Goal: Task Accomplishment & Management: Manage account settings

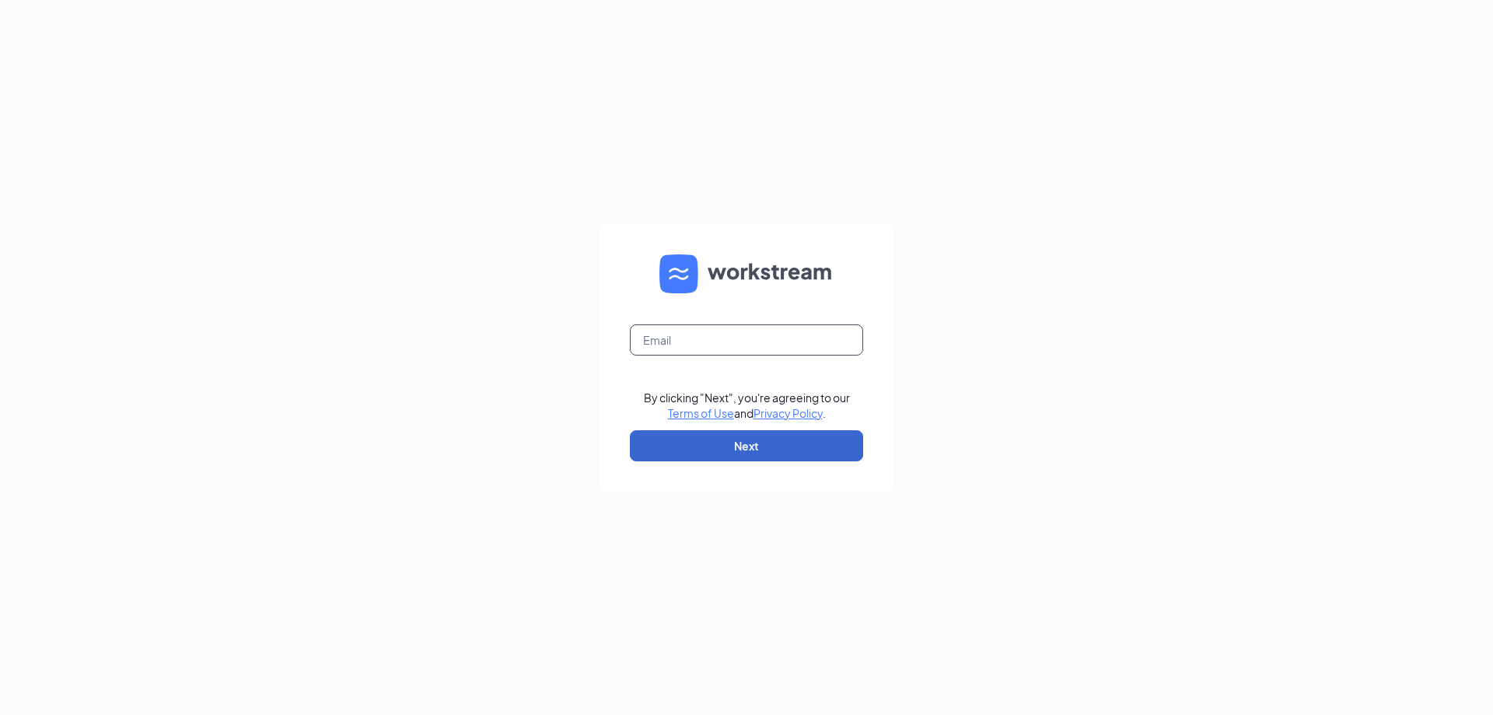
type input "mstantonjones@rochester.rr.com"
click at [746, 438] on button "Next" at bounding box center [746, 445] width 233 height 31
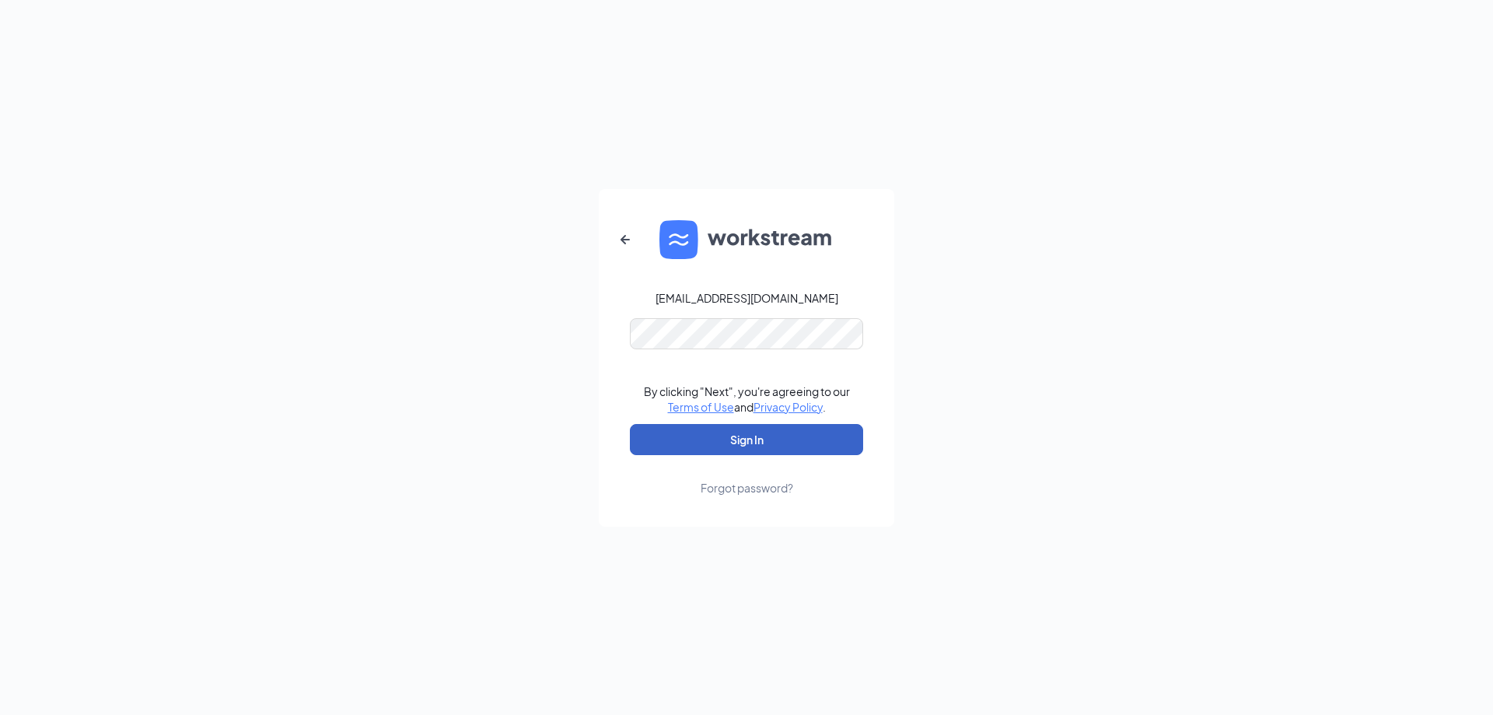
click at [759, 439] on button "Sign In" at bounding box center [746, 439] width 233 height 31
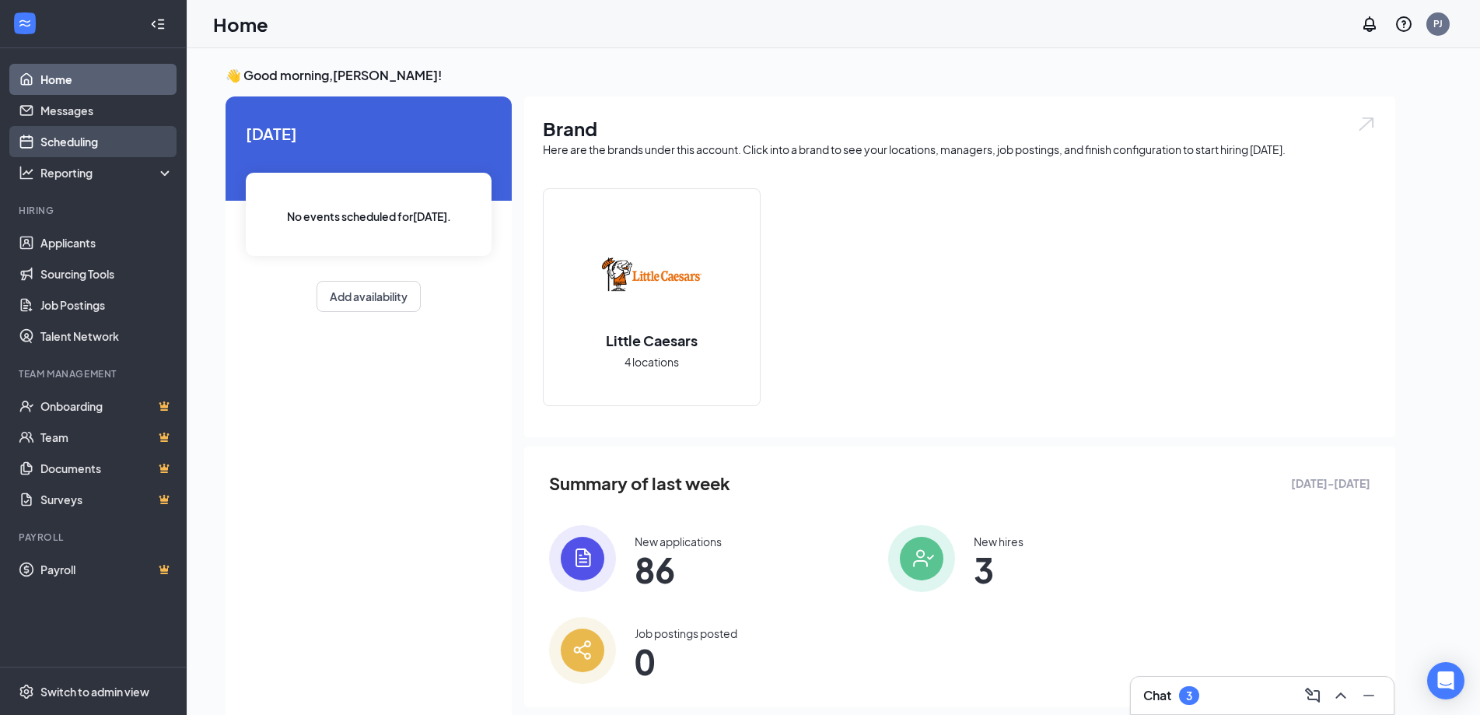
click at [82, 138] on link "Scheduling" at bounding box center [106, 141] width 133 height 31
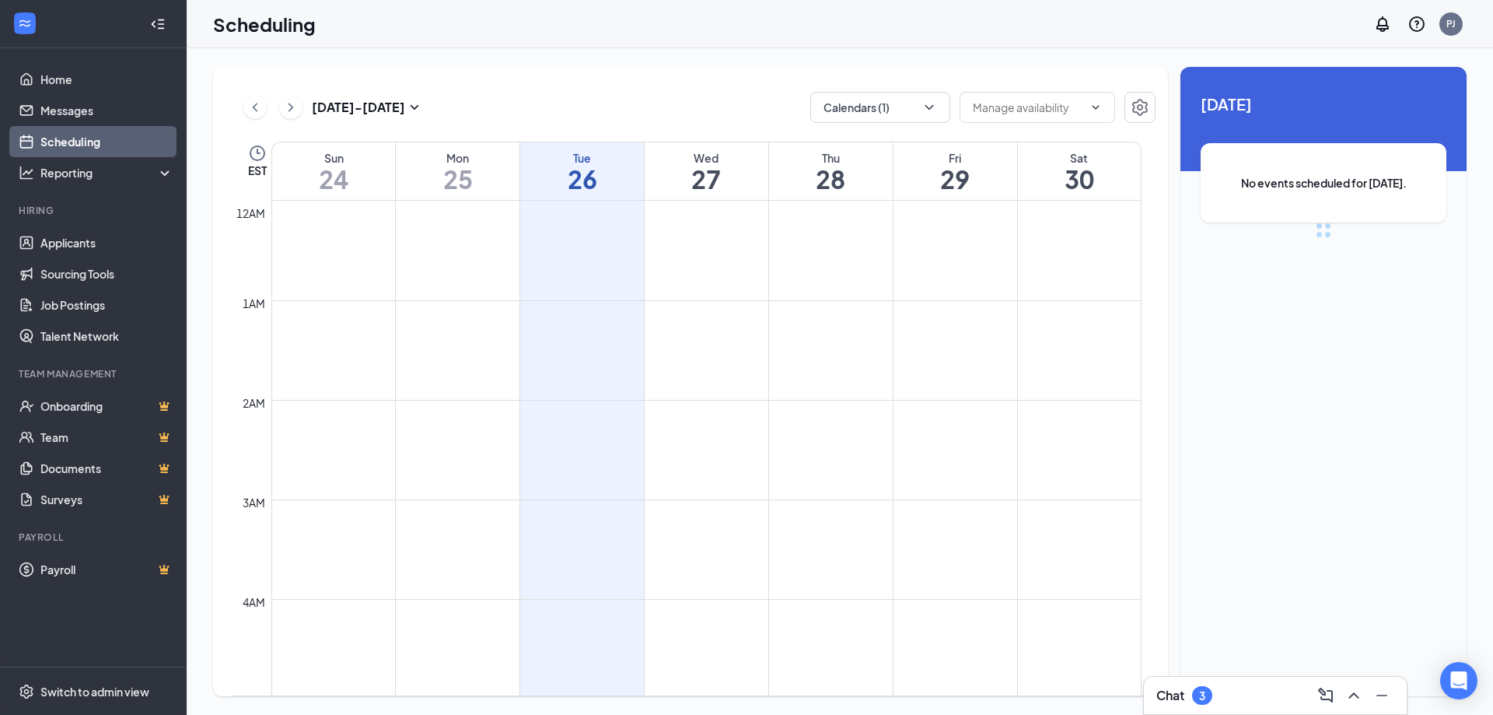
scroll to position [764, 0]
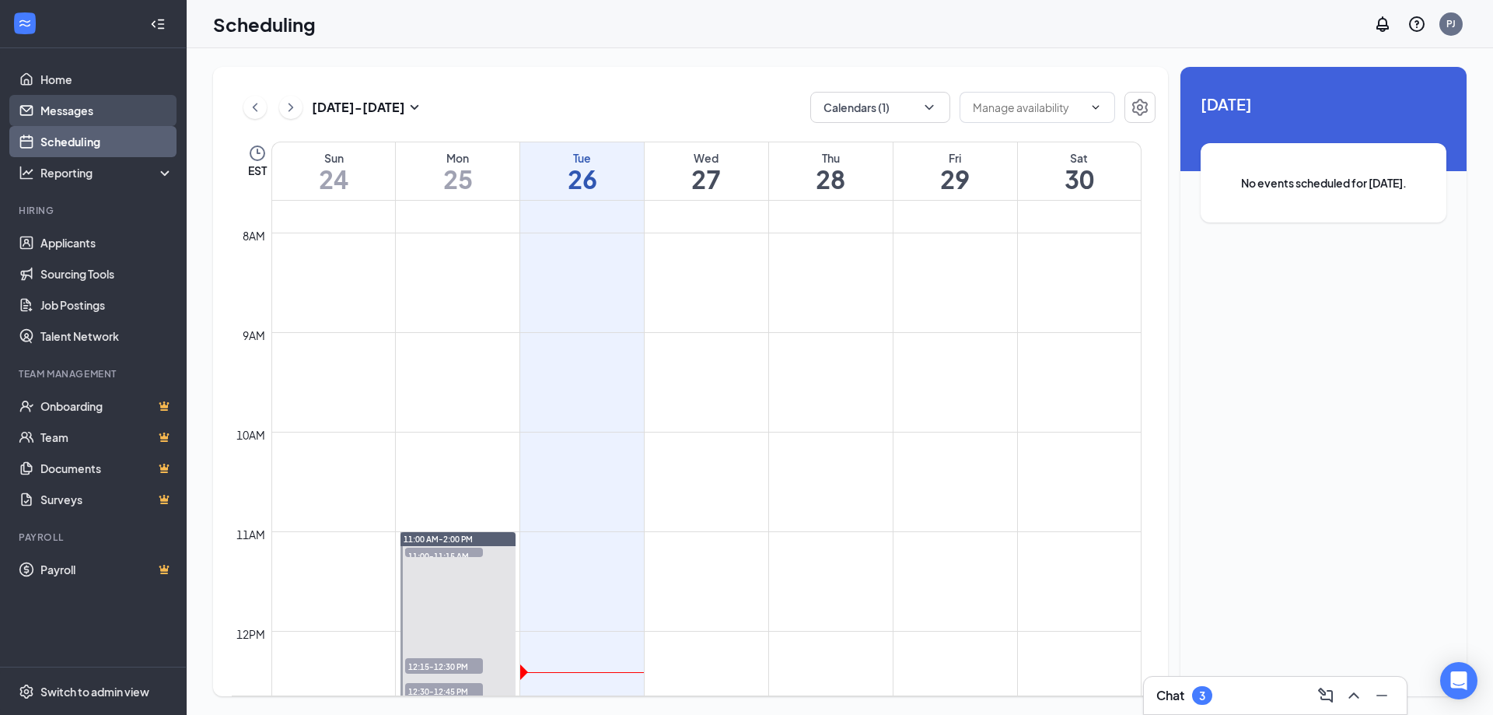
click at [68, 114] on link "Messages" at bounding box center [106, 110] width 133 height 31
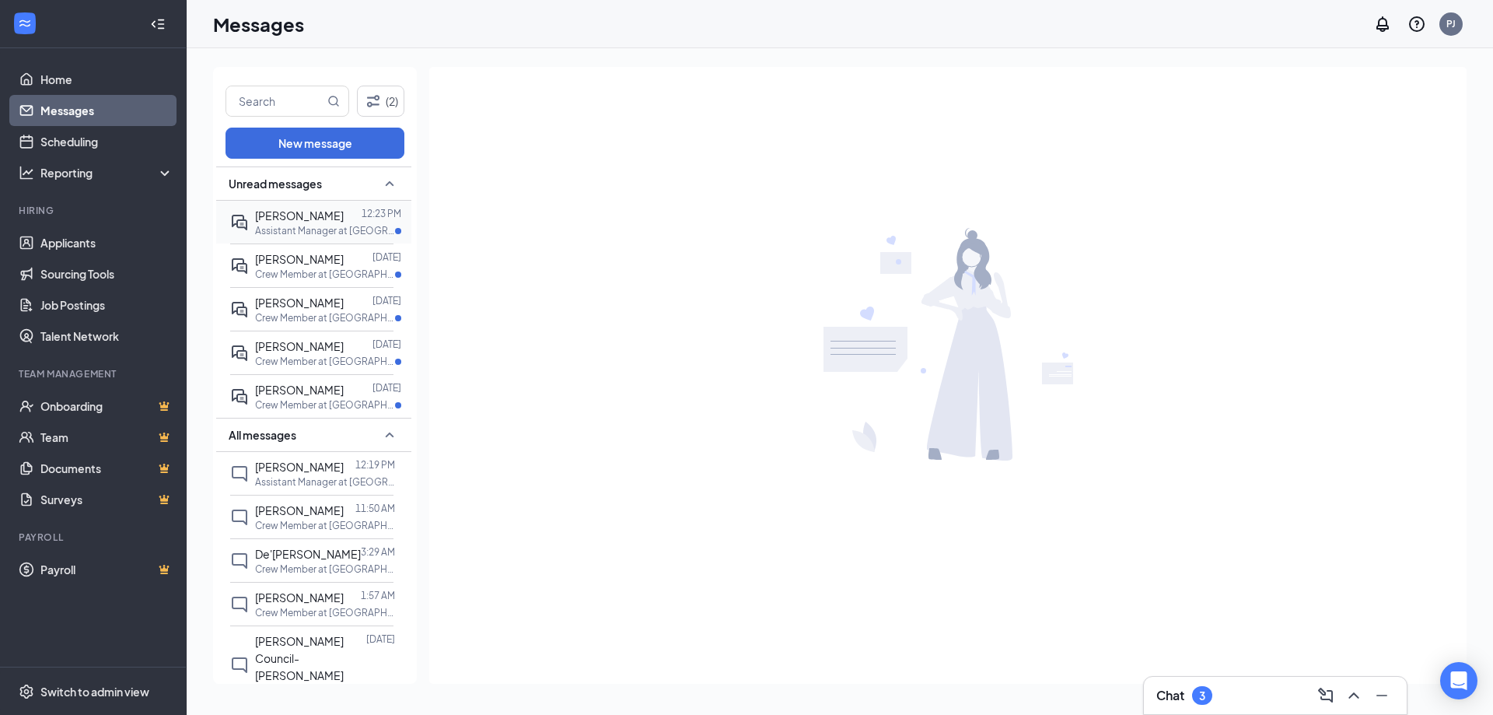
click at [302, 220] on span "[PERSON_NAME]" at bounding box center [299, 215] width 89 height 14
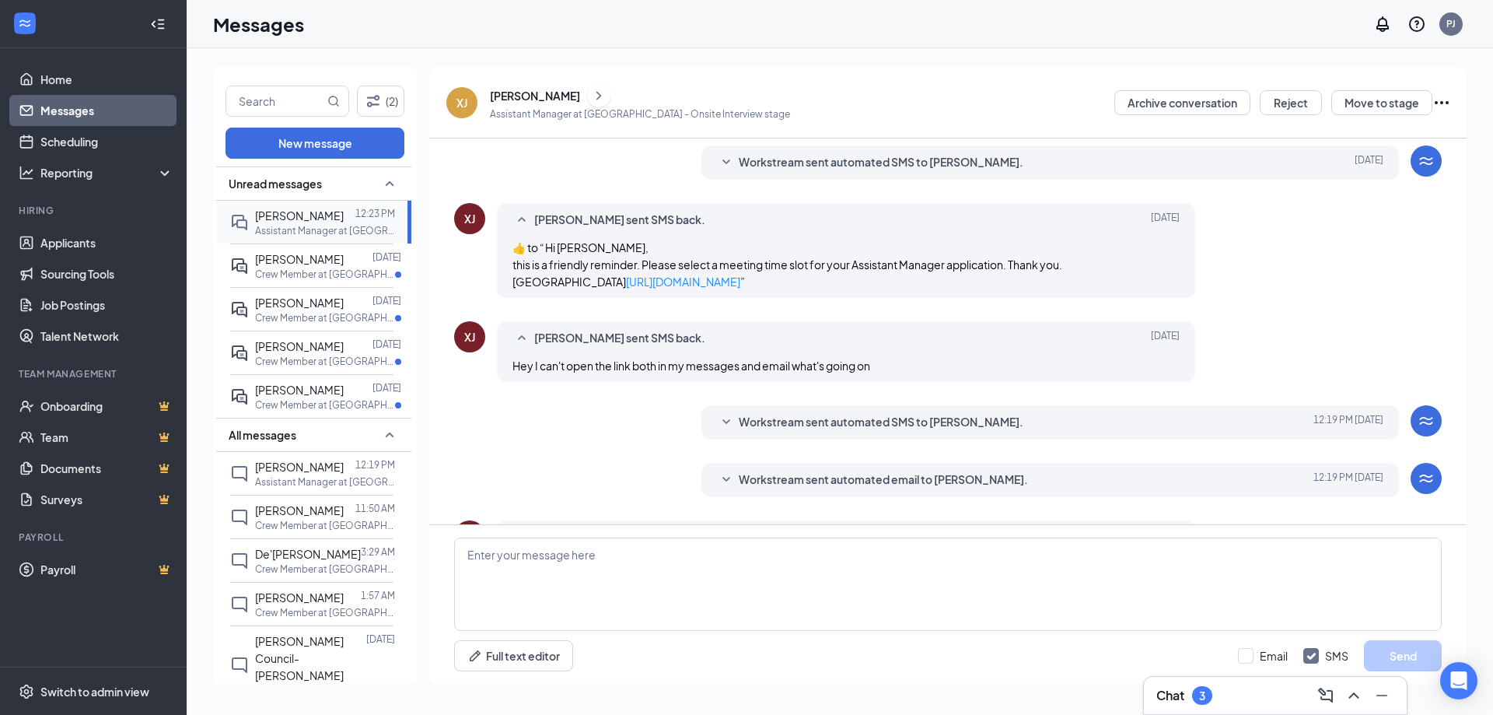
scroll to position [448, 0]
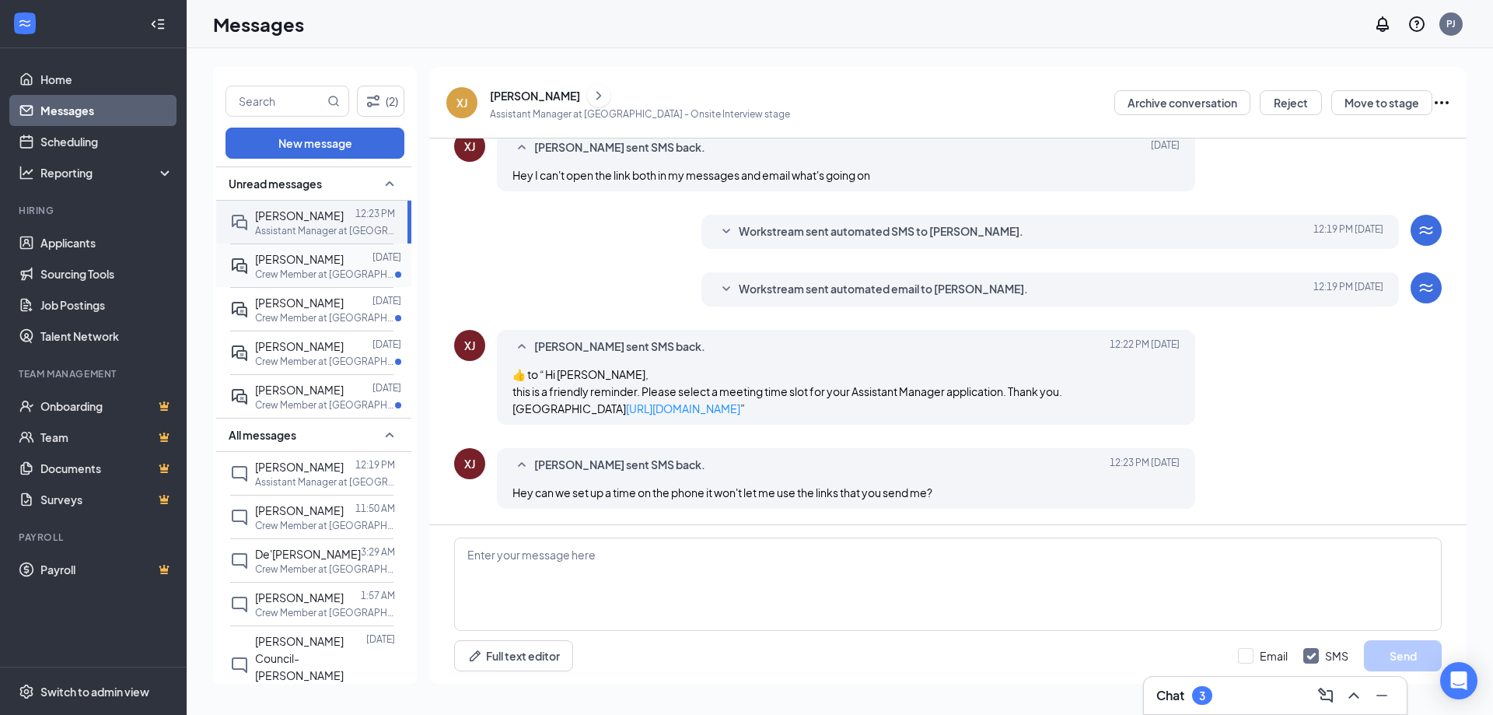
click at [276, 260] on span "[PERSON_NAME]" at bounding box center [299, 259] width 89 height 14
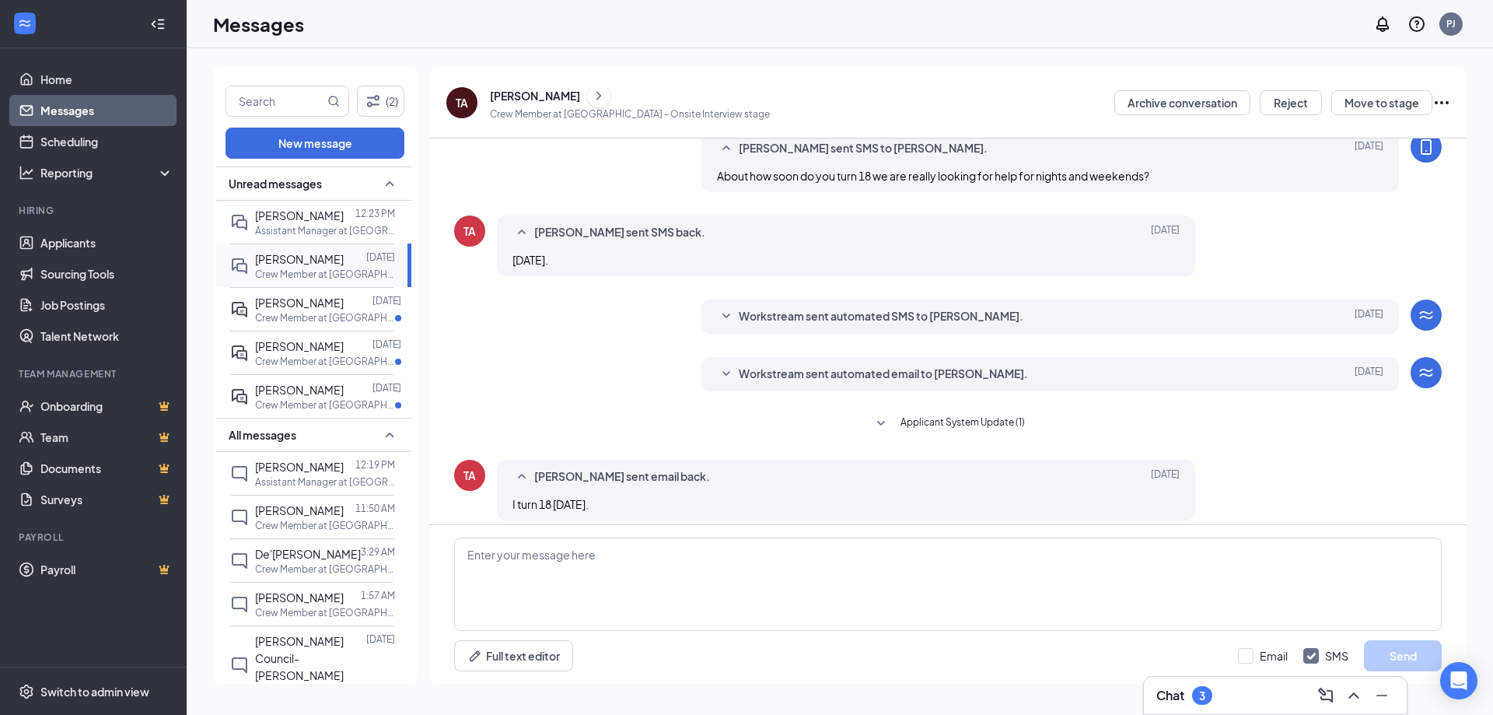
scroll to position [320, 0]
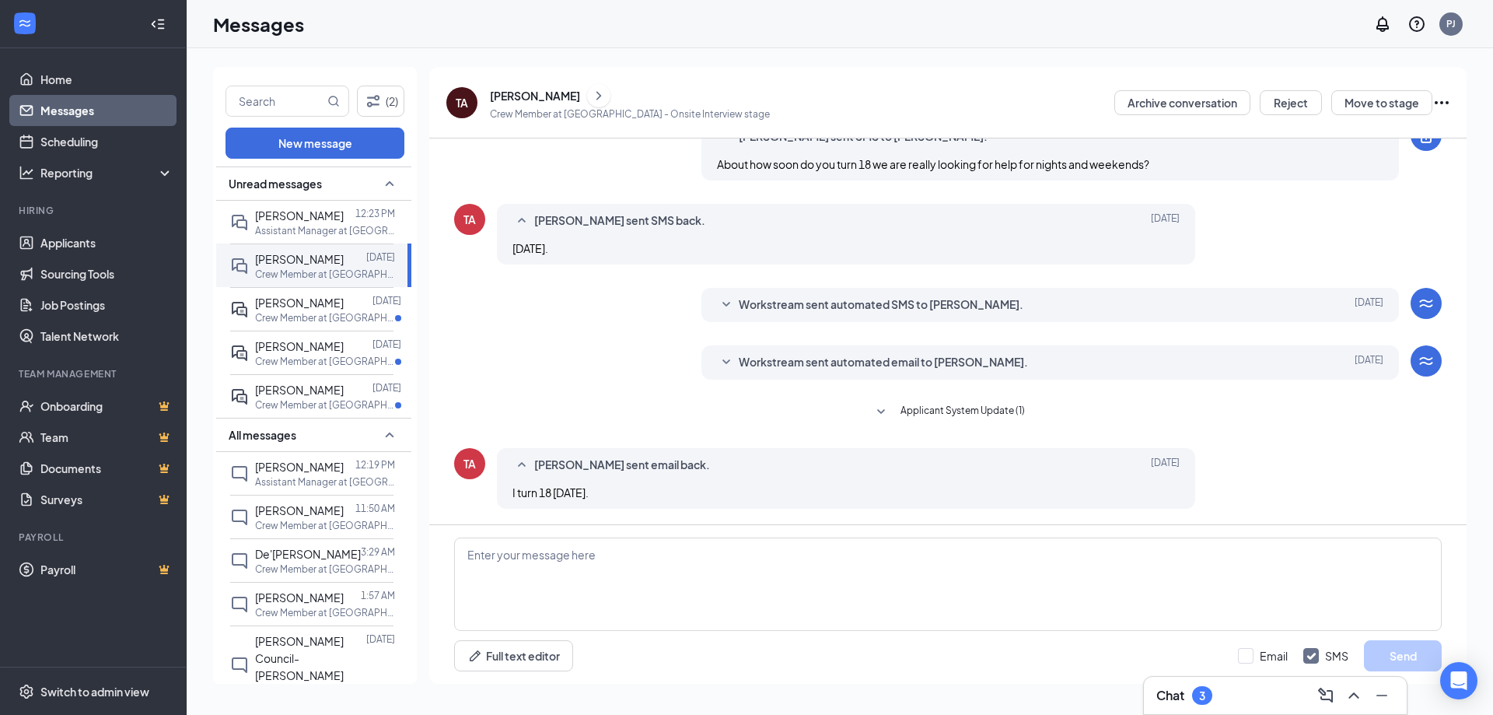
click at [543, 96] on div "[PERSON_NAME]" at bounding box center [535, 96] width 90 height 16
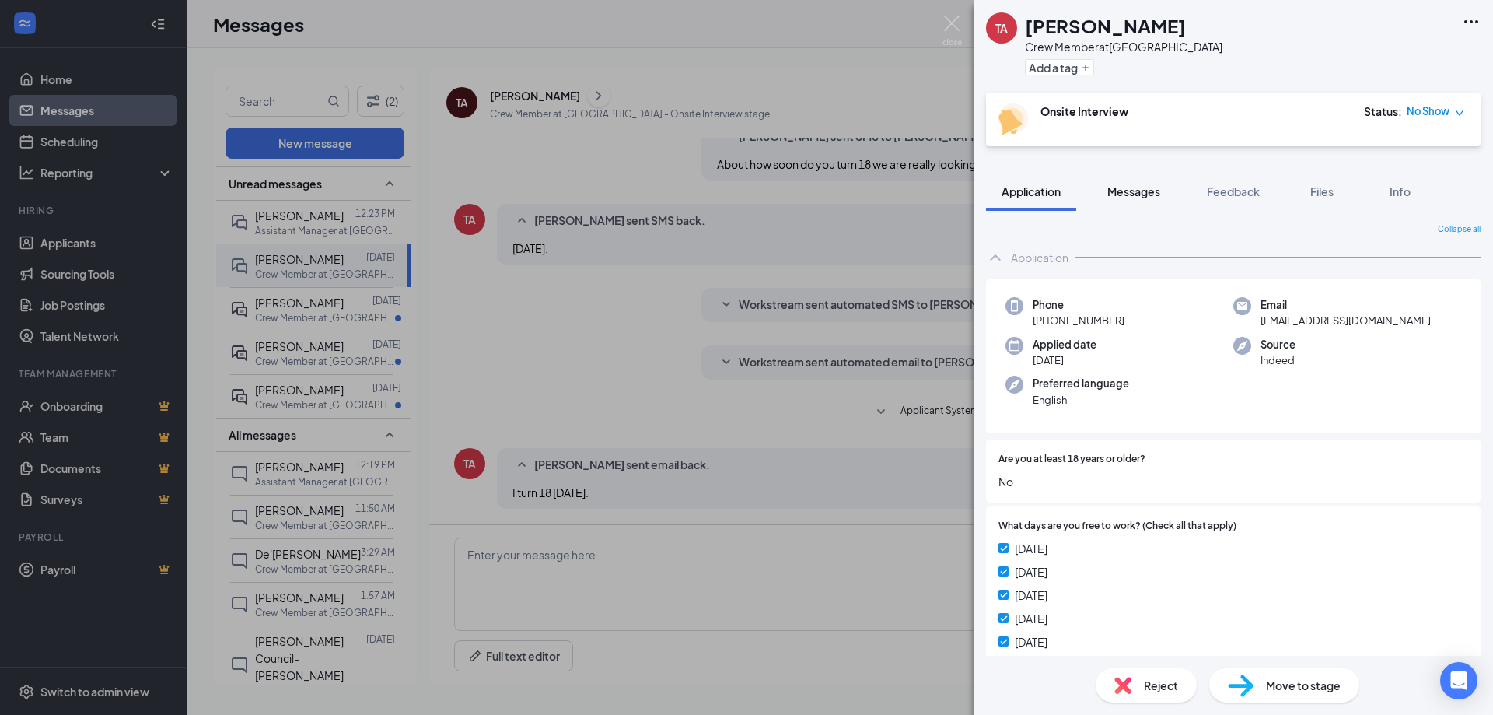
click at [1138, 191] on span "Messages" at bounding box center [1133, 191] width 53 height 14
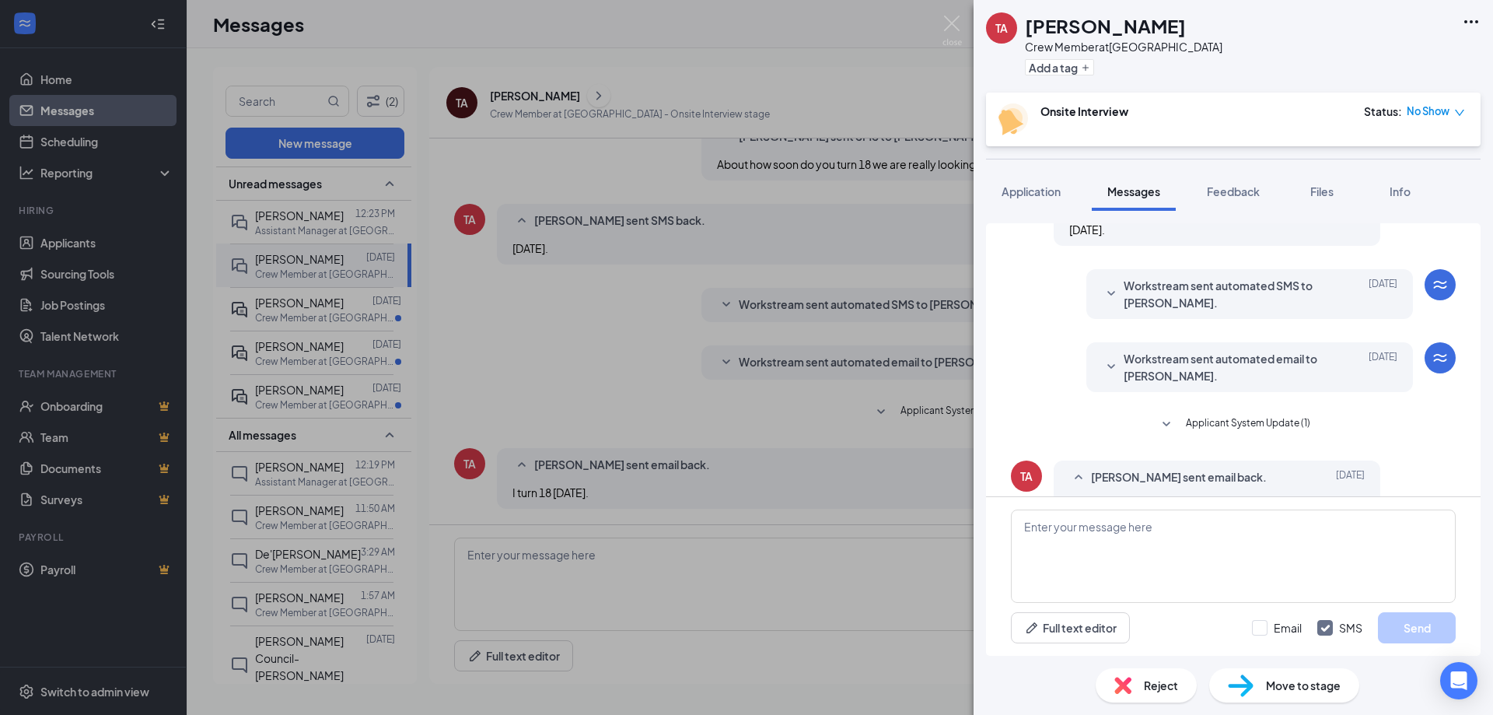
scroll to position [561, 0]
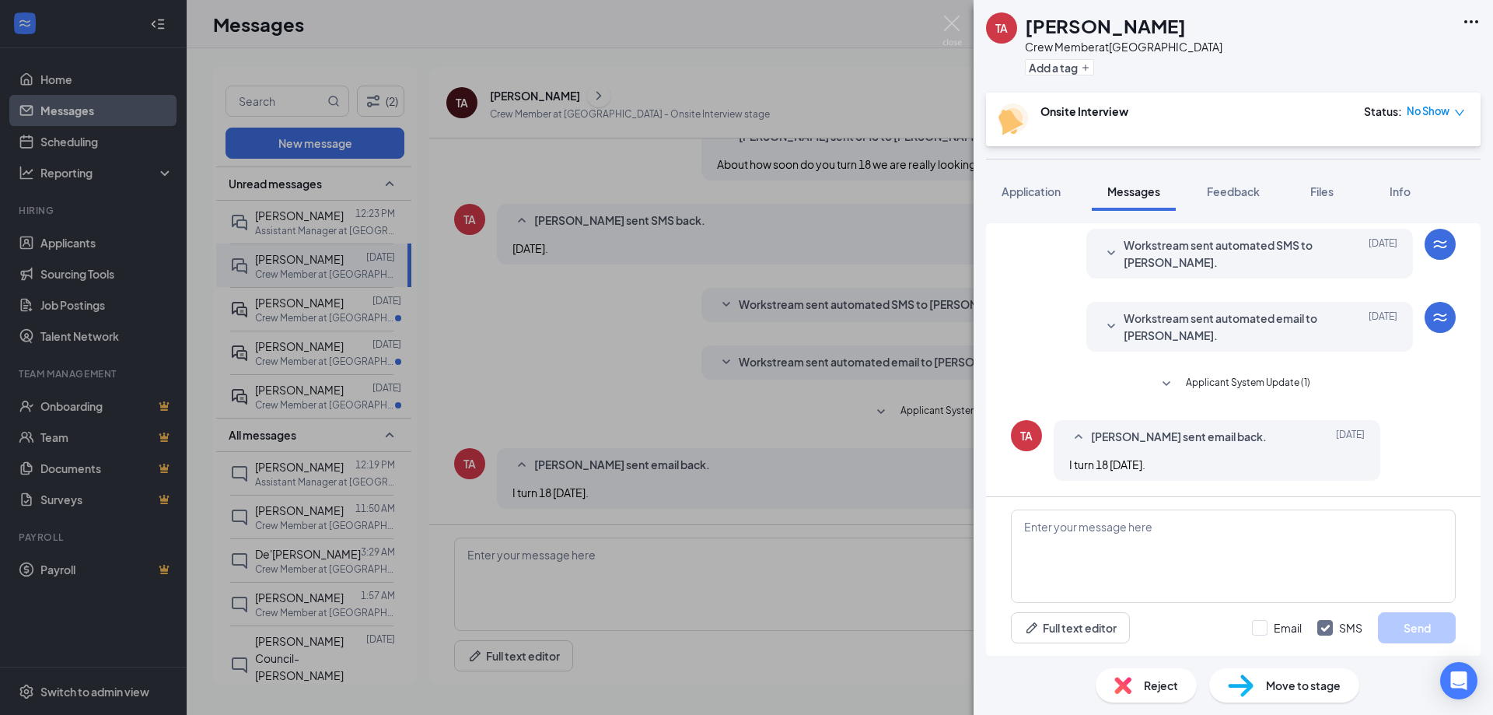
click at [1162, 334] on span "Workstream sent automated email to Tiffany Anders." at bounding box center [1226, 326] width 204 height 34
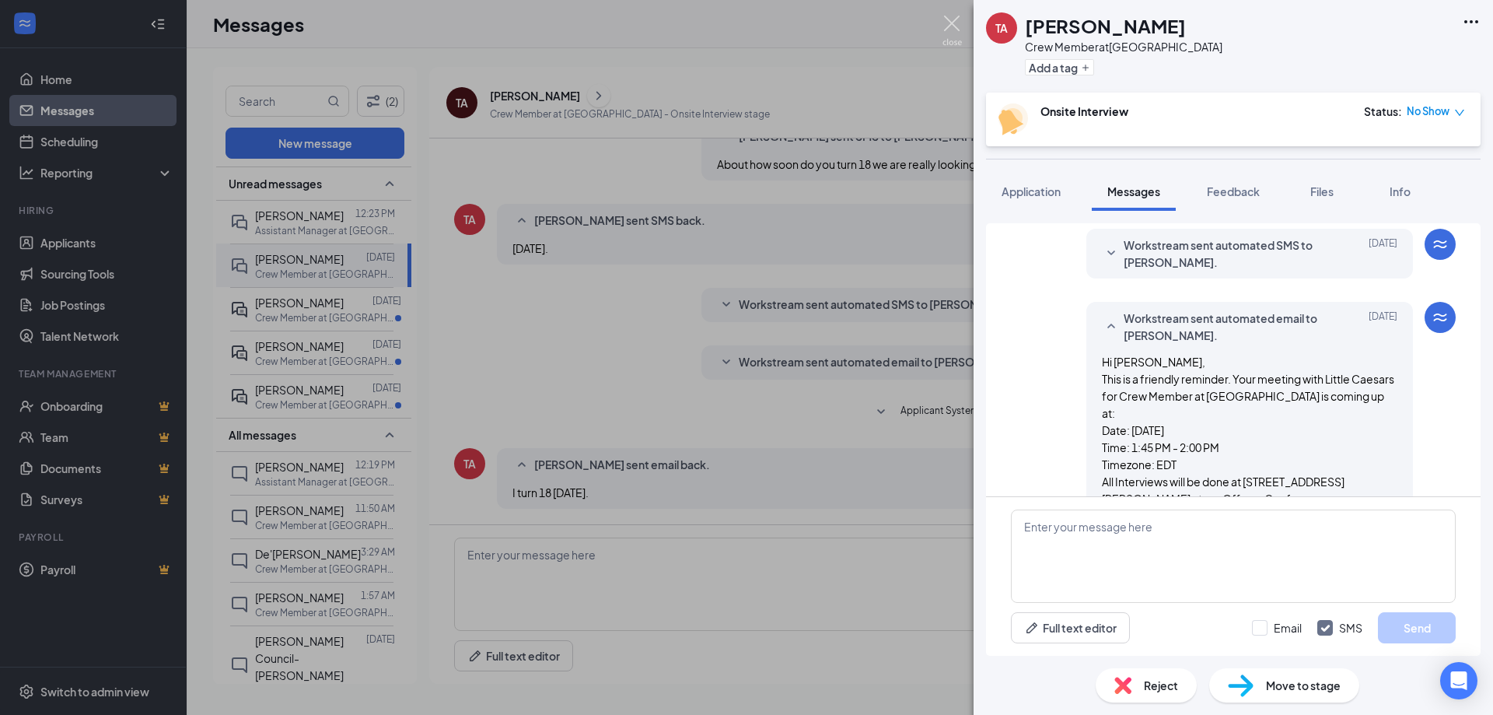
click at [950, 22] on img at bounding box center [951, 31] width 19 height 30
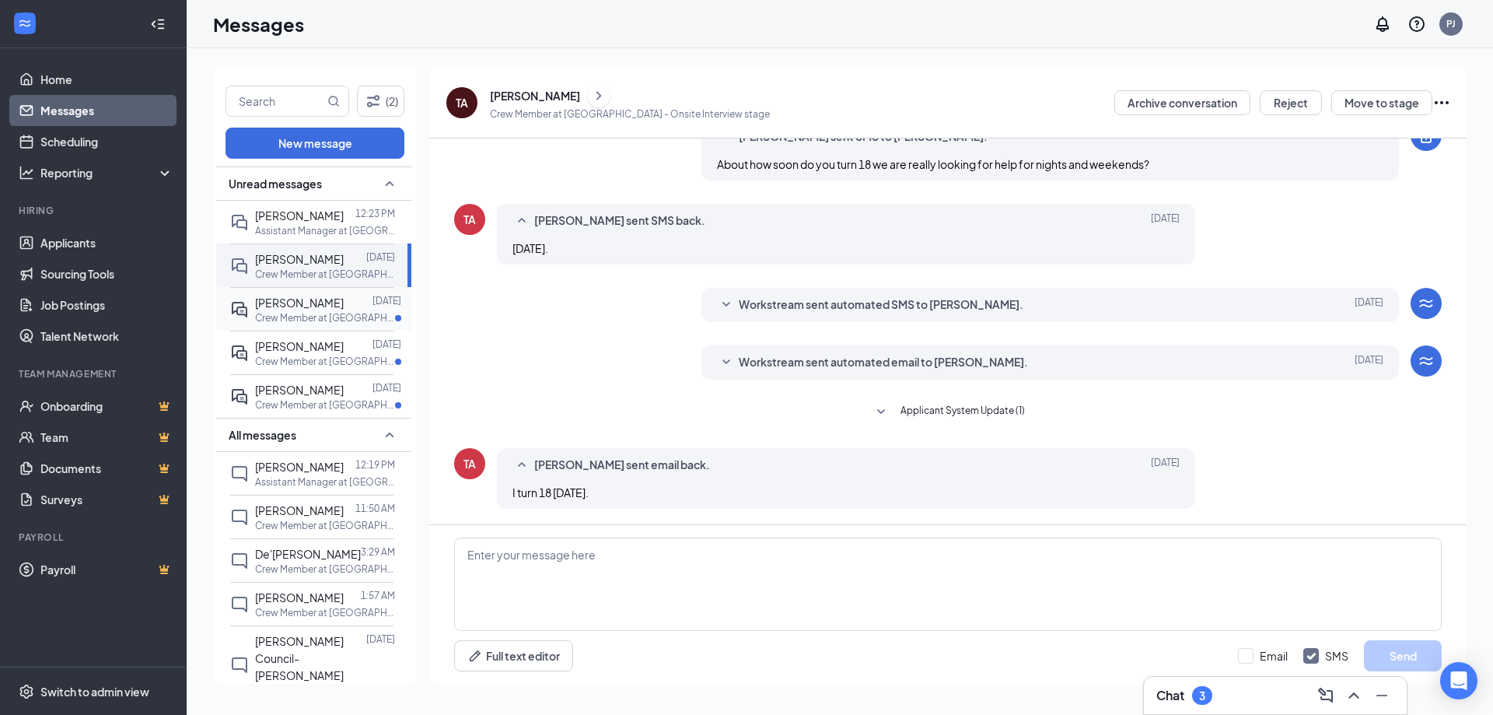
click at [280, 311] on p "Crew Member at Monroe Ave" at bounding box center [325, 317] width 140 height 13
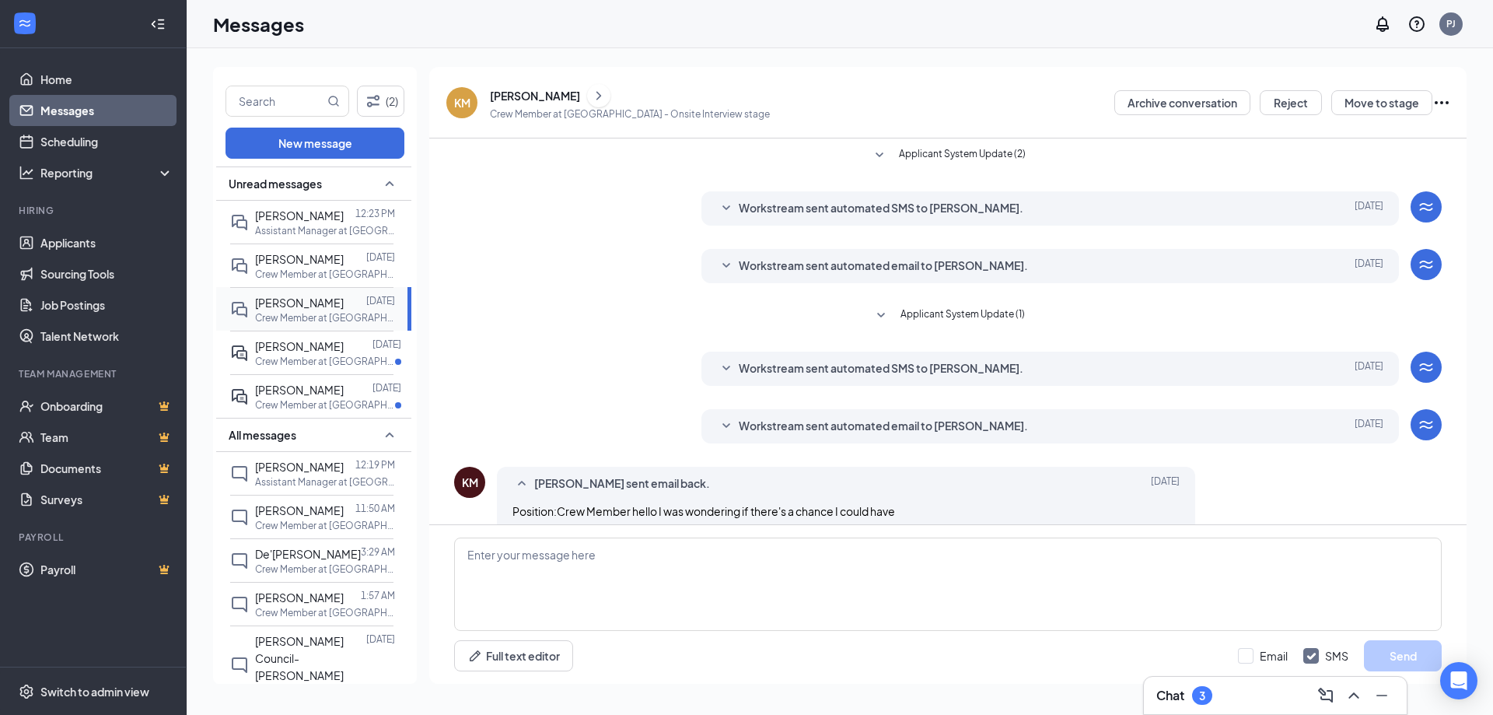
scroll to position [36, 0]
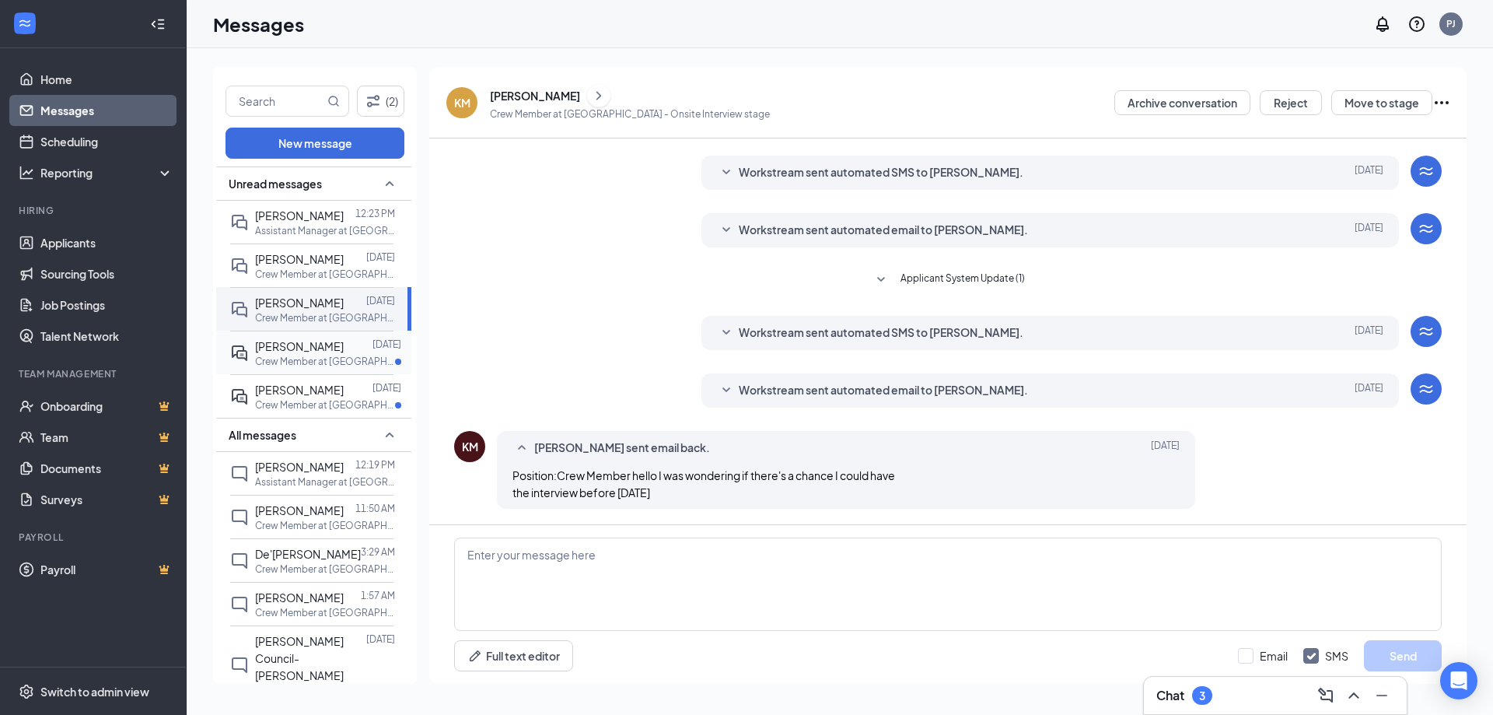
click at [293, 352] on span "Janiyah Hollins" at bounding box center [299, 346] width 89 height 14
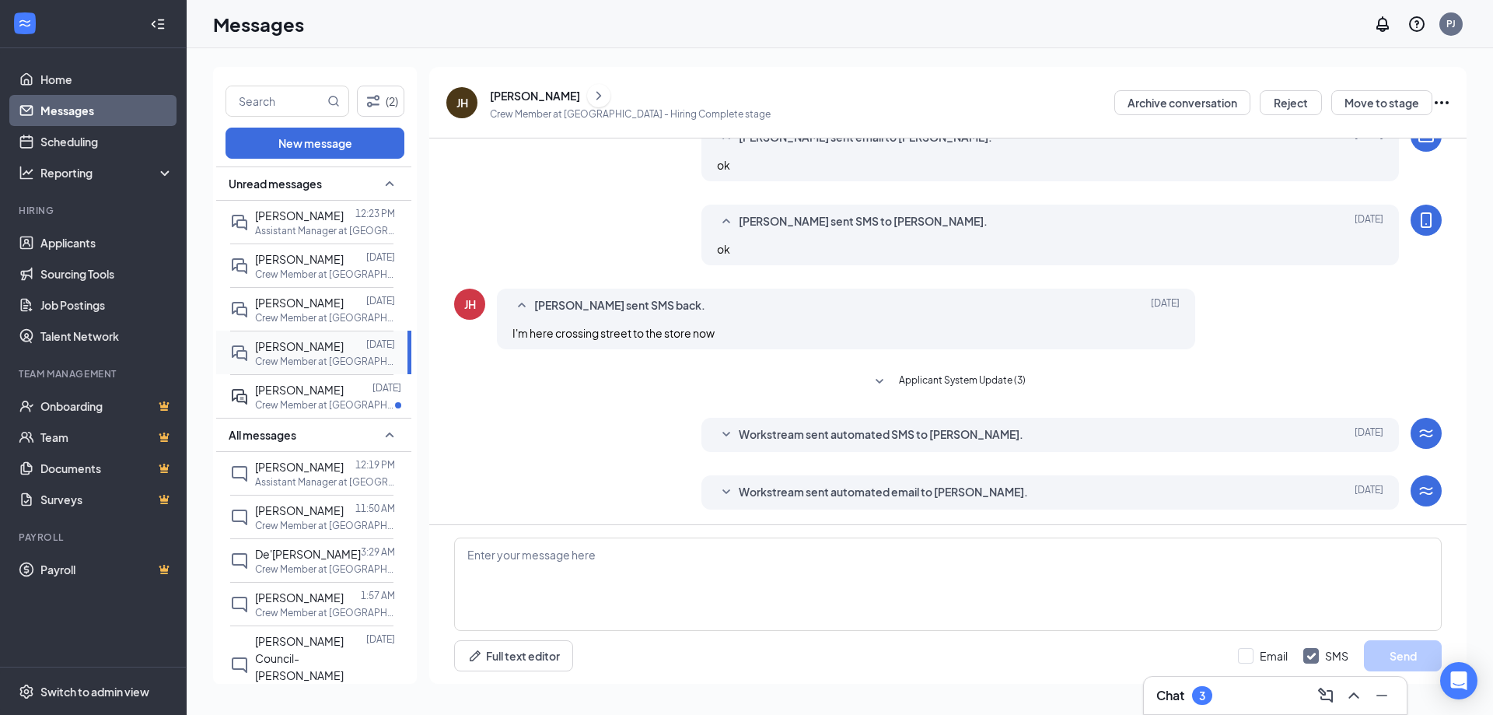
scroll to position [244, 0]
click at [327, 398] on div "Qwanyzhia Dandridge" at bounding box center [299, 389] width 89 height 17
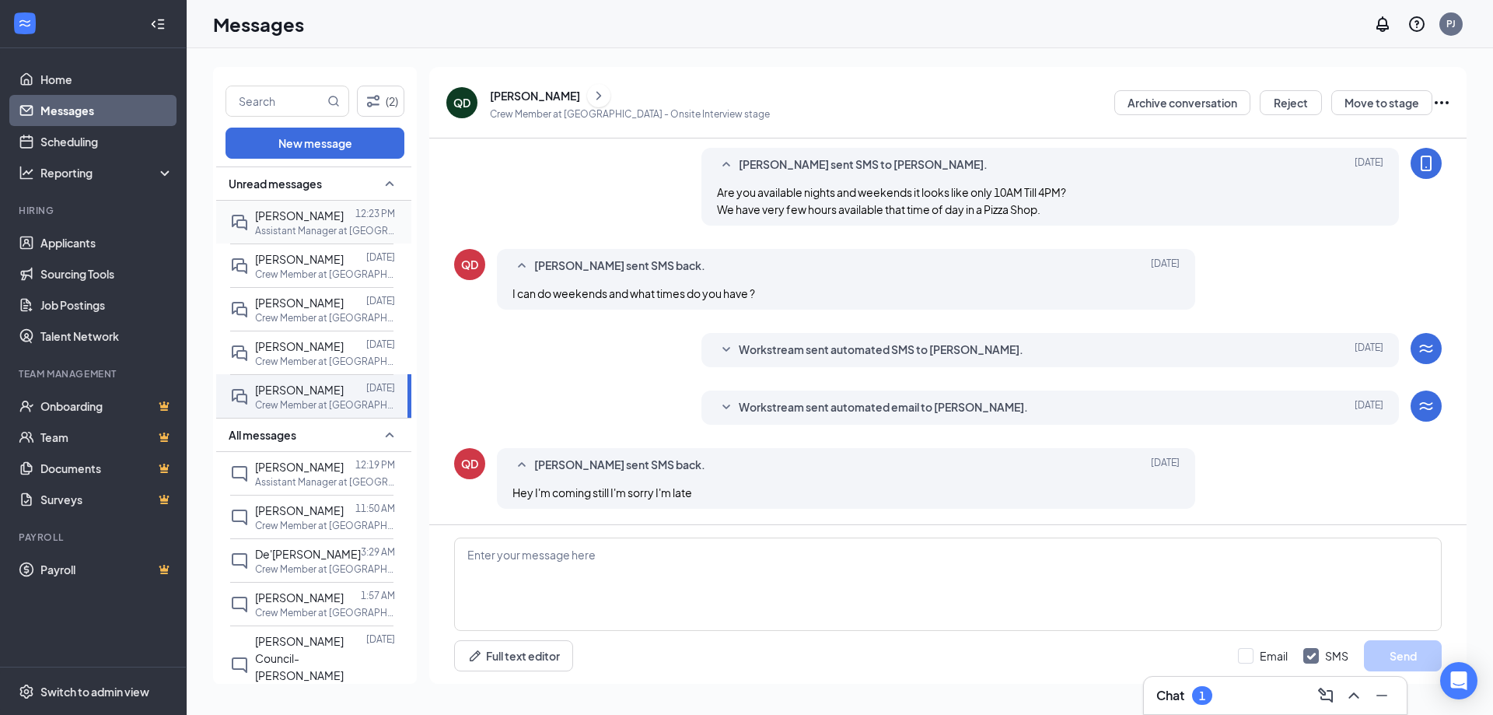
click at [260, 222] on div "Xavion Johnson" at bounding box center [299, 215] width 89 height 17
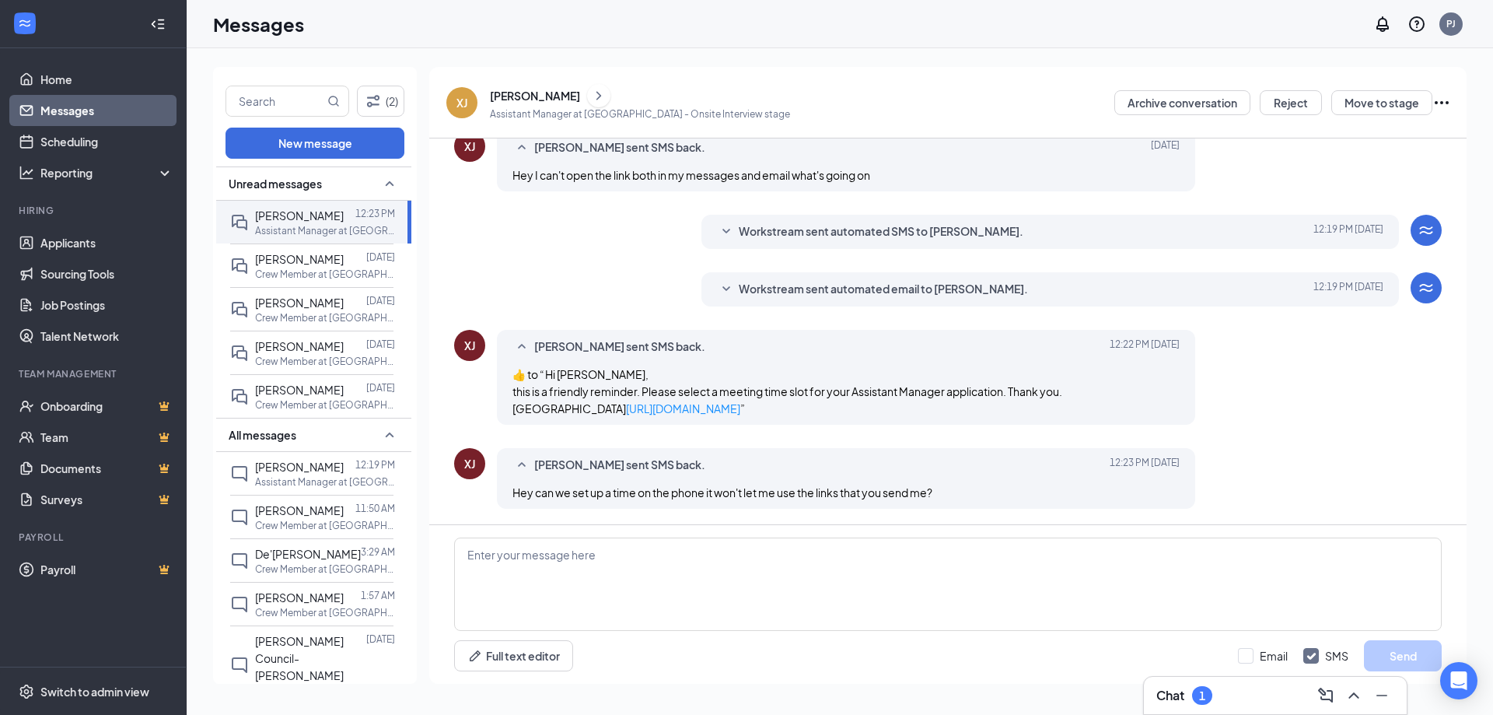
scroll to position [448, 0]
click at [523, 90] on div "[PERSON_NAME]" at bounding box center [535, 96] width 90 height 16
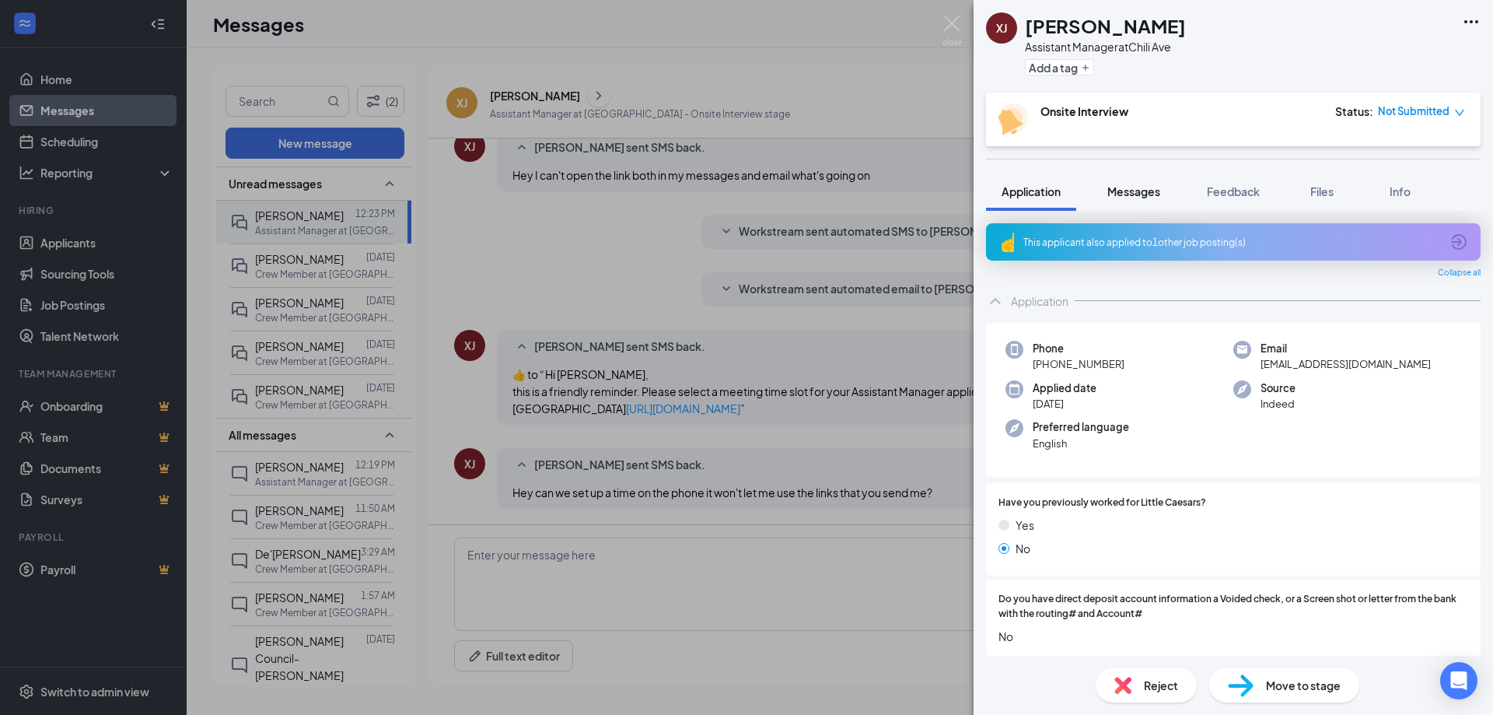
click at [1144, 187] on span "Messages" at bounding box center [1133, 191] width 53 height 14
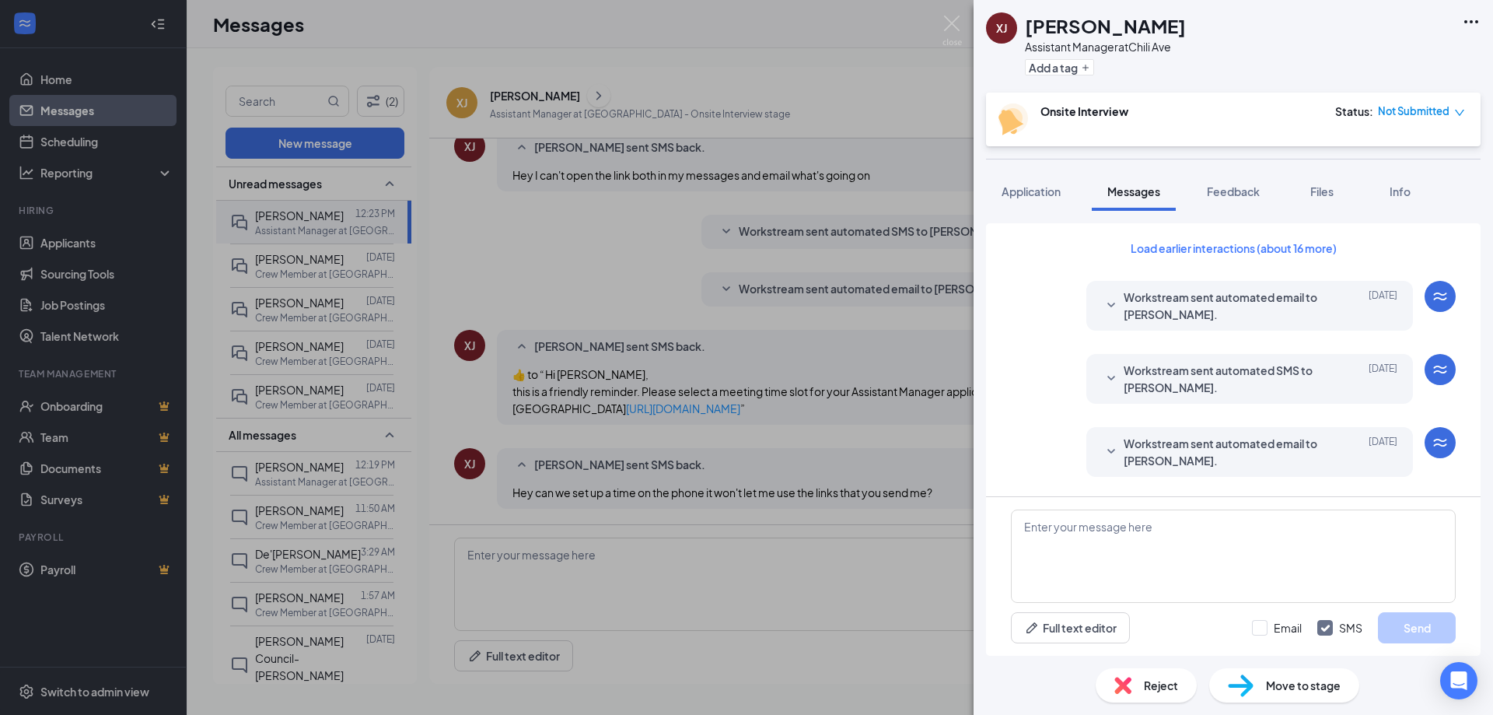
click at [1188, 302] on span "Workstream sent automated email to Xavion Johnson." at bounding box center [1226, 305] width 204 height 34
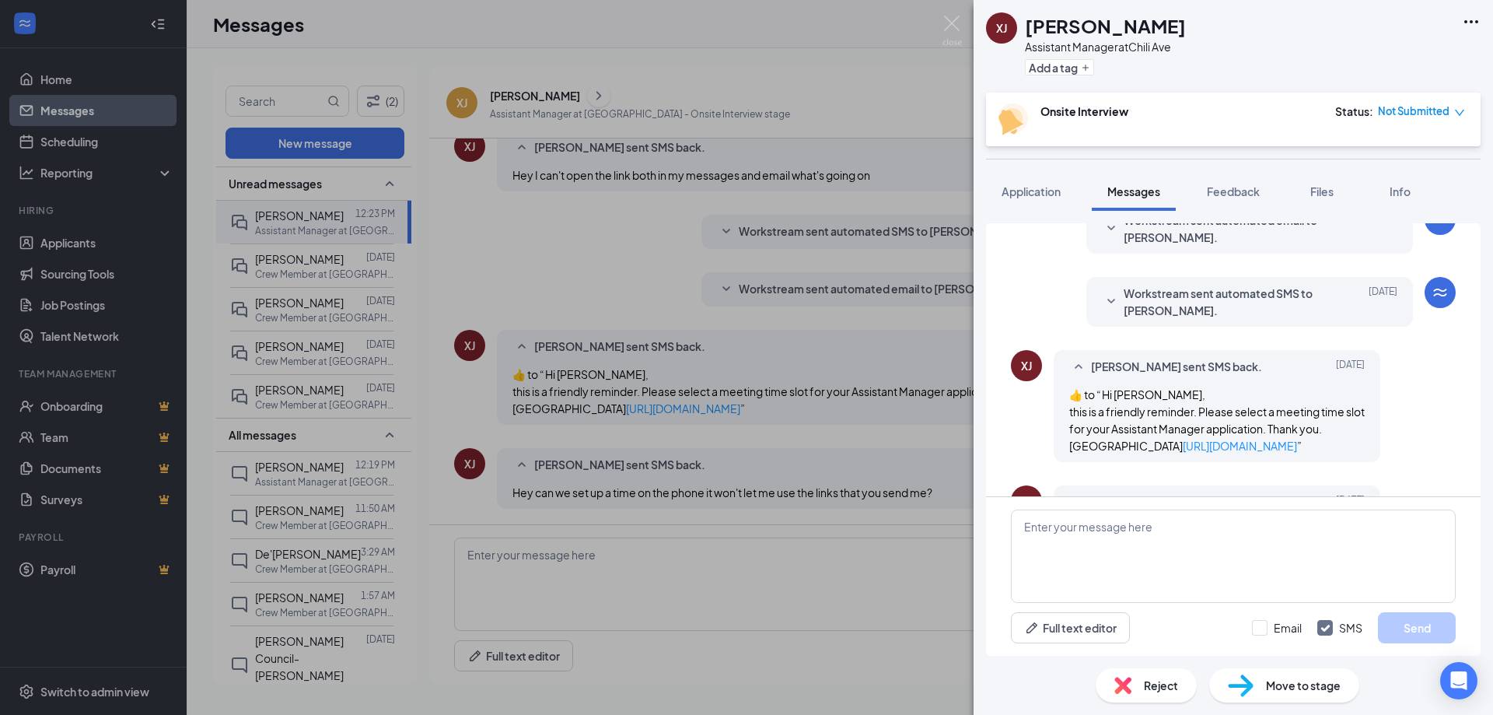
scroll to position [544, 0]
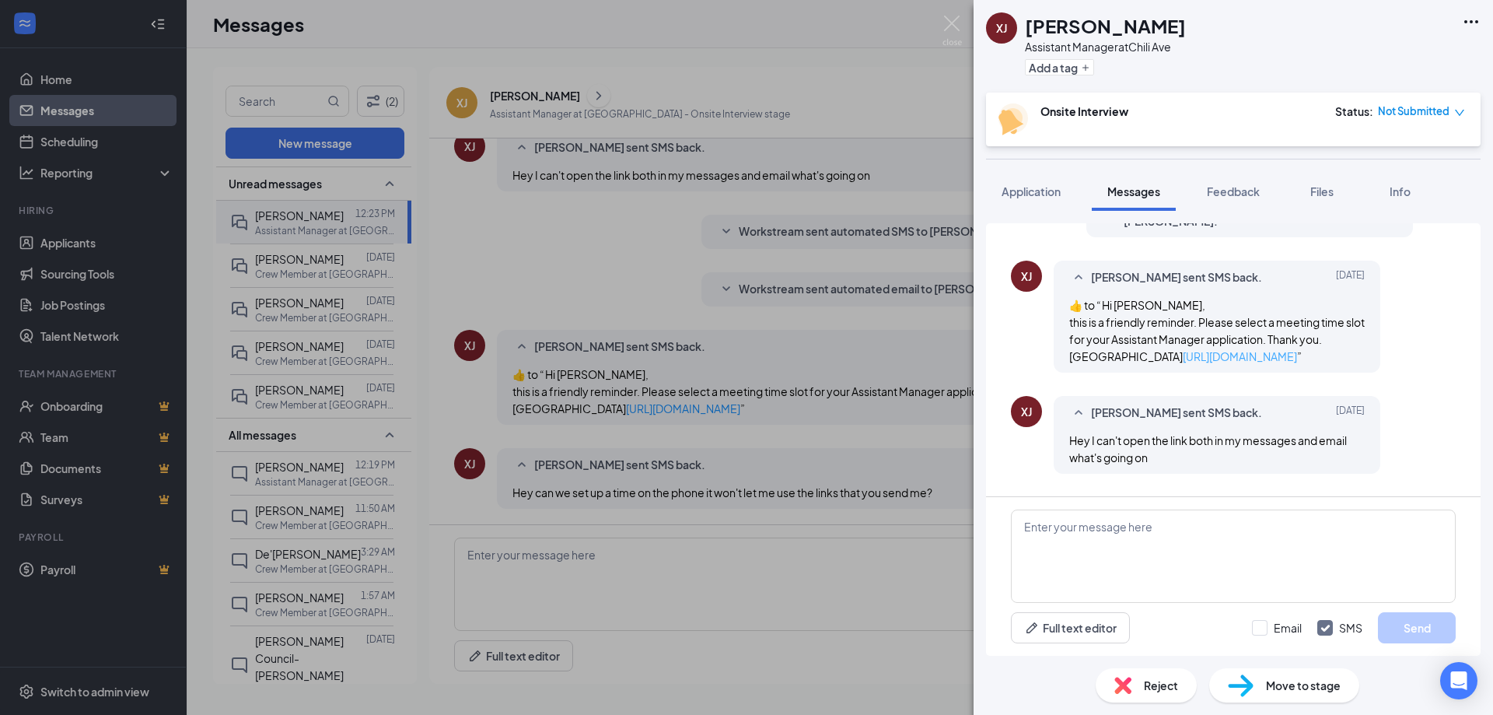
click at [1183, 355] on link "https://l.wrkstrm.us/VwlKU76rM" at bounding box center [1240, 356] width 114 height 14
click at [947, 23] on img at bounding box center [951, 31] width 19 height 30
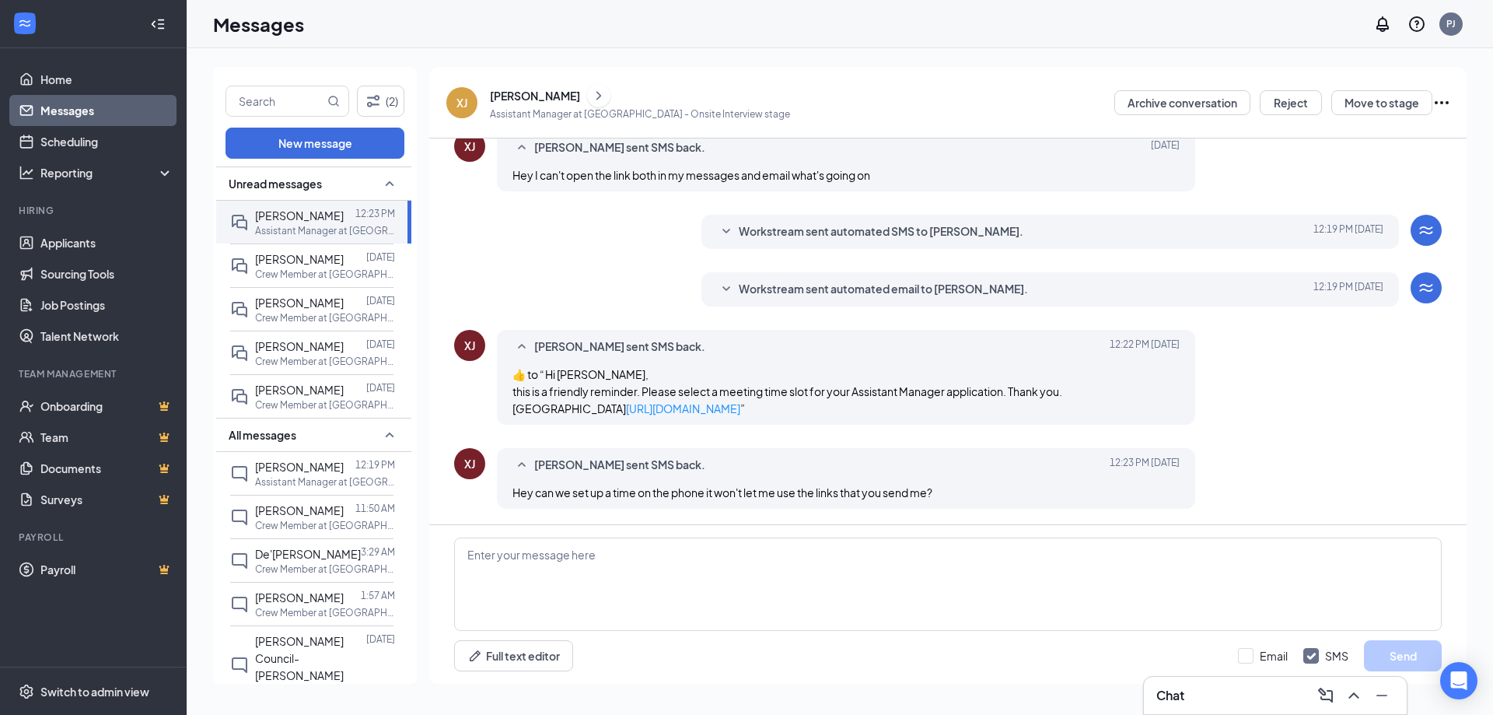
click at [516, 101] on div "[PERSON_NAME]" at bounding box center [535, 96] width 90 height 16
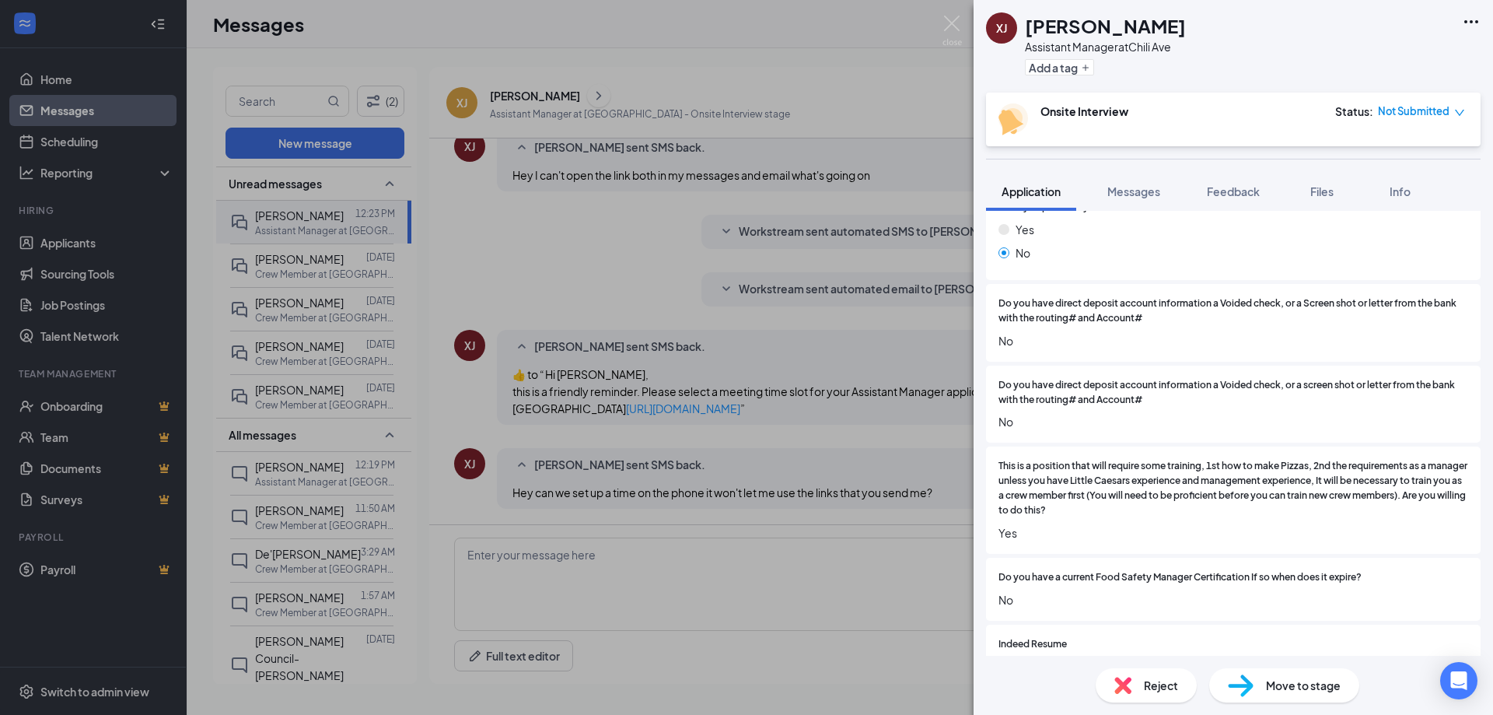
scroll to position [282, 0]
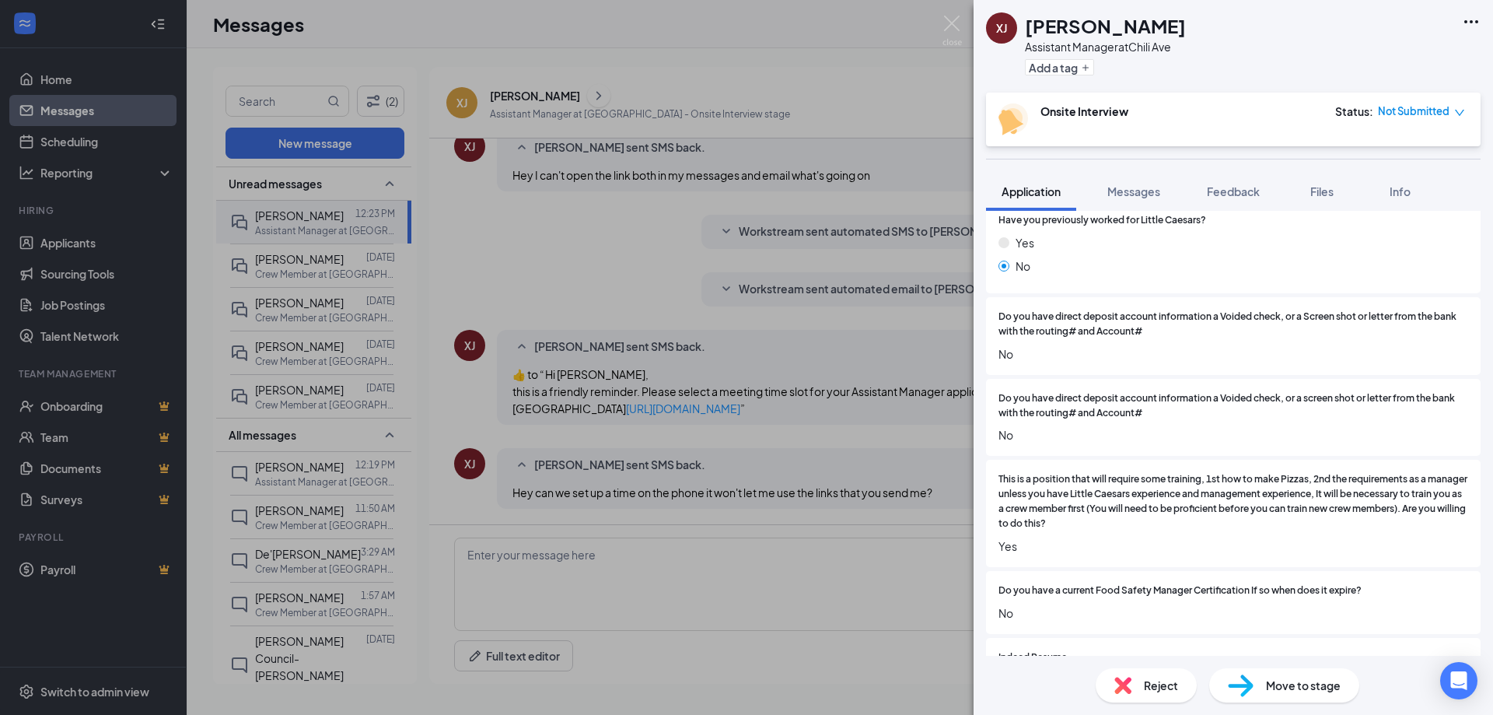
click at [1476, 18] on icon "Ellipses" at bounding box center [1471, 21] width 19 height 19
click at [1396, 55] on link "View full application" at bounding box center [1387, 58] width 168 height 16
click at [1456, 112] on icon "down" at bounding box center [1459, 112] width 11 height 11
click at [1357, 48] on div "XJ Xavion Johnson Assistant Manager at Chili Ave Add a tag" at bounding box center [1232, 46] width 519 height 93
click at [948, 21] on img at bounding box center [951, 31] width 19 height 30
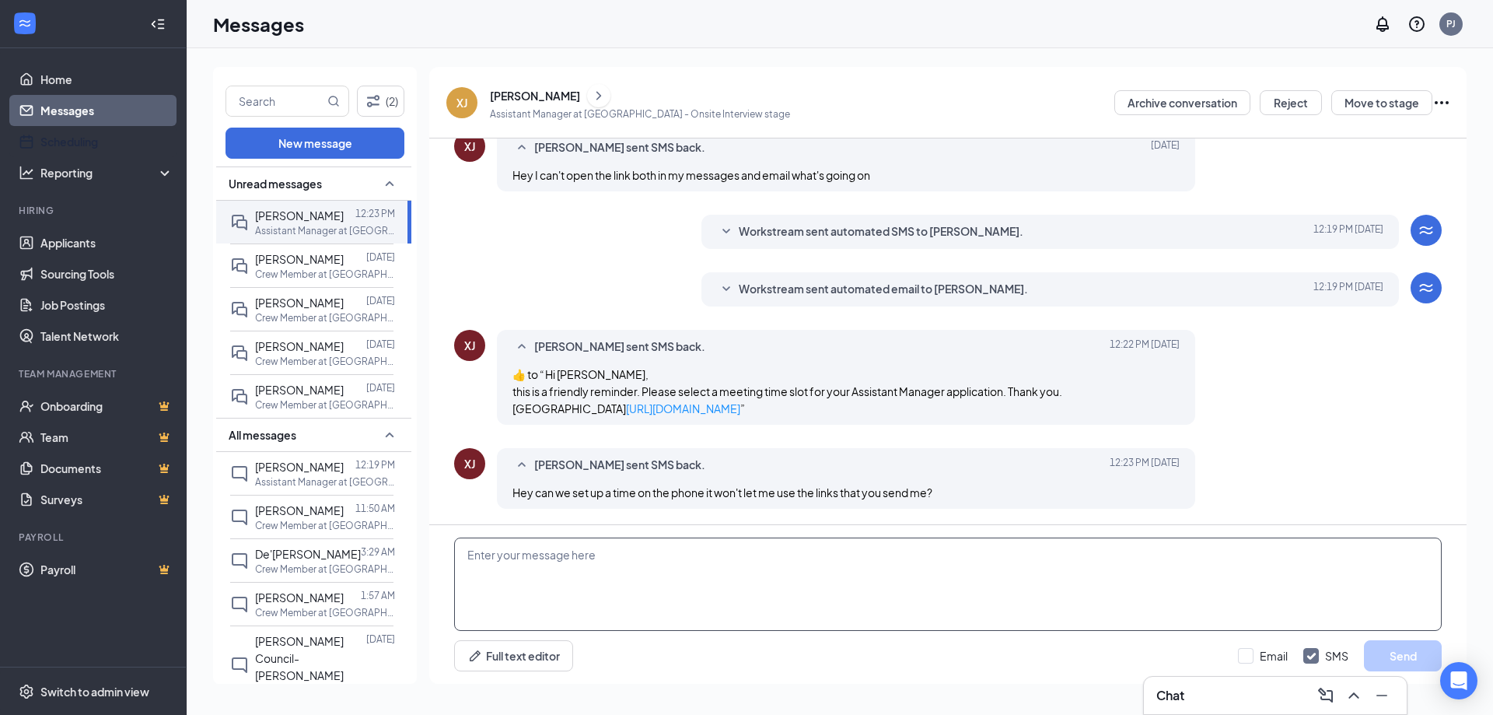
click at [626, 562] on textarea at bounding box center [947, 583] width 987 height 93
type textarea "How About 1pm Monday 09/01/25"
click at [1244, 653] on input "Email" at bounding box center [1263, 656] width 50 height 16
checkbox input "true"
click at [1405, 662] on button "Send" at bounding box center [1403, 655] width 78 height 31
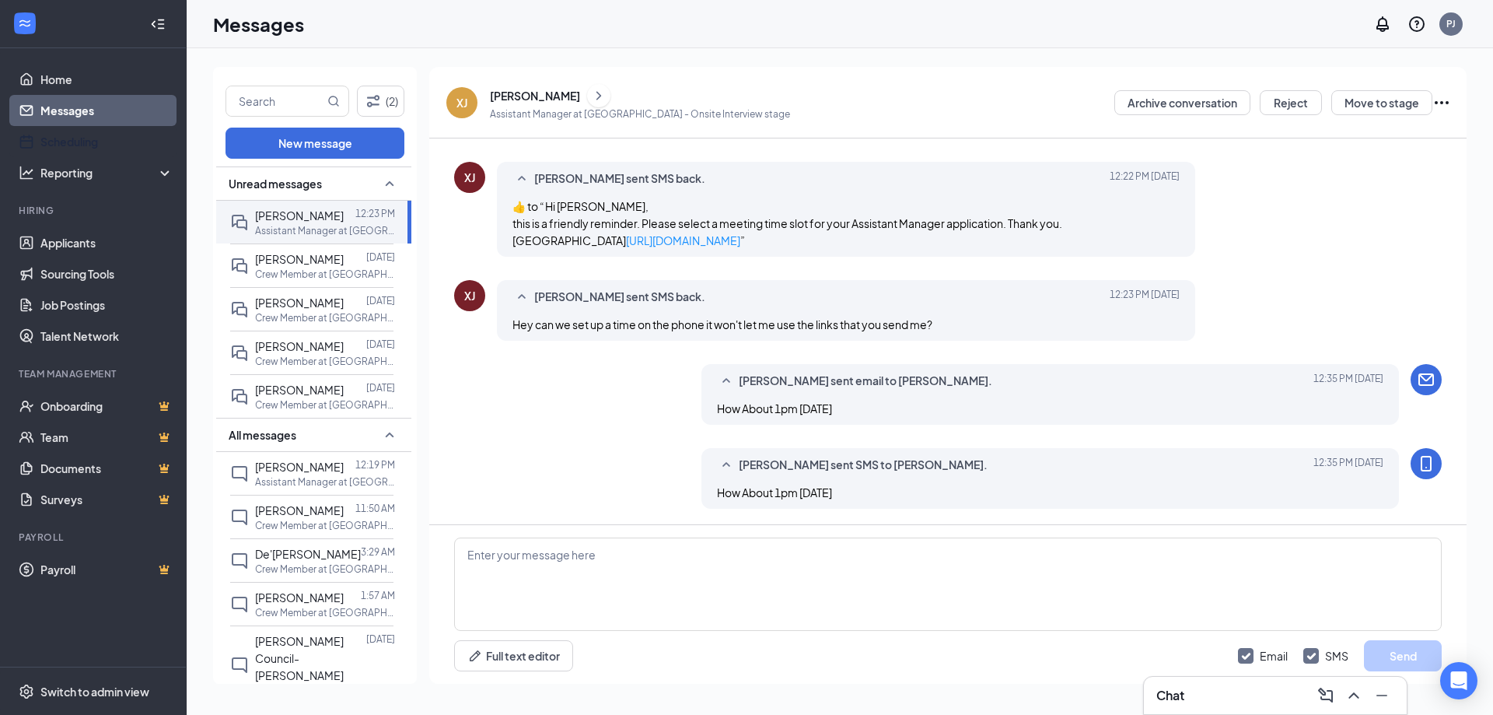
scroll to position [616, 0]
click at [1389, 100] on button "Move to stage" at bounding box center [1381, 102] width 101 height 25
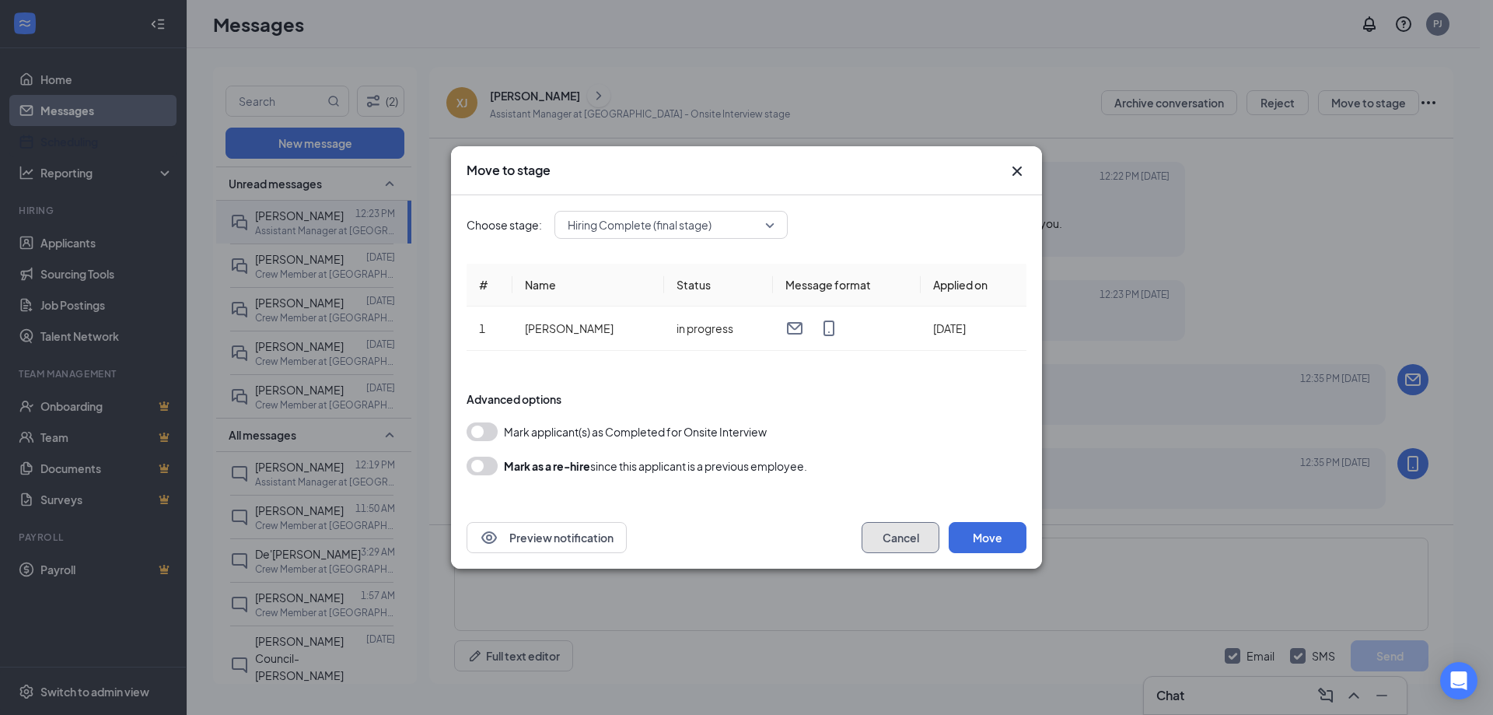
click at [872, 540] on button "Cancel" at bounding box center [901, 537] width 78 height 31
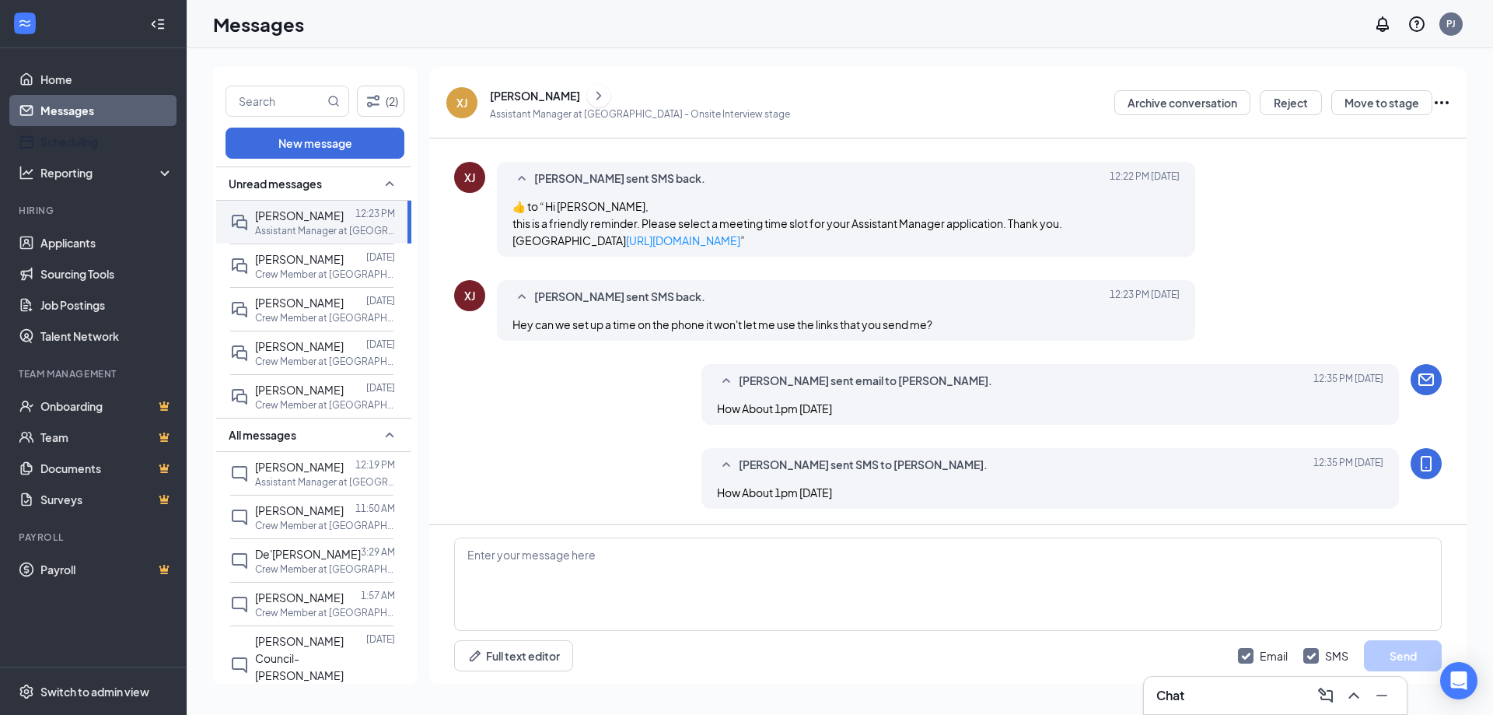
click at [1447, 103] on icon "Ellipses" at bounding box center [1442, 102] width 14 height 3
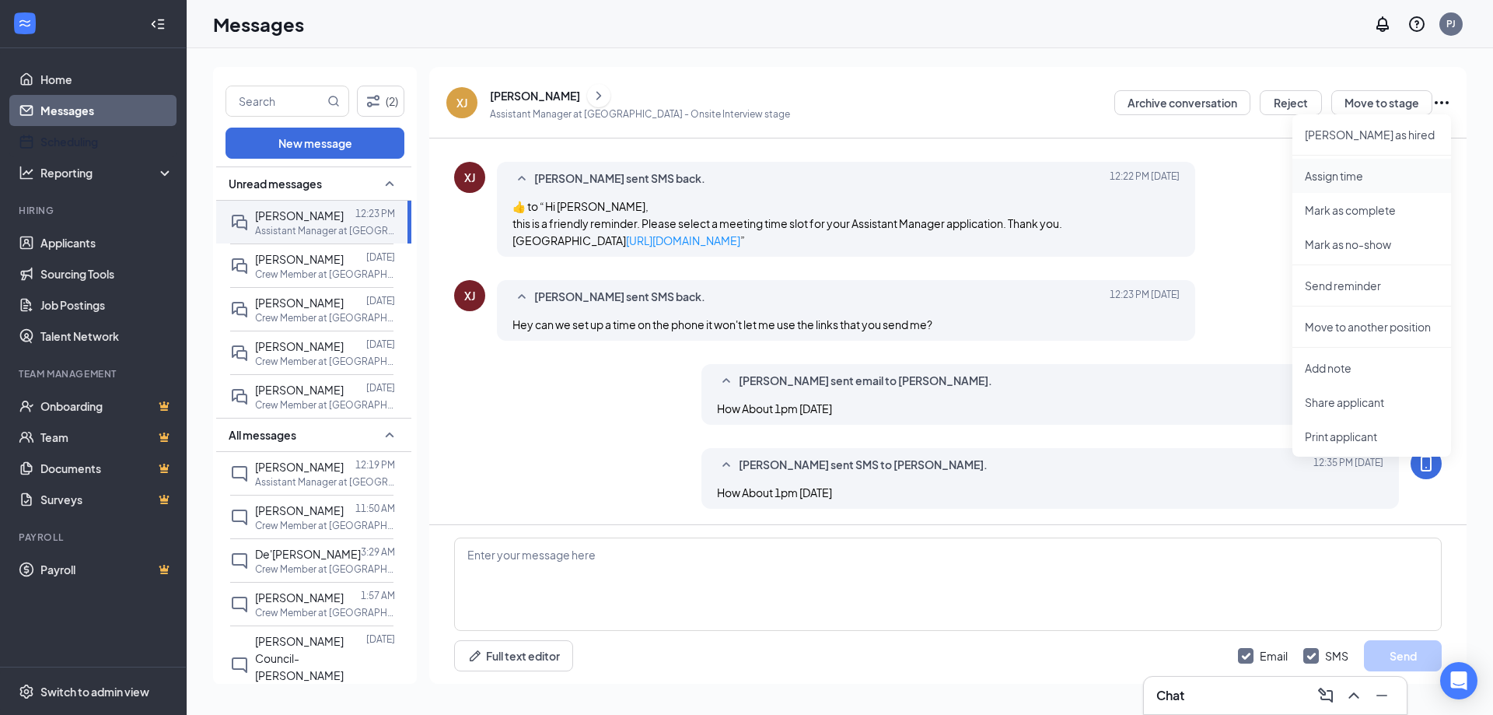
click at [1356, 176] on p "Assign time" at bounding box center [1372, 176] width 134 height 16
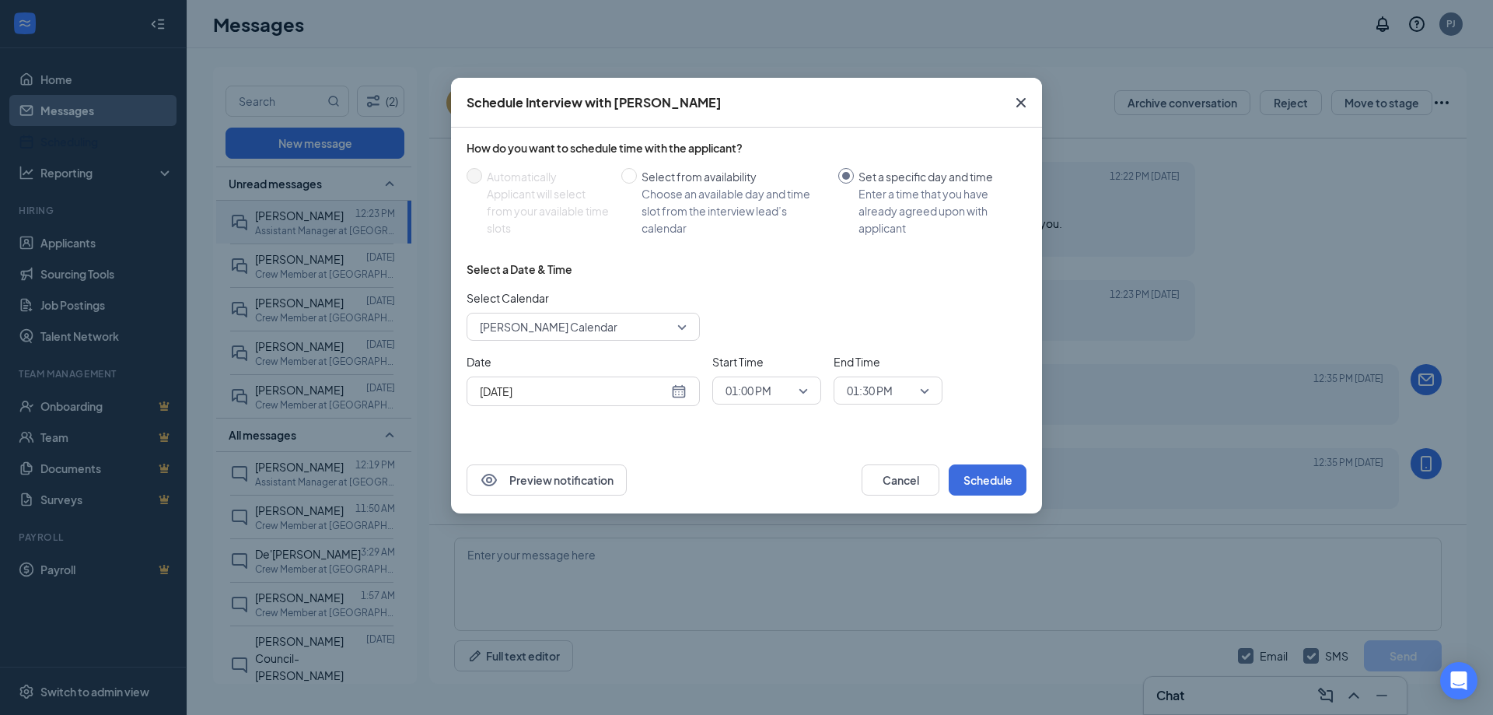
click at [683, 390] on div "Aug 26, 2025" at bounding box center [583, 391] width 207 height 17
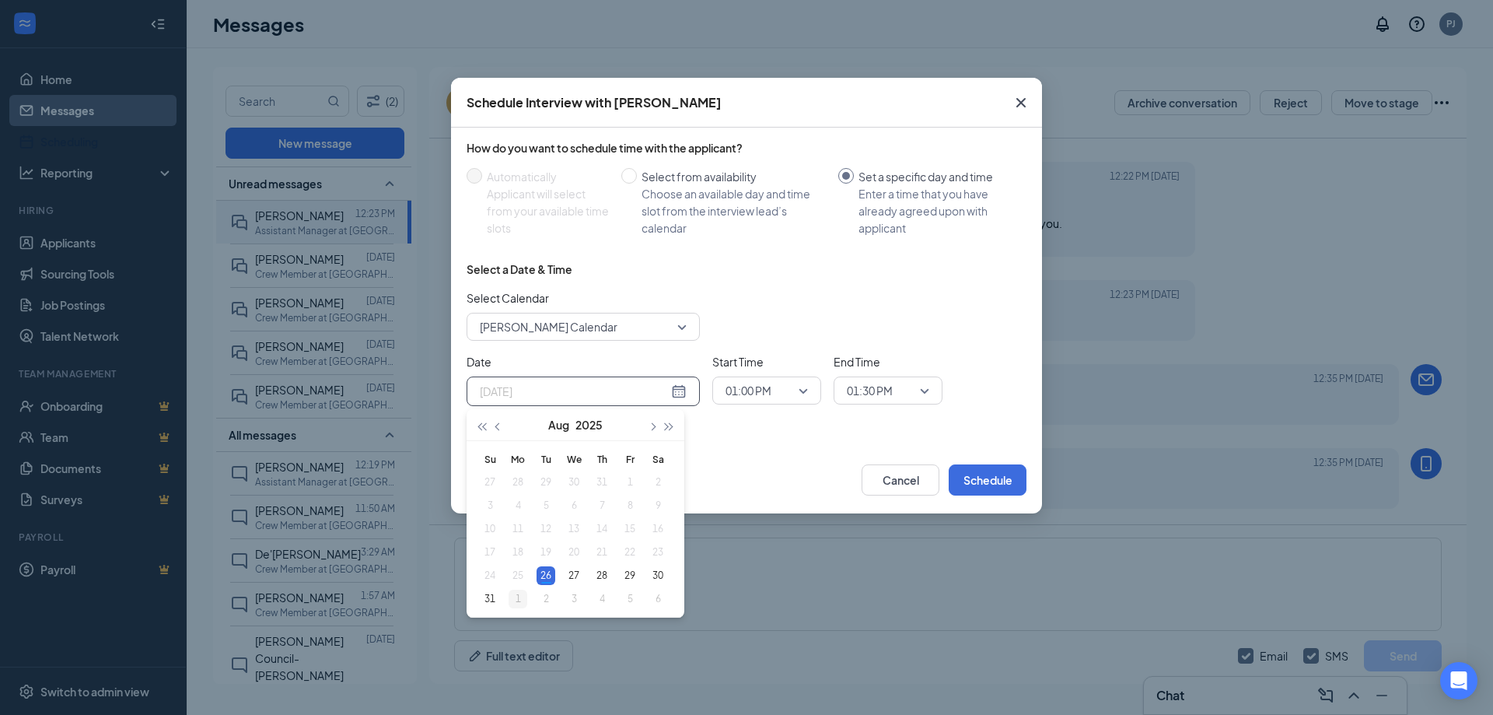
type input "Sep 1, 2025"
click at [520, 601] on div "1" at bounding box center [518, 598] width 19 height 19
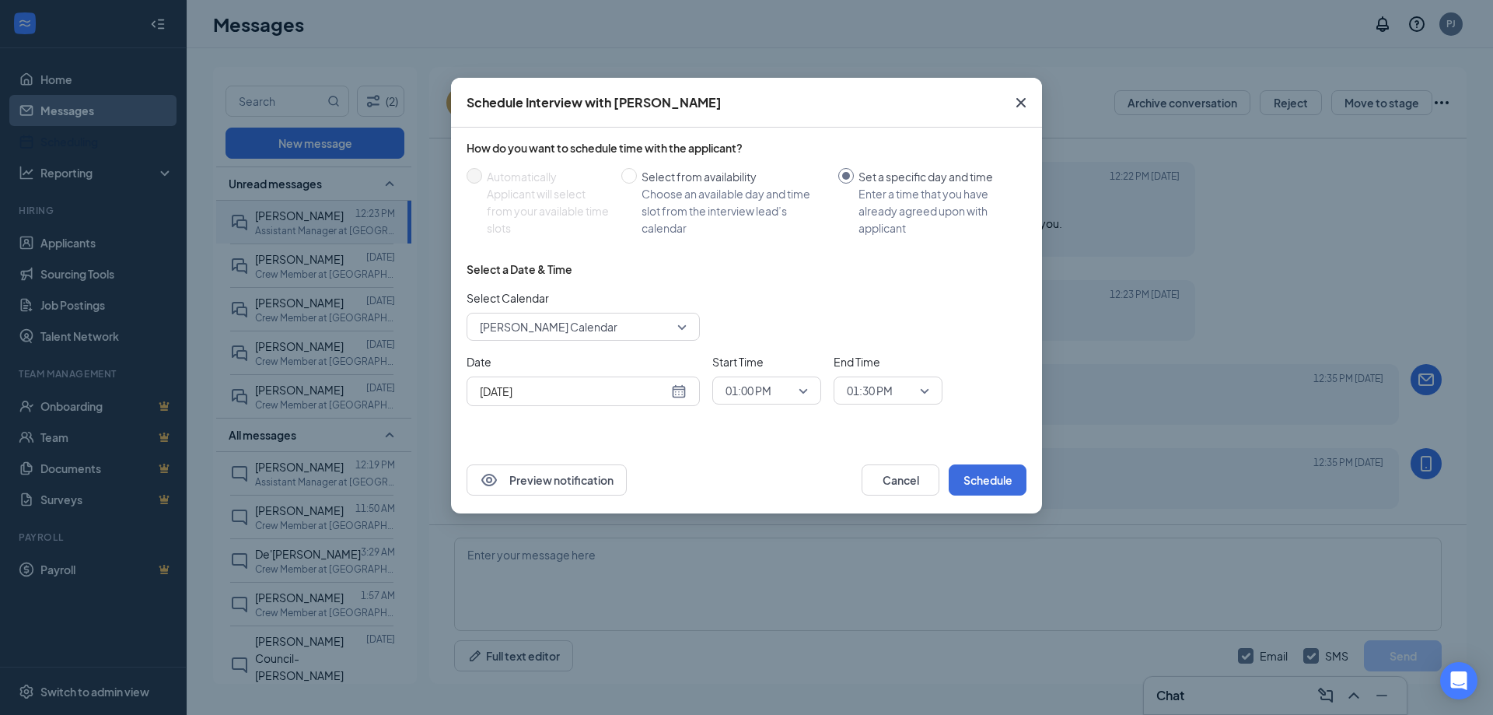
click at [1023, 100] on icon "Cross" at bounding box center [1020, 102] width 9 height 9
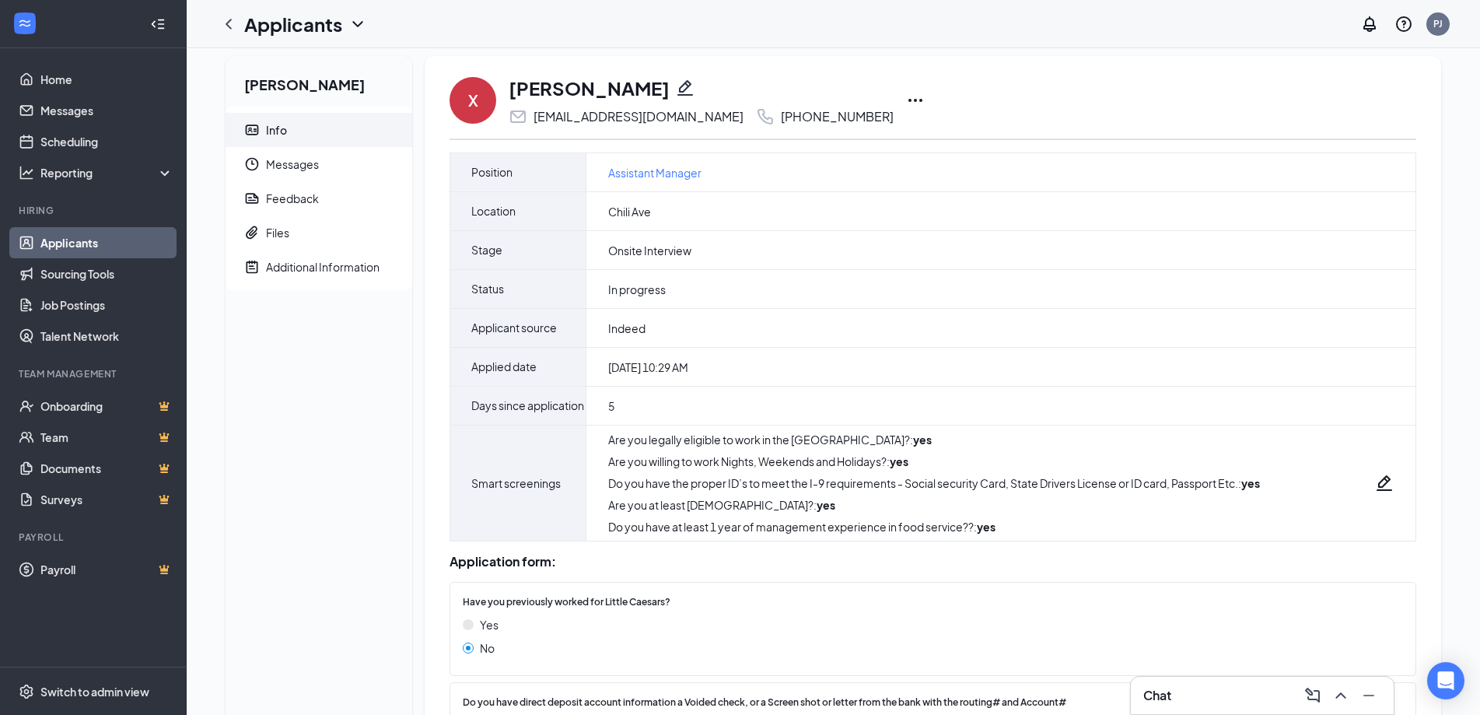
scroll to position [2, 0]
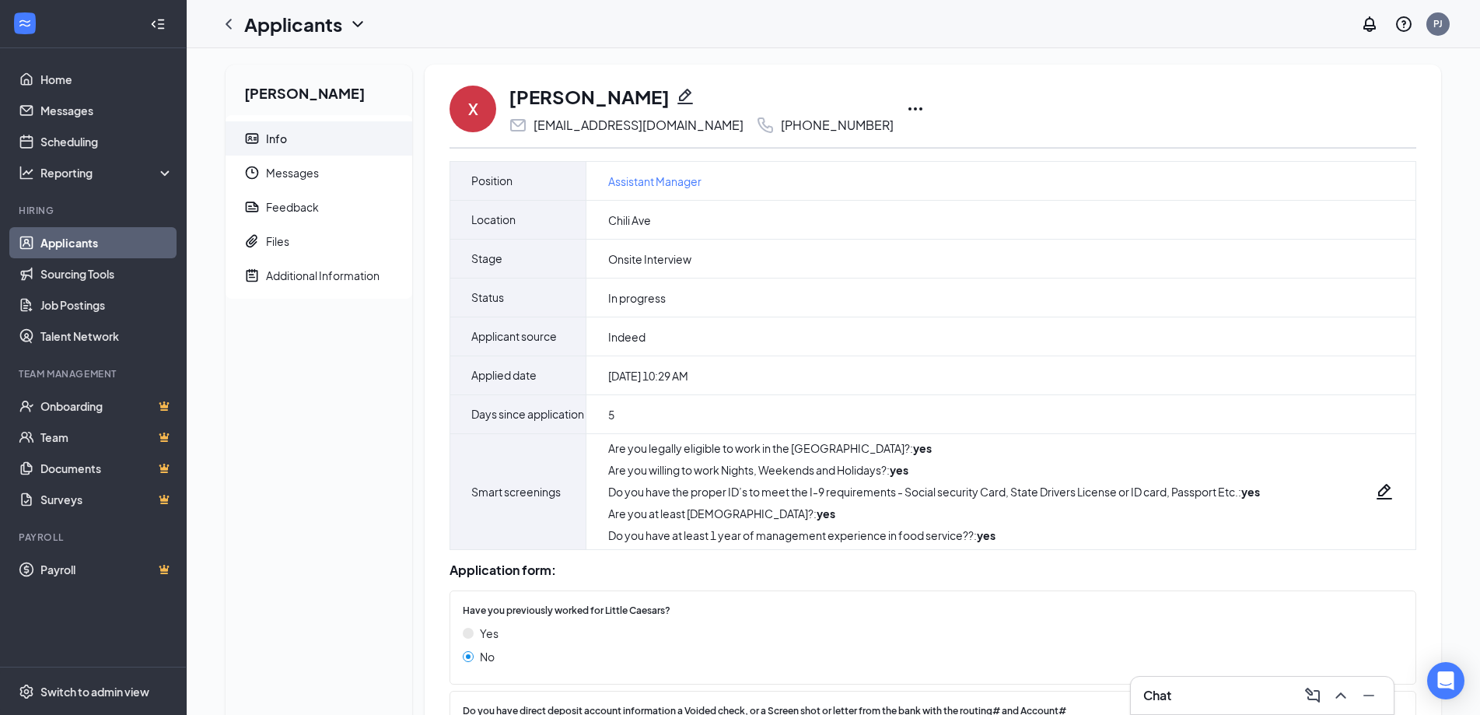
click at [906, 110] on icon "Ellipses" at bounding box center [915, 109] width 19 height 19
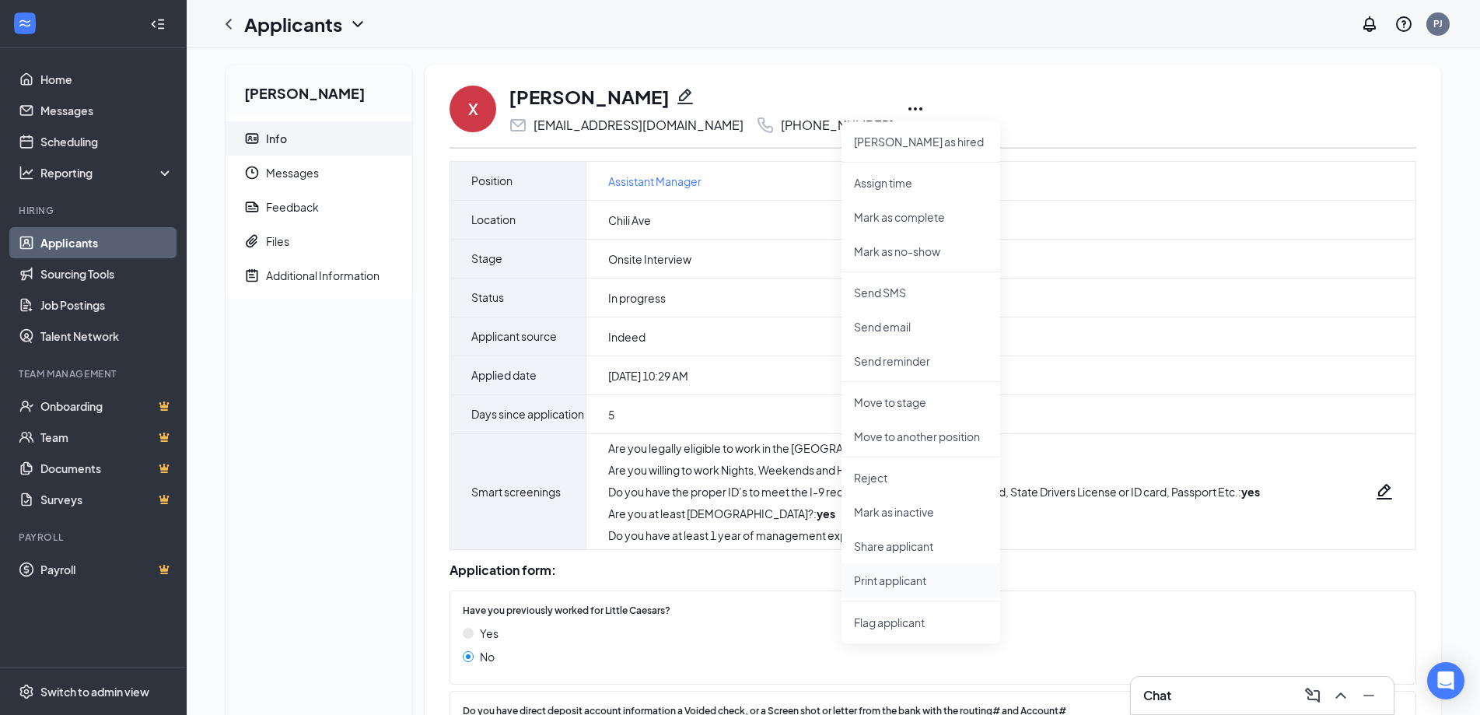
click at [901, 581] on p "Print applicant" at bounding box center [921, 580] width 134 height 16
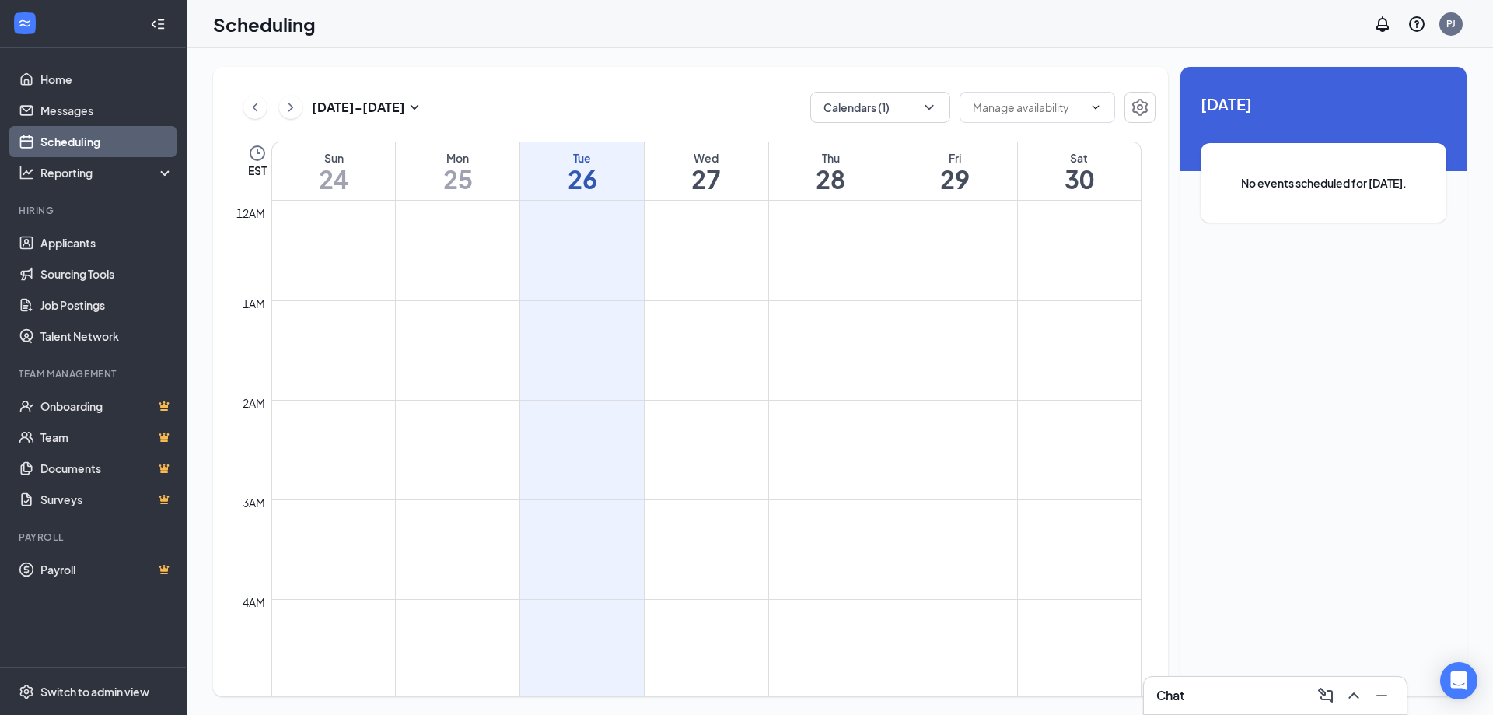
scroll to position [764, 0]
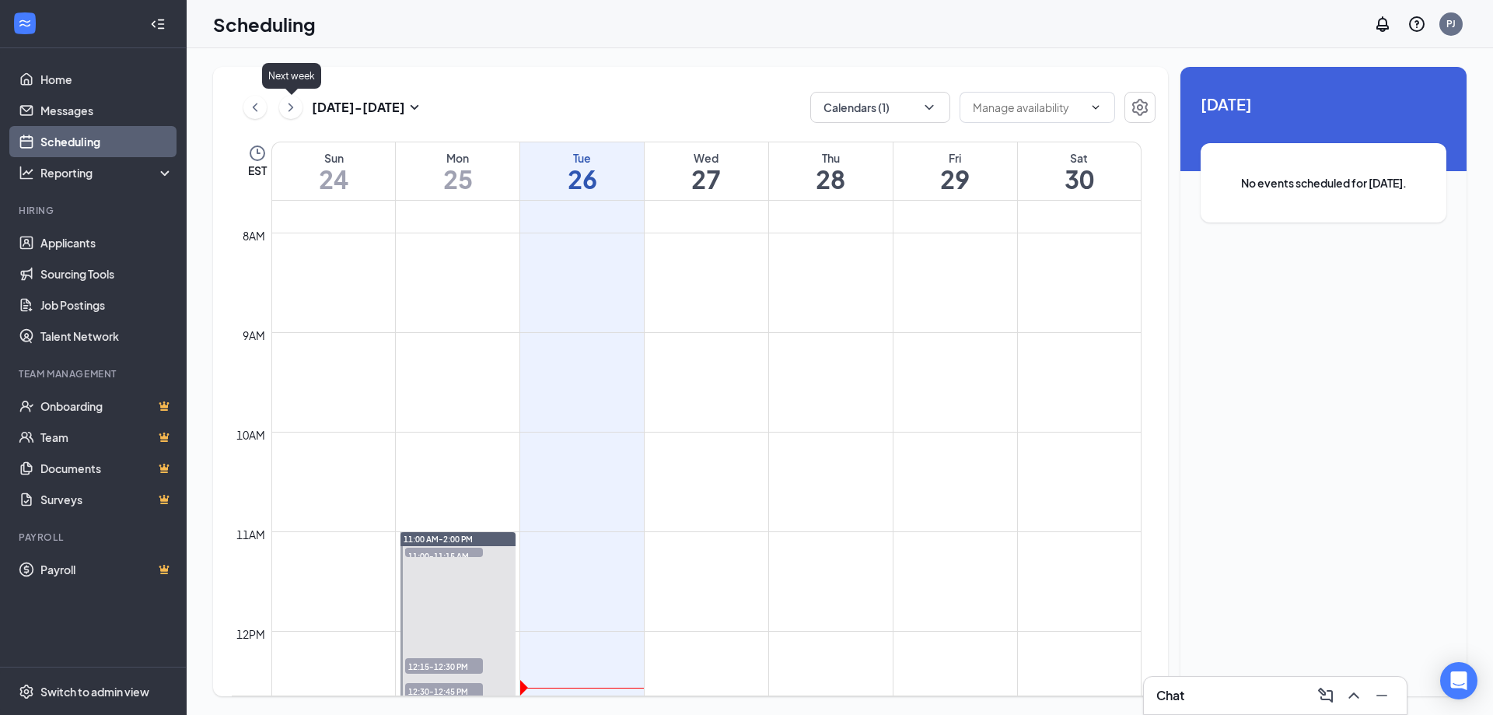
click at [287, 106] on icon "ChevronRight" at bounding box center [291, 107] width 16 height 19
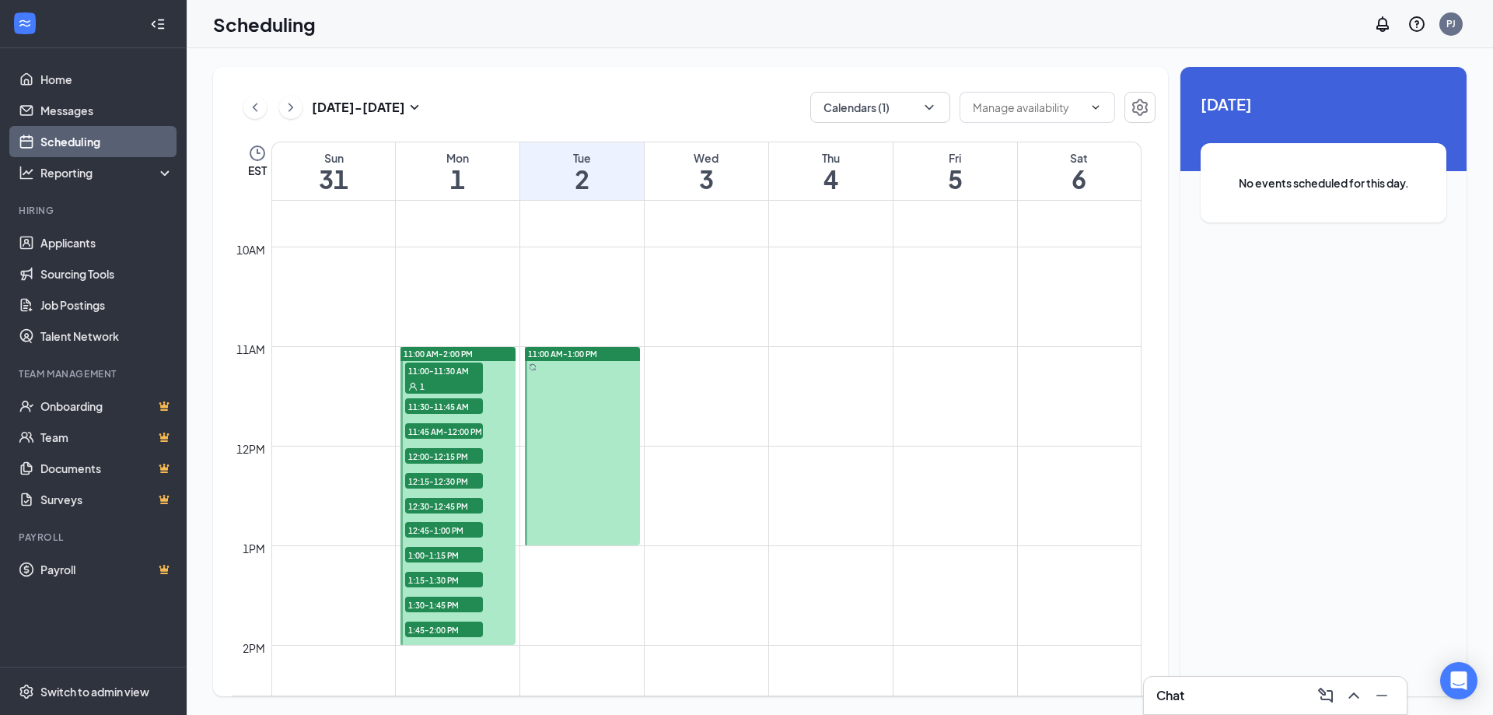
scroll to position [973, 0]
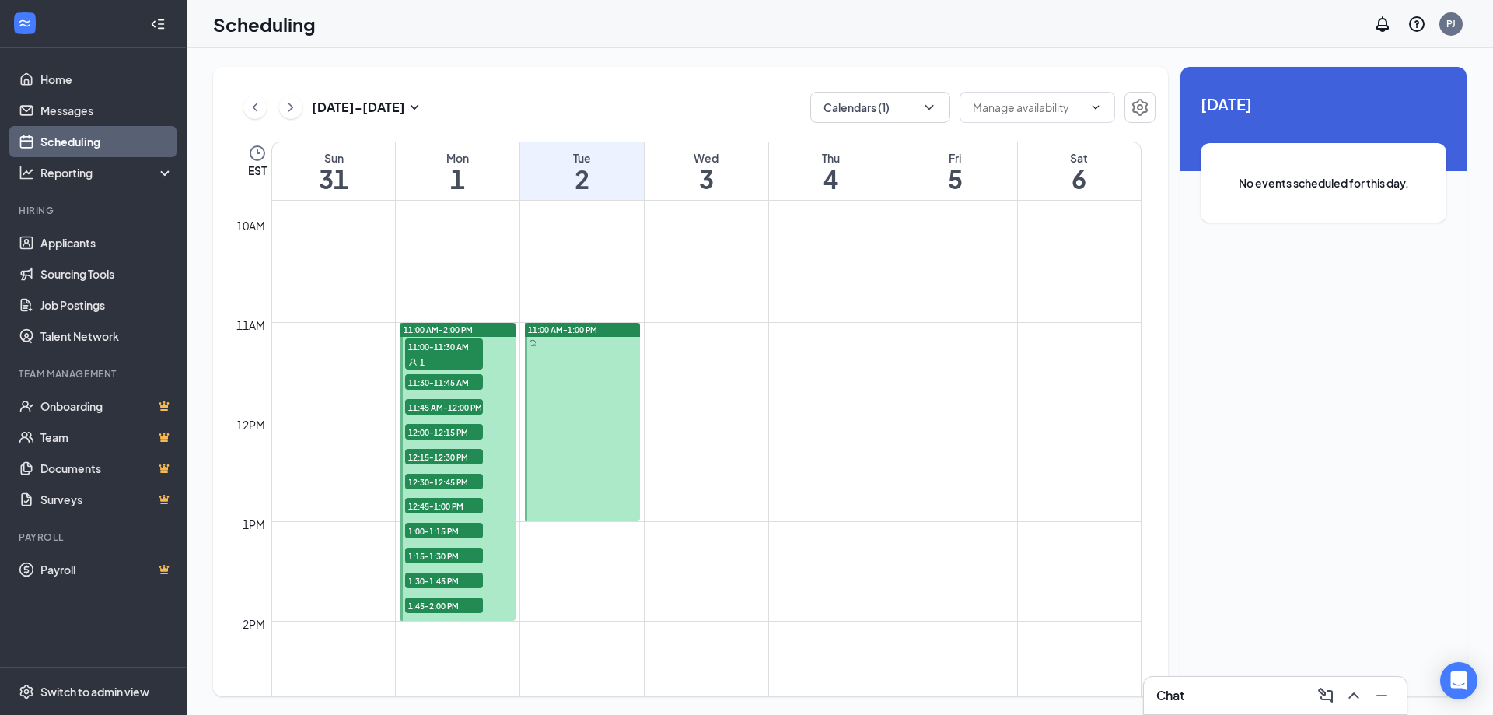
click at [474, 385] on span "11:30-11:45 AM" at bounding box center [444, 382] width 78 height 16
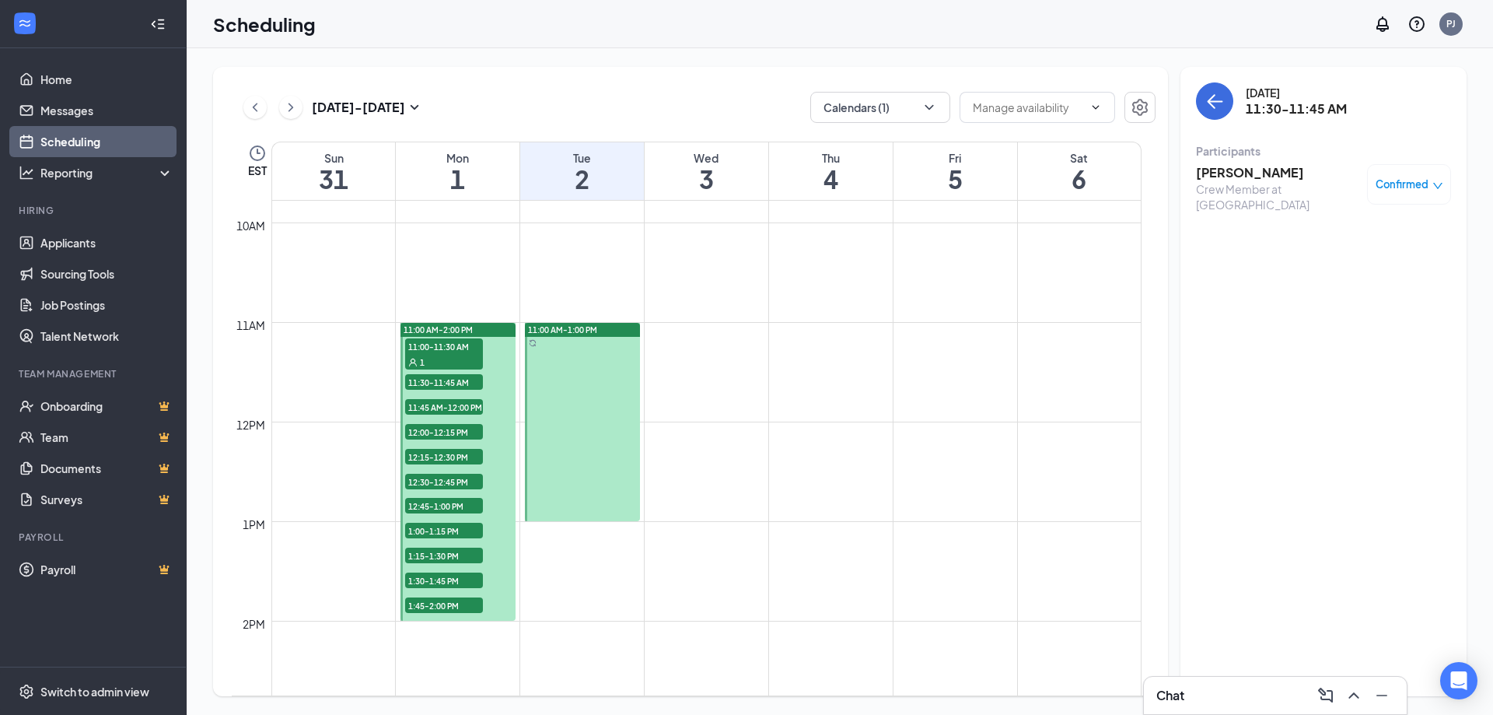
click at [425, 351] on span "11:00-11:30 AM" at bounding box center [444, 346] width 78 height 16
click at [1232, 173] on h3 "Aja Jackson" at bounding box center [1277, 172] width 163 height 17
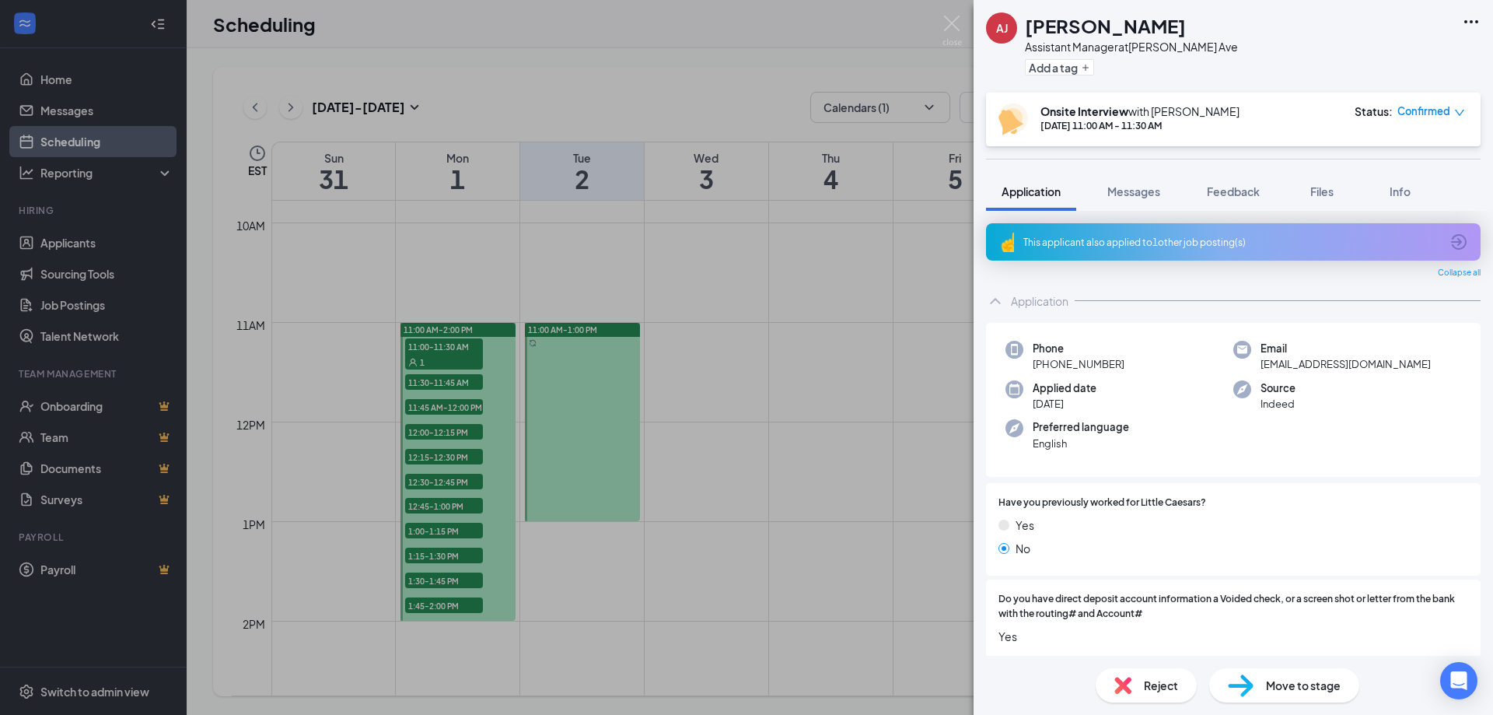
click at [1124, 236] on div "This applicant also applied to 1 other job posting(s)" at bounding box center [1231, 242] width 417 height 13
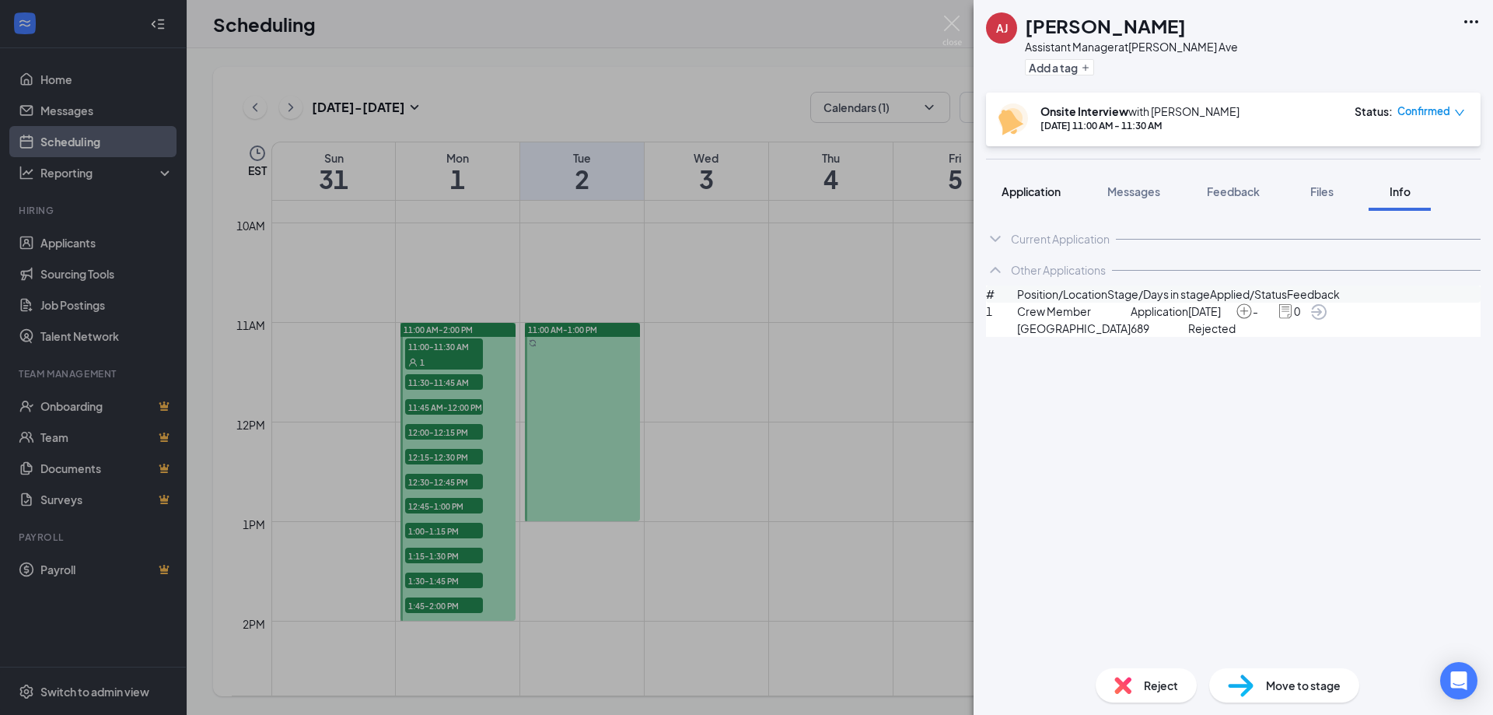
click at [1042, 183] on button "Application" at bounding box center [1031, 191] width 90 height 39
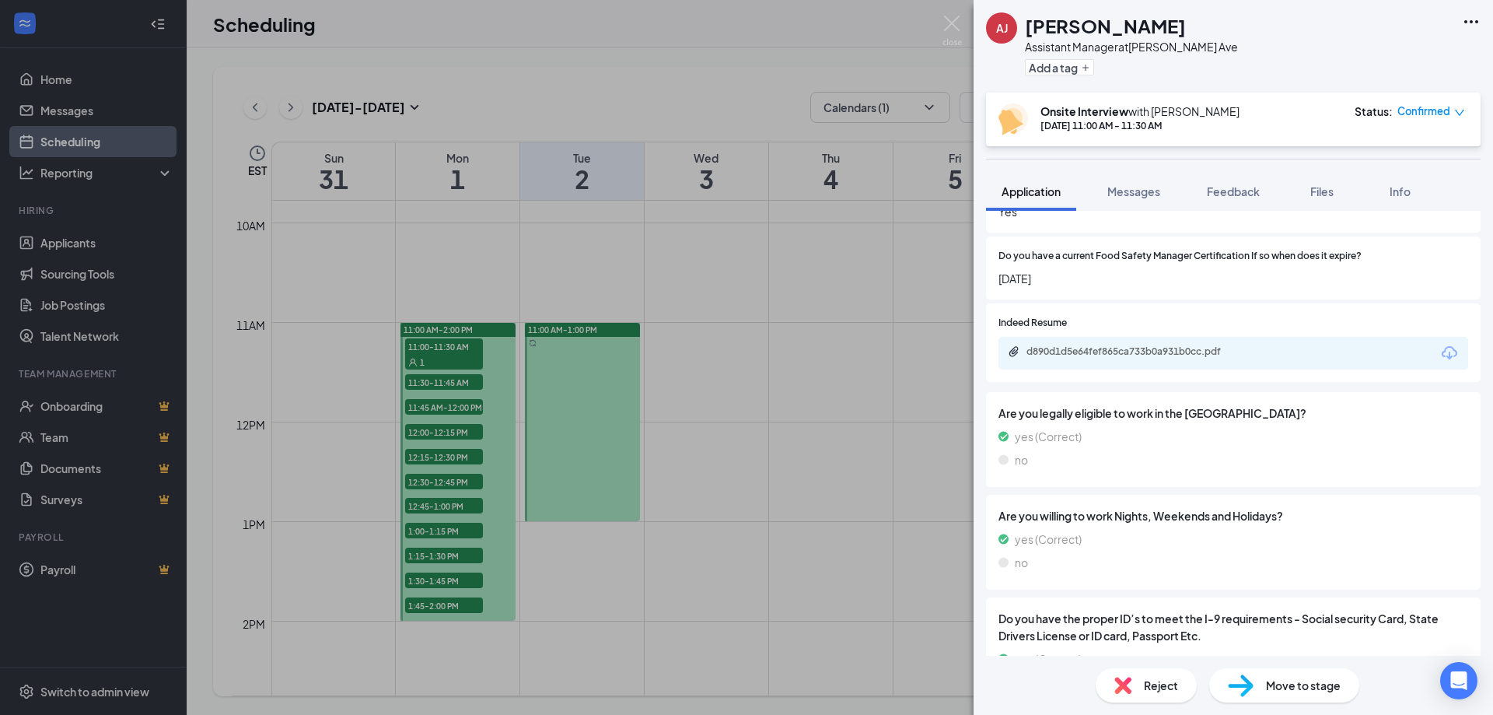
scroll to position [594, 0]
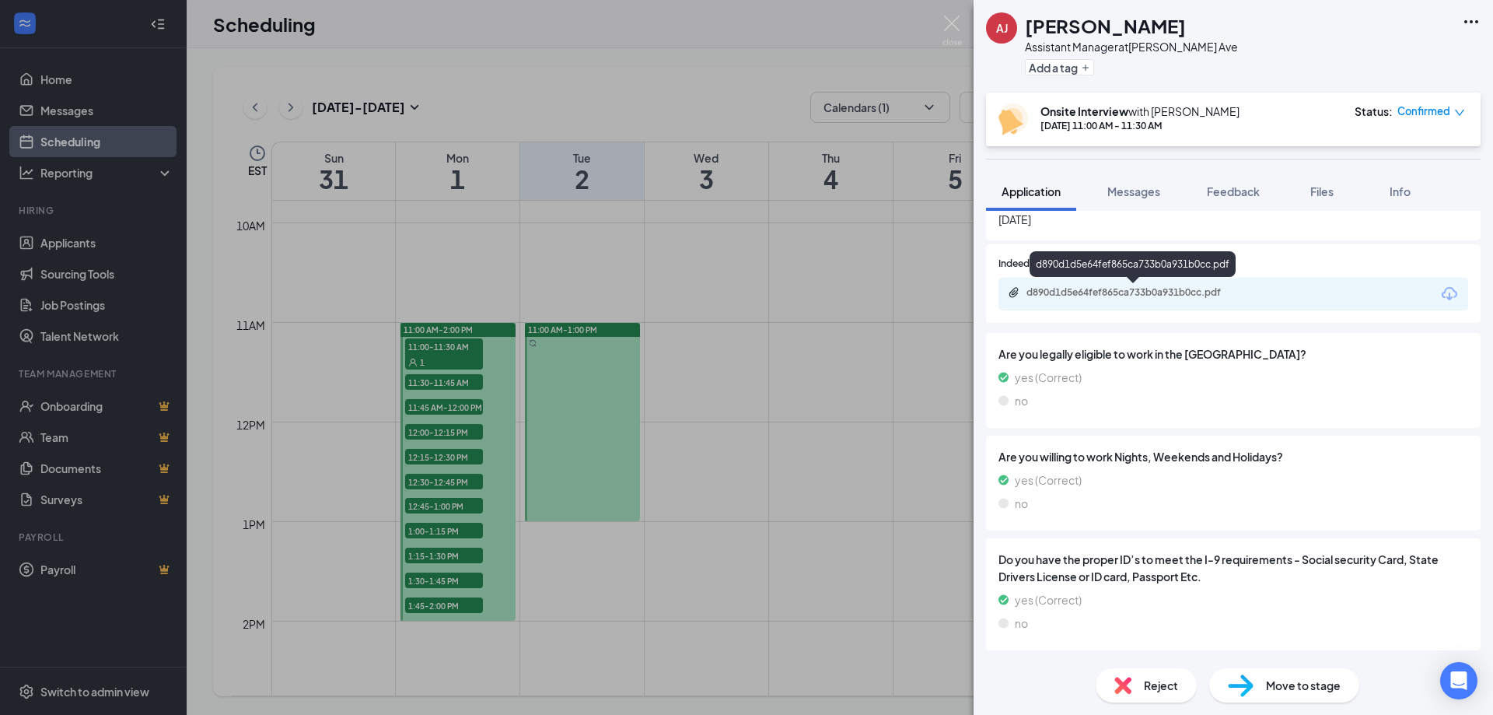
click at [1109, 288] on div "d890d1d5e64fef865ca733b0a931b0cc.pdf" at bounding box center [1135, 292] width 218 height 12
click at [951, 20] on img at bounding box center [951, 31] width 19 height 30
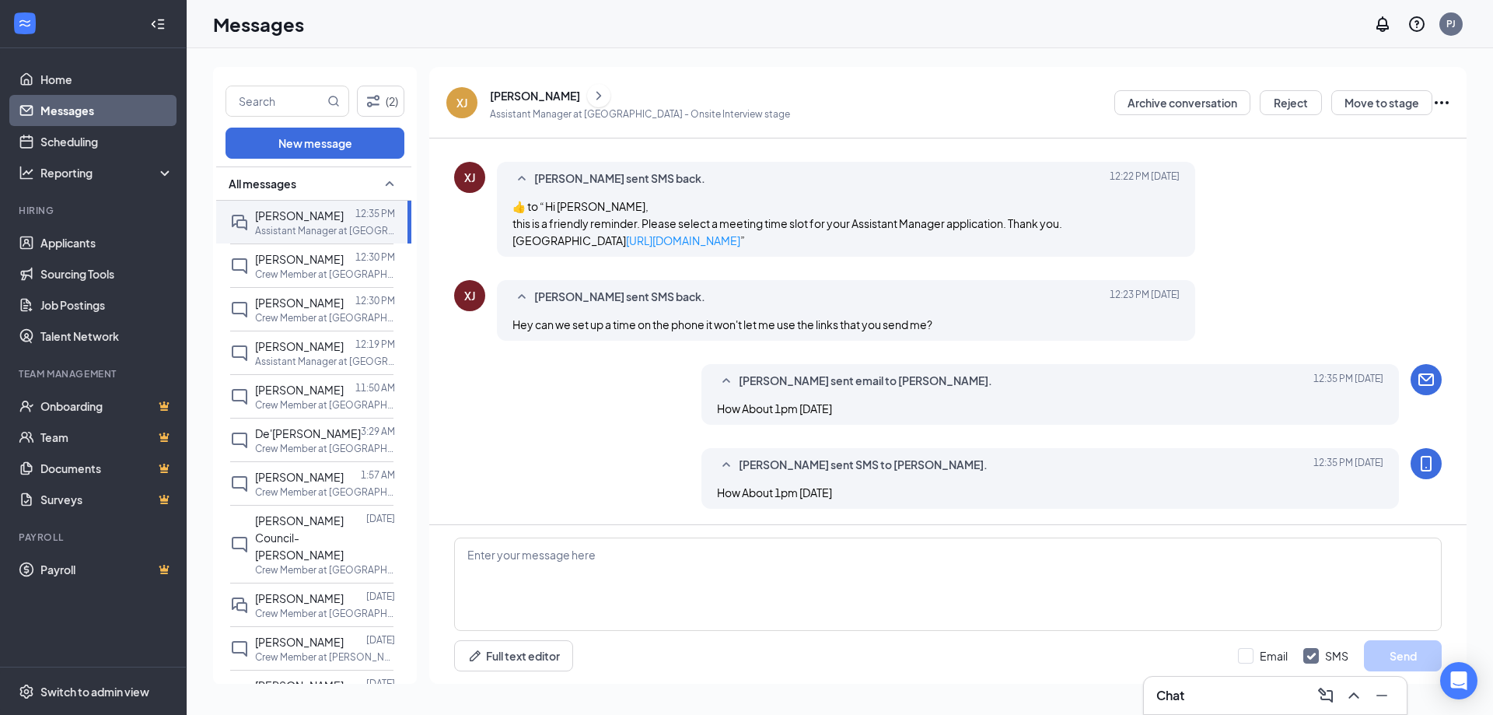
scroll to position [501, 0]
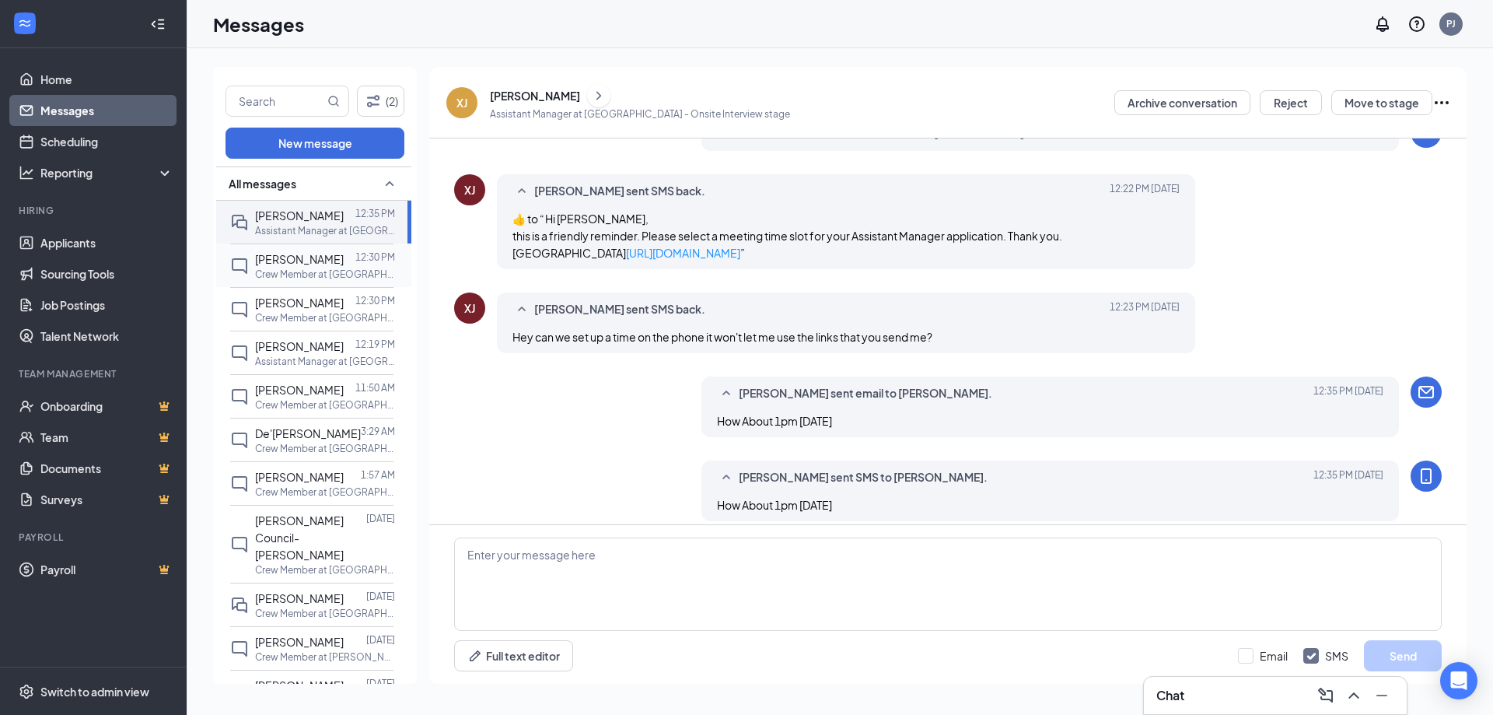
scroll to position [501, 0]
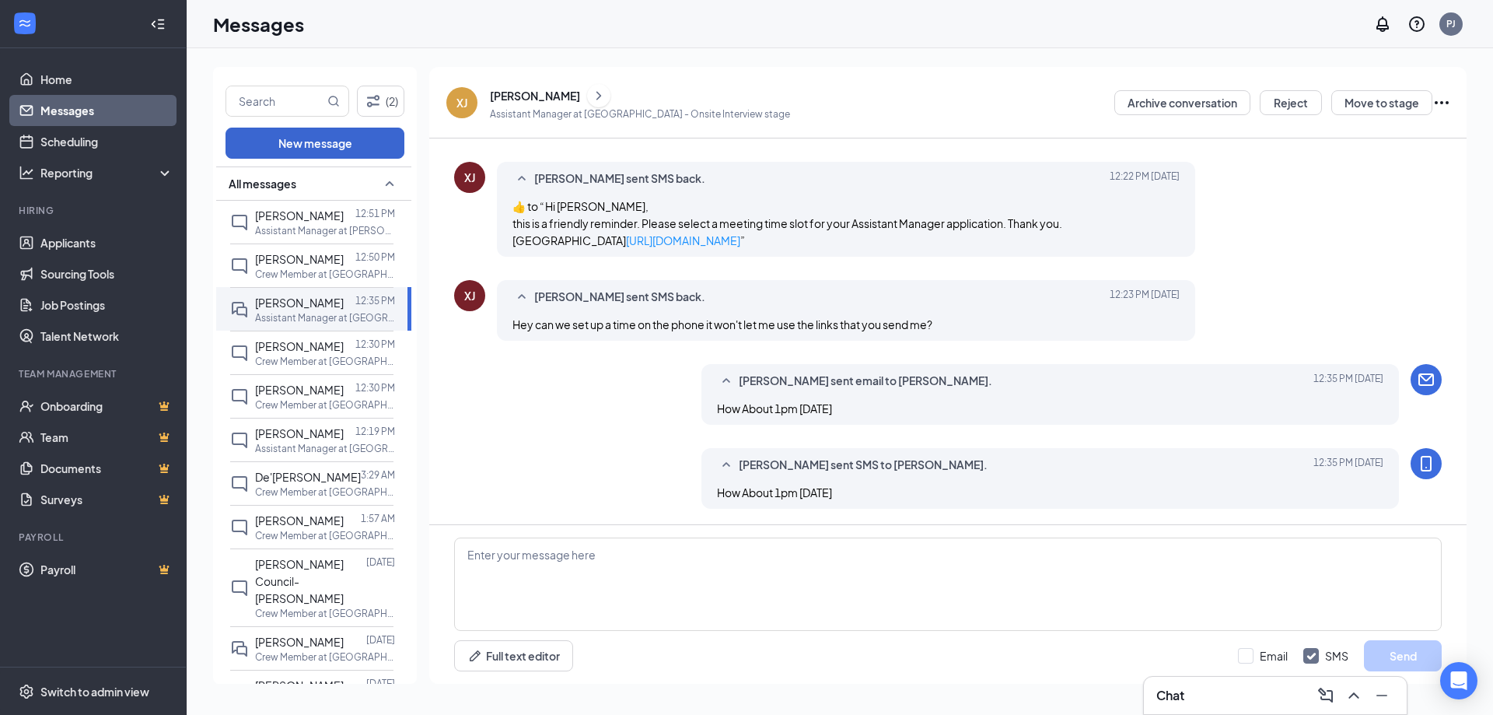
scroll to position [501, 0]
click at [532, 94] on div "[PERSON_NAME]" at bounding box center [535, 96] width 90 height 16
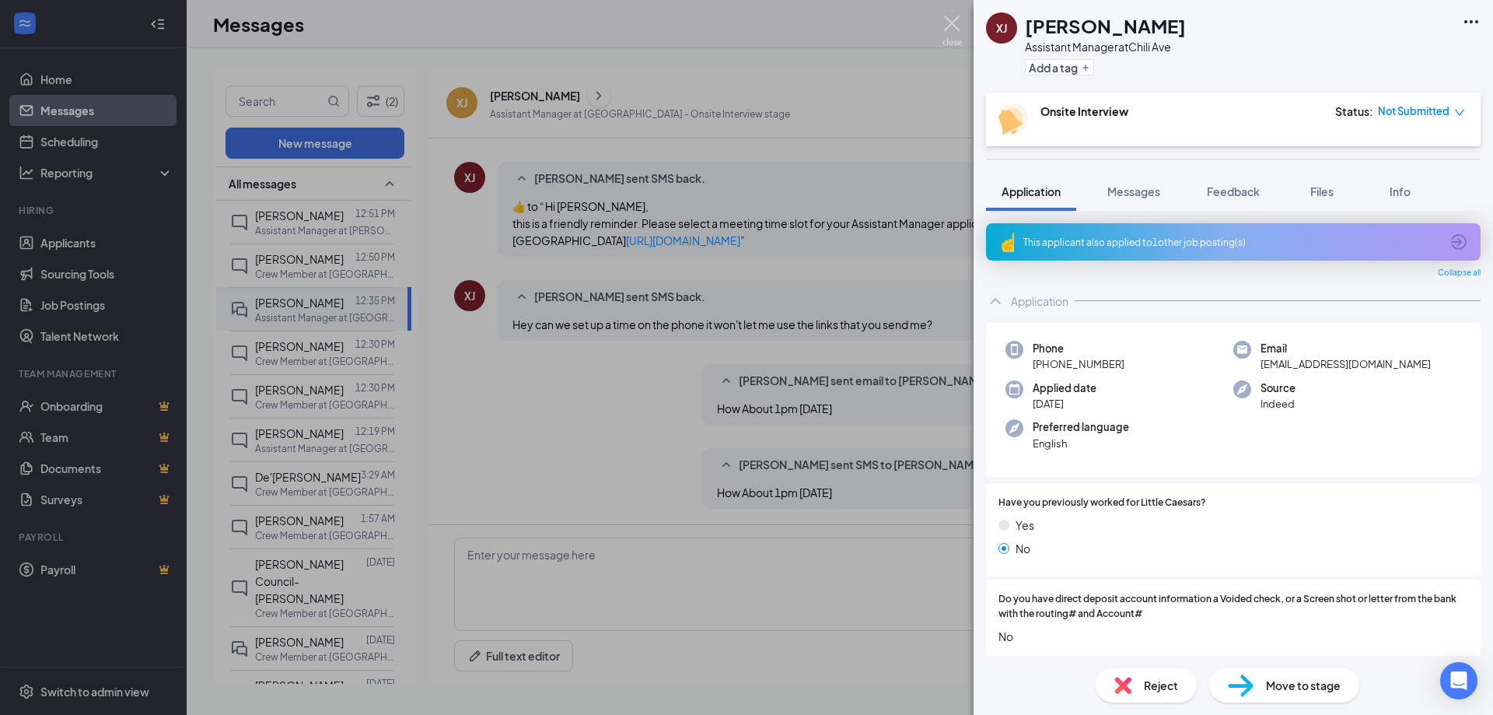
click at [948, 18] on img at bounding box center [951, 31] width 19 height 30
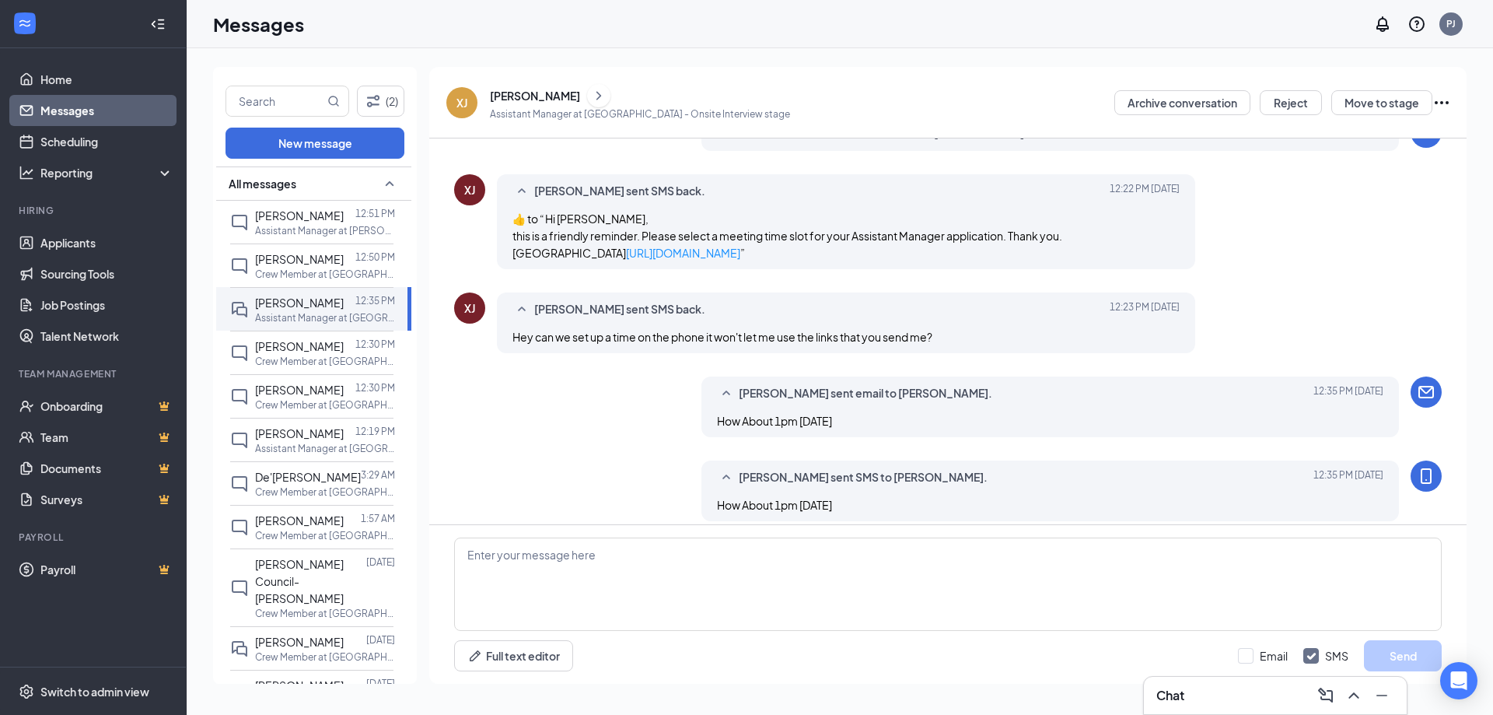
scroll to position [501, 0]
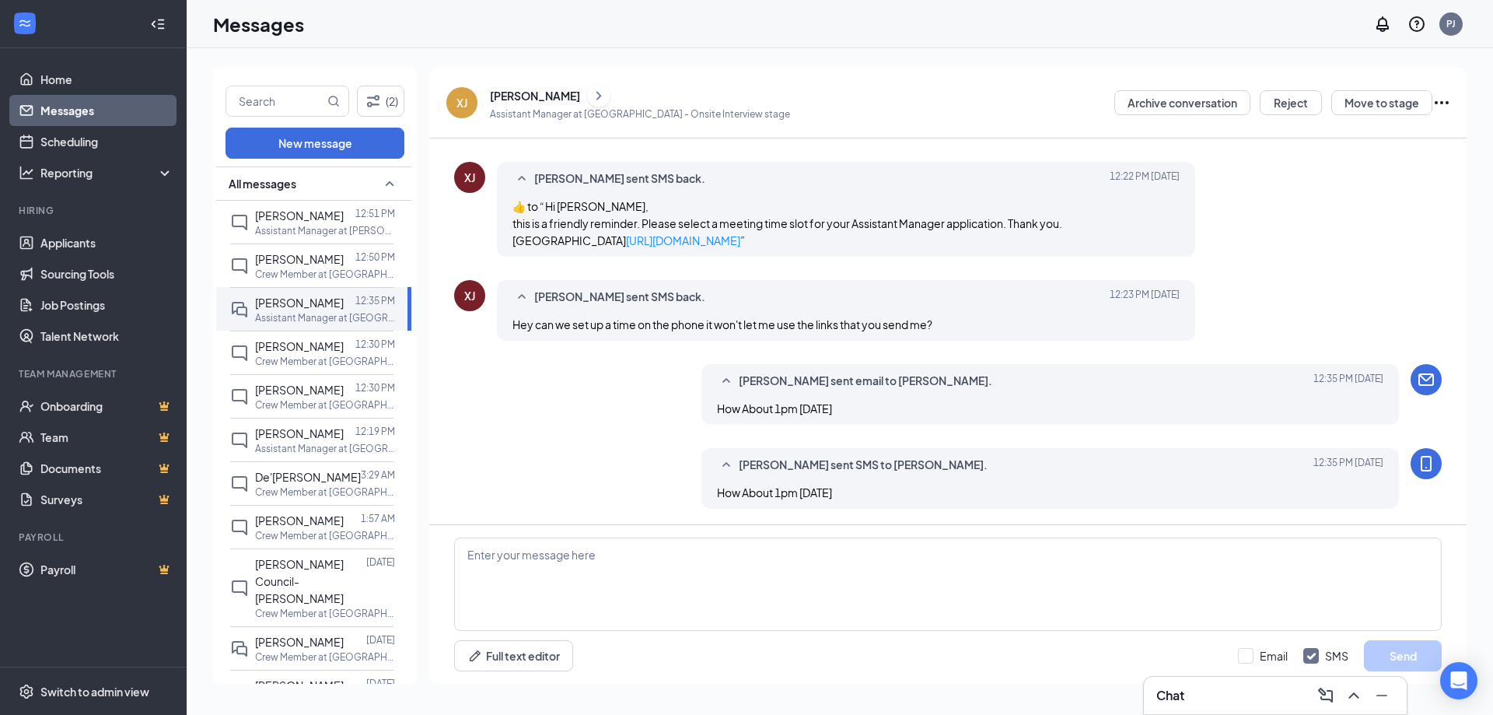
click at [1445, 98] on icon "Ellipses" at bounding box center [1441, 102] width 19 height 19
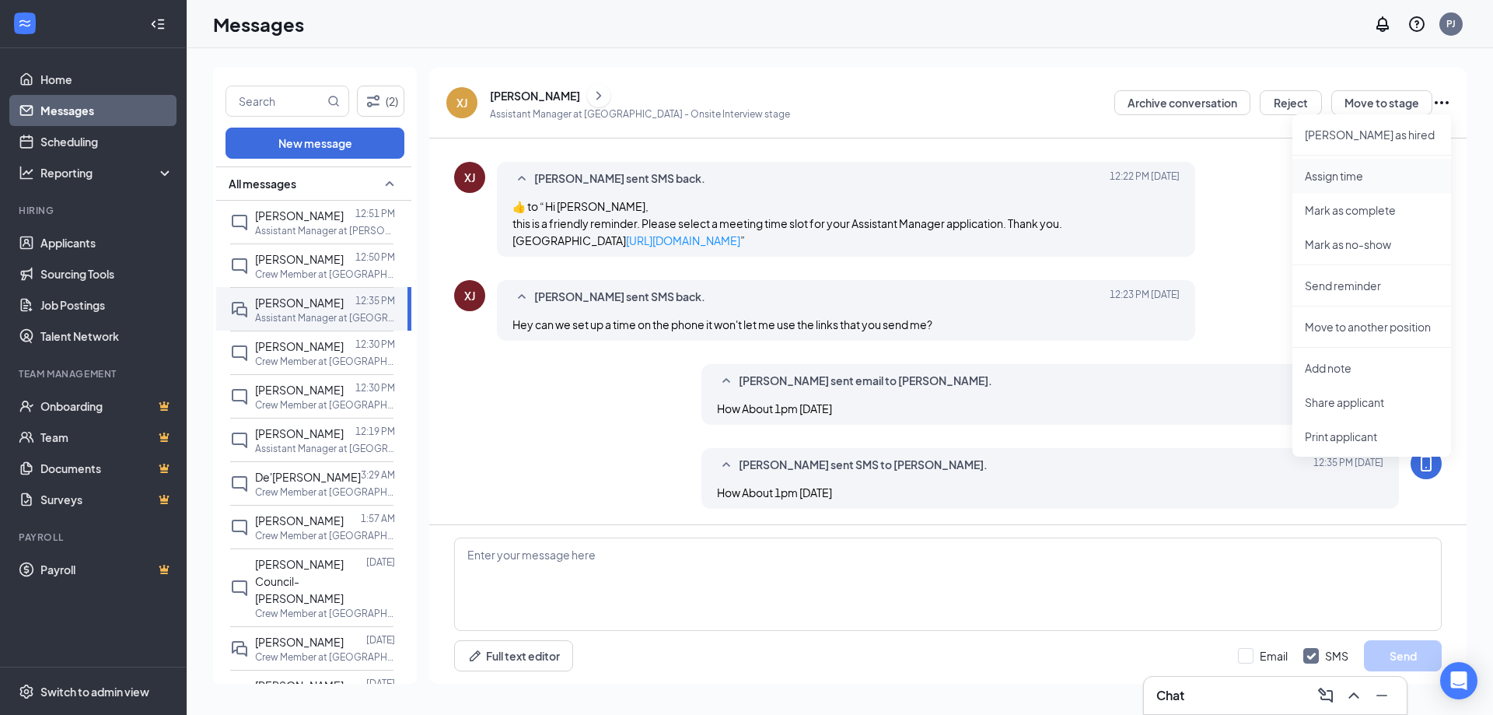
click at [1372, 173] on p "Assign time" at bounding box center [1372, 176] width 134 height 16
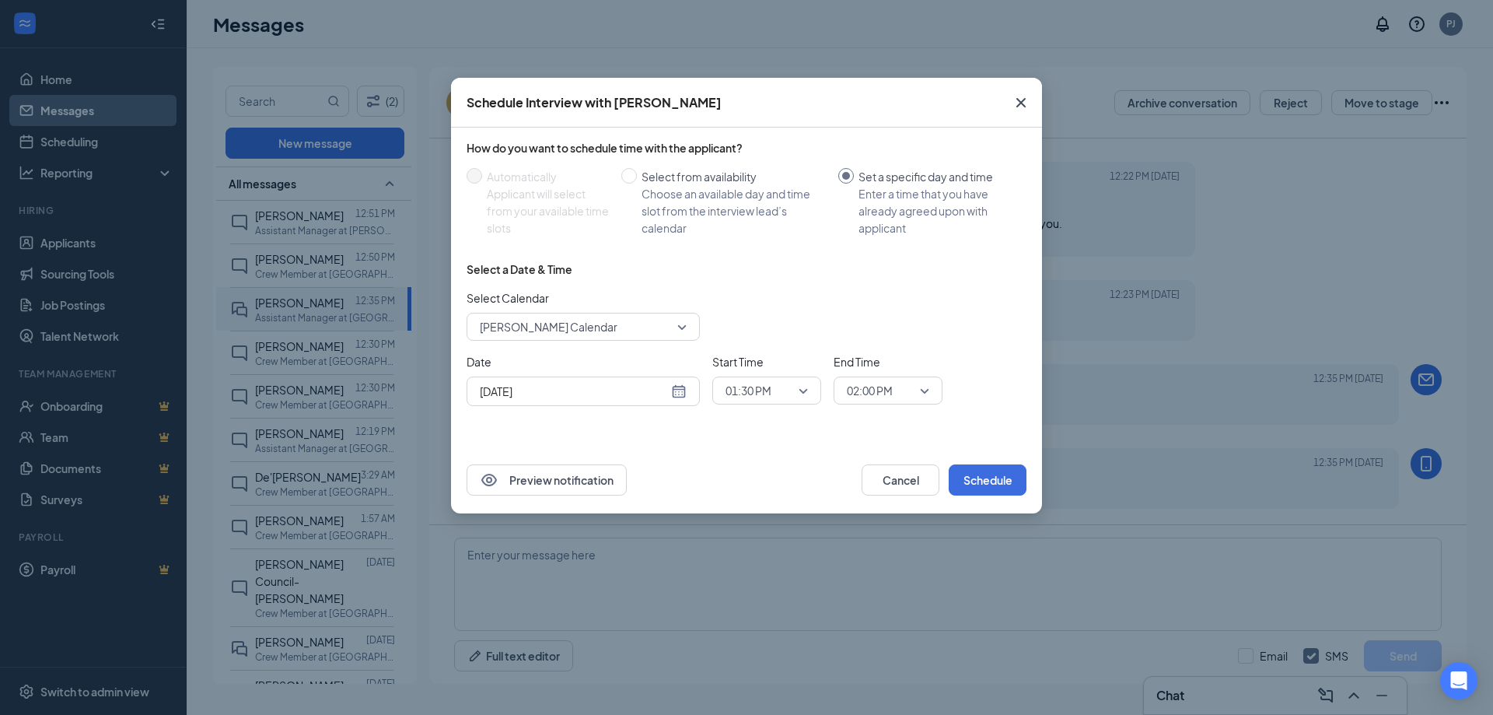
click at [683, 395] on div "Aug 26, 2025" at bounding box center [583, 391] width 207 height 17
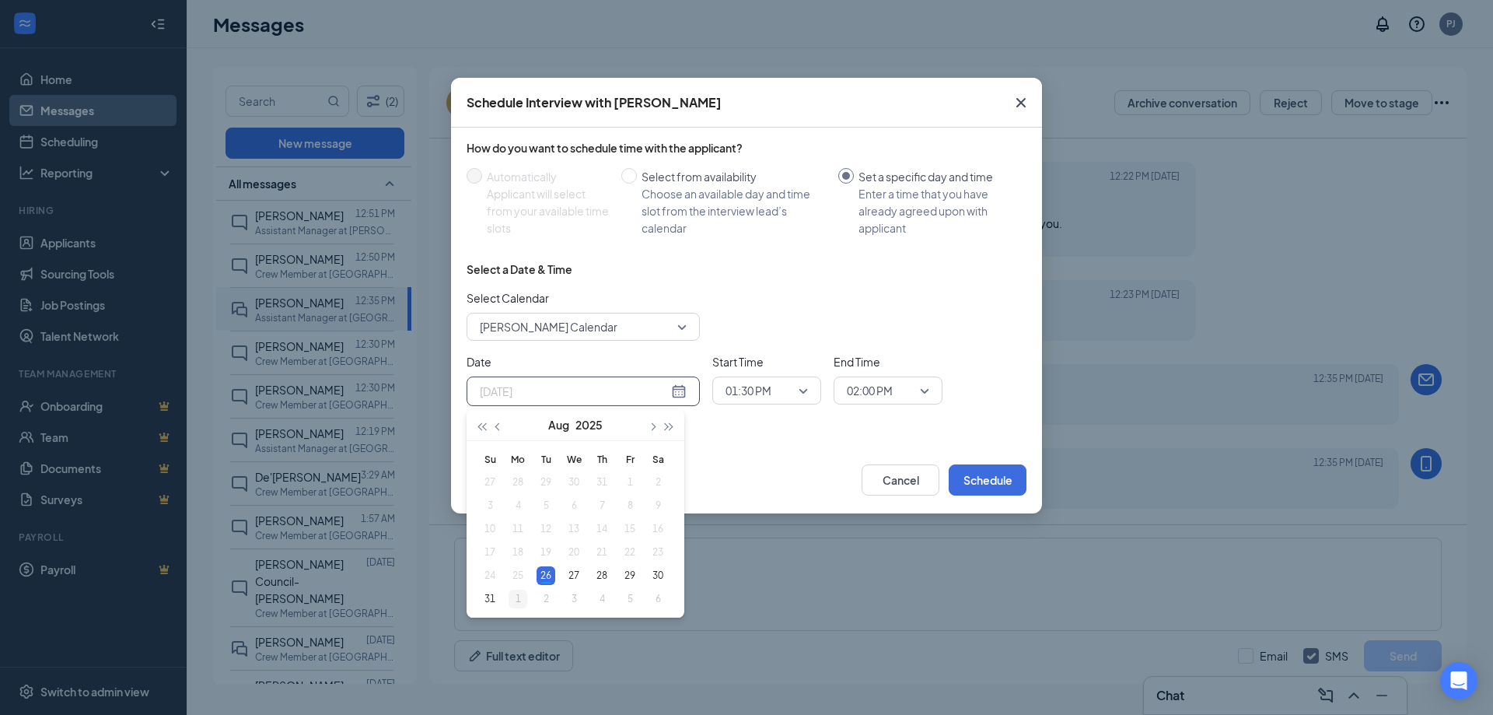
type input "Sep 1, 2025"
click at [520, 595] on div "1" at bounding box center [518, 598] width 19 height 19
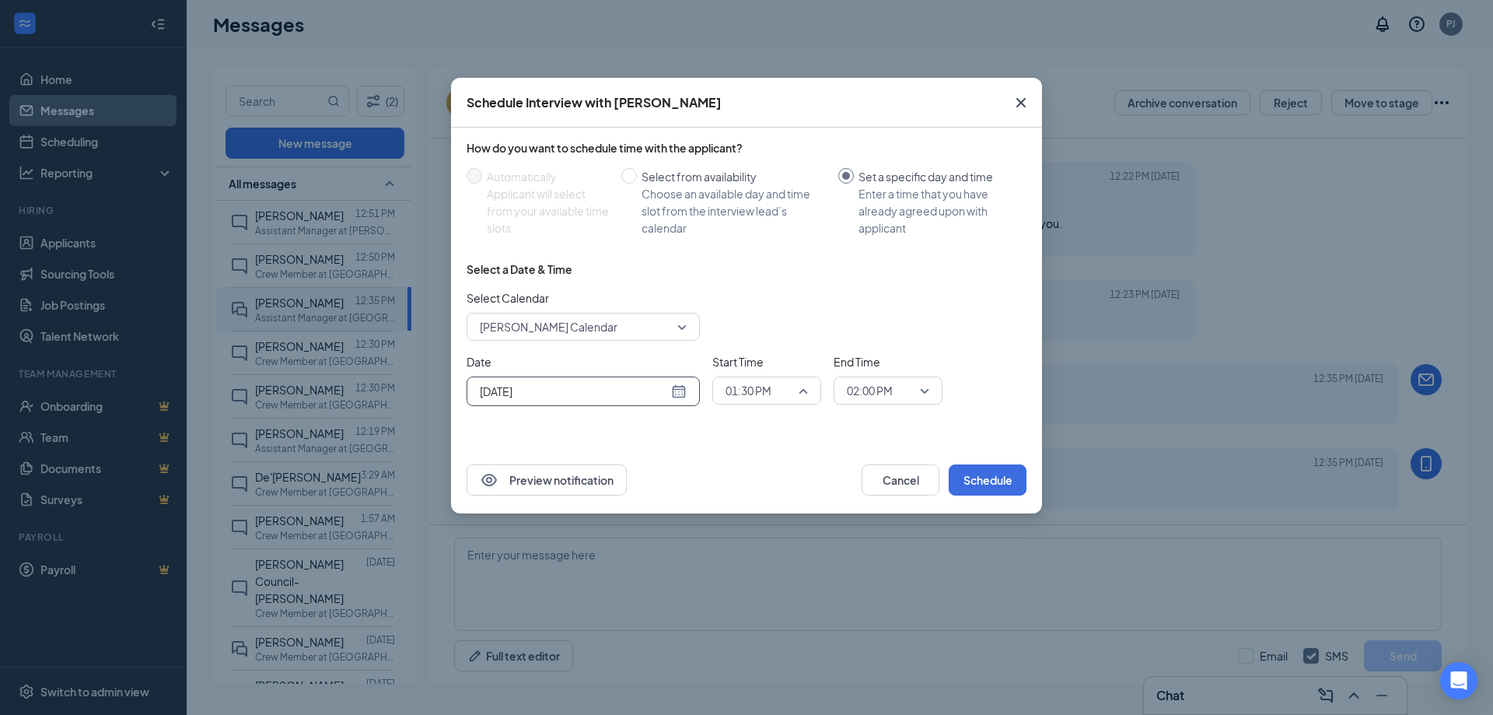
click at [808, 390] on div "01:30 PM" at bounding box center [766, 390] width 109 height 28
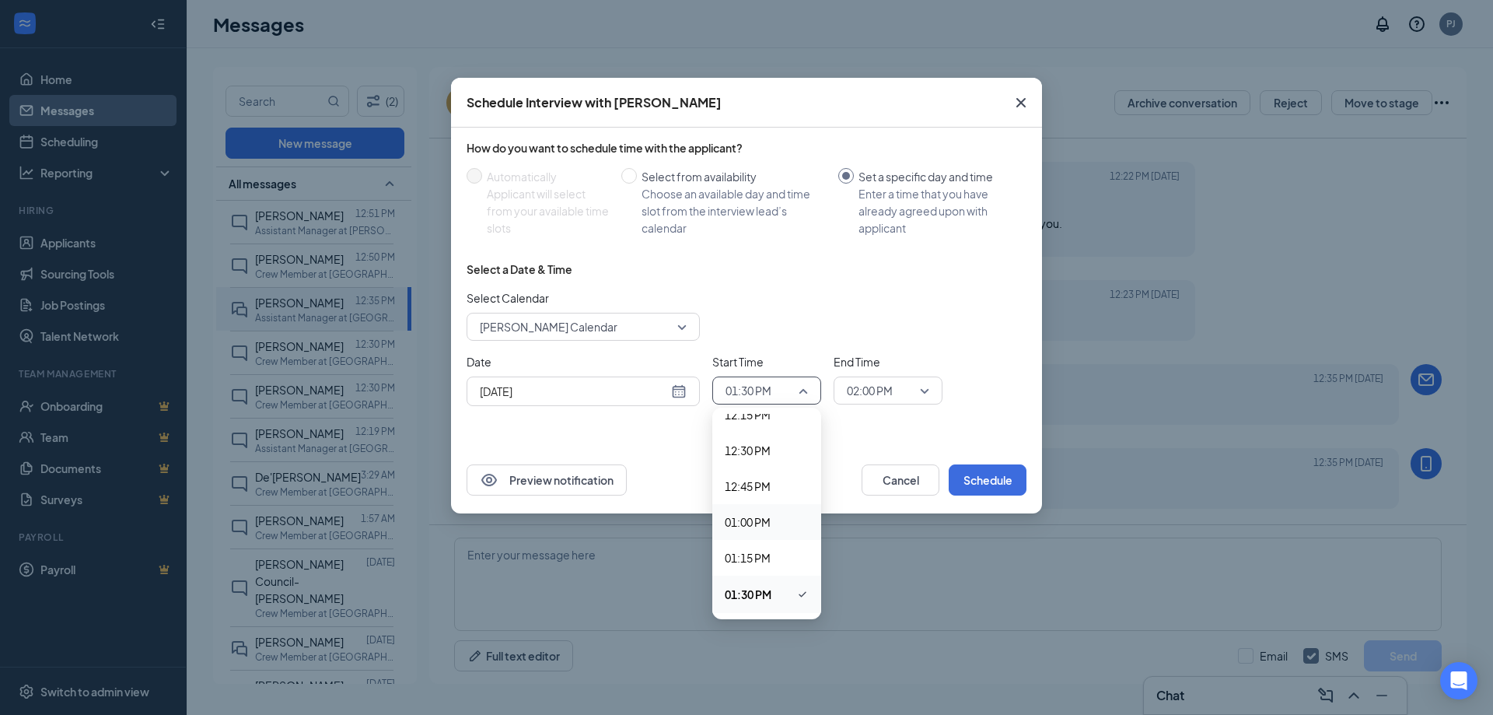
click at [750, 518] on span "01:00 PM" at bounding box center [748, 521] width 46 height 17
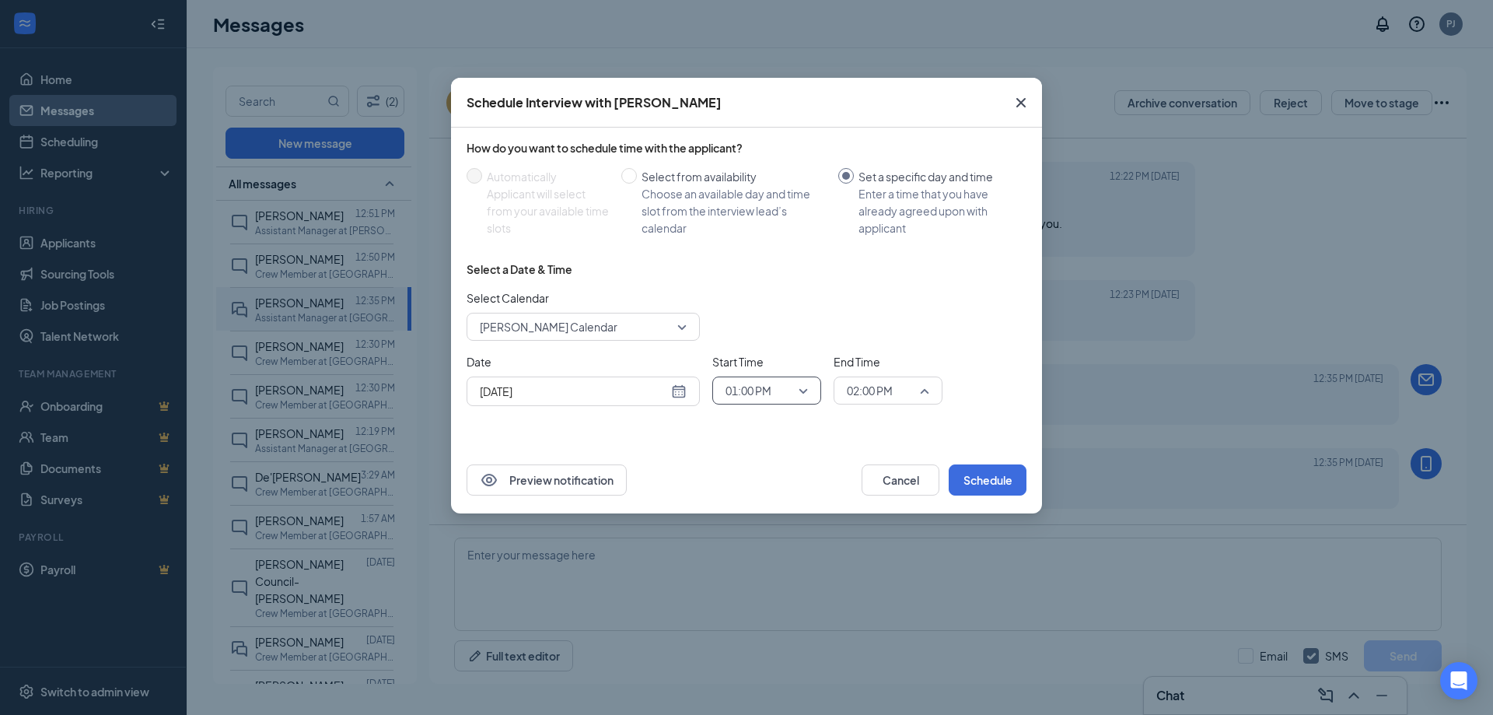
click at [928, 388] on span "02:00 PM" at bounding box center [888, 390] width 82 height 23
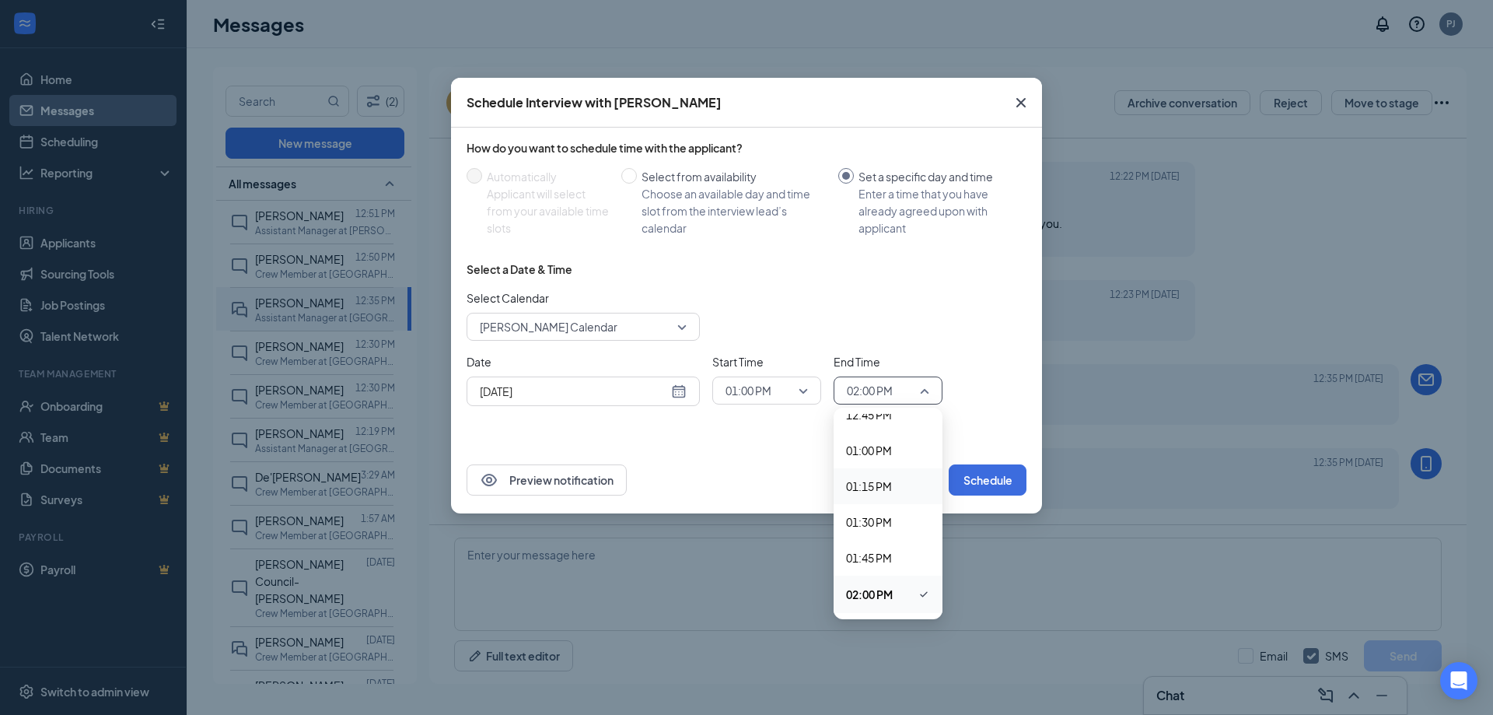
click at [883, 491] on span "01:15 PM" at bounding box center [869, 485] width 46 height 17
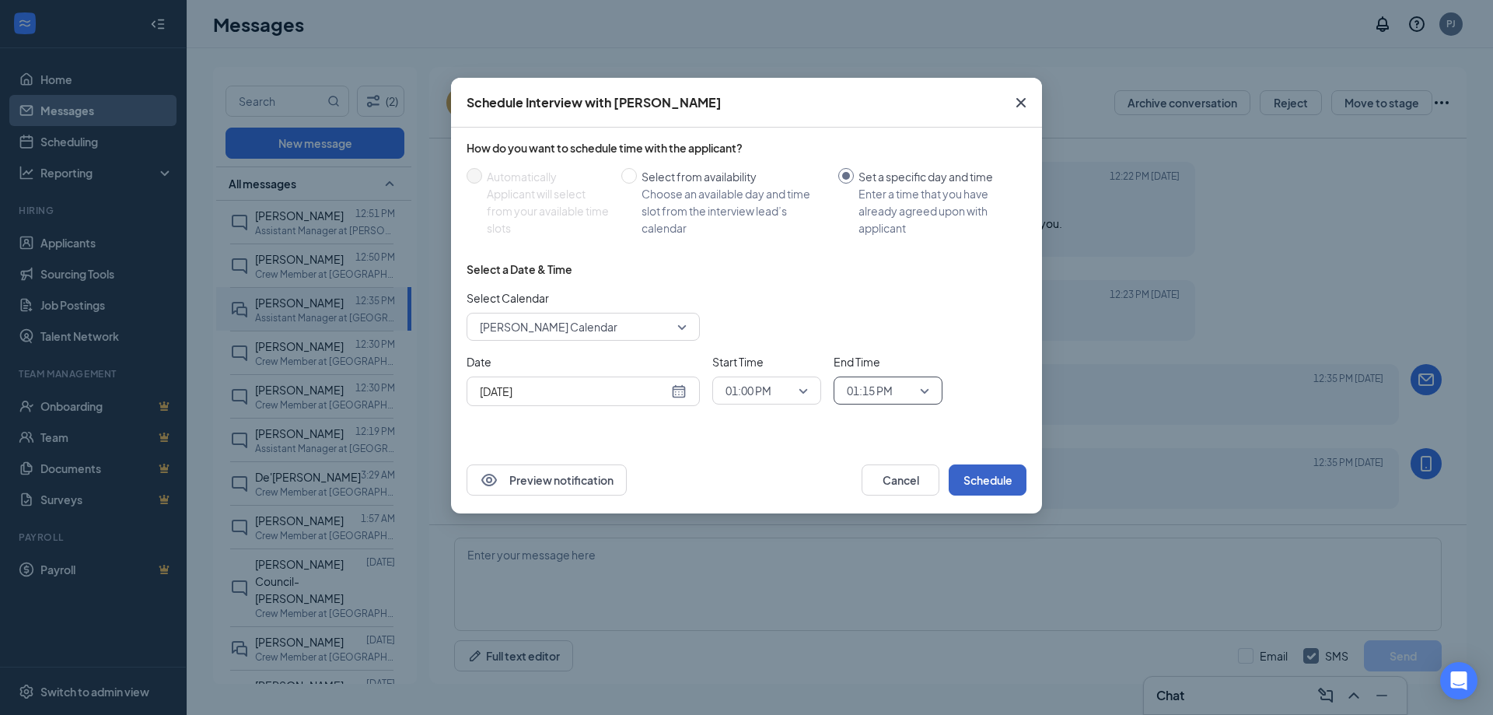
click at [966, 477] on button "Schedule" at bounding box center [988, 479] width 78 height 31
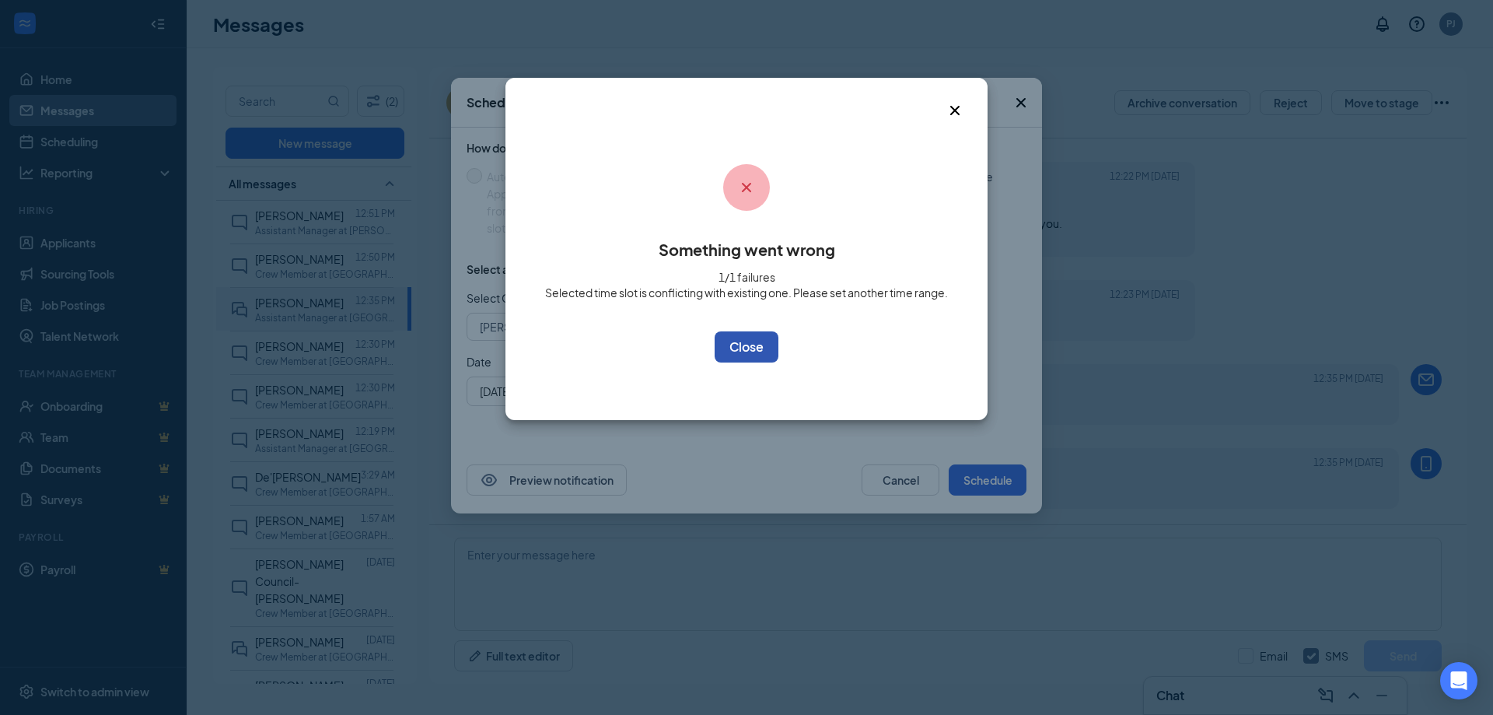
click at [747, 348] on button "OK" at bounding box center [747, 346] width 64 height 31
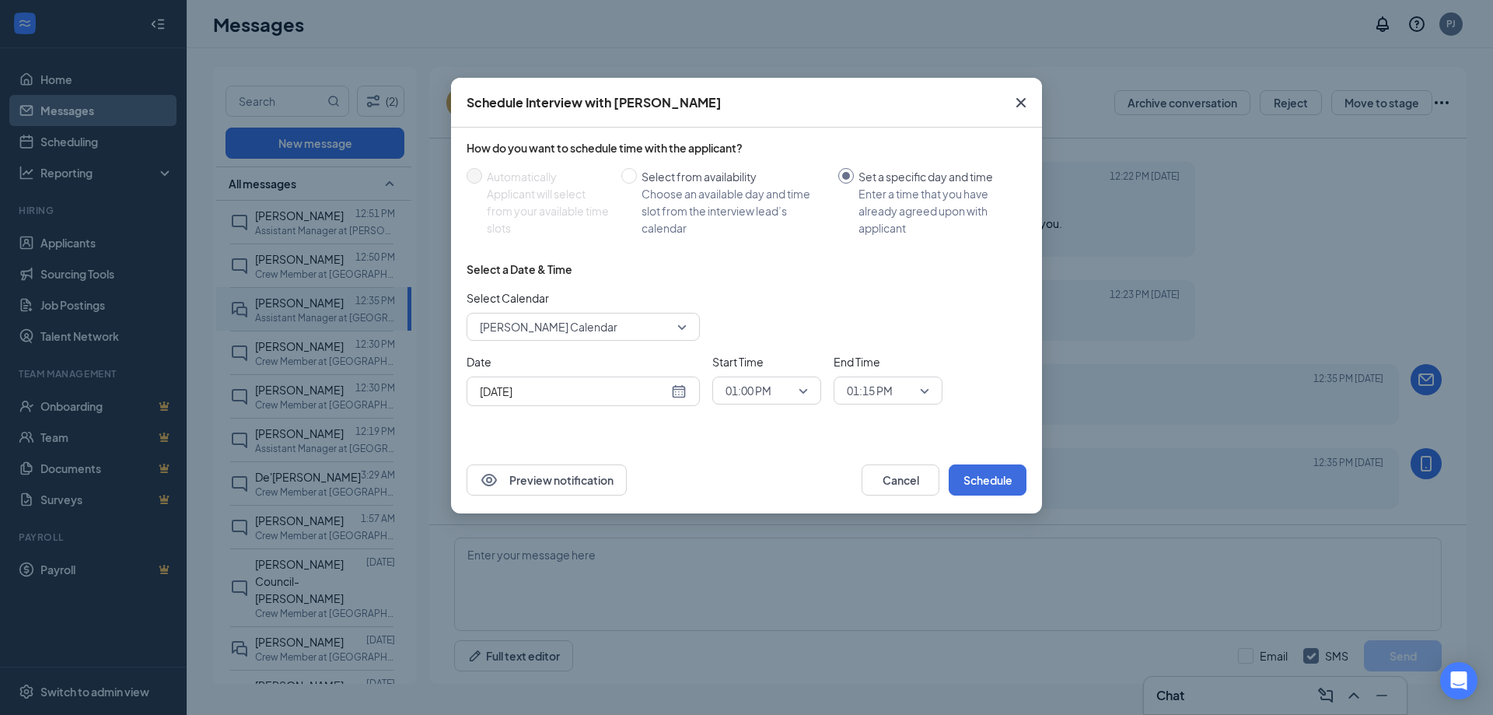
click at [1020, 102] on icon "Cross" at bounding box center [1020, 102] width 9 height 9
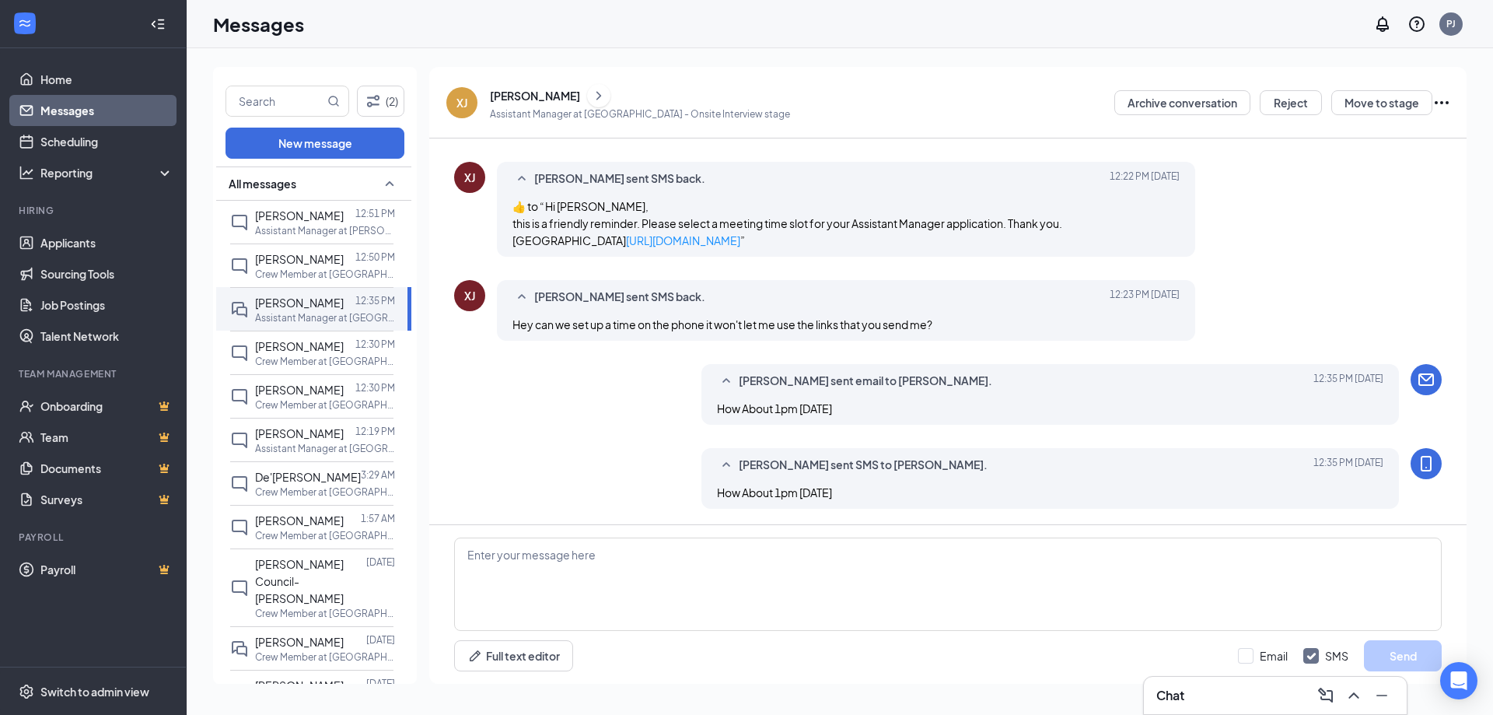
scroll to position [501, 0]
click at [66, 141] on link "Scheduling" at bounding box center [106, 141] width 133 height 31
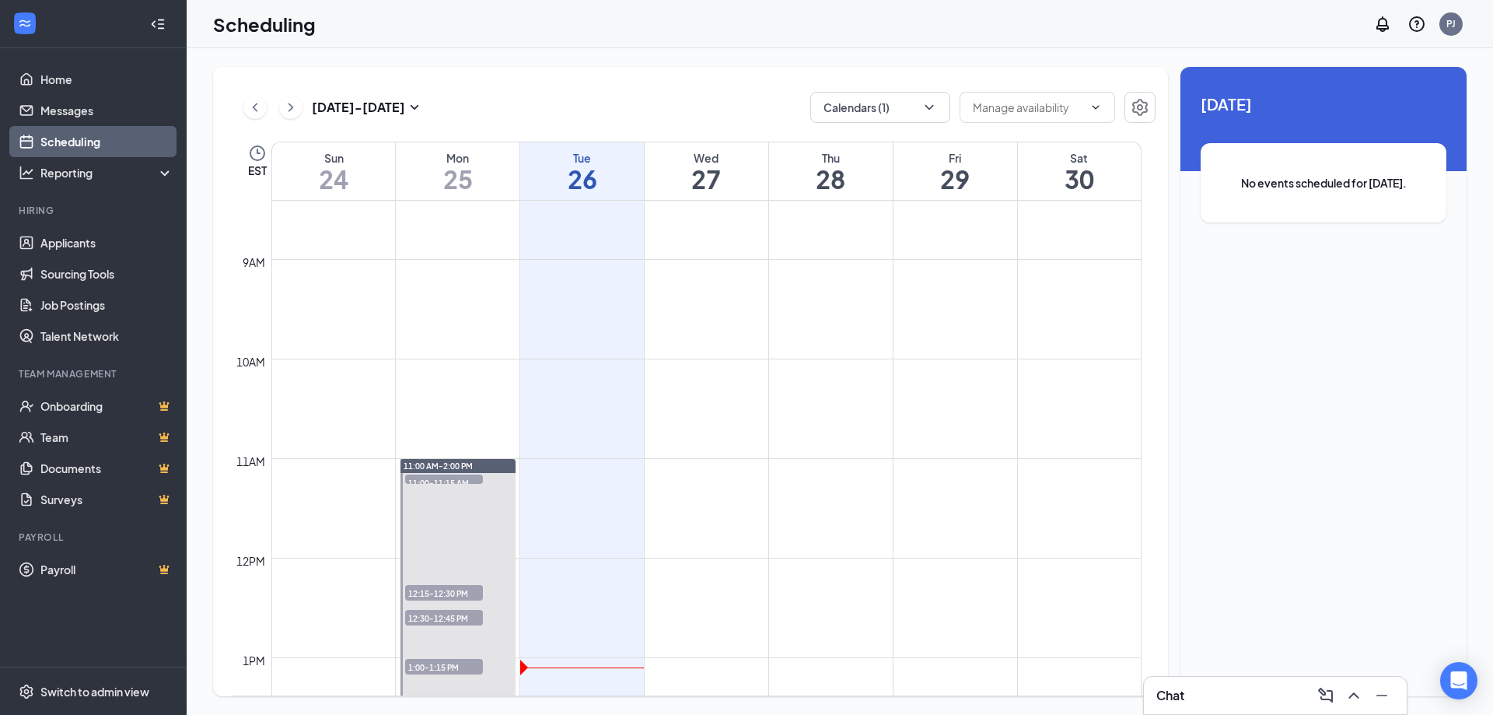
scroll to position [842, 0]
click at [284, 104] on icon "ChevronRight" at bounding box center [291, 107] width 16 height 19
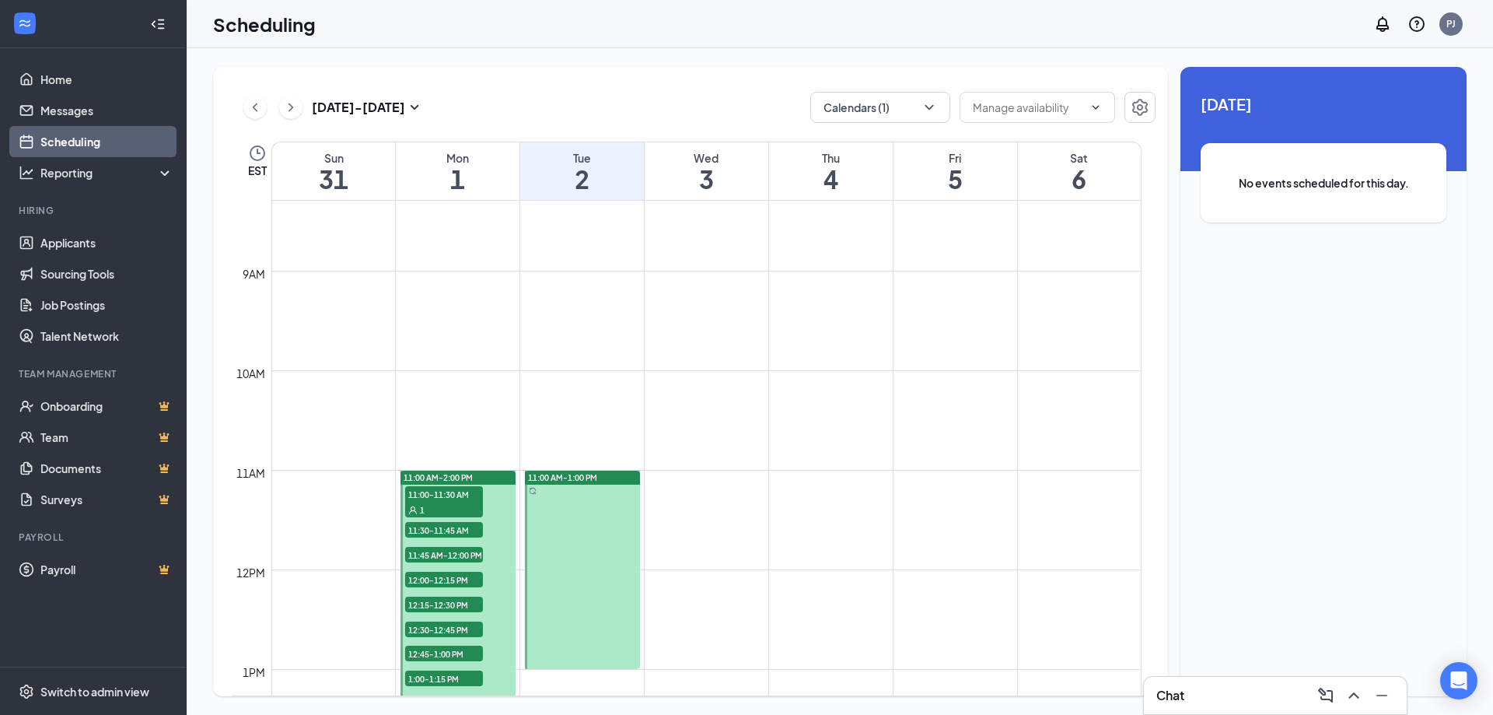
scroll to position [842, 0]
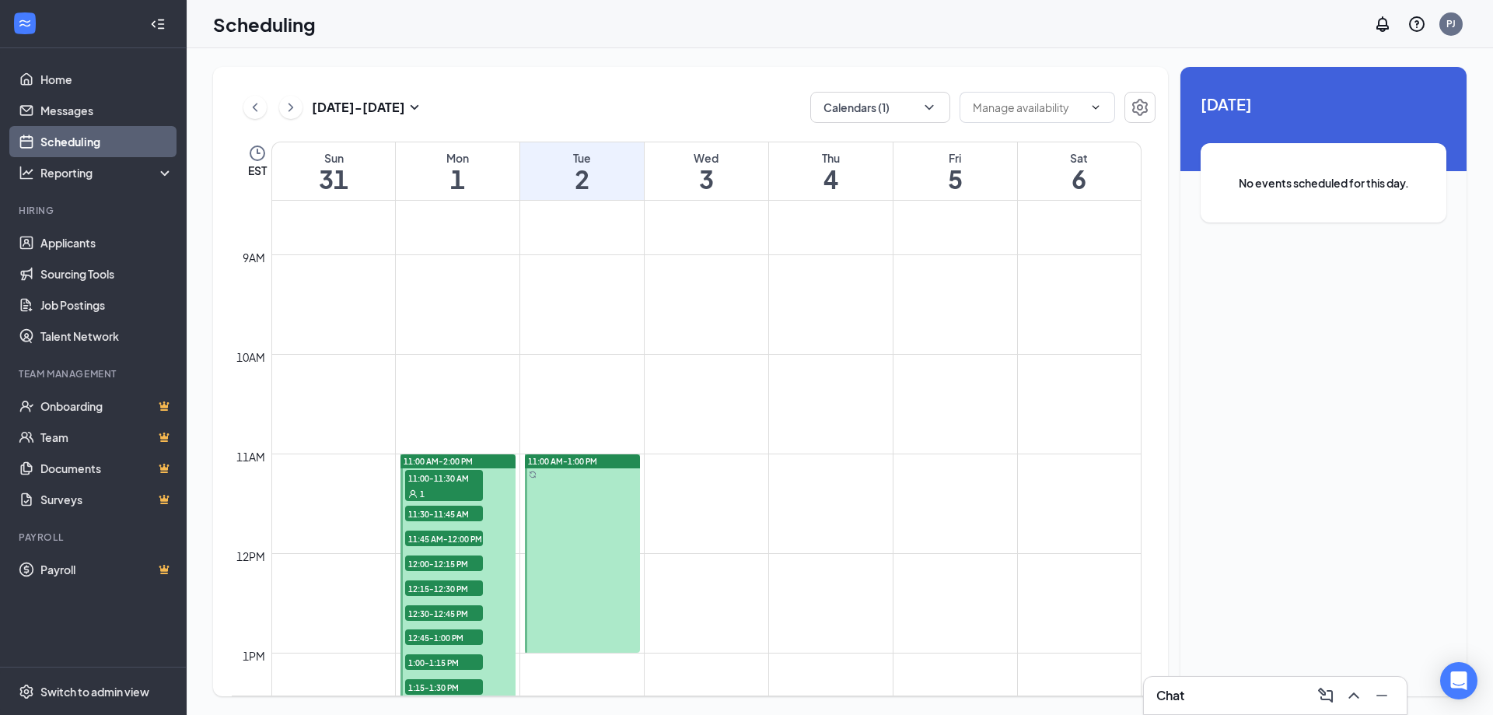
click at [429, 478] on span "11:00-11:30 AM" at bounding box center [444, 478] width 78 height 16
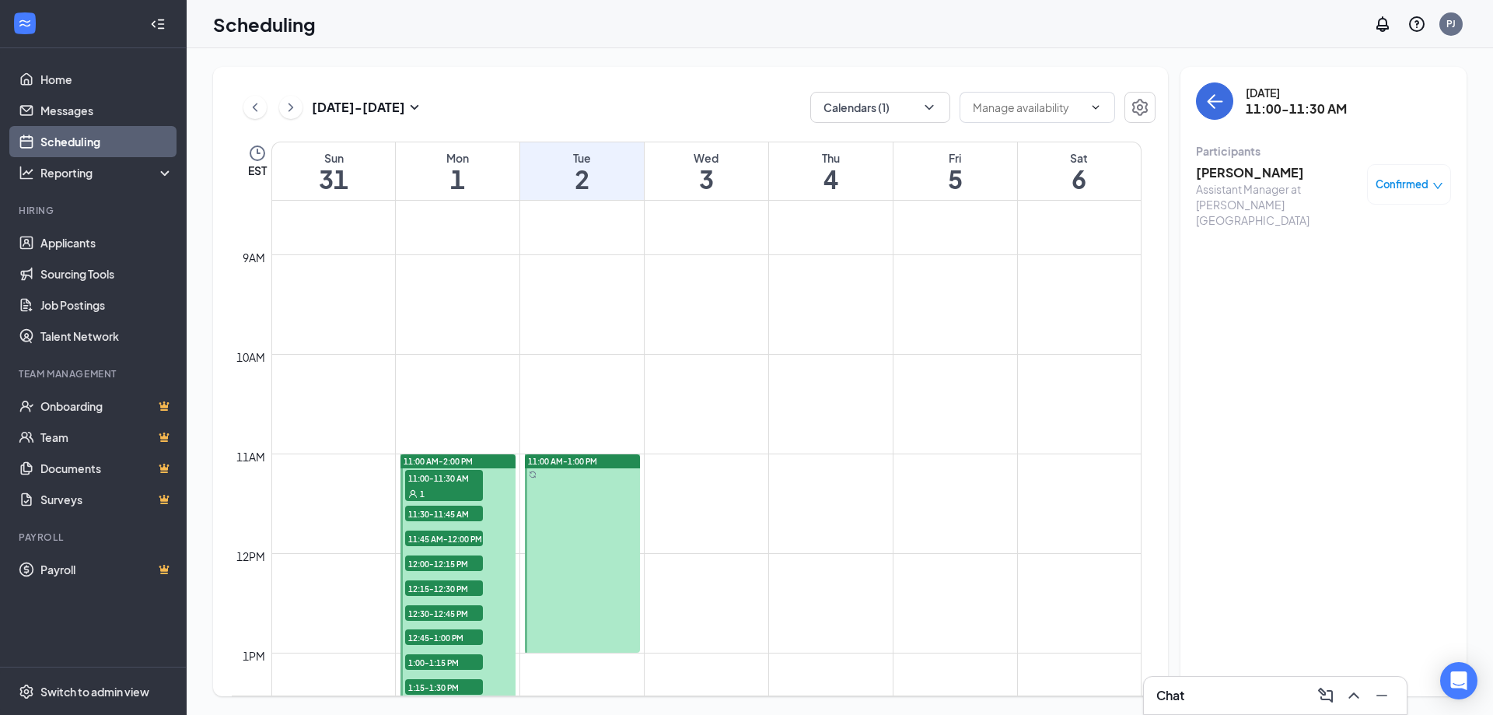
click at [1237, 170] on h3 "Aja Jackson" at bounding box center [1277, 172] width 163 height 17
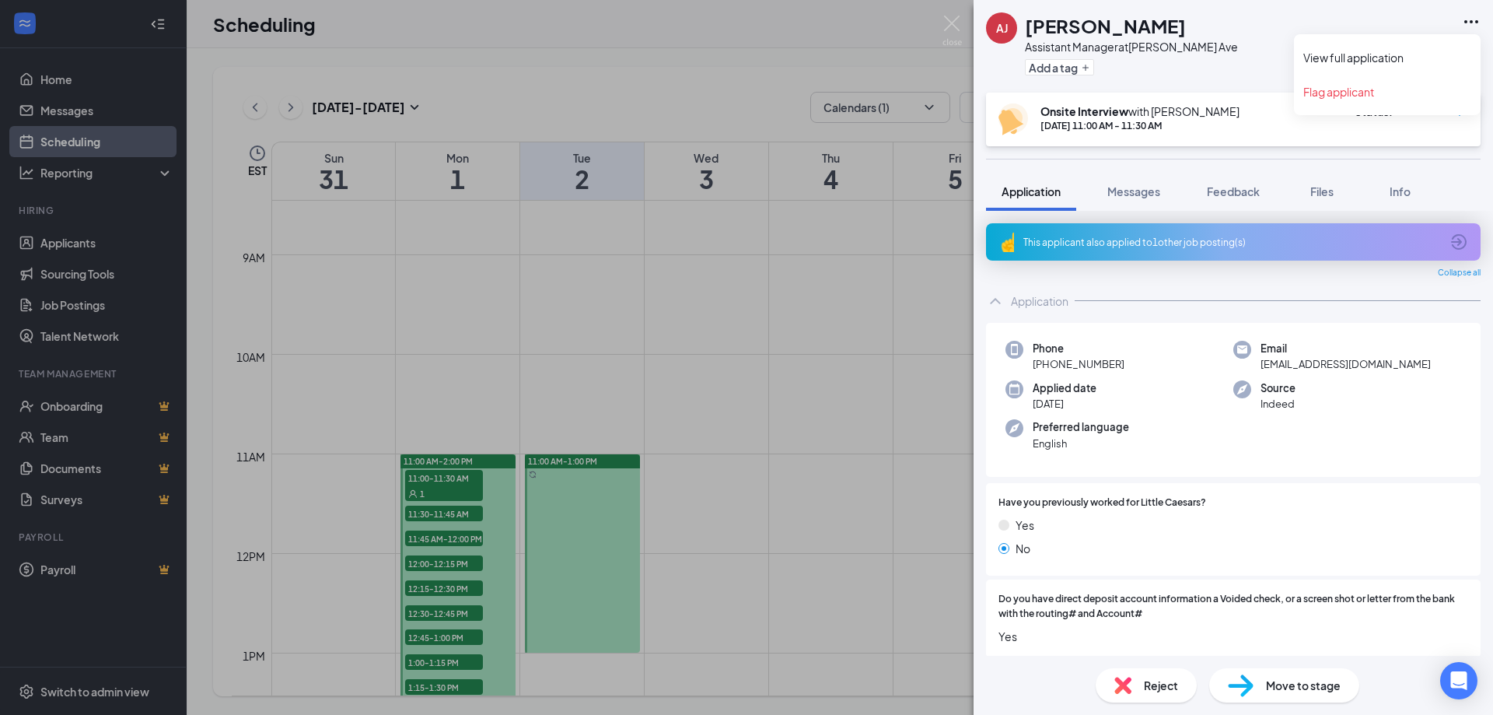
click at [1473, 19] on icon "Ellipses" at bounding box center [1471, 21] width 19 height 19
click at [1372, 50] on link "View full application" at bounding box center [1387, 58] width 168 height 16
click at [945, 22] on img at bounding box center [951, 31] width 19 height 30
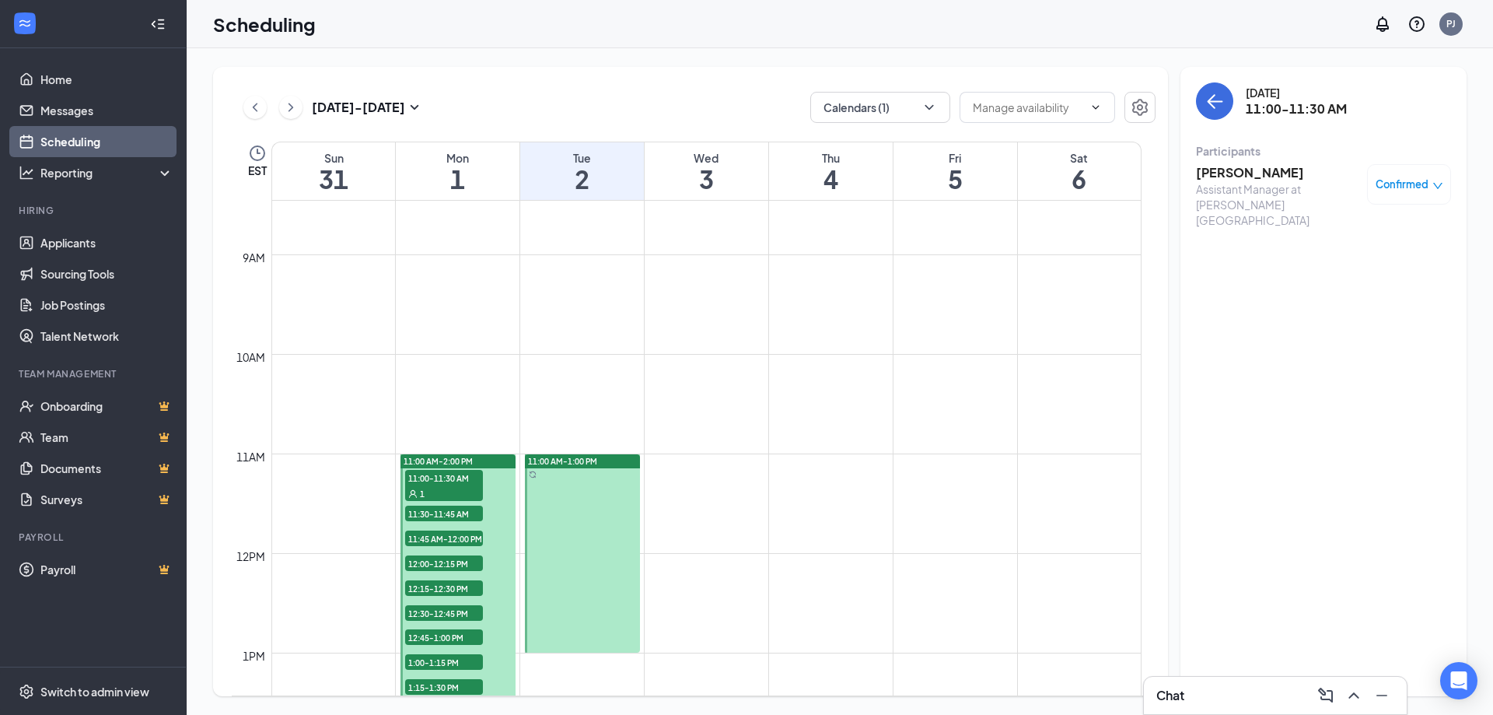
click at [430, 509] on span "11:30-11:45 AM" at bounding box center [444, 513] width 78 height 16
click at [1231, 169] on h3 "Kashawn Parker" at bounding box center [1277, 172] width 163 height 17
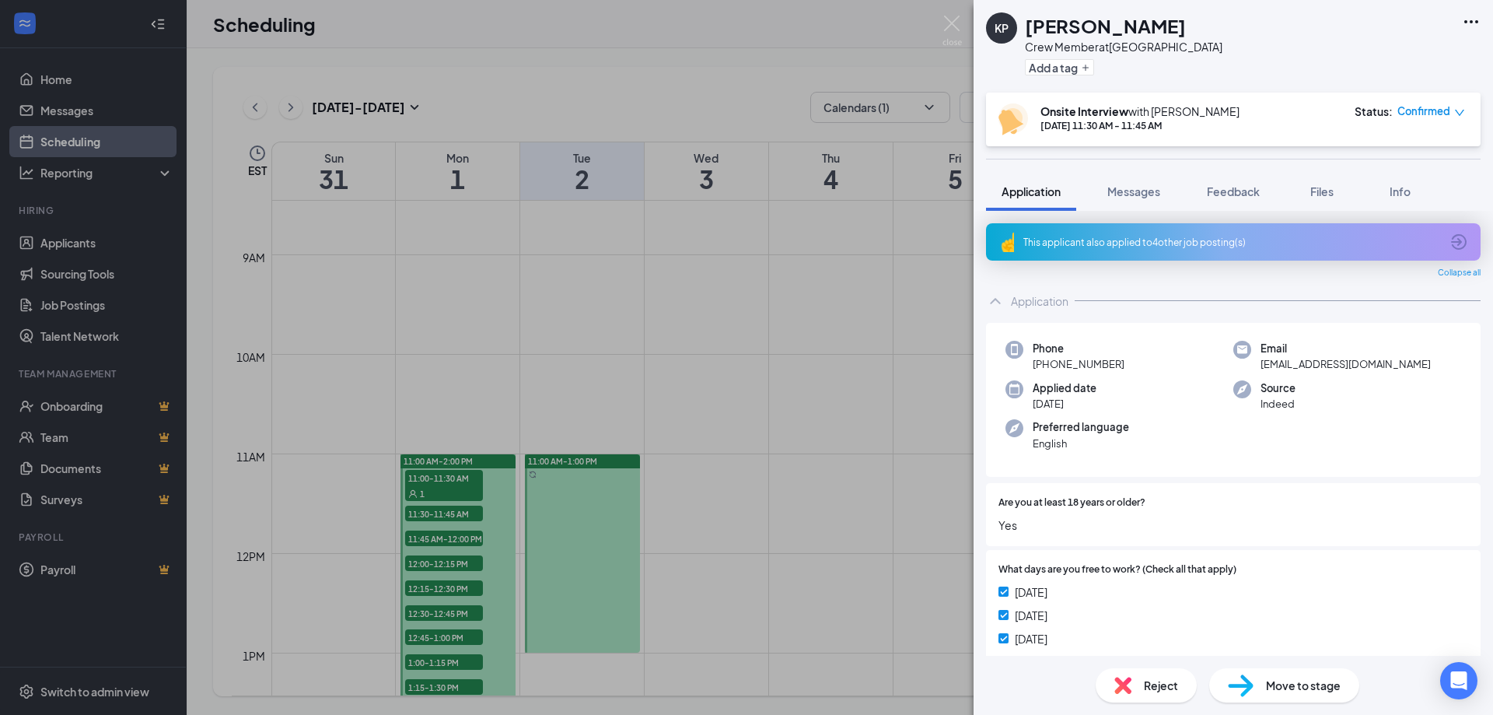
click at [1126, 240] on div "This applicant also applied to 4 other job posting(s)" at bounding box center [1231, 242] width 417 height 13
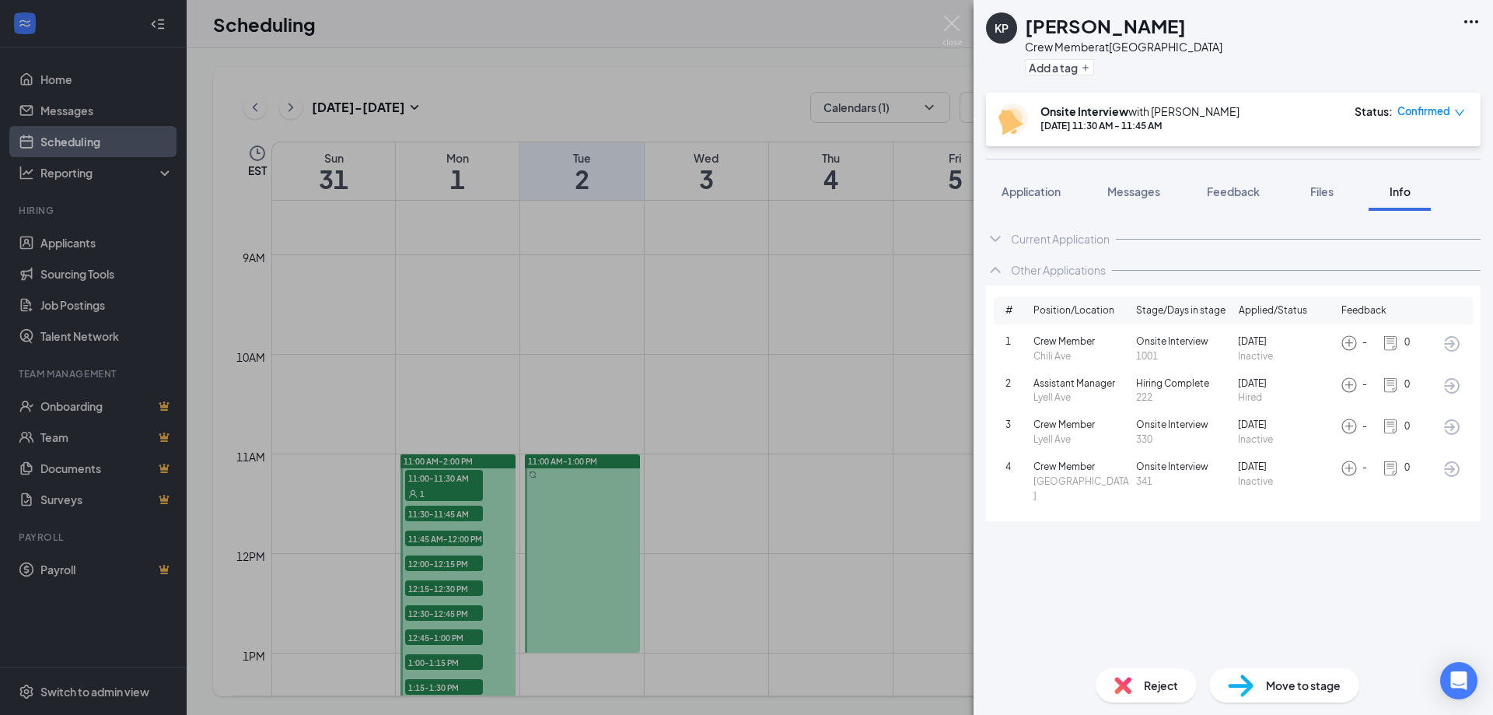
drag, startPoint x: 1083, startPoint y: 26, endPoint x: 1080, endPoint y: 35, distance: 9.1
click at [1082, 31] on h1 "Kashawn Parker" at bounding box center [1105, 25] width 161 height 26
click at [1139, 23] on h1 "Kashawn Parker" at bounding box center [1105, 25] width 161 height 26
click at [1469, 21] on icon "Ellipses" at bounding box center [1471, 21] width 19 height 19
click at [1340, 60] on link "View full application" at bounding box center [1387, 58] width 168 height 16
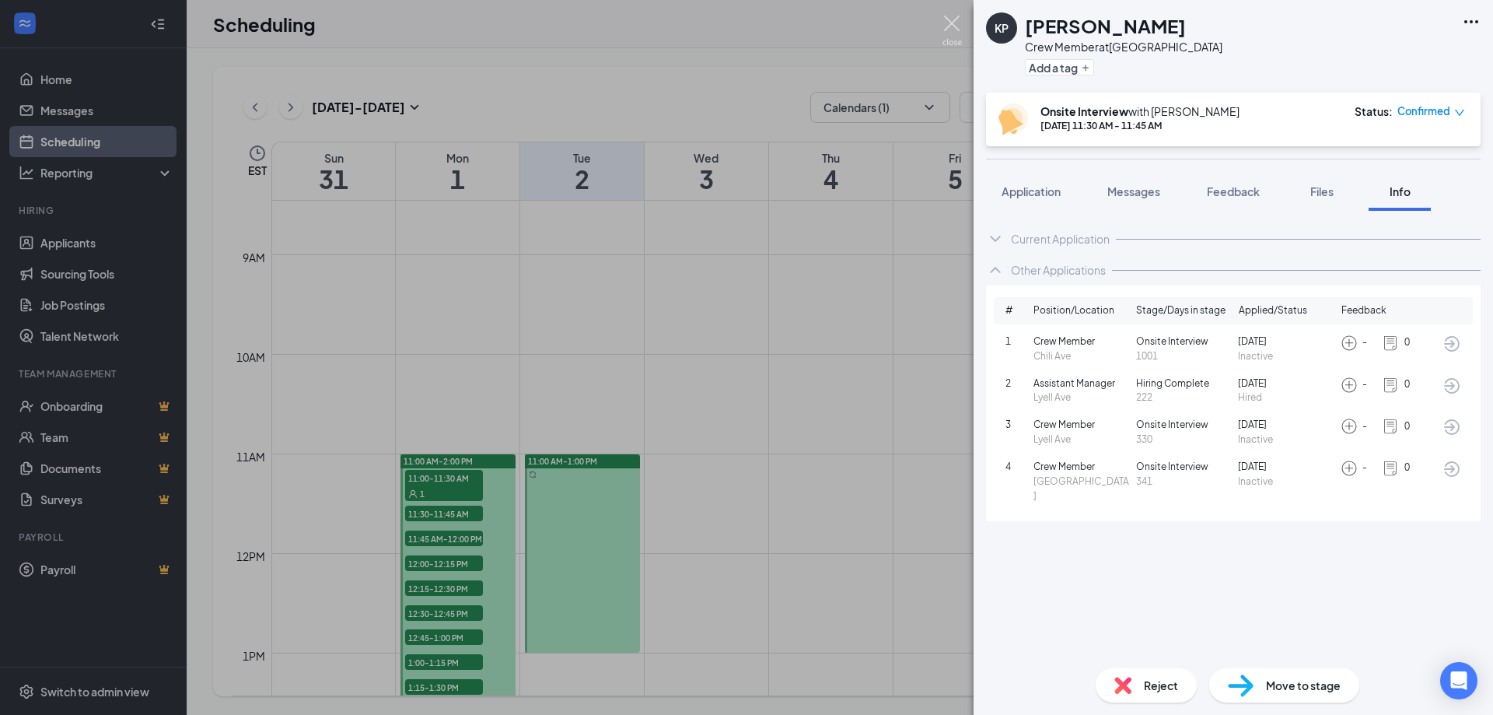
click at [948, 18] on img at bounding box center [951, 31] width 19 height 30
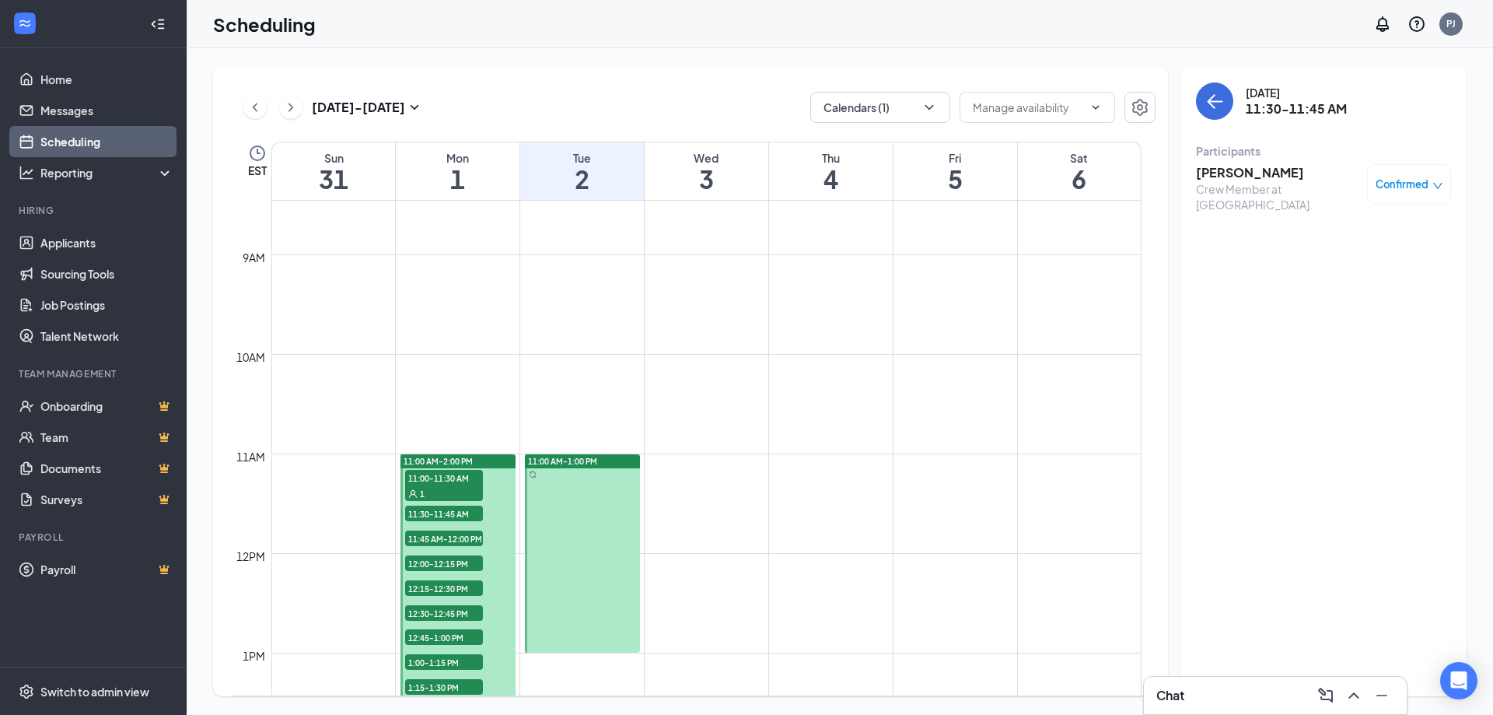
click at [1433, 183] on icon "down" at bounding box center [1437, 186] width 9 height 6
click at [1340, 316] on span "Cancel" at bounding box center [1338, 314] width 37 height 17
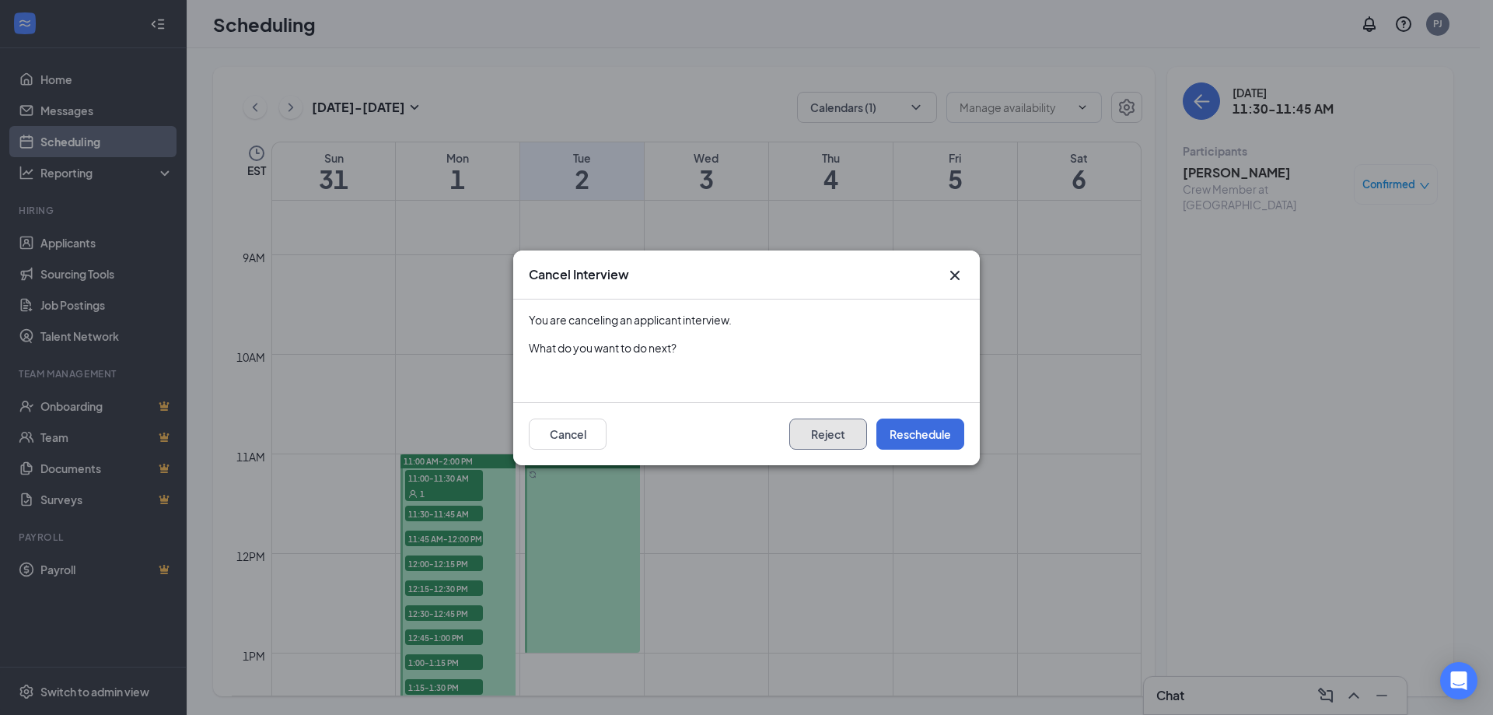
click at [821, 435] on button "Reject" at bounding box center [828, 433] width 78 height 31
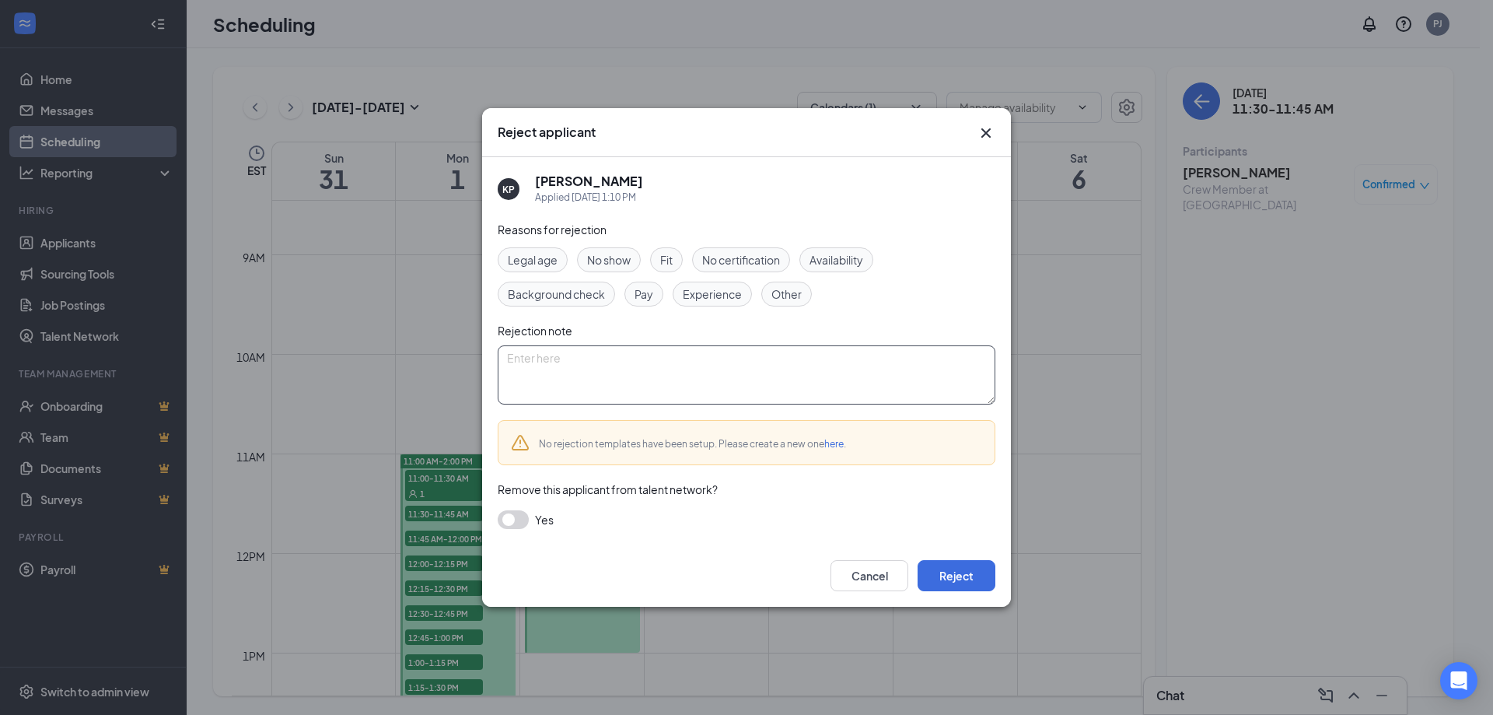
click at [584, 373] on textarea at bounding box center [747, 374] width 498 height 59
click at [629, 358] on textarea "Walked out as a managwe" at bounding box center [747, 374] width 498 height 59
type textarea "Walked out as a manager"
click at [518, 515] on button "button" at bounding box center [513, 519] width 31 height 19
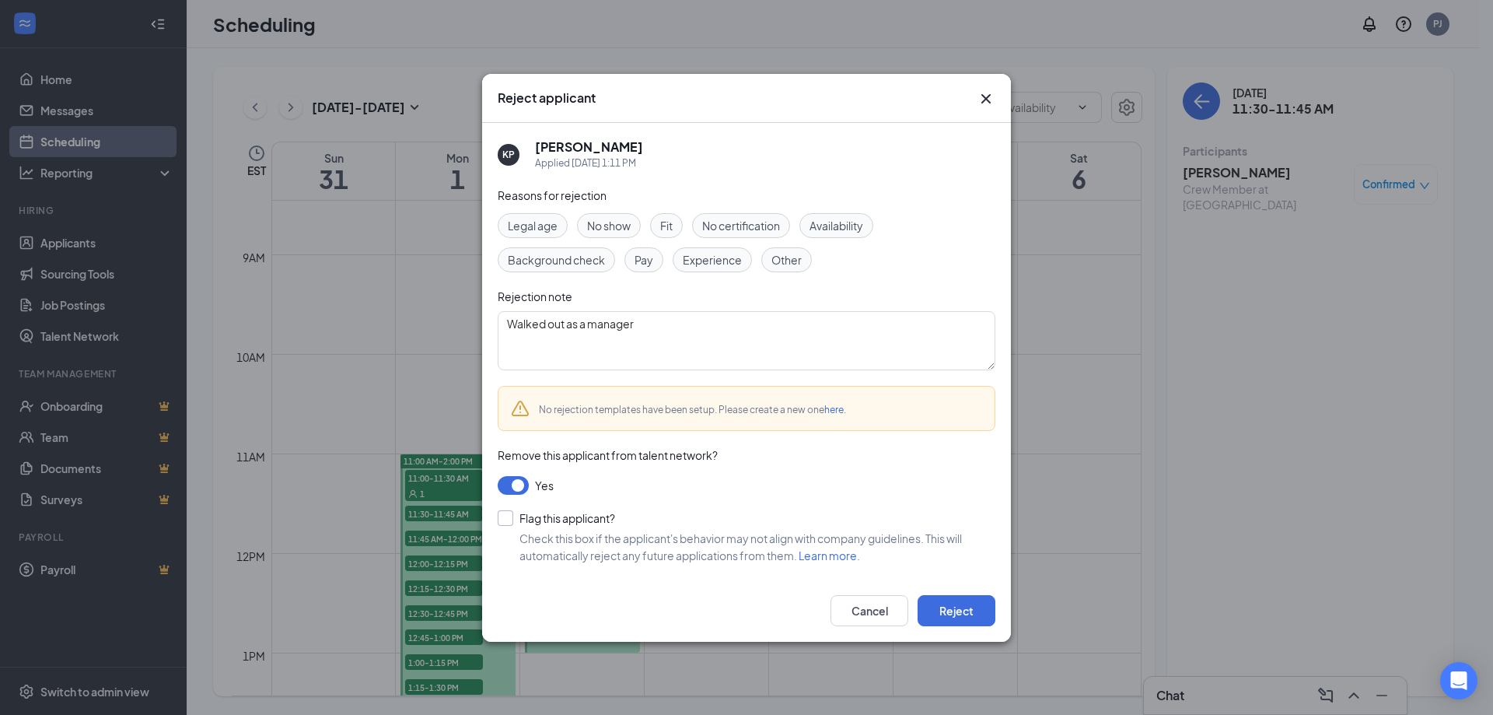
click at [510, 515] on input "Flag this applicant?" at bounding box center [556, 518] width 117 height 16
checkbox input "true"
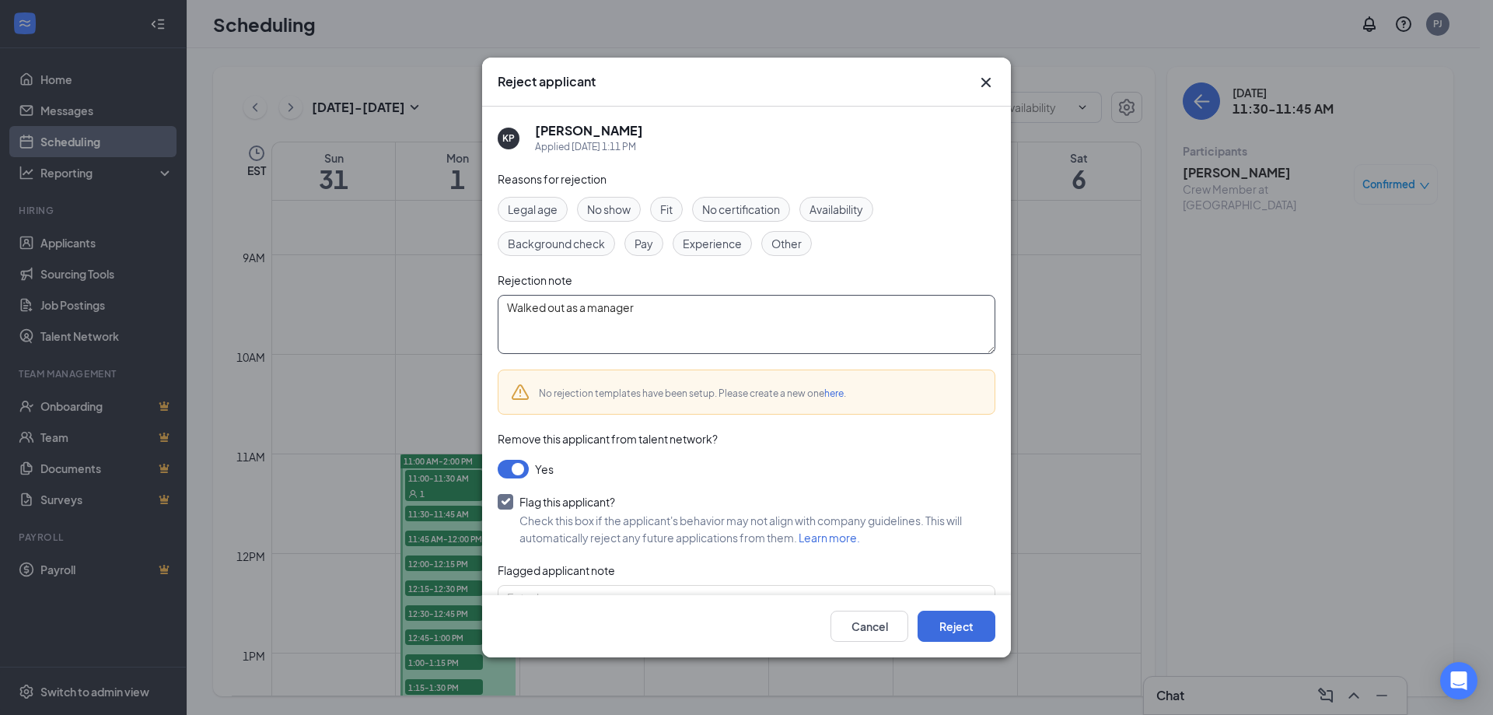
drag, startPoint x: 657, startPoint y: 310, endPoint x: 512, endPoint y: 311, distance: 145.4
click at [512, 311] on textarea "Walked out as a manager" at bounding box center [747, 324] width 498 height 59
click at [575, 568] on span "Flagged applicant note" at bounding box center [556, 570] width 117 height 14
click at [579, 611] on div "Cancel Reject" at bounding box center [747, 625] width 498 height 31
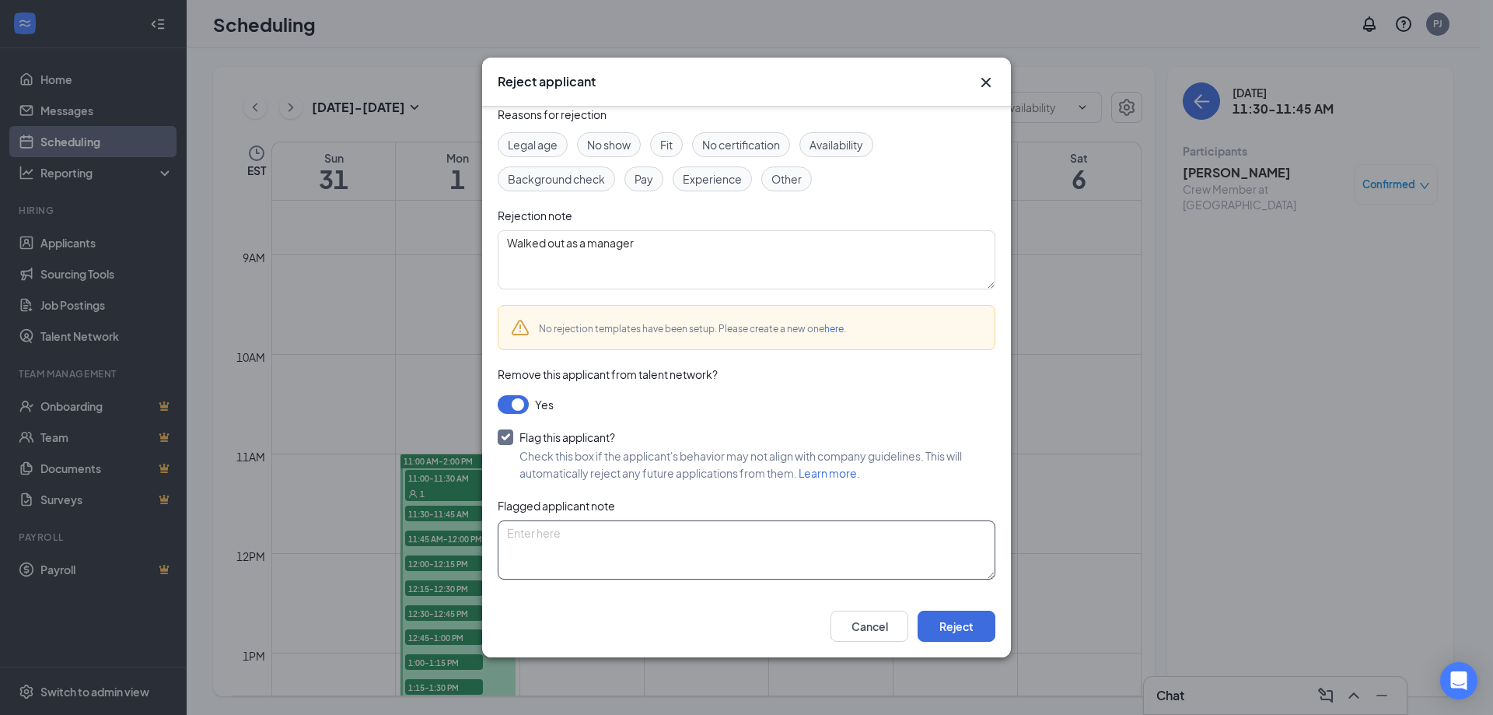
click at [543, 535] on textarea at bounding box center [747, 549] width 498 height 59
paste textarea "Walked out as a manager"
type textarea "Walked out as a manager"
click at [954, 627] on button "Reject" at bounding box center [956, 625] width 78 height 31
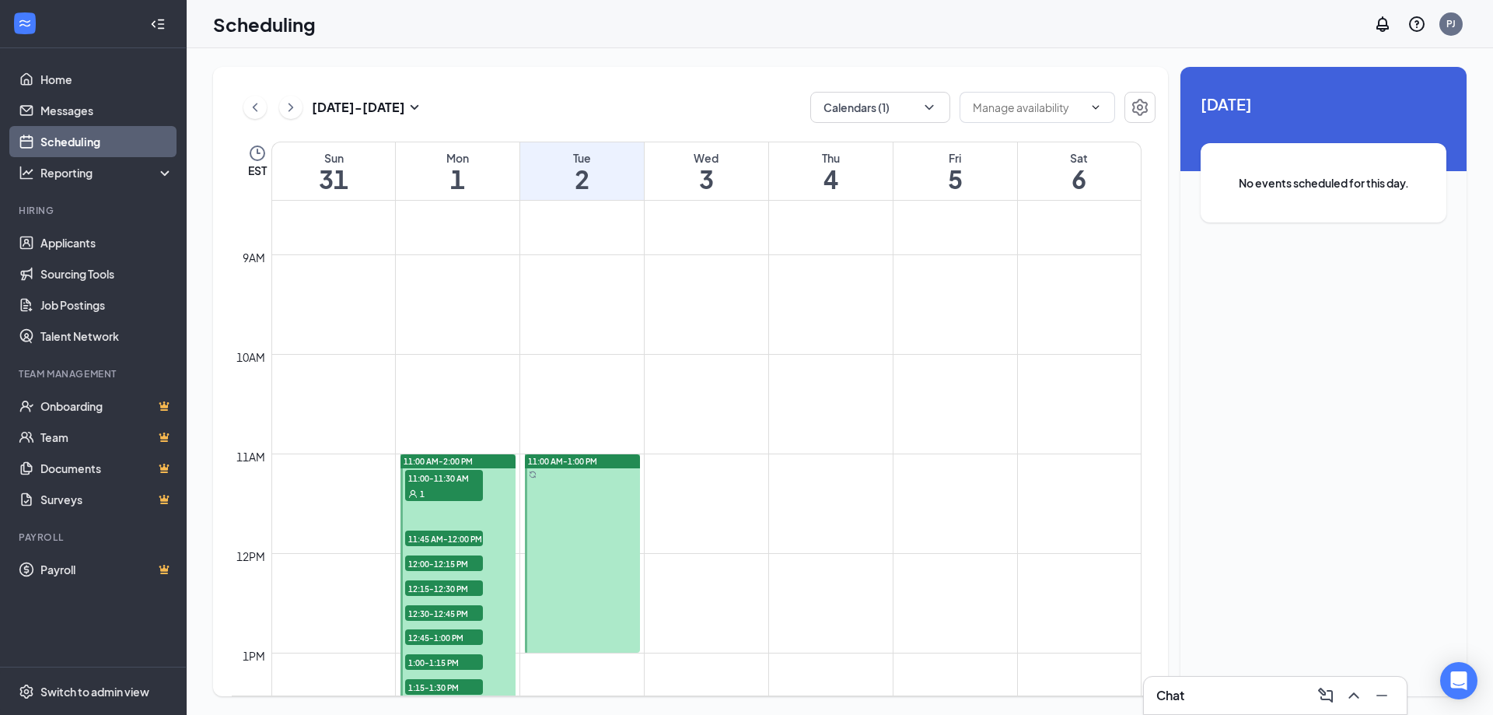
click at [434, 535] on span "11:45 AM-12:00 PM" at bounding box center [444, 538] width 78 height 16
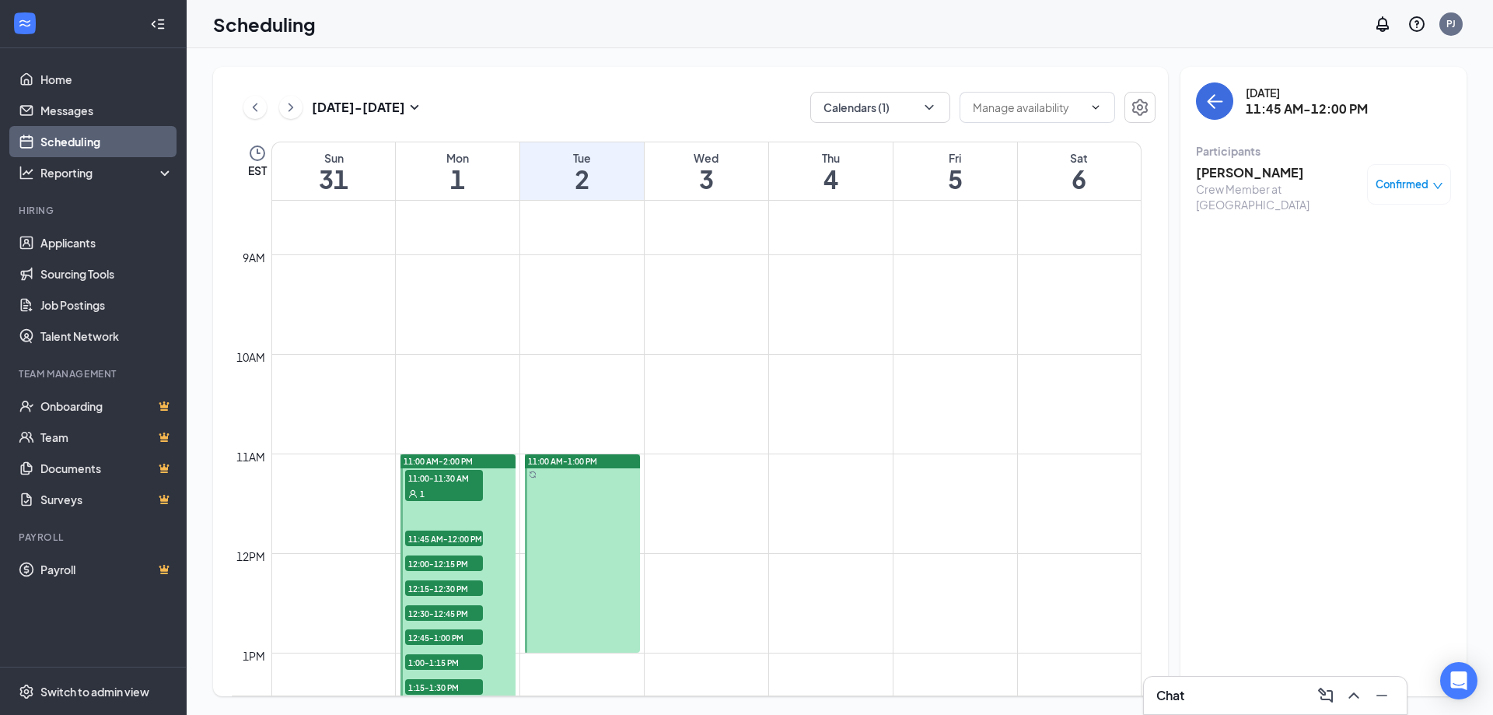
click at [1250, 173] on h3 "Angel Lampley" at bounding box center [1277, 172] width 163 height 17
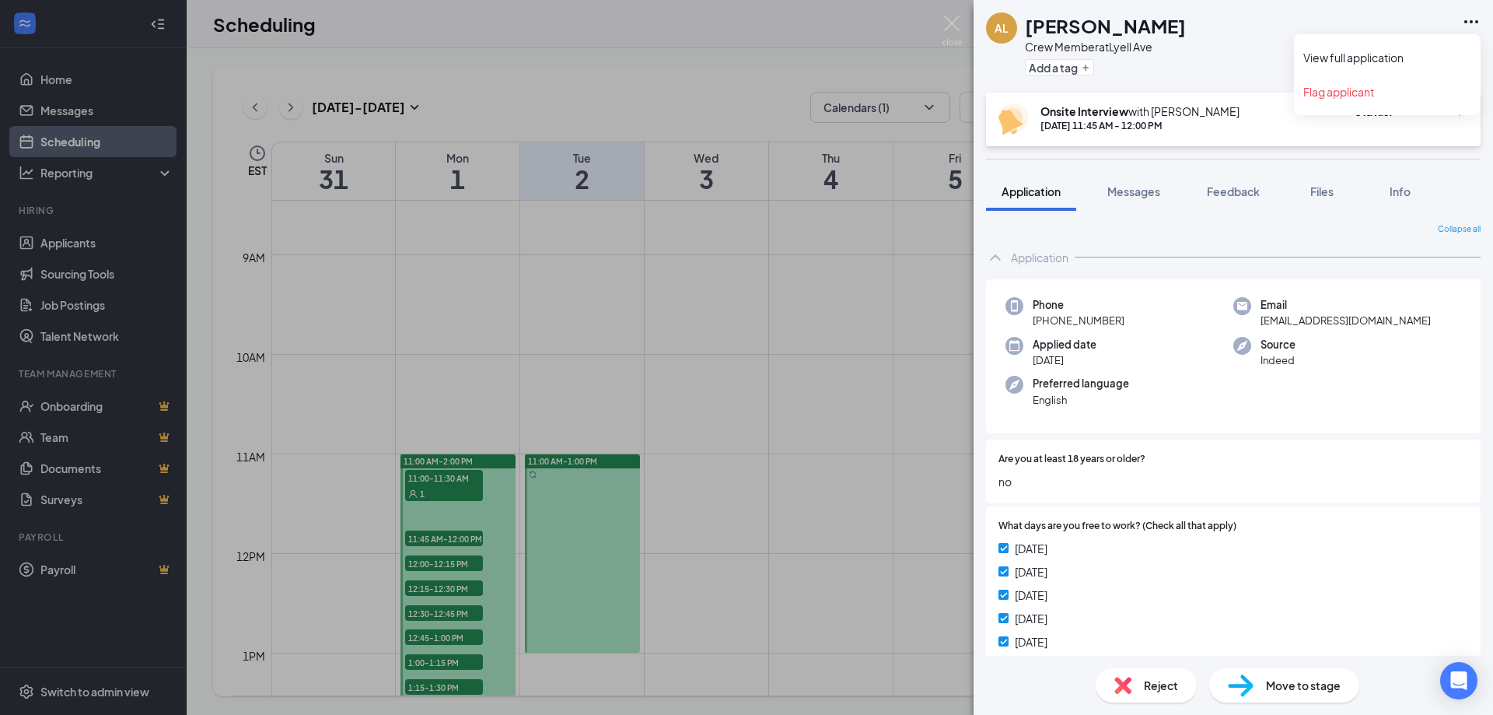
click at [1471, 17] on icon "Ellipses" at bounding box center [1471, 21] width 19 height 19
click at [1368, 55] on link "View full application" at bounding box center [1387, 58] width 168 height 16
click at [951, 23] on img at bounding box center [951, 31] width 19 height 30
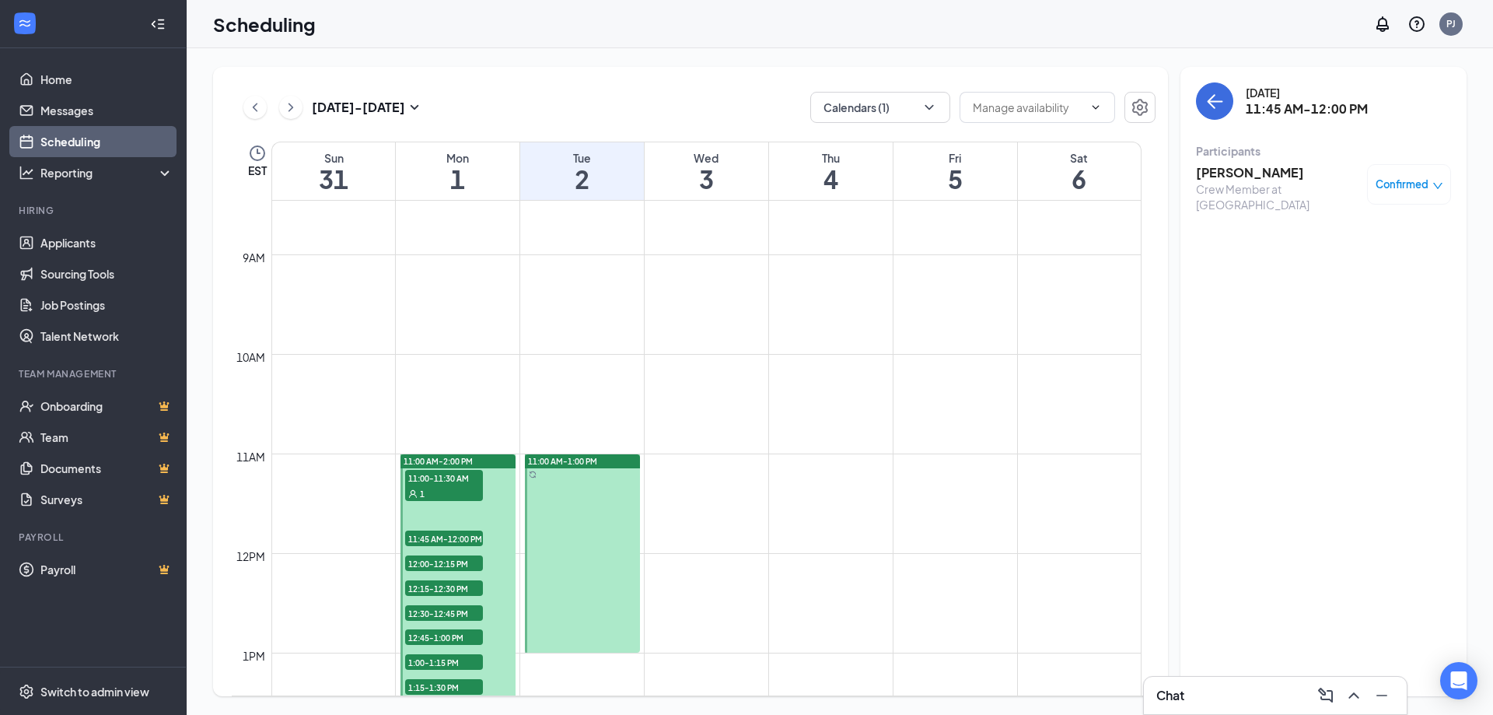
click at [431, 564] on span "12:00-12:15 PM" at bounding box center [444, 563] width 78 height 16
click at [1234, 176] on h3 "Dymonnd White" at bounding box center [1277, 172] width 163 height 17
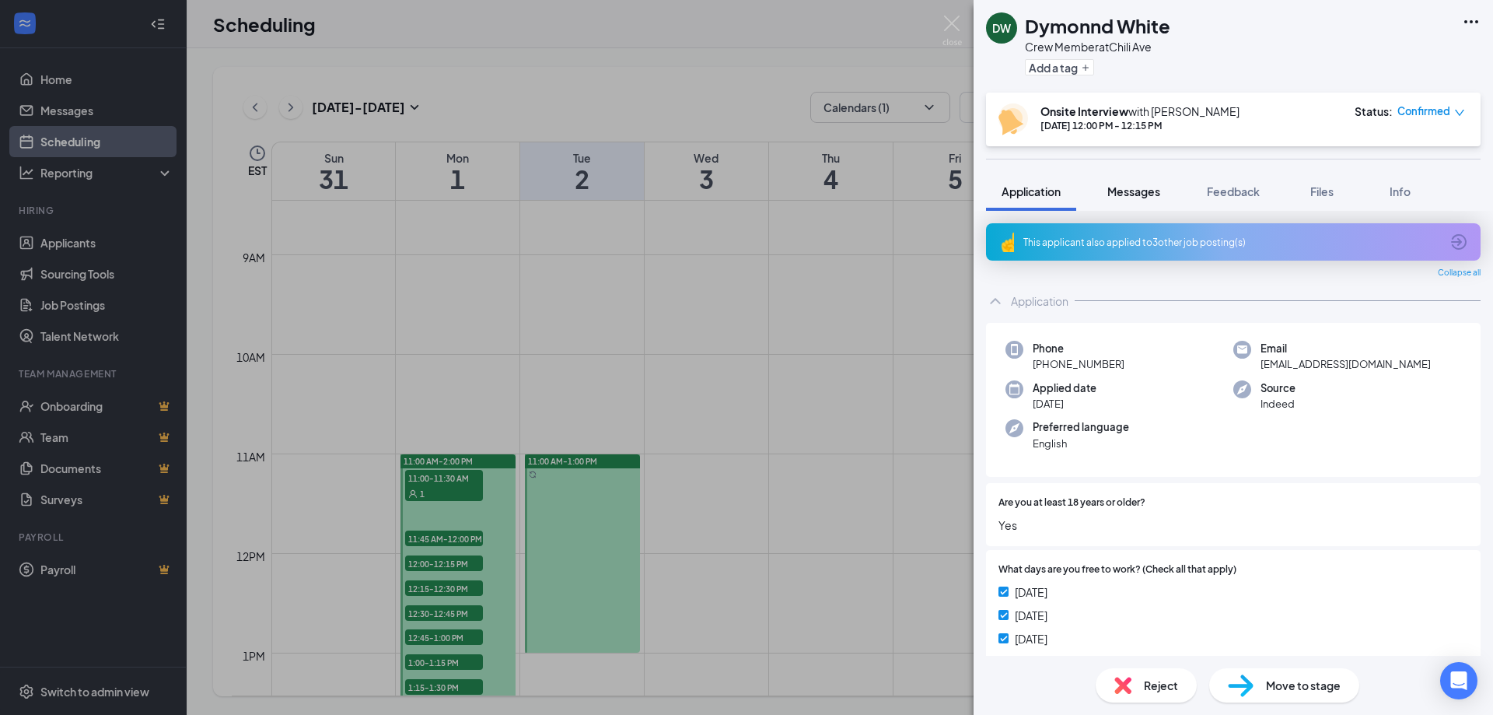
click at [1139, 190] on span "Messages" at bounding box center [1133, 191] width 53 height 14
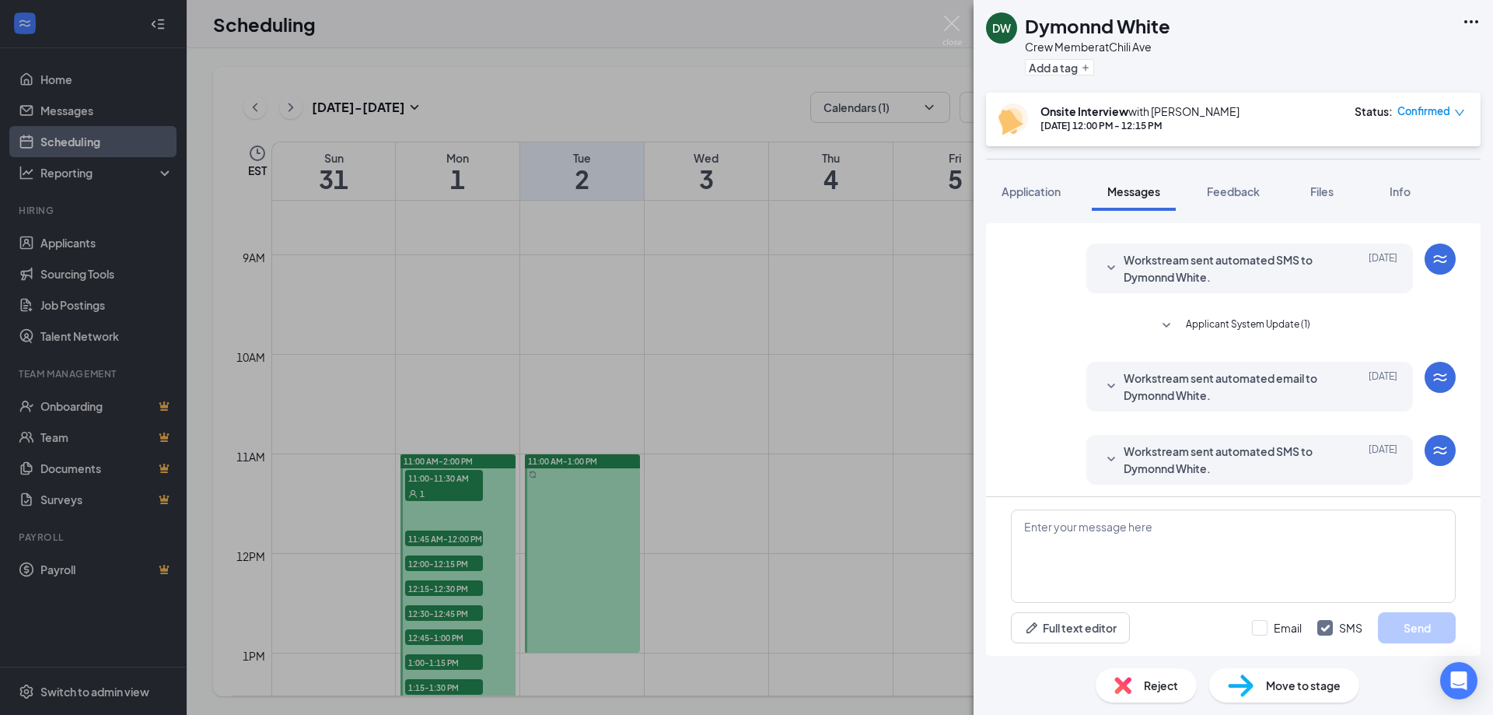
scroll to position [110, 0]
click at [1058, 543] on textarea at bounding box center [1233, 555] width 445 height 93
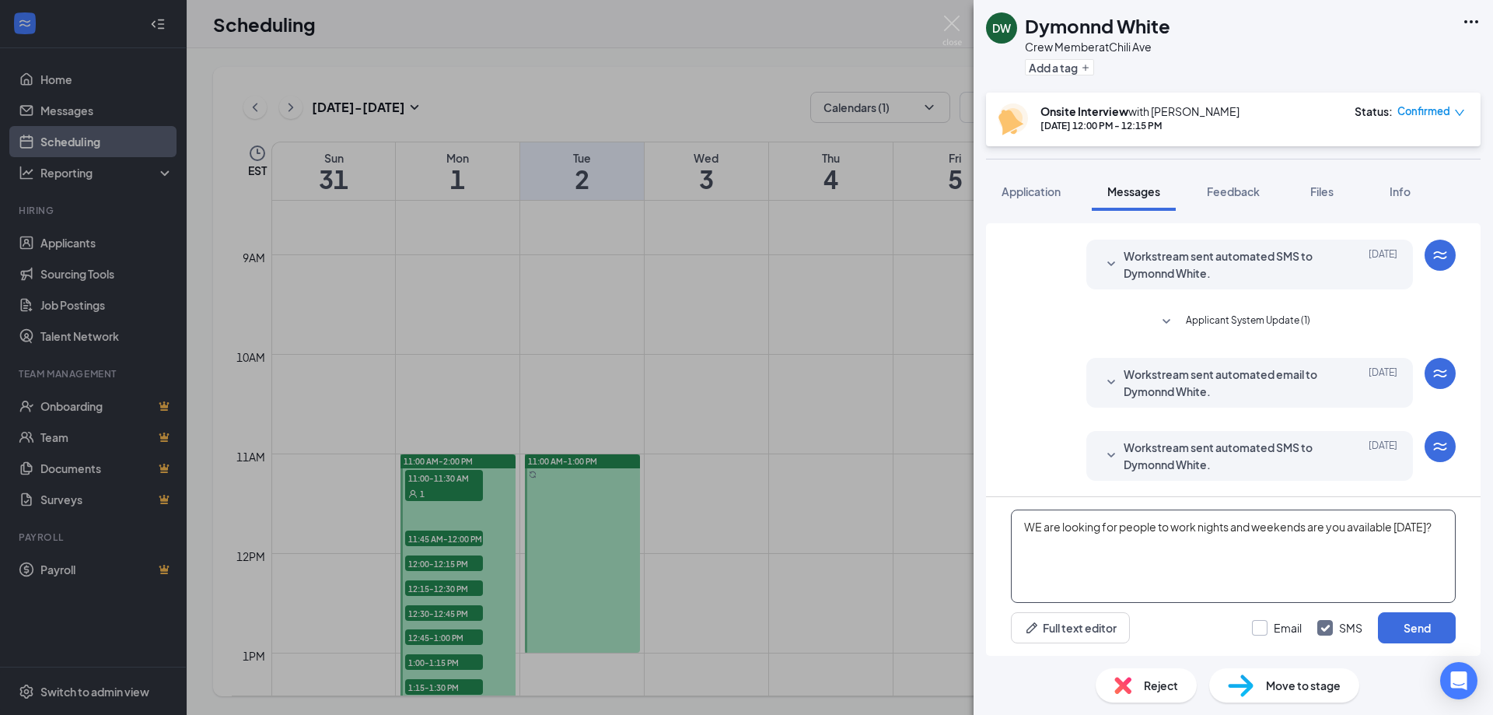
type textarea "WE are looking for people to work nights and weekends are you available Friday?"
click at [1257, 624] on input "Email" at bounding box center [1277, 628] width 50 height 16
checkbox input "true"
click at [1431, 627] on button "Send" at bounding box center [1417, 627] width 78 height 31
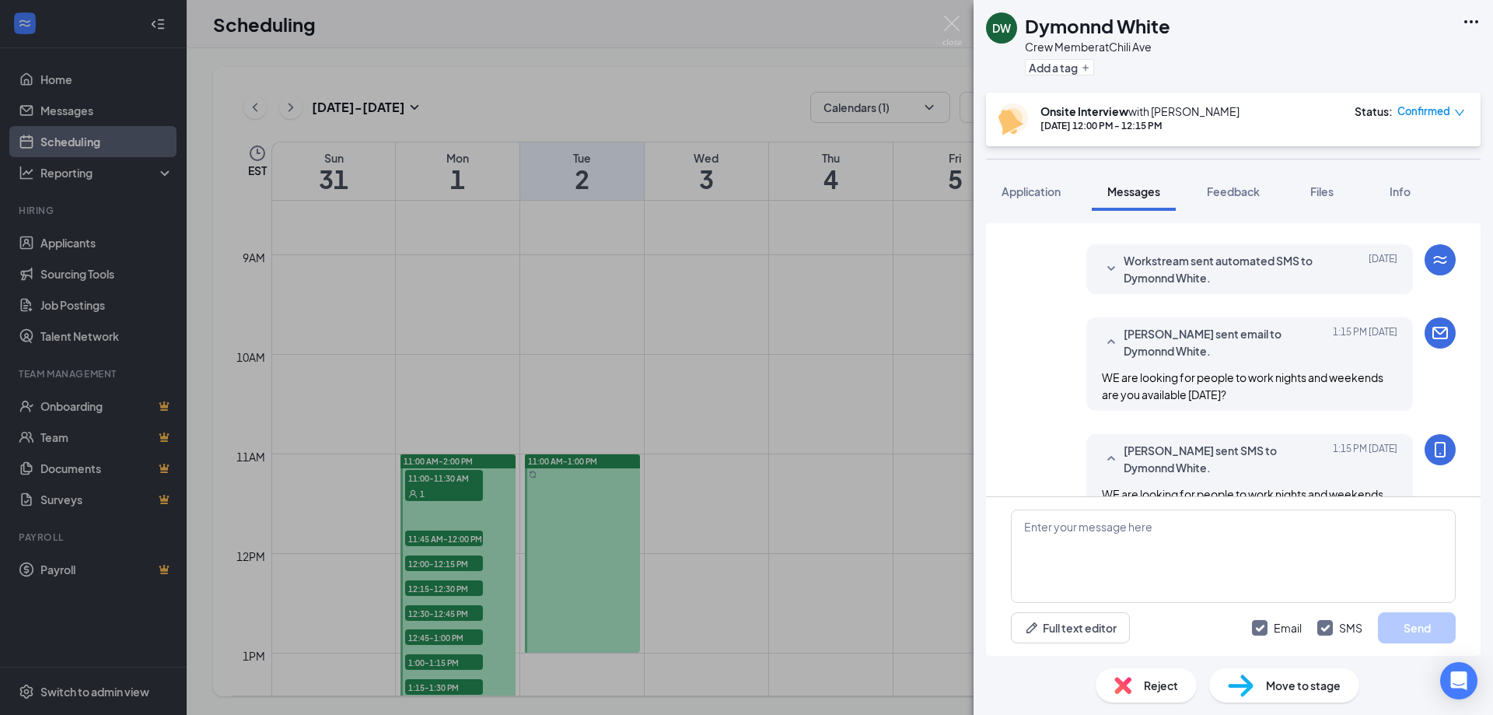
scroll to position [343, 0]
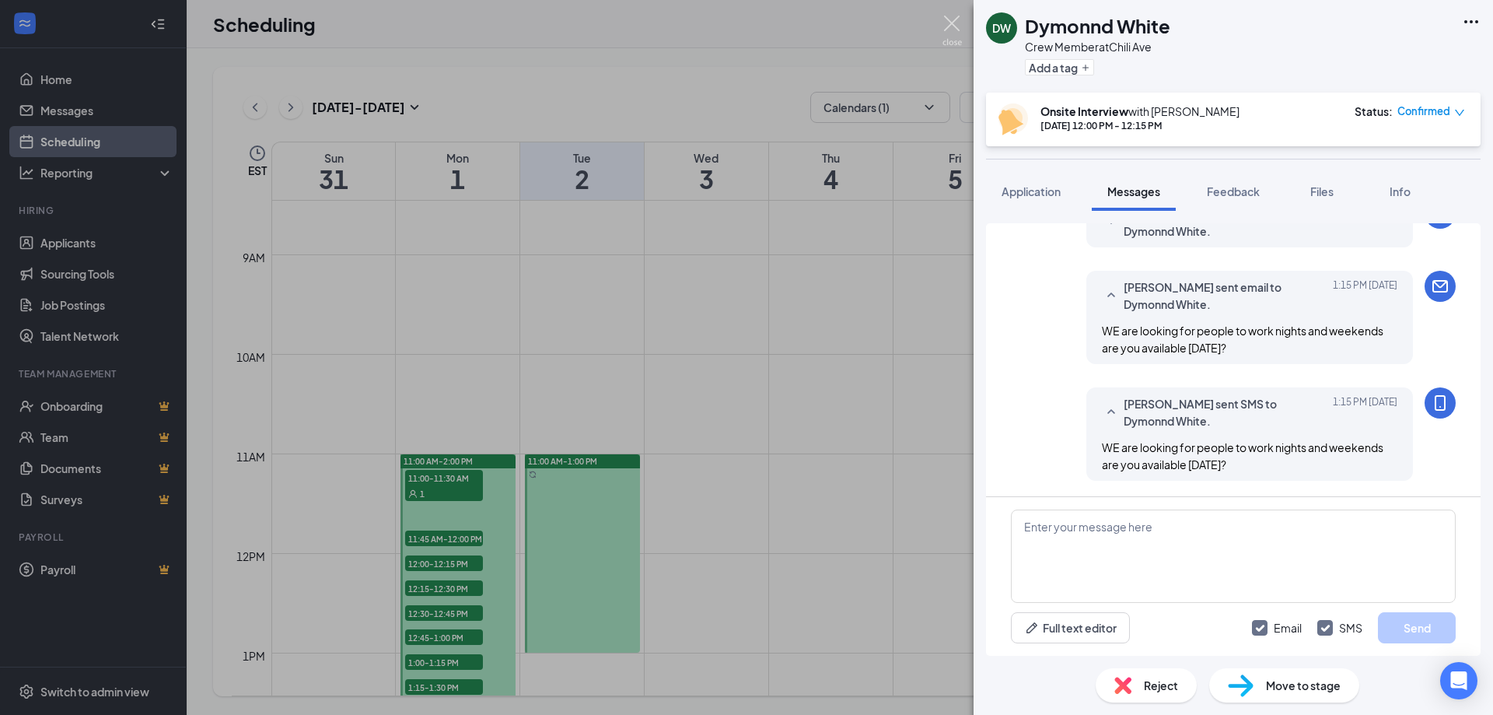
click at [953, 21] on img at bounding box center [951, 31] width 19 height 30
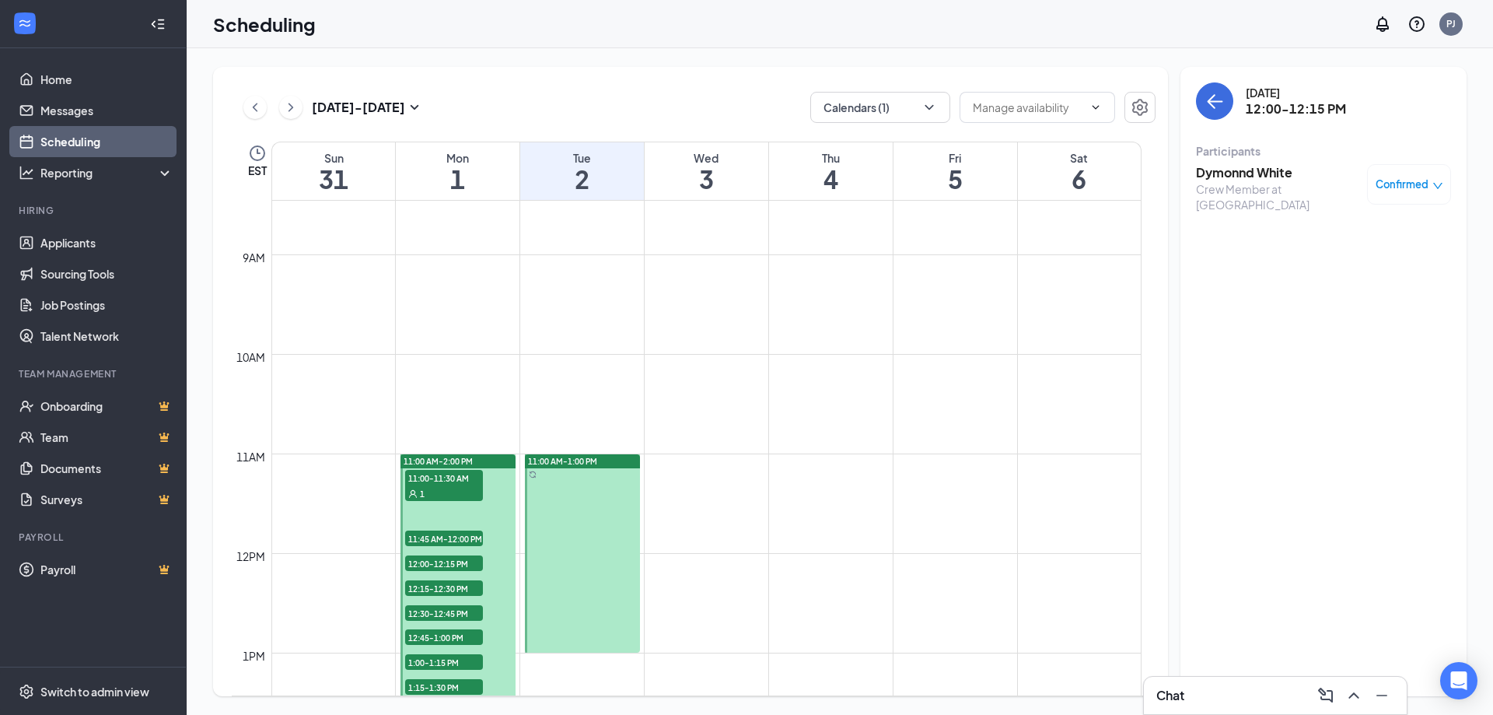
click at [445, 564] on span "12:00-12:15 PM" at bounding box center [444, 563] width 78 height 16
click at [443, 585] on span "12:15-12:30 PM" at bounding box center [444, 588] width 78 height 16
click at [1257, 174] on h3 "Dynaja Hammond" at bounding box center [1277, 172] width 163 height 17
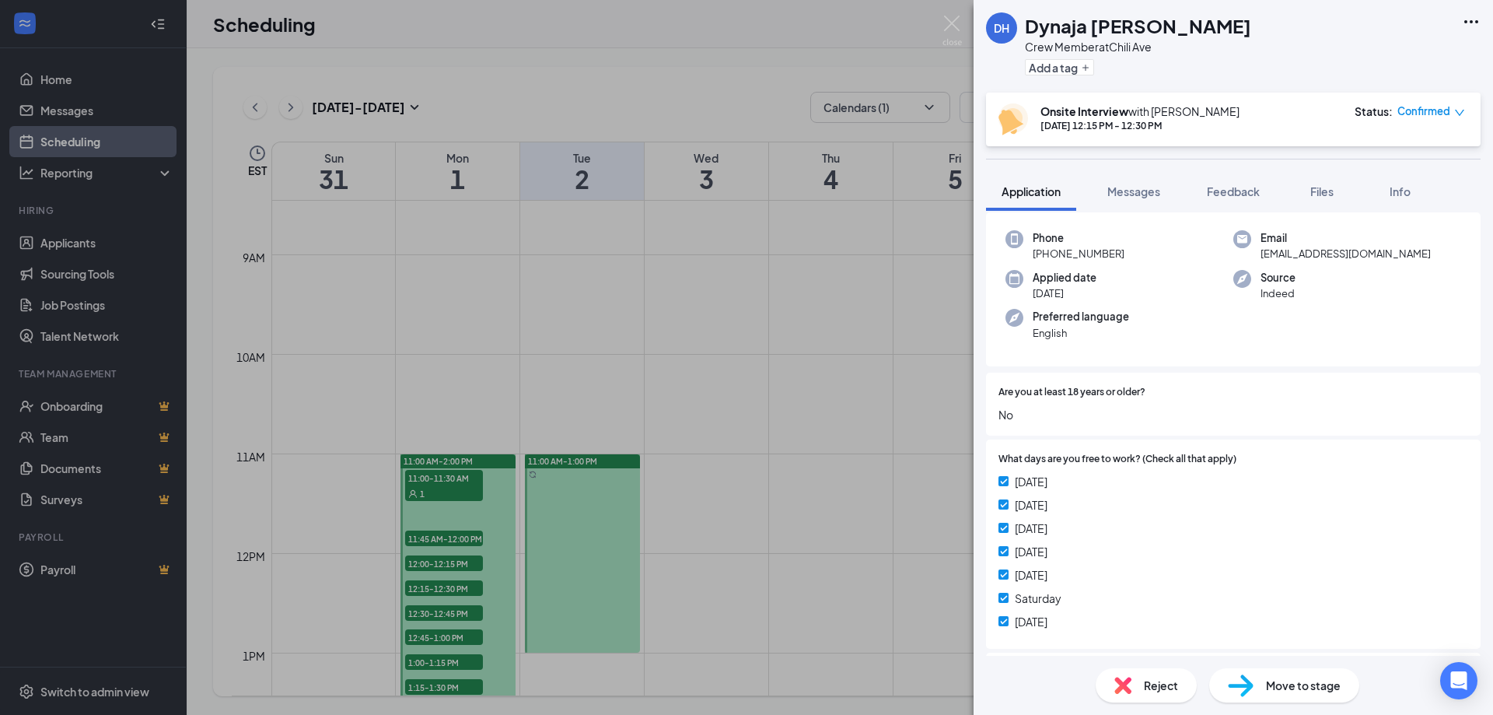
scroll to position [156, 0]
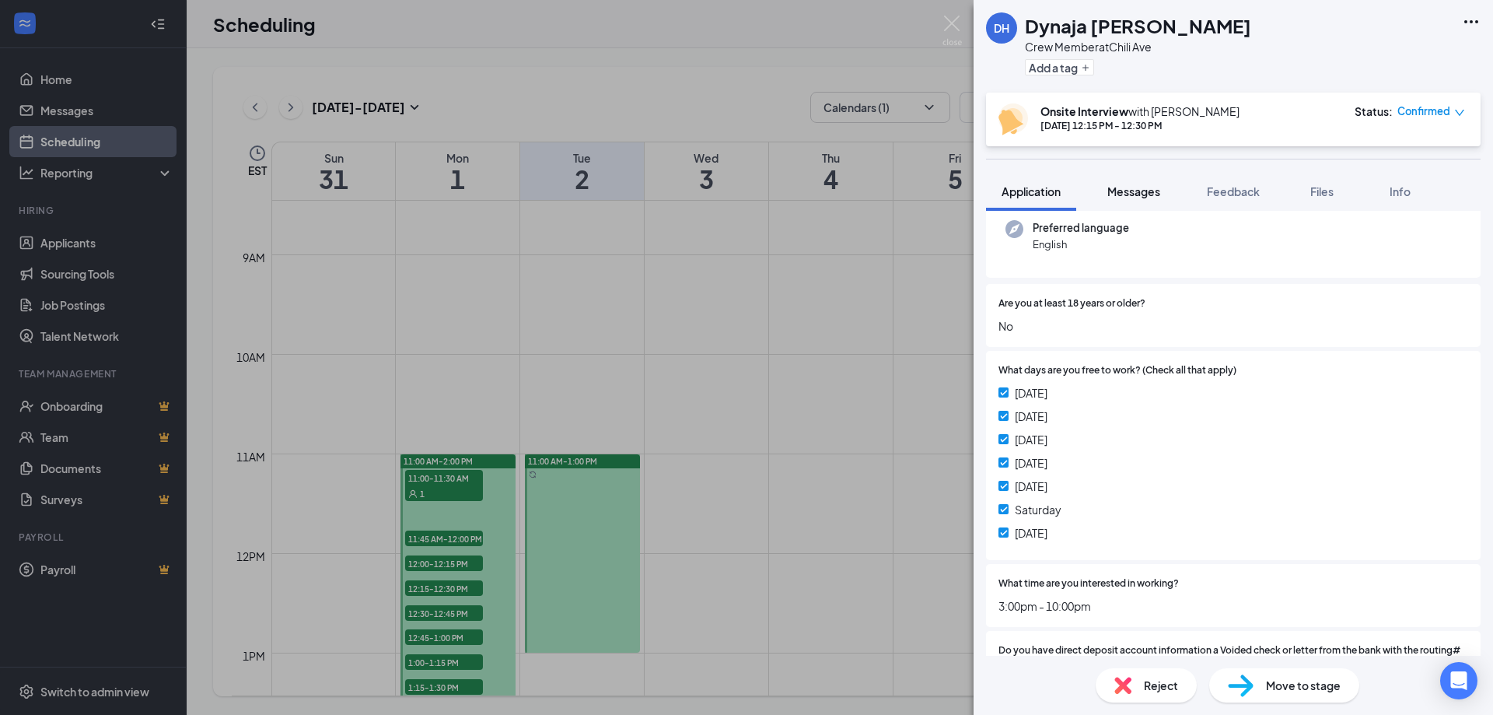
click at [1136, 189] on span "Messages" at bounding box center [1133, 191] width 53 height 14
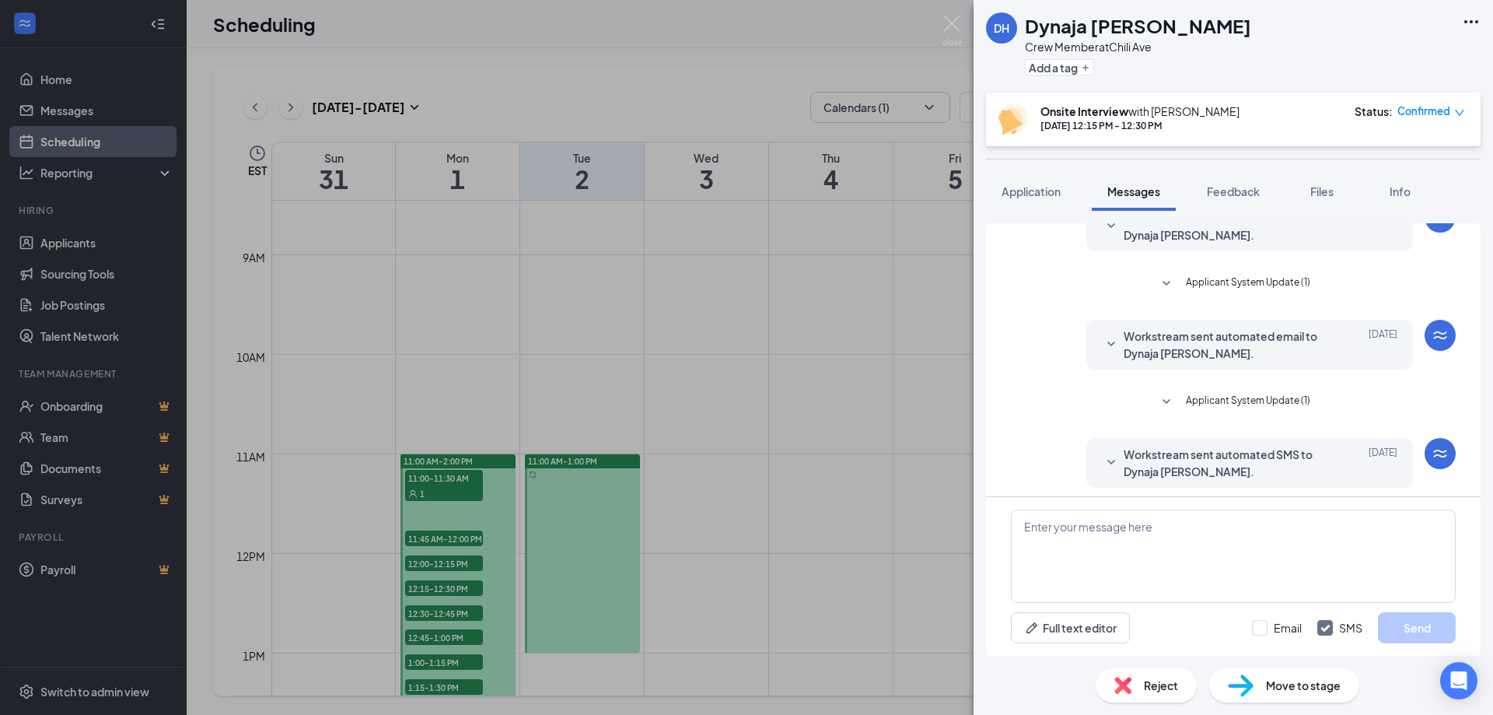
scroll to position [155, 0]
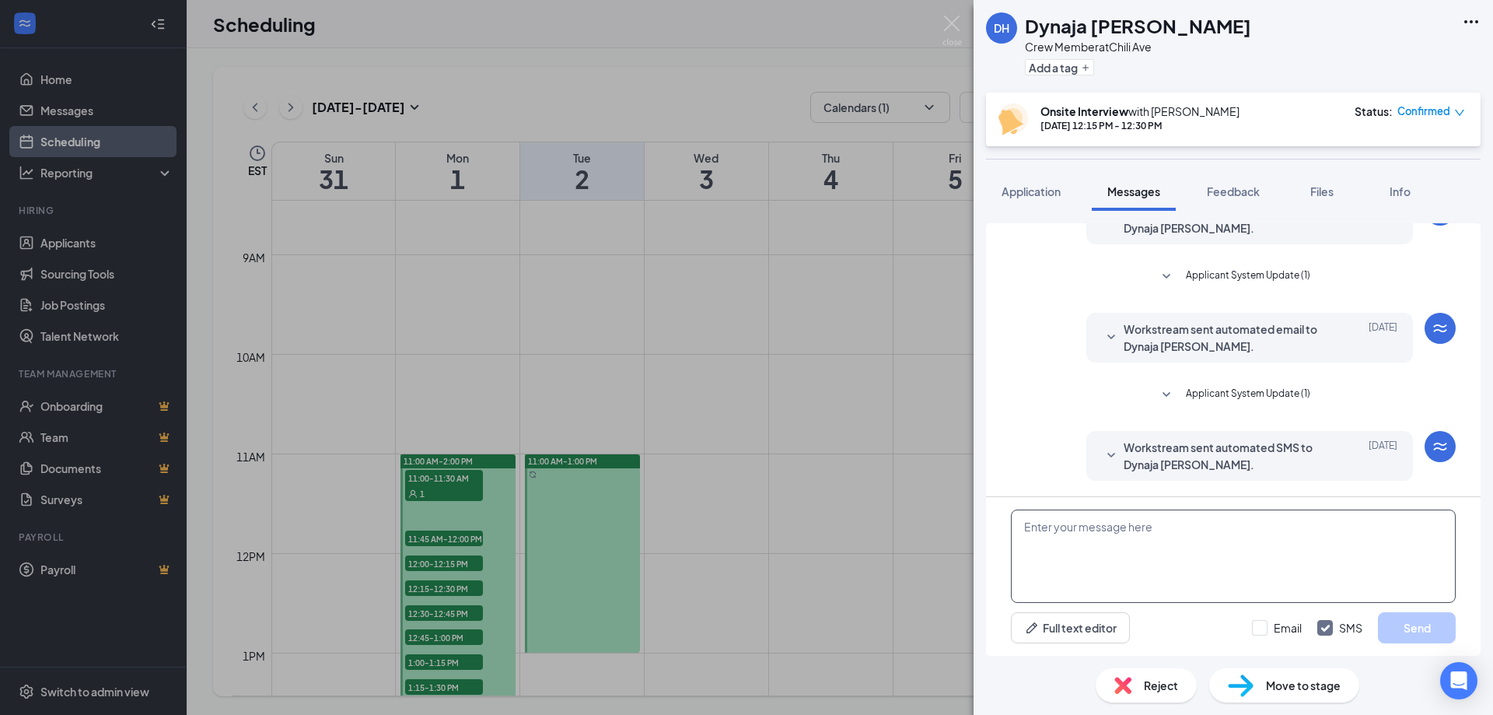
click at [1203, 534] on textarea at bounding box center [1233, 555] width 445 height 93
paste textarea "We need People that can work Nights till 11 or 12. Do you have a full time work…"
type textarea "We need People that can work Nights till 11 or 12. Do you have a full time work…"
click at [1264, 627] on input "Email" at bounding box center [1277, 628] width 50 height 16
checkbox input "true"
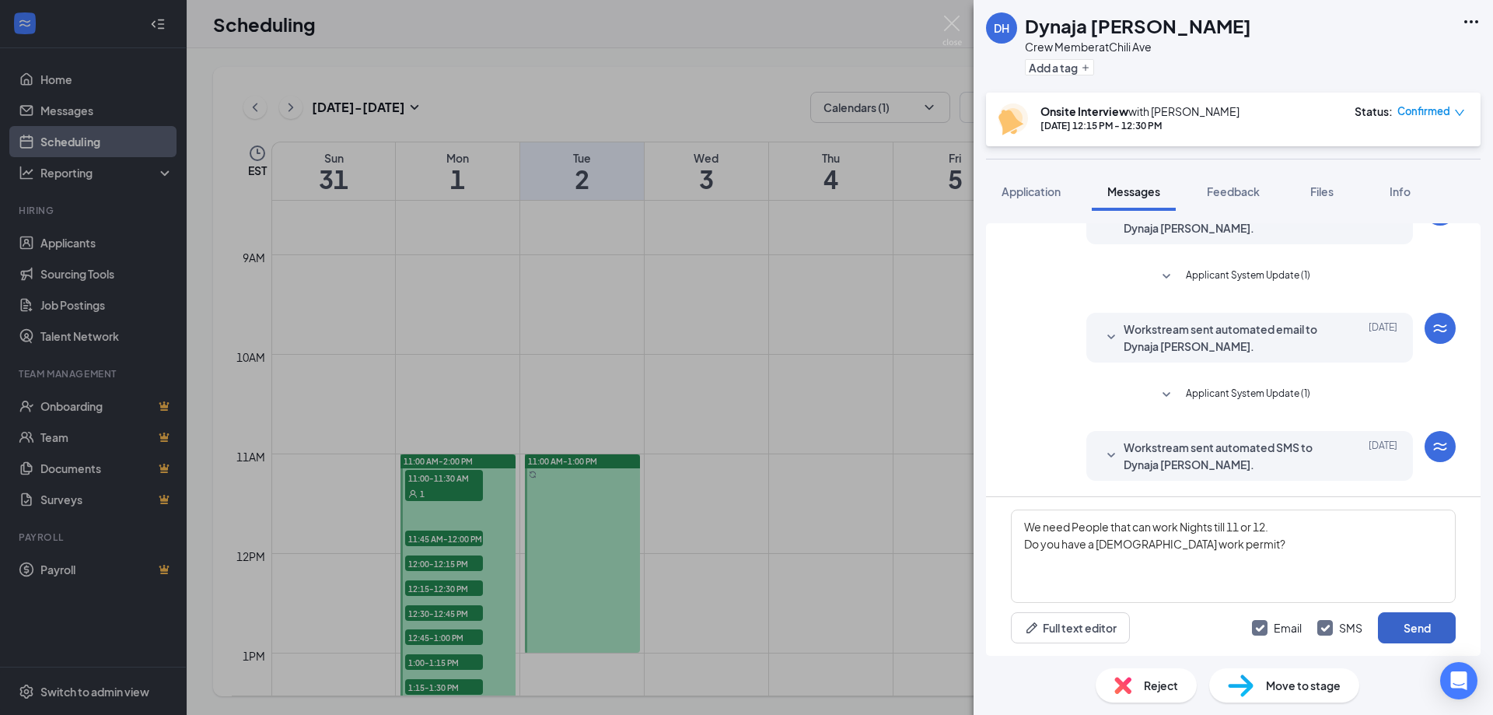
click at [1407, 617] on button "Send" at bounding box center [1417, 627] width 78 height 31
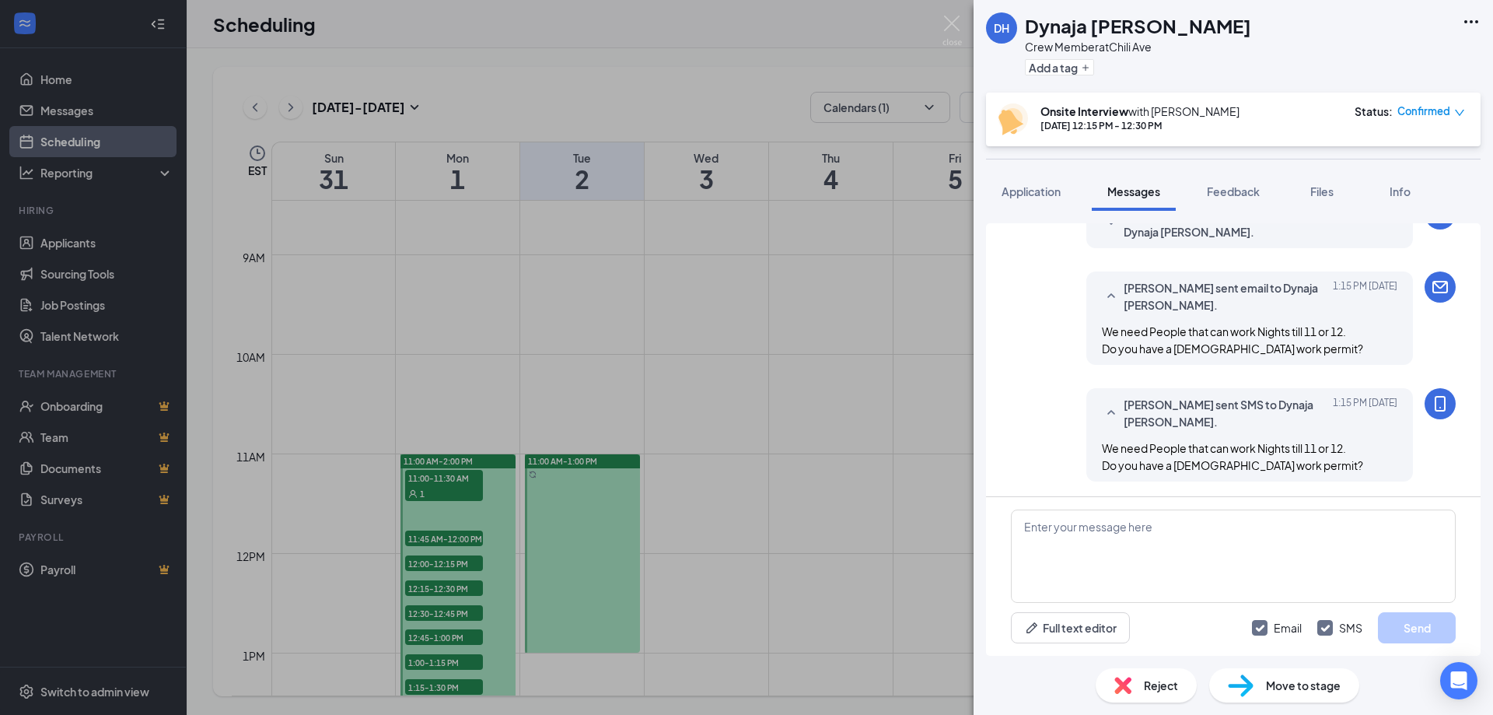
scroll to position [388, 0]
drag, startPoint x: 946, startPoint y: 23, endPoint x: 934, endPoint y: 29, distance: 13.6
click at [946, 24] on img at bounding box center [951, 31] width 19 height 30
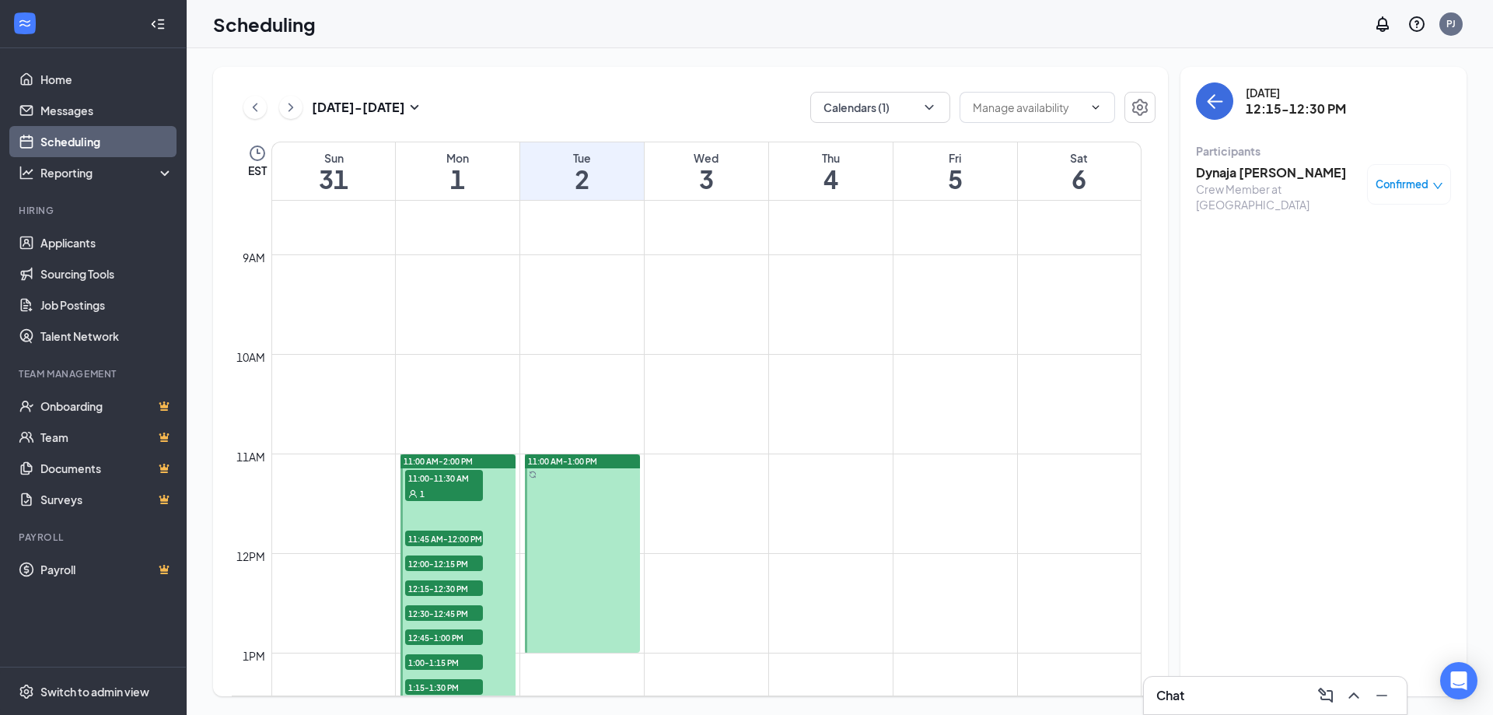
click at [435, 608] on span "12:30-12:45 PM" at bounding box center [444, 613] width 78 height 16
click at [1247, 172] on h3 "Tania Johnson" at bounding box center [1277, 172] width 163 height 17
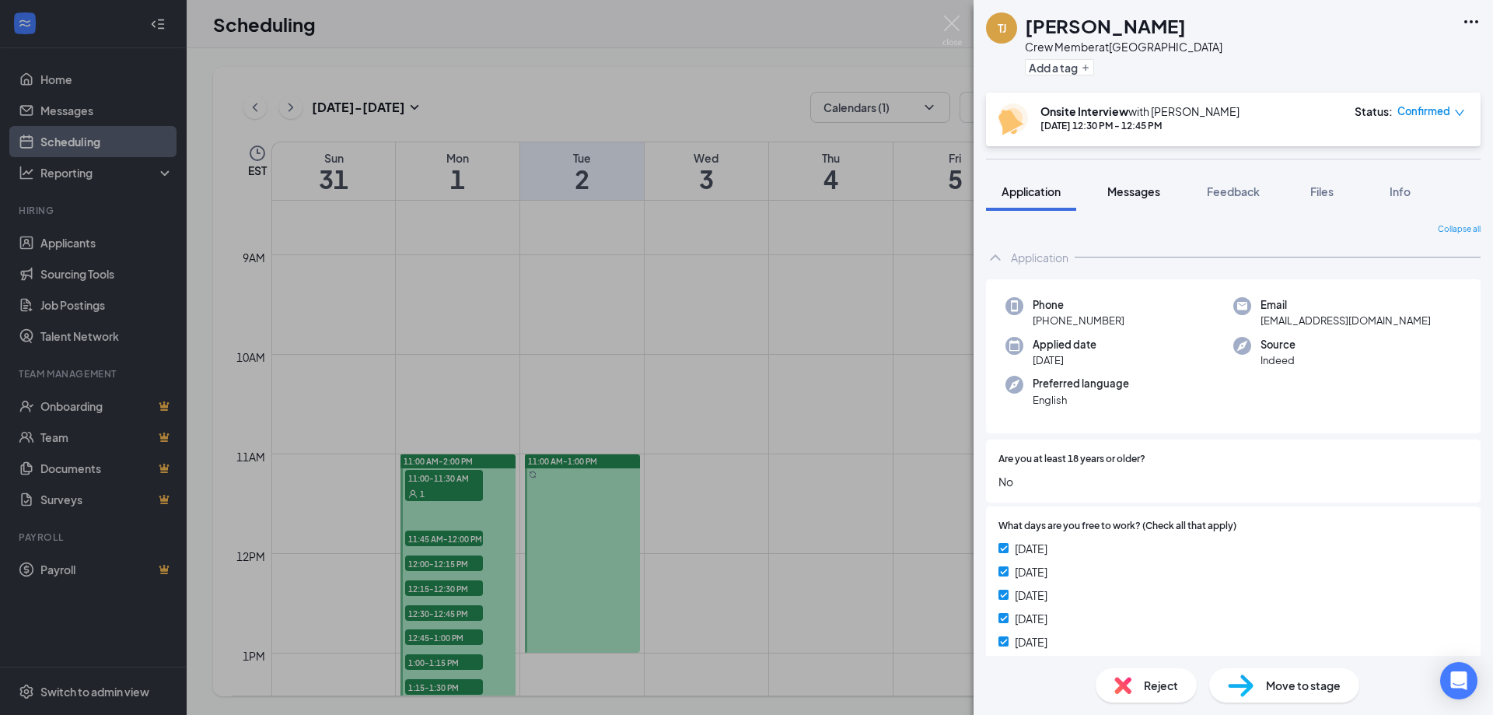
click at [1148, 191] on span "Messages" at bounding box center [1133, 191] width 53 height 14
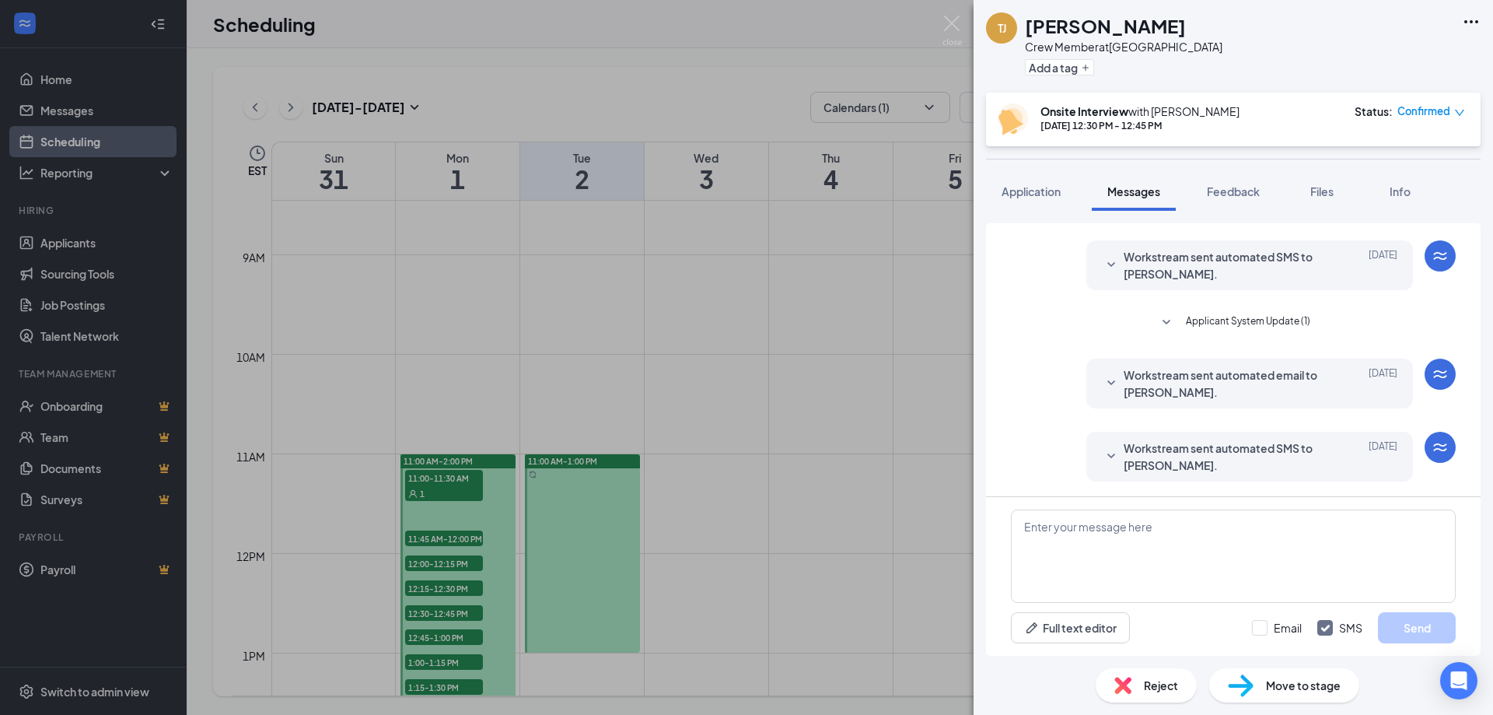
scroll to position [110, 0]
click at [1198, 538] on textarea at bounding box center [1233, 555] width 445 height 93
paste textarea "We need People that can work Nights till 11 or 12. Do you have a full time work…"
type textarea "We need People that can work Nights till 11 or 12. Do you have a full time work…"
click at [1266, 626] on input "Email" at bounding box center [1277, 628] width 50 height 16
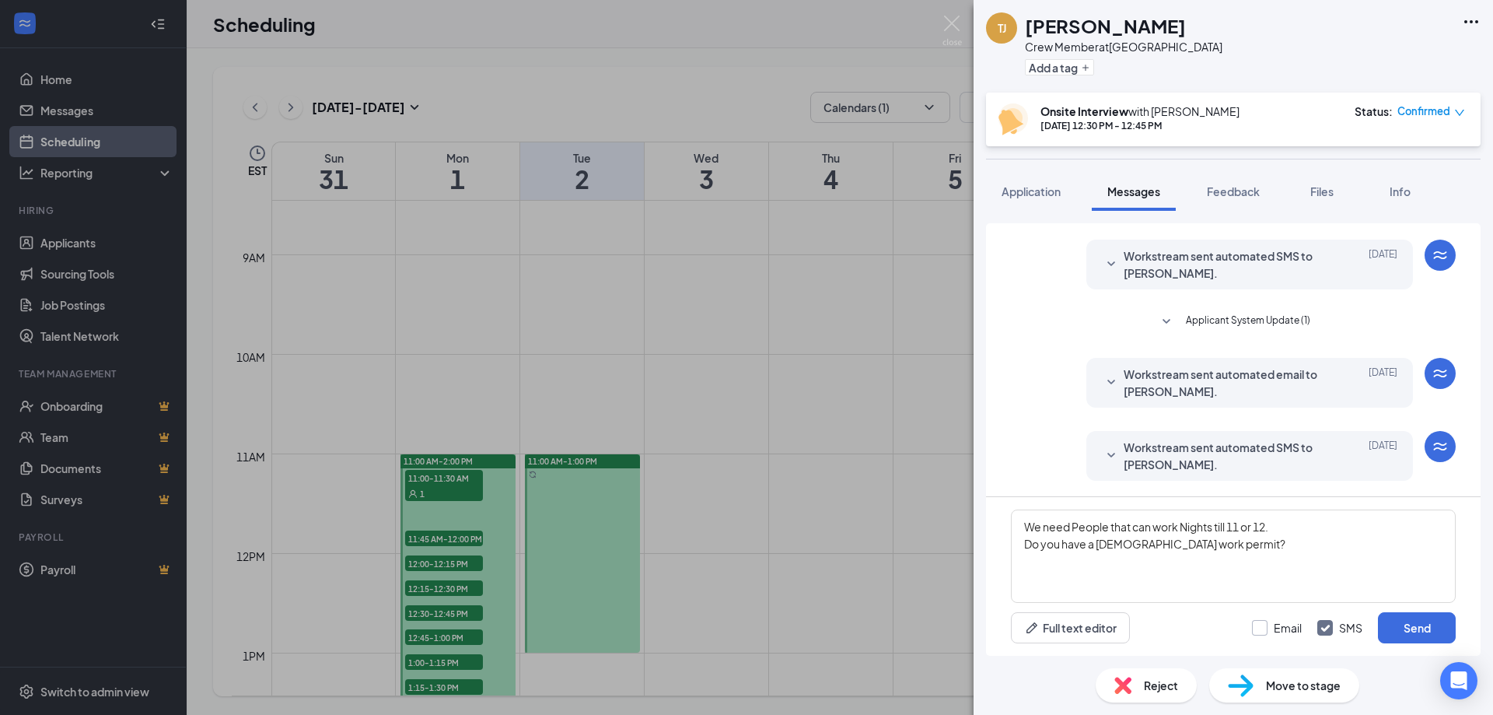
checkbox input "true"
click at [1404, 620] on button "Send" at bounding box center [1417, 627] width 78 height 31
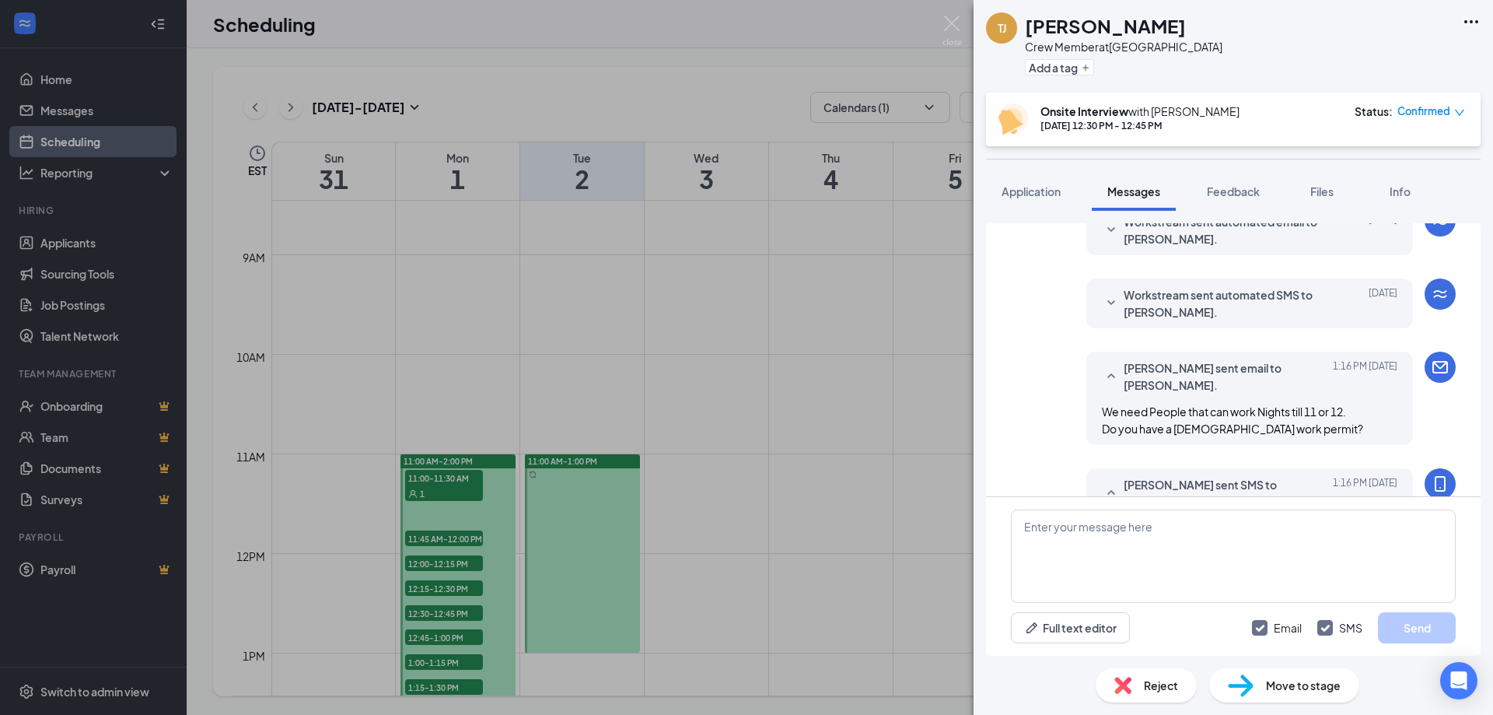
scroll to position [327, 0]
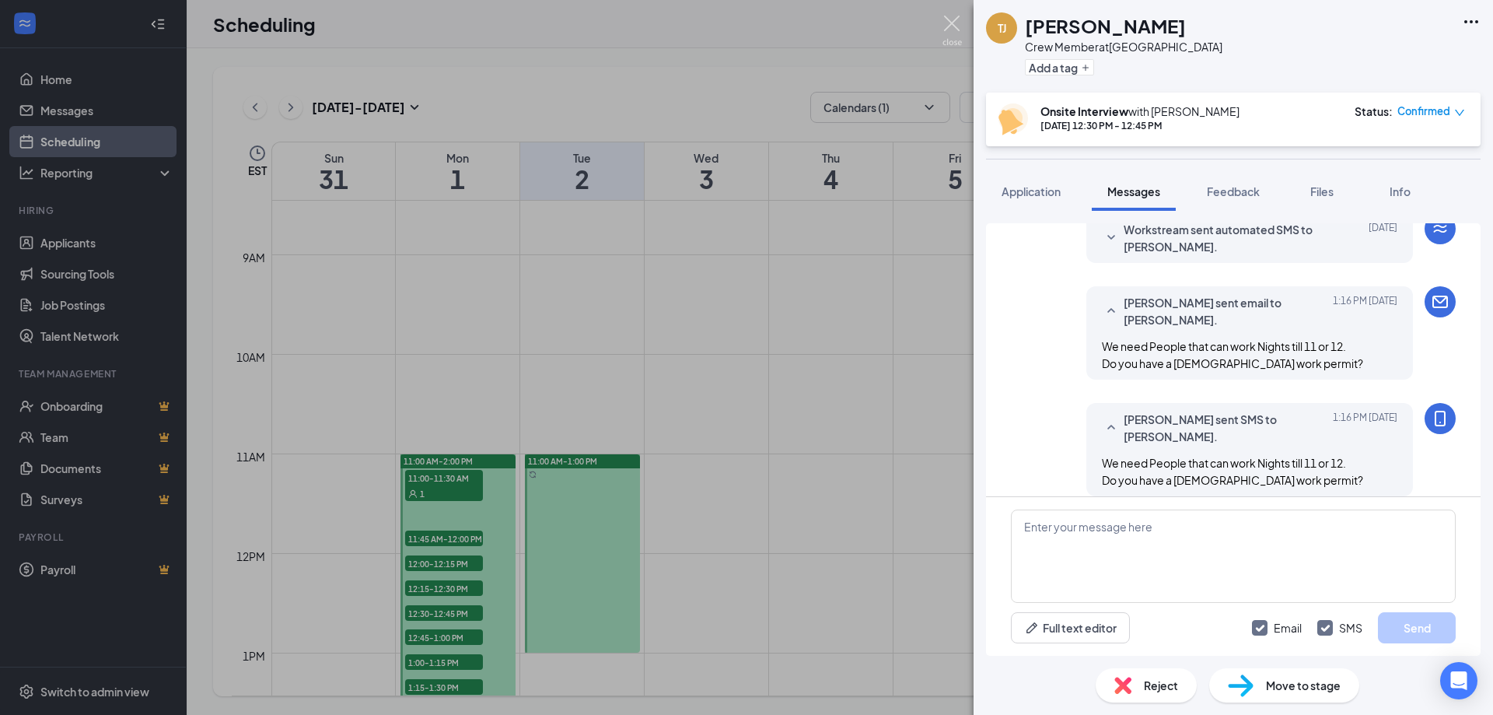
click at [957, 24] on img at bounding box center [951, 31] width 19 height 30
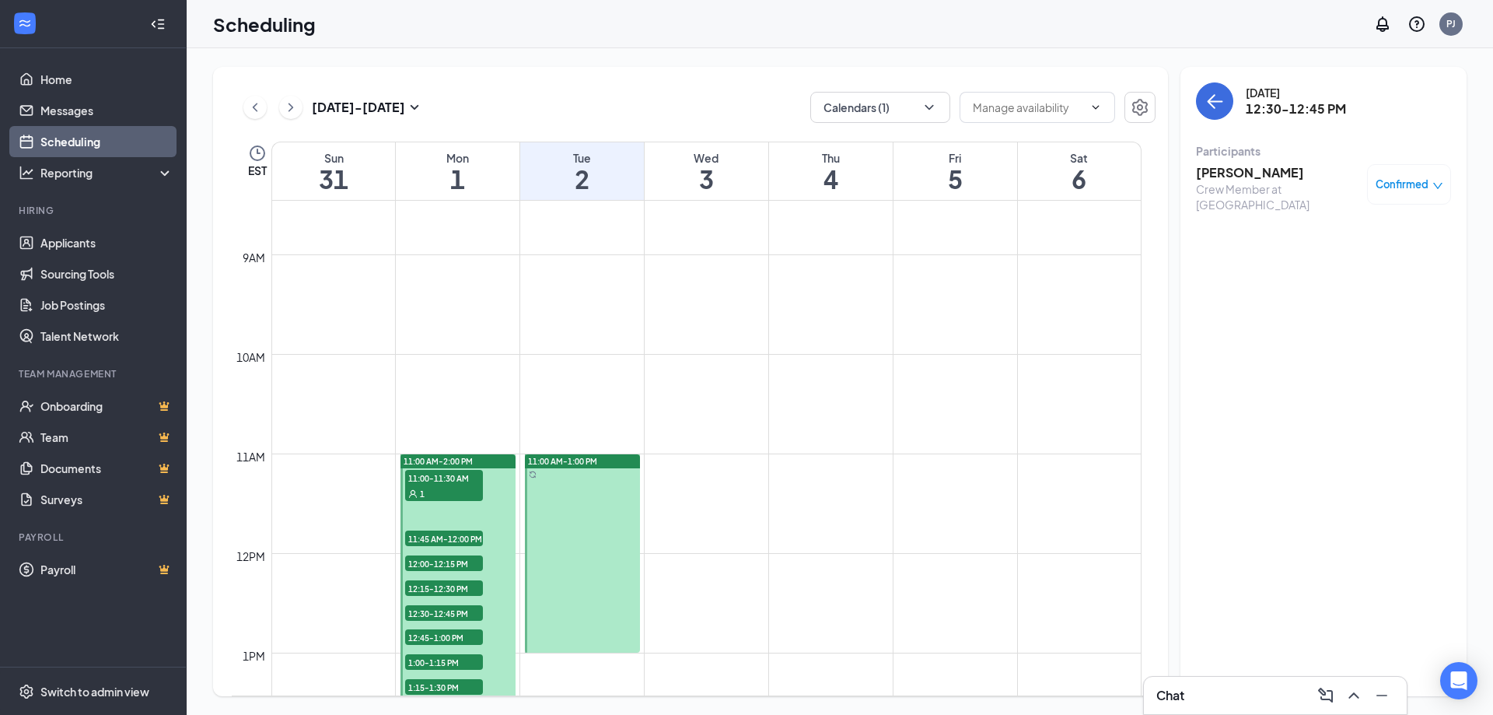
click at [449, 634] on span "12:45-1:00 PM" at bounding box center [444, 637] width 78 height 16
click at [1253, 173] on h3 "Marlynn Sanders" at bounding box center [1277, 172] width 163 height 17
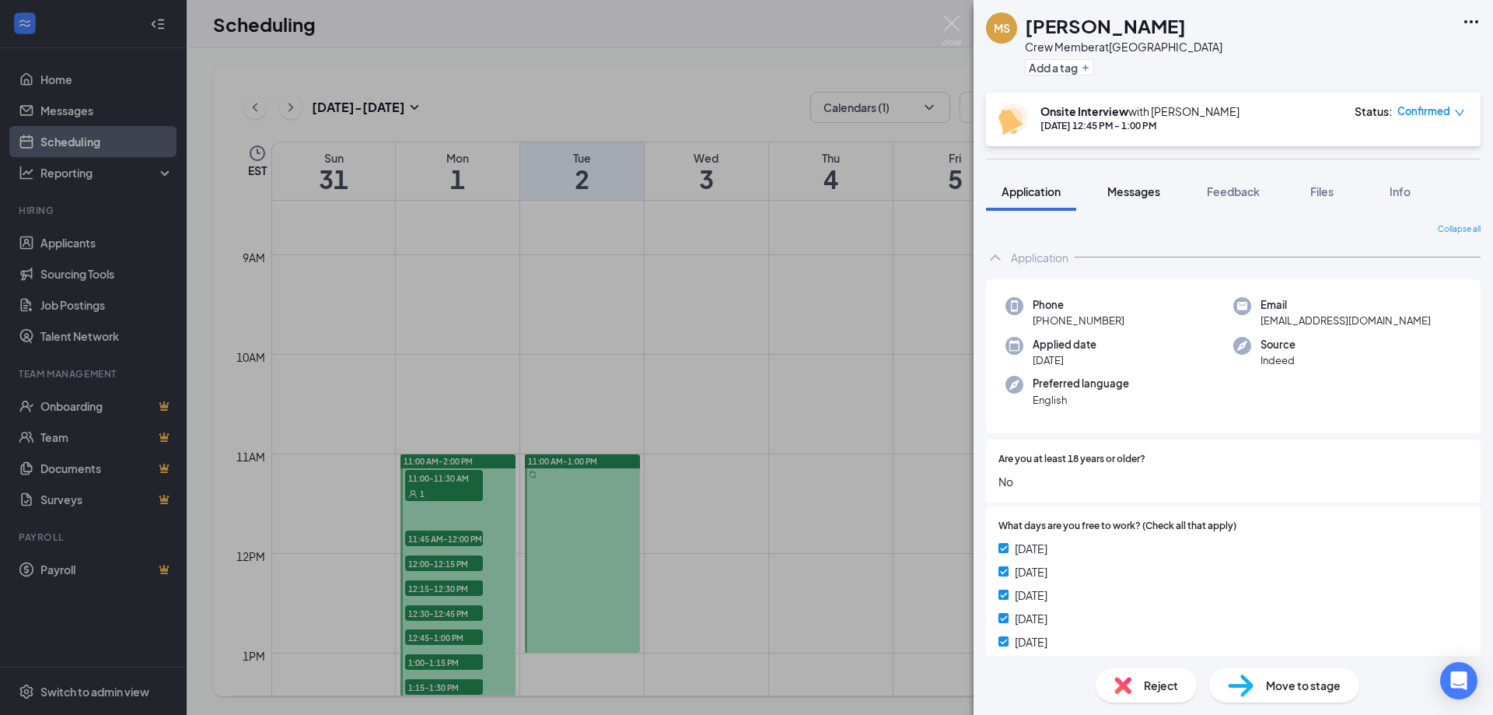
click at [1149, 190] on span "Messages" at bounding box center [1133, 191] width 53 height 14
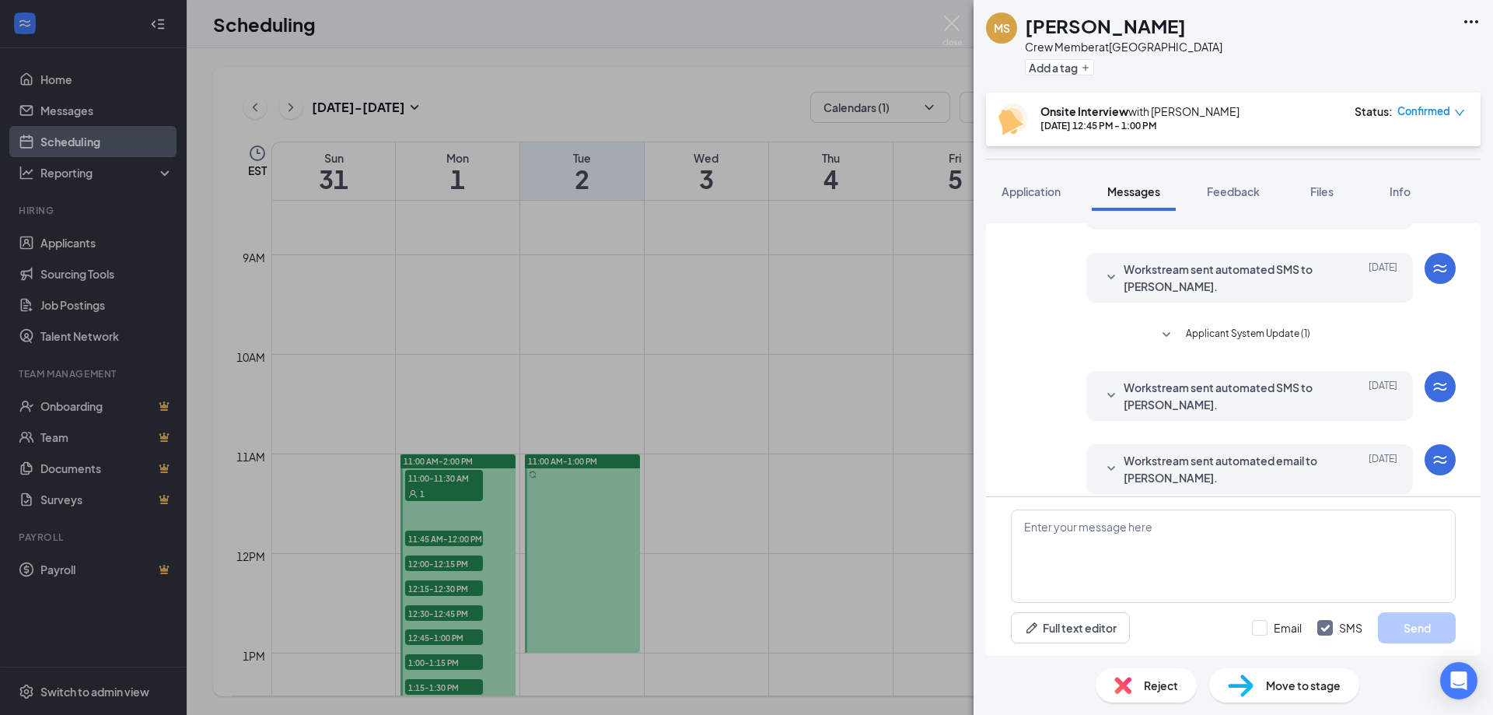
scroll to position [301, 0]
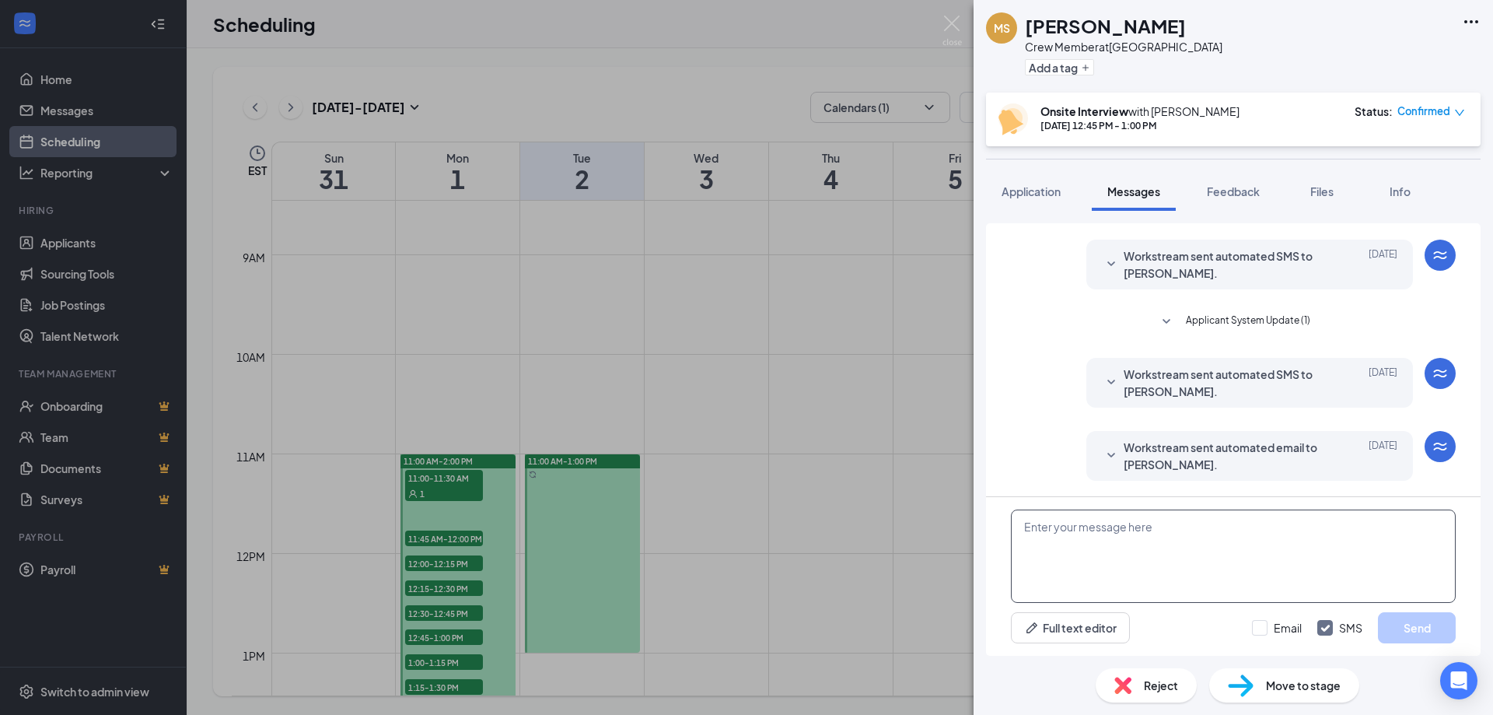
click at [1167, 547] on textarea at bounding box center [1233, 555] width 445 height 93
paste textarea "We need People that can work Nights till 11 or 12. Do you have a full time work…"
type textarea "We need People that can work Nights till 11 or 12. Do you have a full time work…"
click at [1261, 627] on input "Email" at bounding box center [1277, 628] width 50 height 16
checkbox input "true"
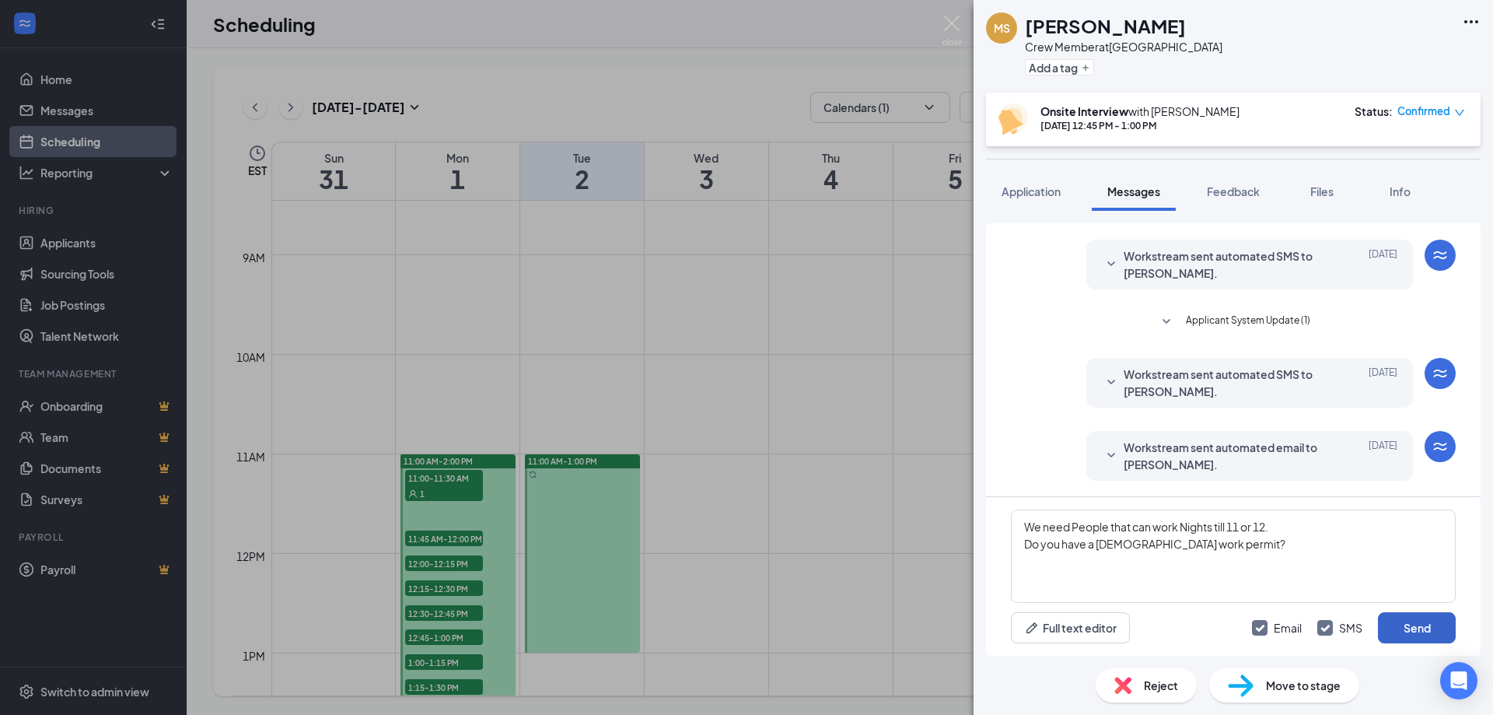
click at [1412, 620] on button "Send" at bounding box center [1417, 627] width 78 height 31
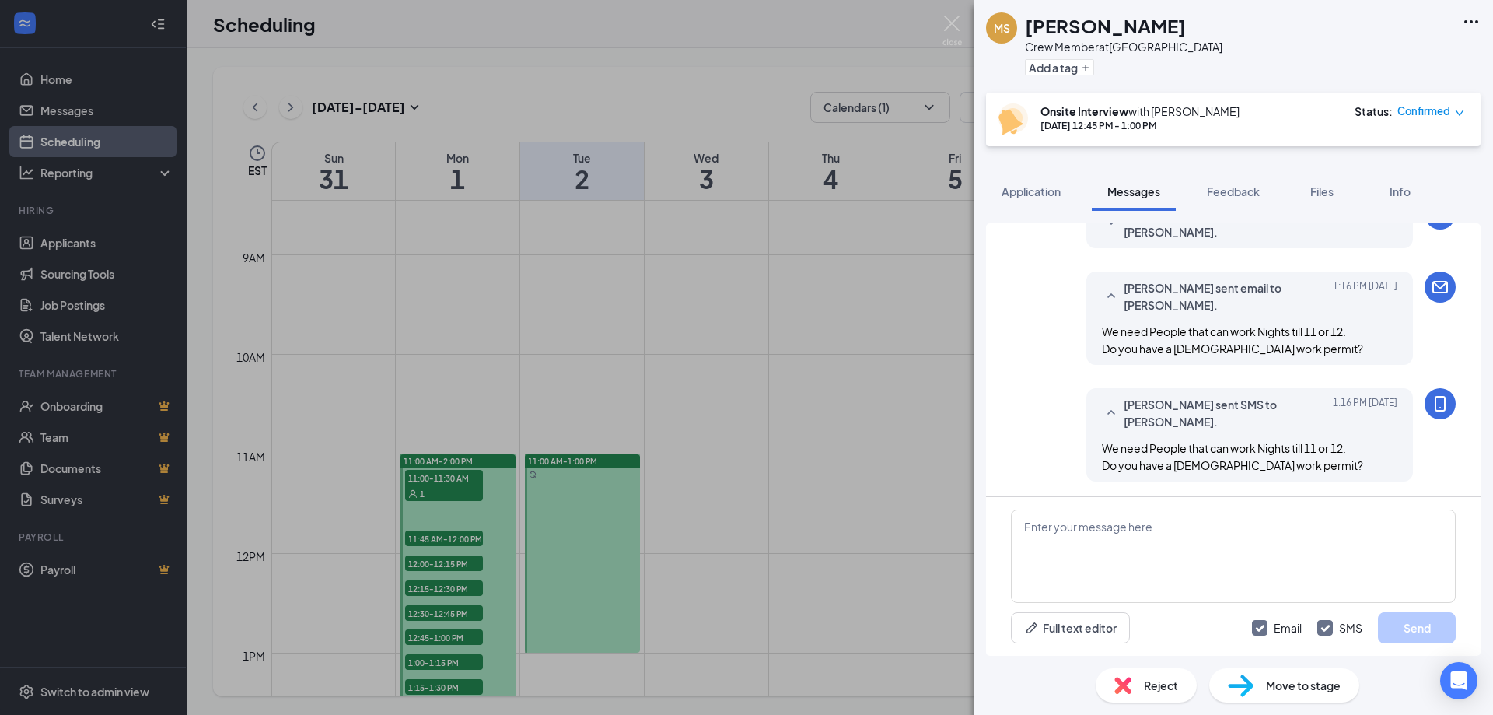
scroll to position [534, 0]
click at [949, 21] on img at bounding box center [951, 31] width 19 height 30
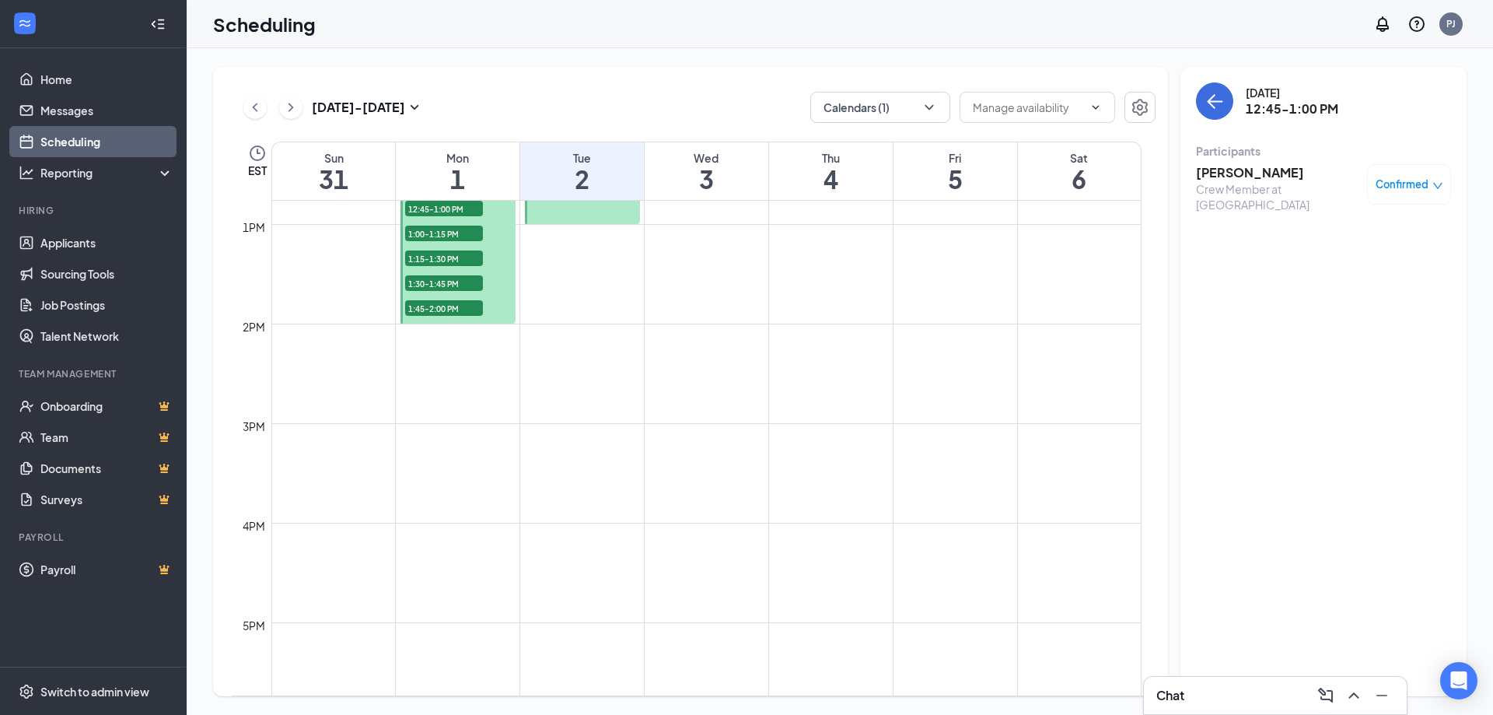
scroll to position [1278, 0]
click at [449, 225] on span "1:00-1:15 PM" at bounding box center [444, 226] width 78 height 16
click at [1226, 166] on h3 "Feisal Darbane" at bounding box center [1277, 172] width 163 height 17
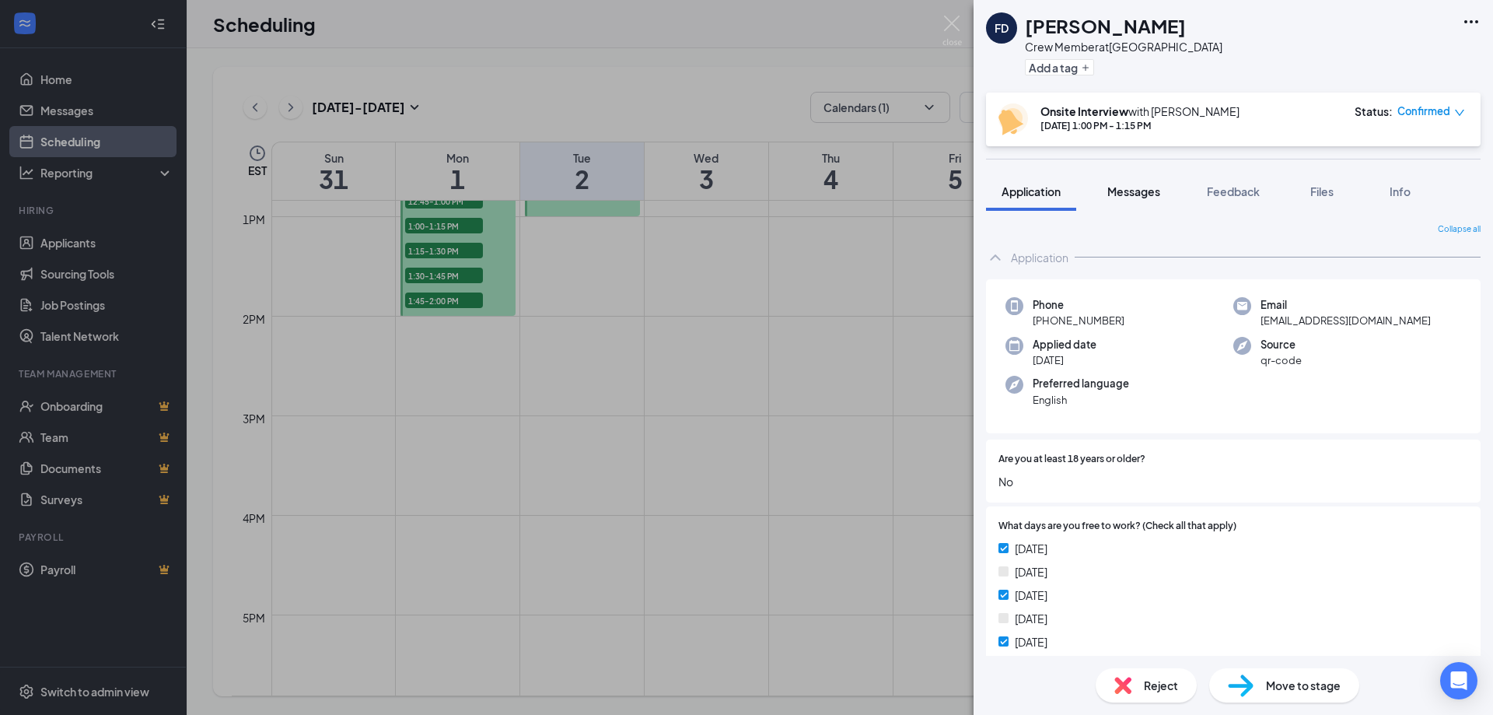
click at [1138, 189] on span "Messages" at bounding box center [1133, 191] width 53 height 14
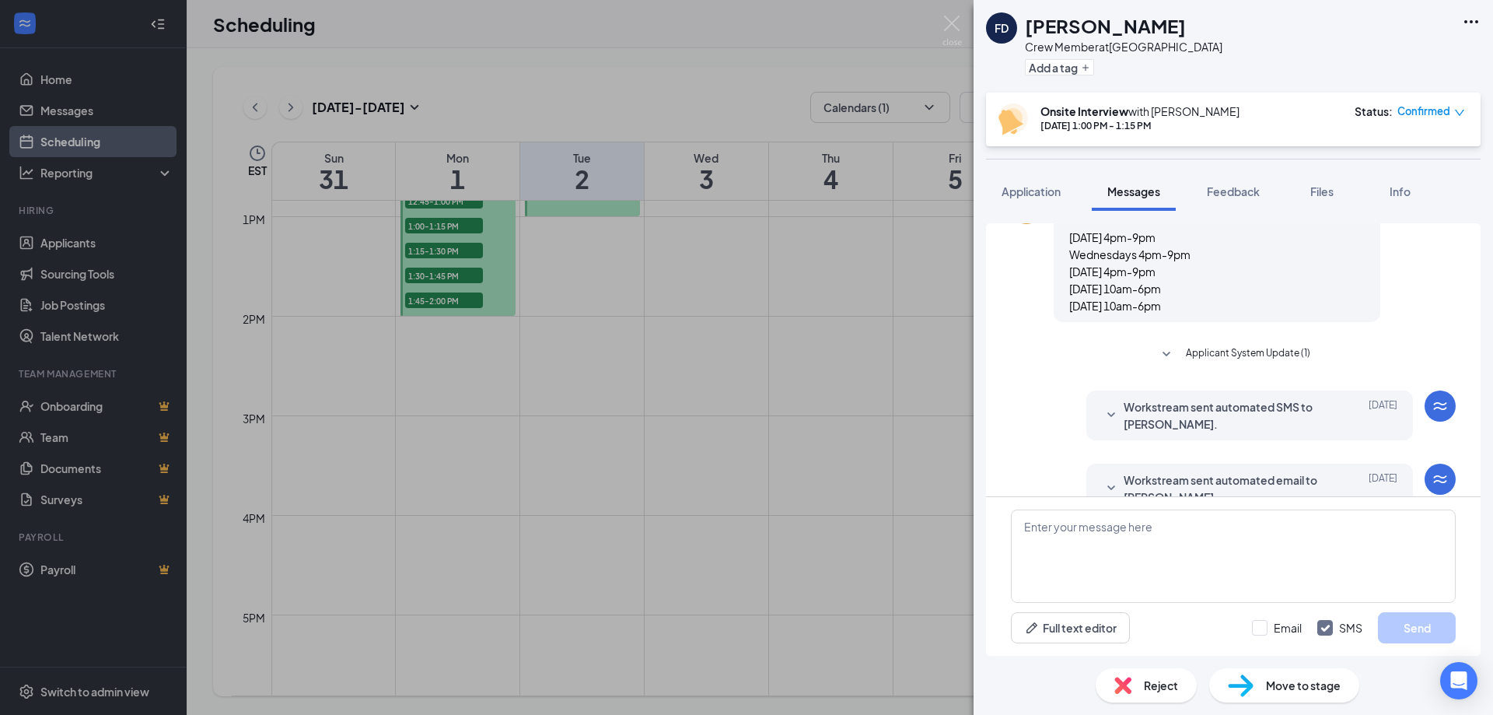
scroll to position [380, 0]
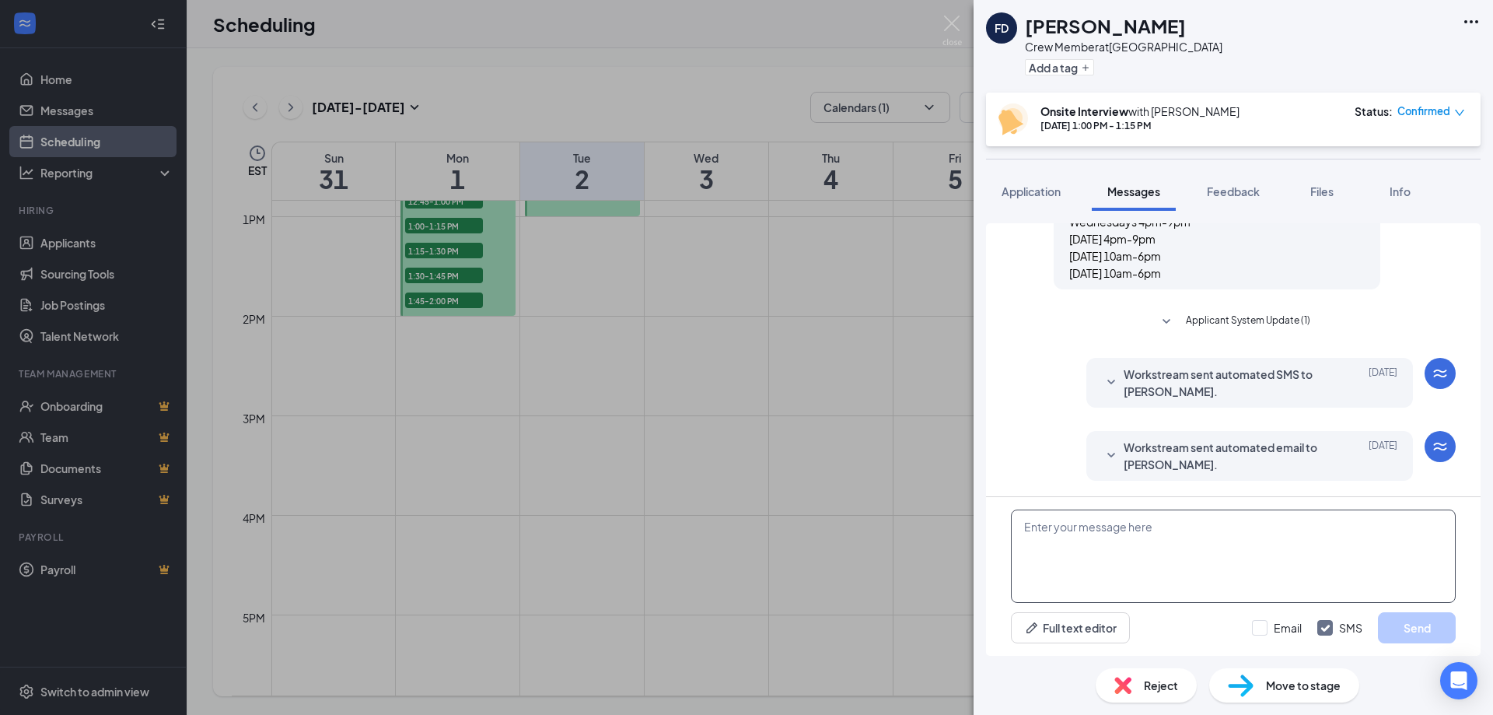
click at [1141, 542] on textarea at bounding box center [1233, 555] width 445 height 93
paste textarea "We need People that can work Nights till 11 or 12. Do you have a full time work…"
type textarea "We need People that can work Nights till 11 or 12. Do you have a full time work…"
click at [1259, 626] on input "Email" at bounding box center [1277, 628] width 50 height 16
checkbox input "true"
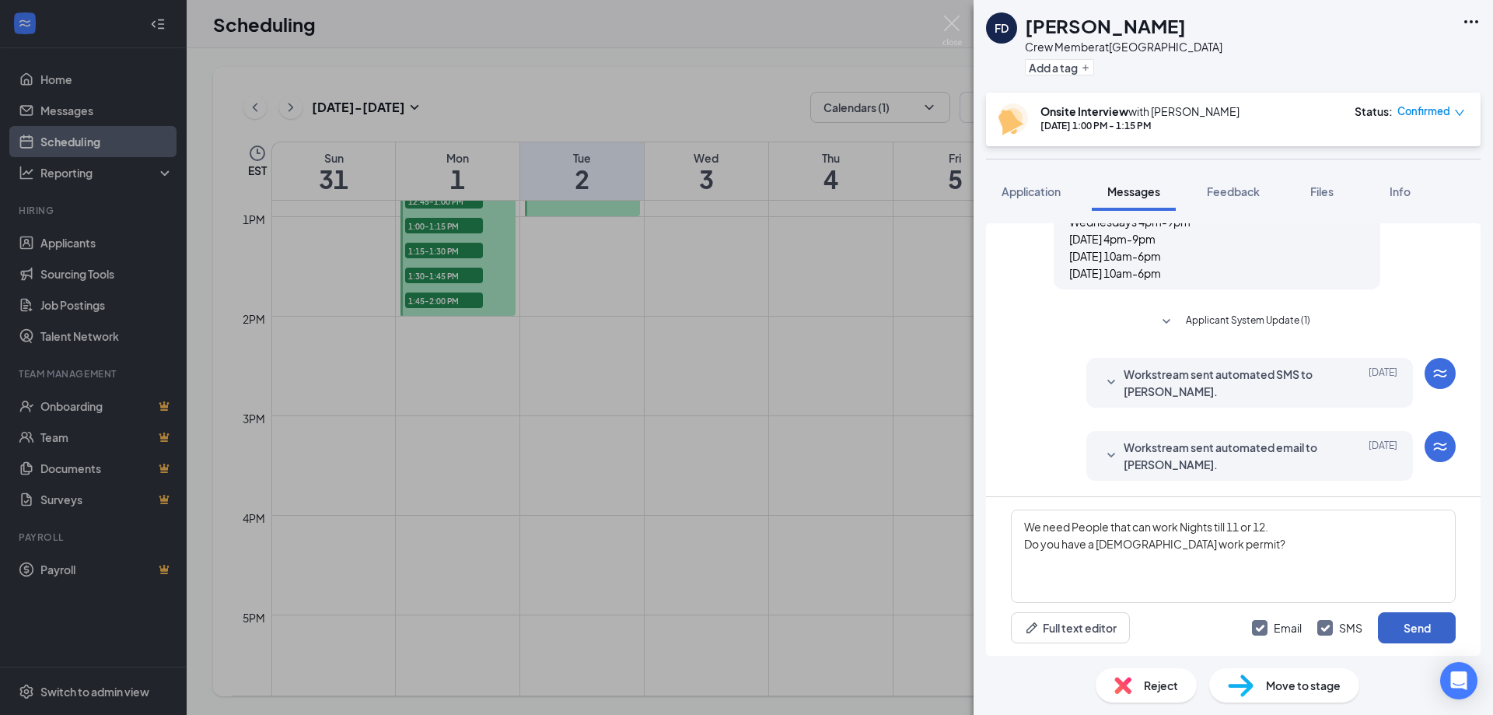
click at [1413, 621] on button "Send" at bounding box center [1417, 627] width 78 height 31
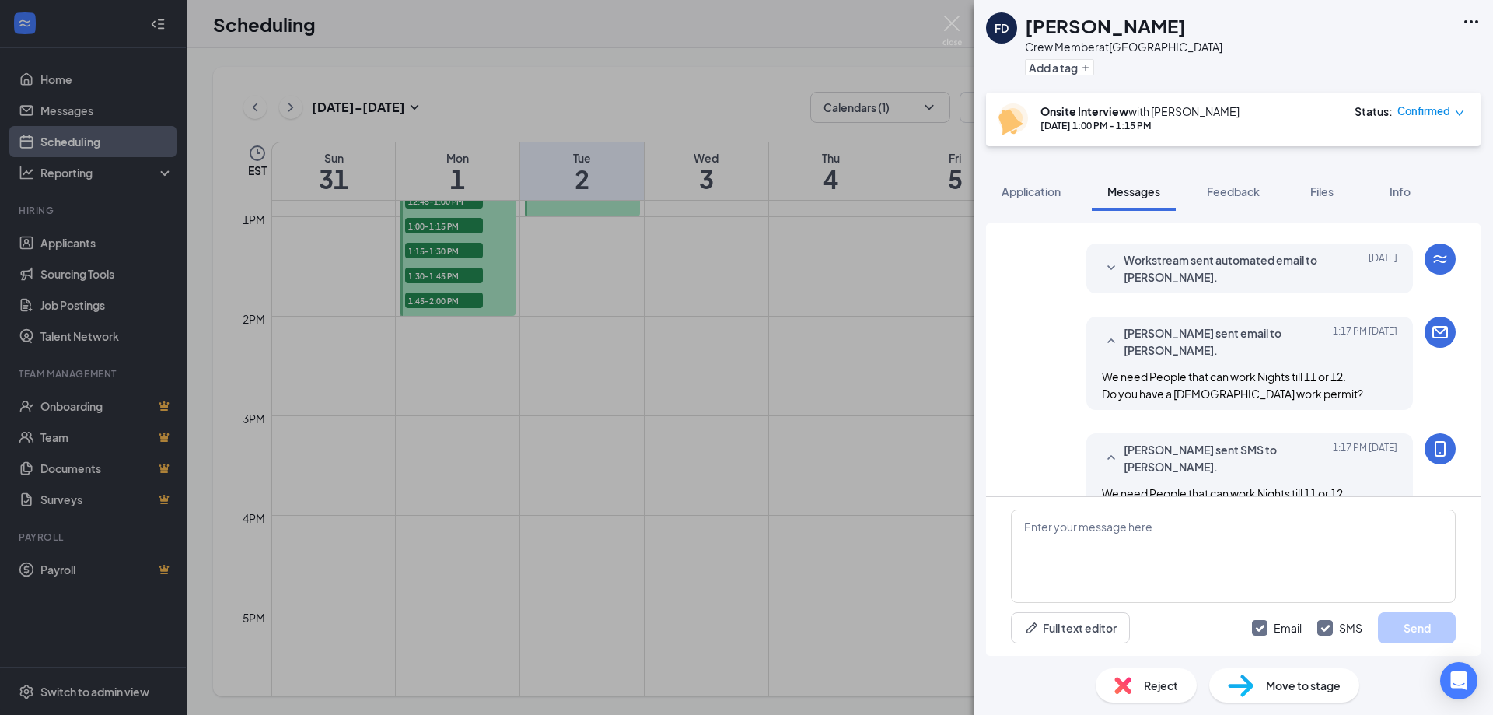
scroll to position [613, 0]
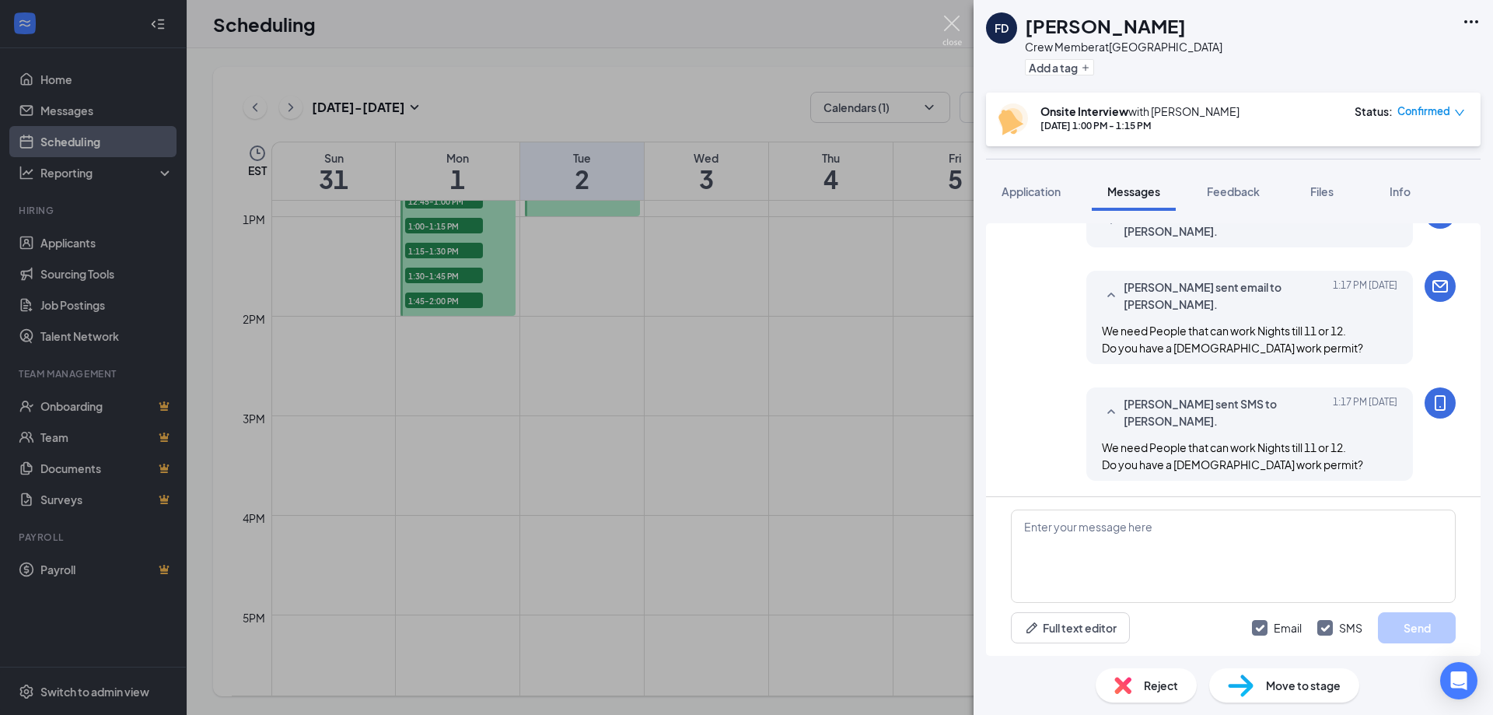
click at [955, 20] on img at bounding box center [951, 31] width 19 height 30
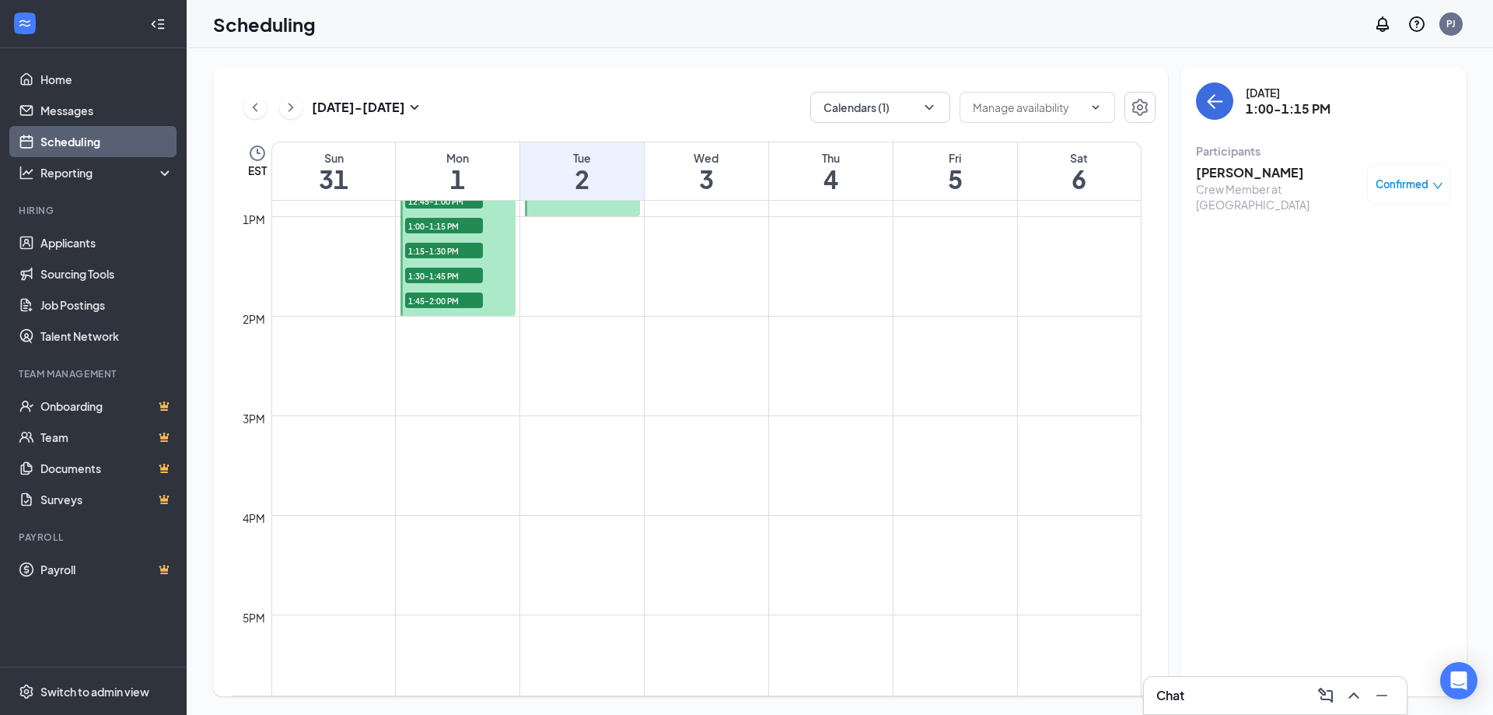
click at [432, 250] on span "1:15-1:30 PM" at bounding box center [444, 251] width 78 height 16
click at [1232, 169] on h3 "Xiorianys Colon" at bounding box center [1277, 172] width 163 height 17
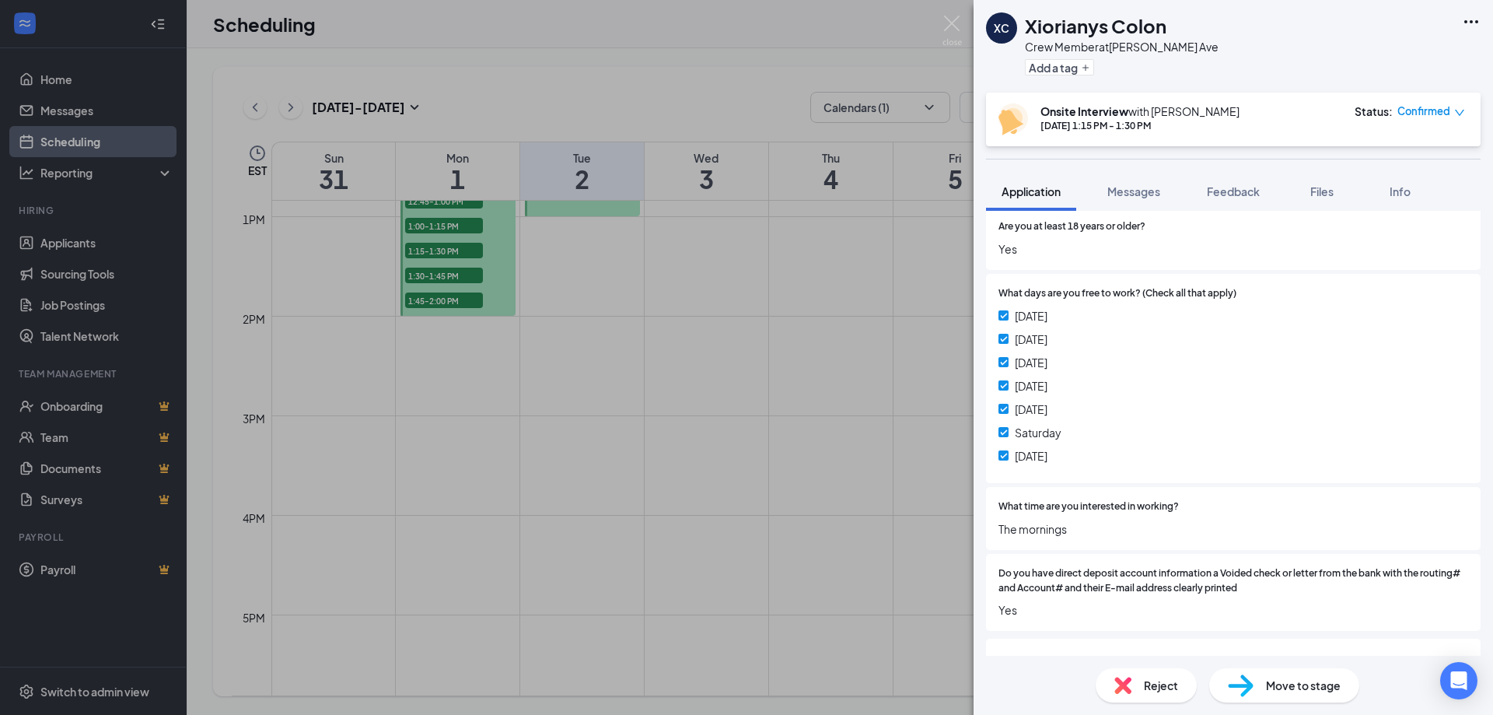
scroll to position [233, 0]
click at [1137, 190] on span "Messages" at bounding box center [1133, 191] width 53 height 14
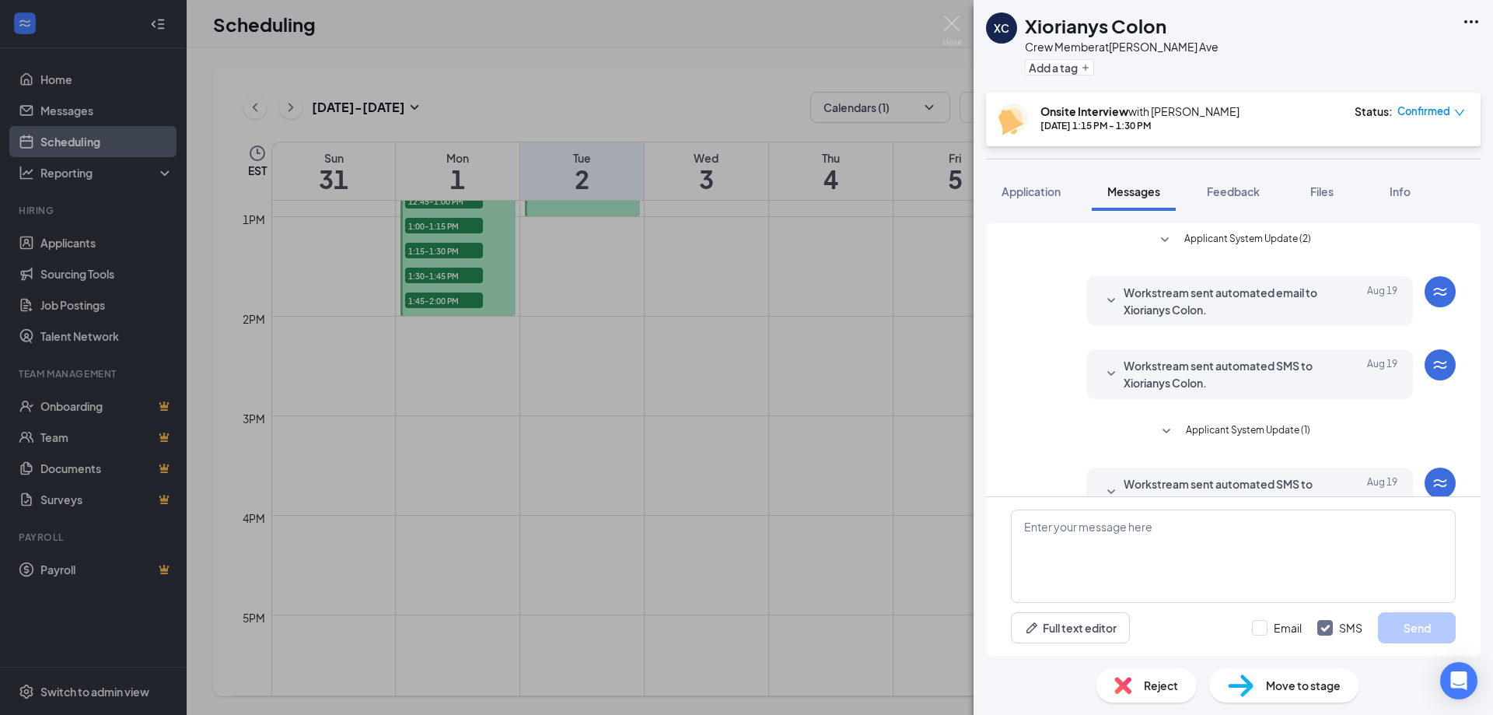
scroll to position [110, 0]
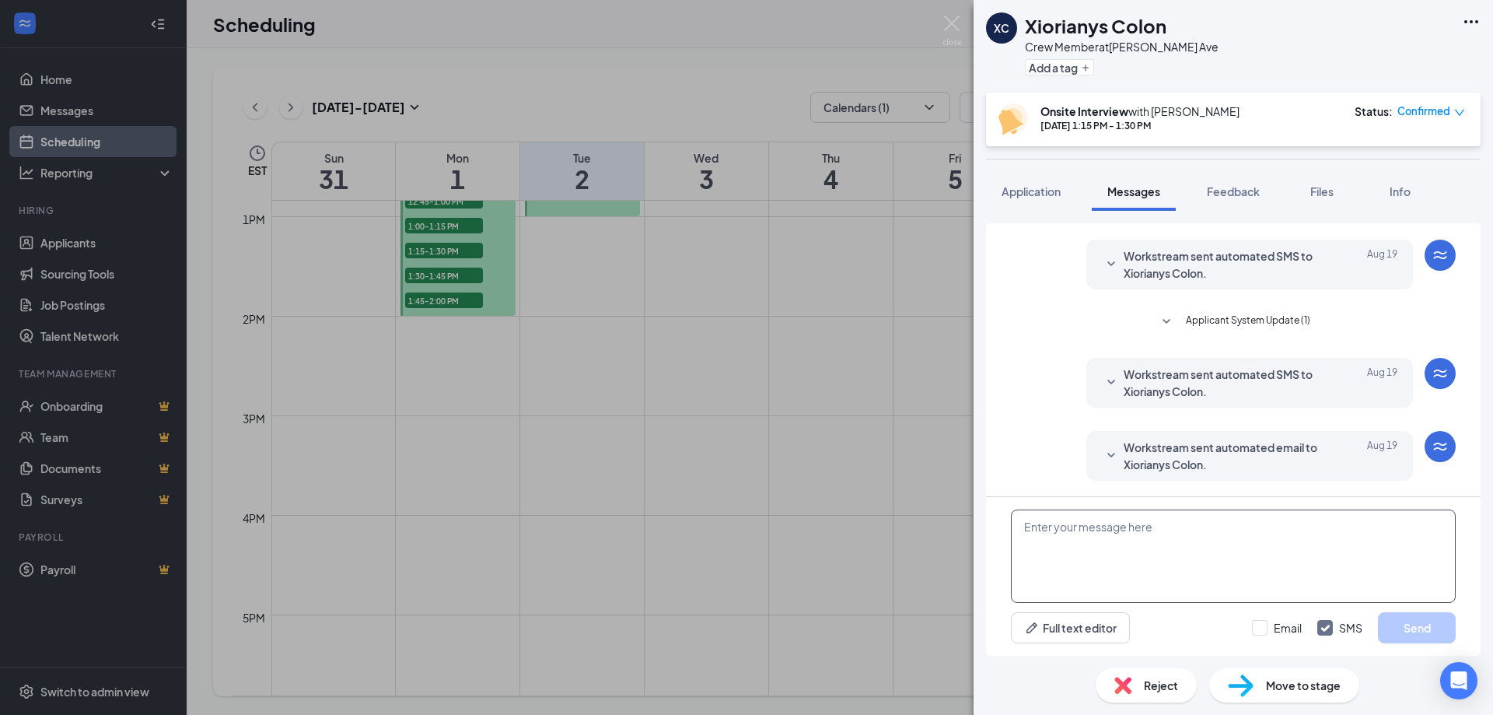
click at [1075, 564] on textarea at bounding box center [1233, 555] width 445 height 93
type textarea "WE have little or no openings are you willing to work nights?"
click at [1260, 623] on input "Email" at bounding box center [1277, 628] width 50 height 16
checkbox input "true"
drag, startPoint x: 1042, startPoint y: 524, endPoint x: 1036, endPoint y: 530, distance: 8.3
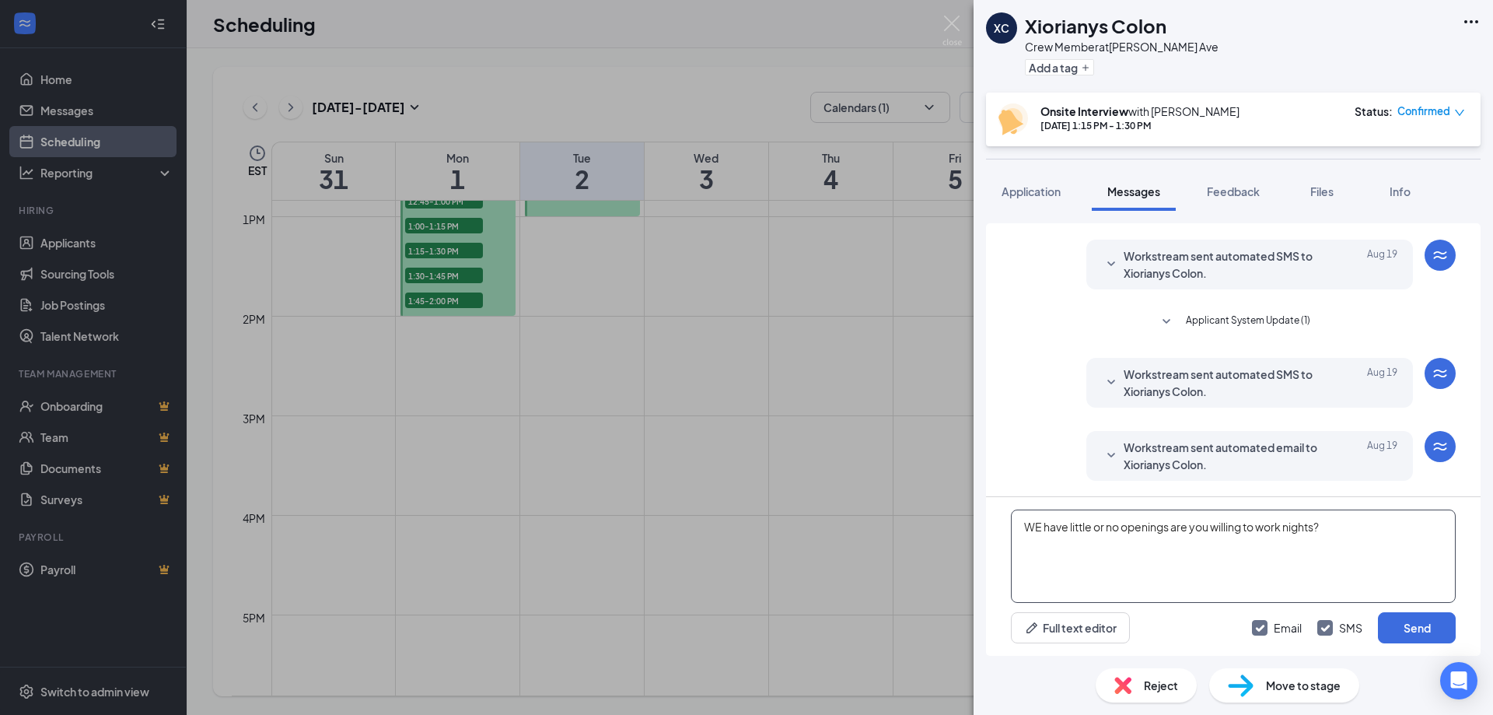
click at [1036, 530] on textarea "WE have little or no openings are you willing to work nights?" at bounding box center [1233, 555] width 445 height 93
type textarea "We have little or no openings are you willing to work nights?"
click at [1440, 623] on button "Send" at bounding box center [1417, 627] width 78 height 31
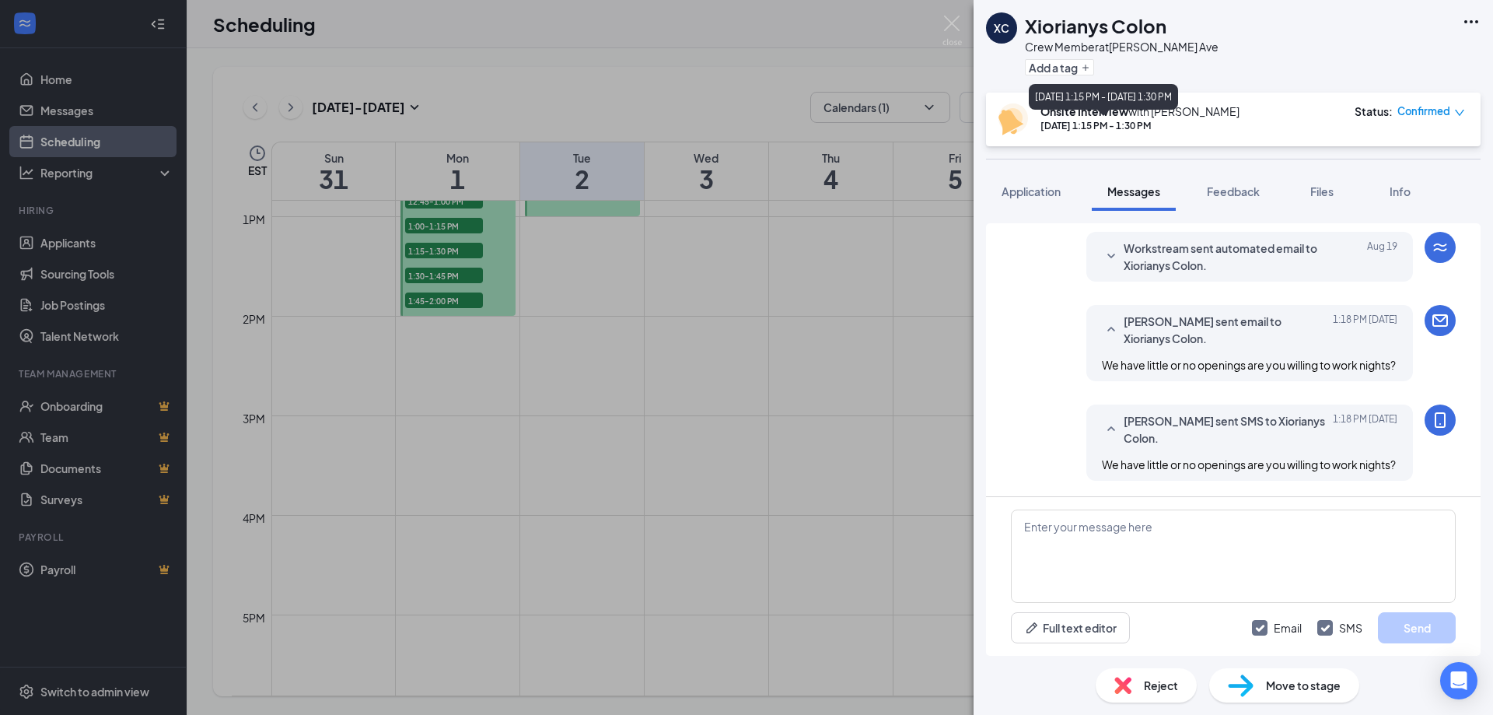
scroll to position [343, 0]
click at [944, 21] on img at bounding box center [951, 31] width 19 height 30
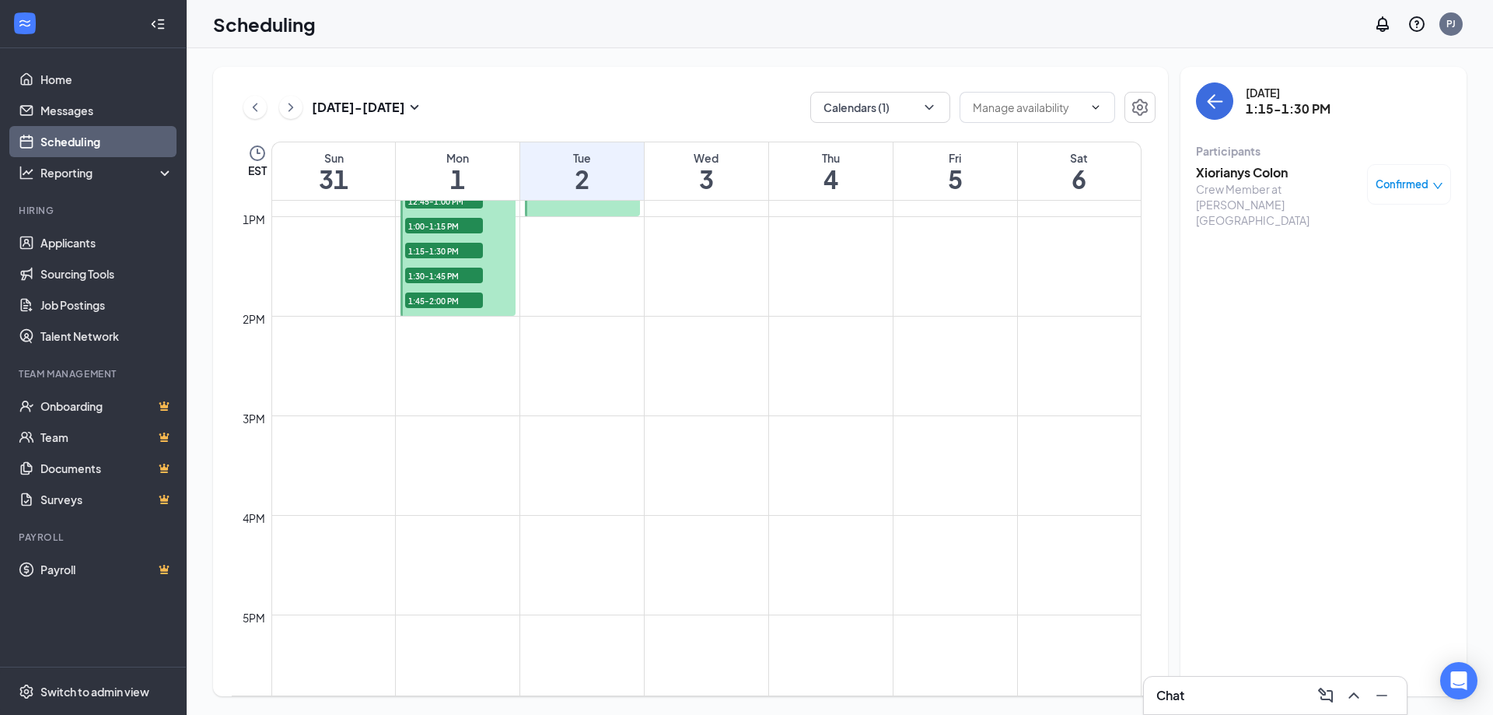
click at [449, 275] on span "1:30-1:45 PM" at bounding box center [444, 275] width 78 height 16
click at [1255, 169] on h3 "Nazalia Olavarria" at bounding box center [1277, 172] width 163 height 17
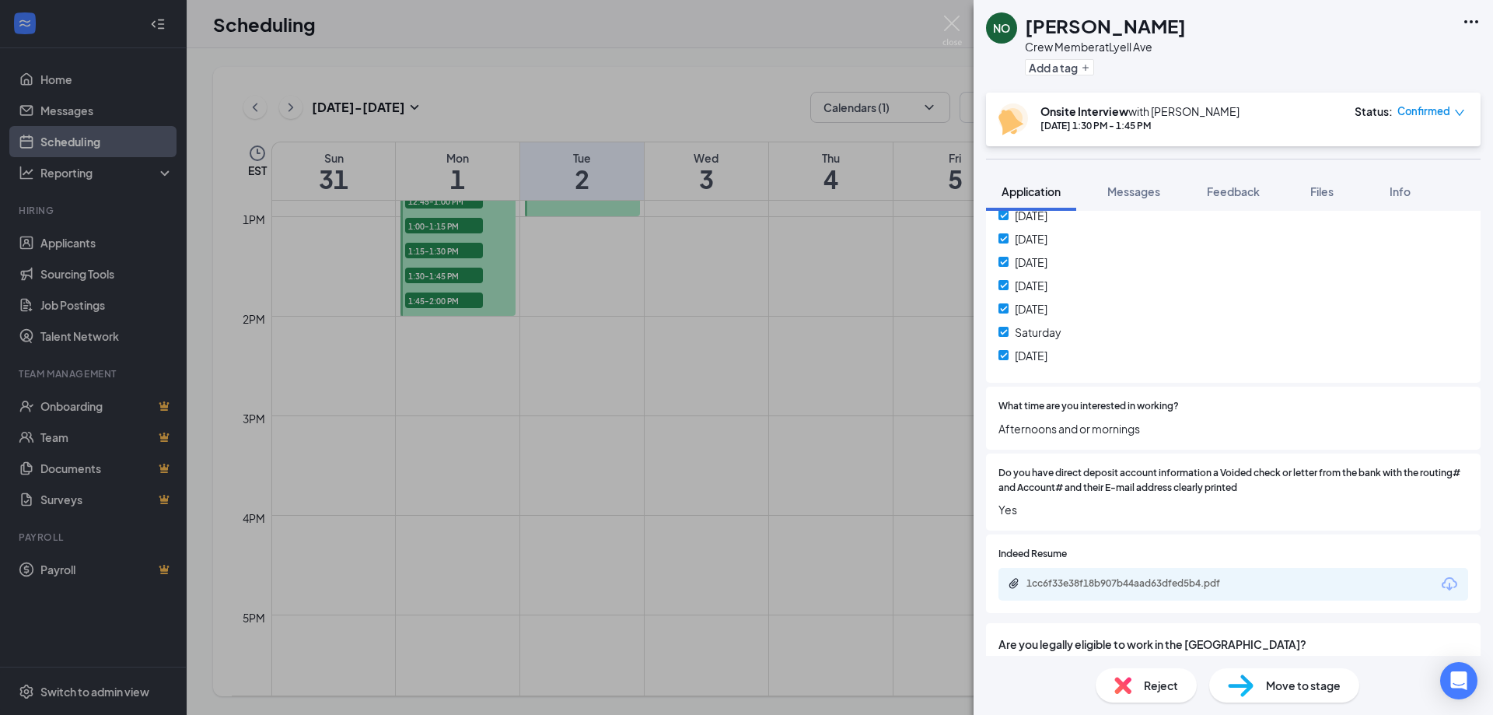
scroll to position [328, 0]
click at [467, 277] on div "NO Nazalia Olavarria Crew Member at Lyell Ave Add a tag Onsite Interview with P…" at bounding box center [746, 357] width 1493 height 715
click at [449, 273] on div "NO Nazalia Olavarria Crew Member at Lyell Ave Add a tag Onsite Interview with P…" at bounding box center [746, 357] width 1493 height 715
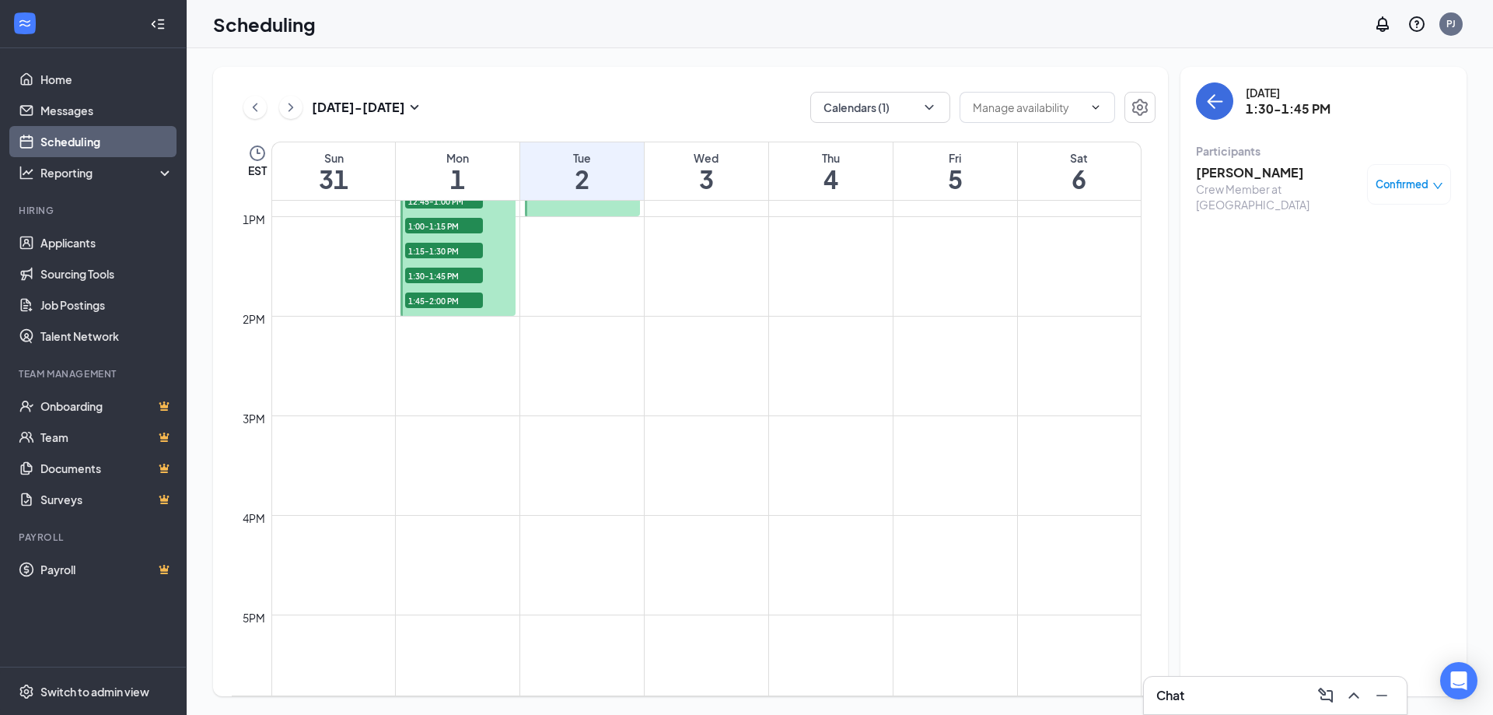
click at [456, 269] on span "1:30-1:45 PM" at bounding box center [444, 275] width 78 height 16
click at [460, 274] on span "1:30-1:45 PM" at bounding box center [444, 275] width 78 height 16
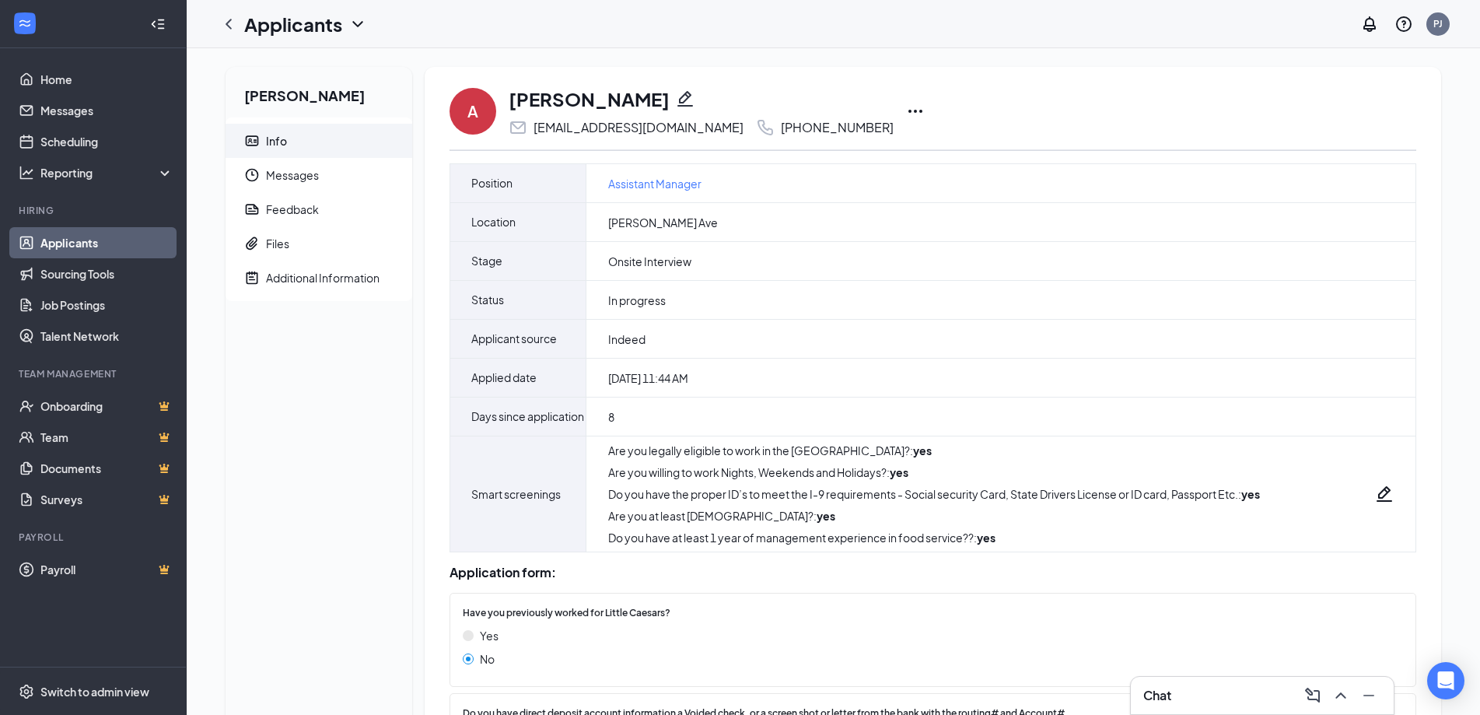
click at [906, 109] on icon "Ellipses" at bounding box center [915, 111] width 19 height 19
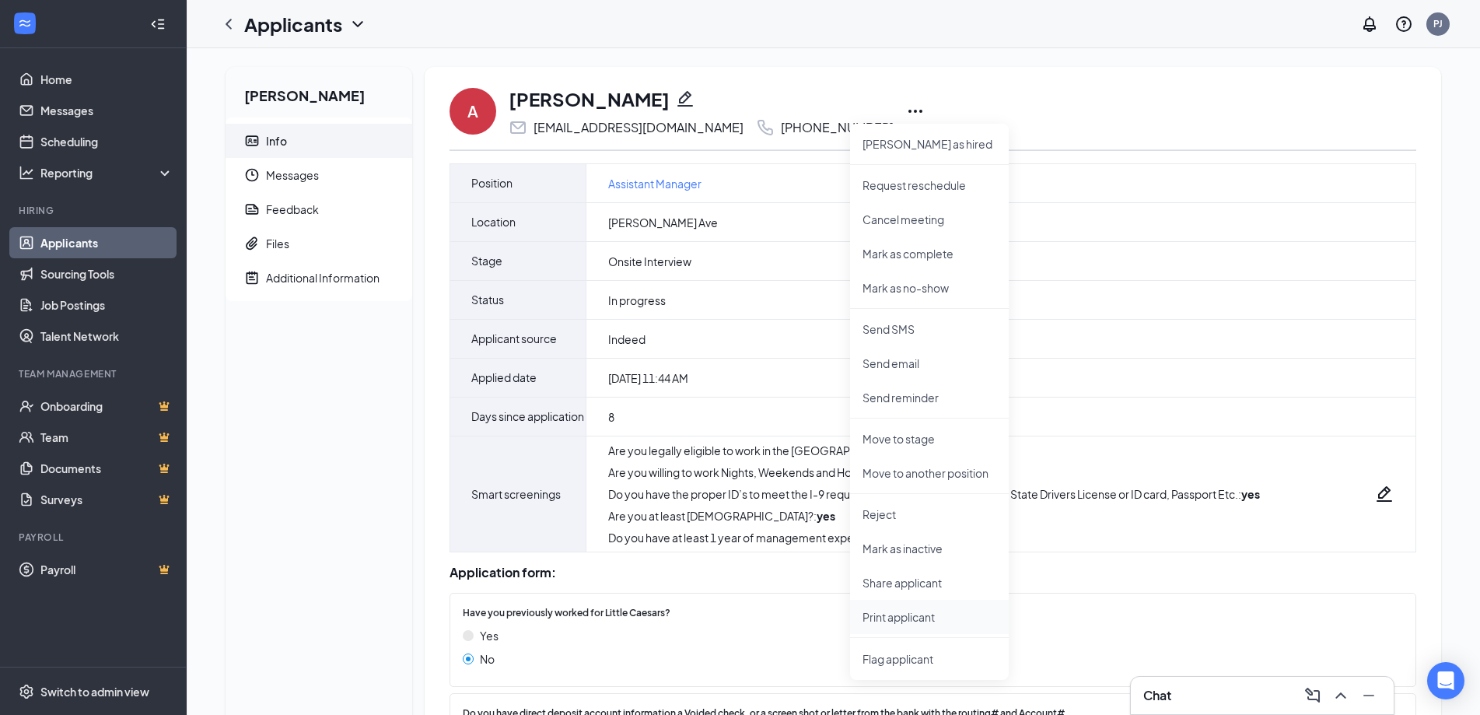
click at [907, 617] on p "Print applicant" at bounding box center [929, 617] width 134 height 16
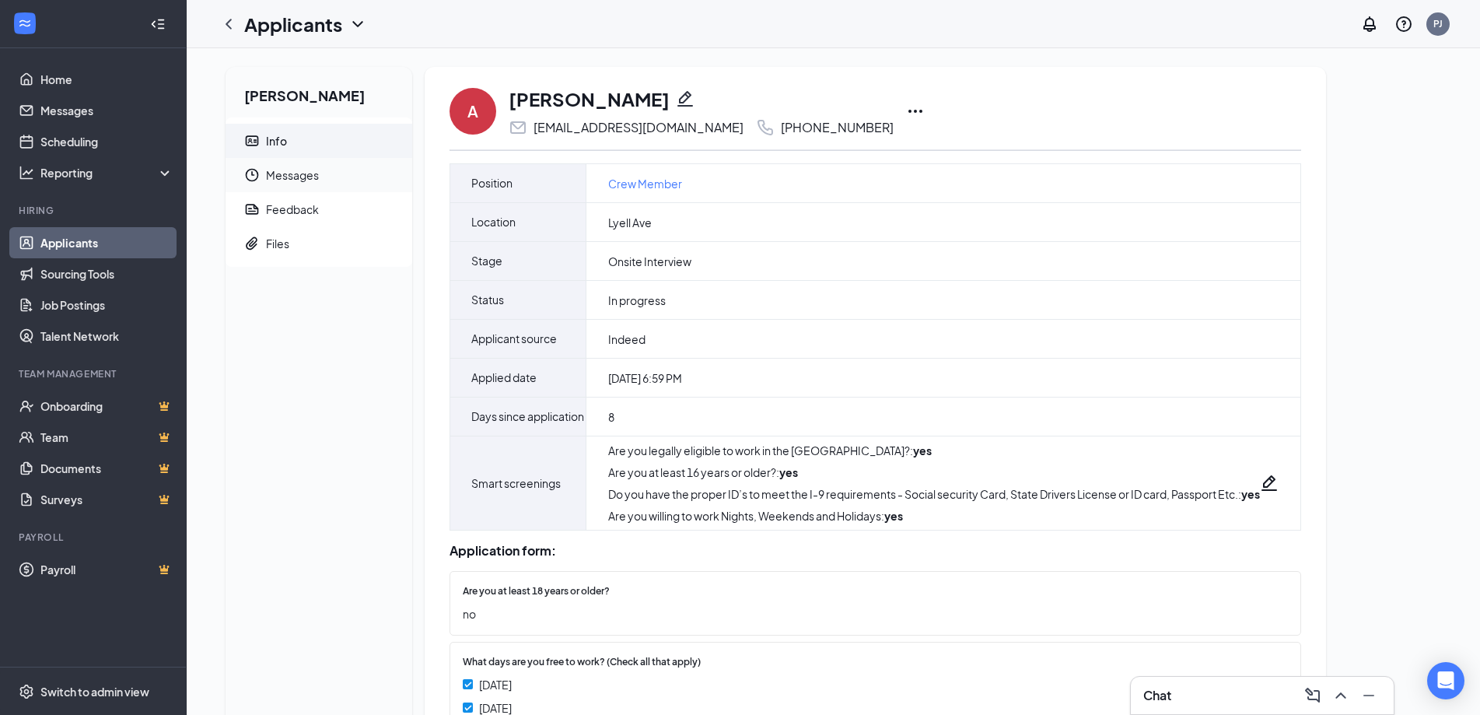
click at [284, 170] on span "Messages" at bounding box center [333, 175] width 134 height 34
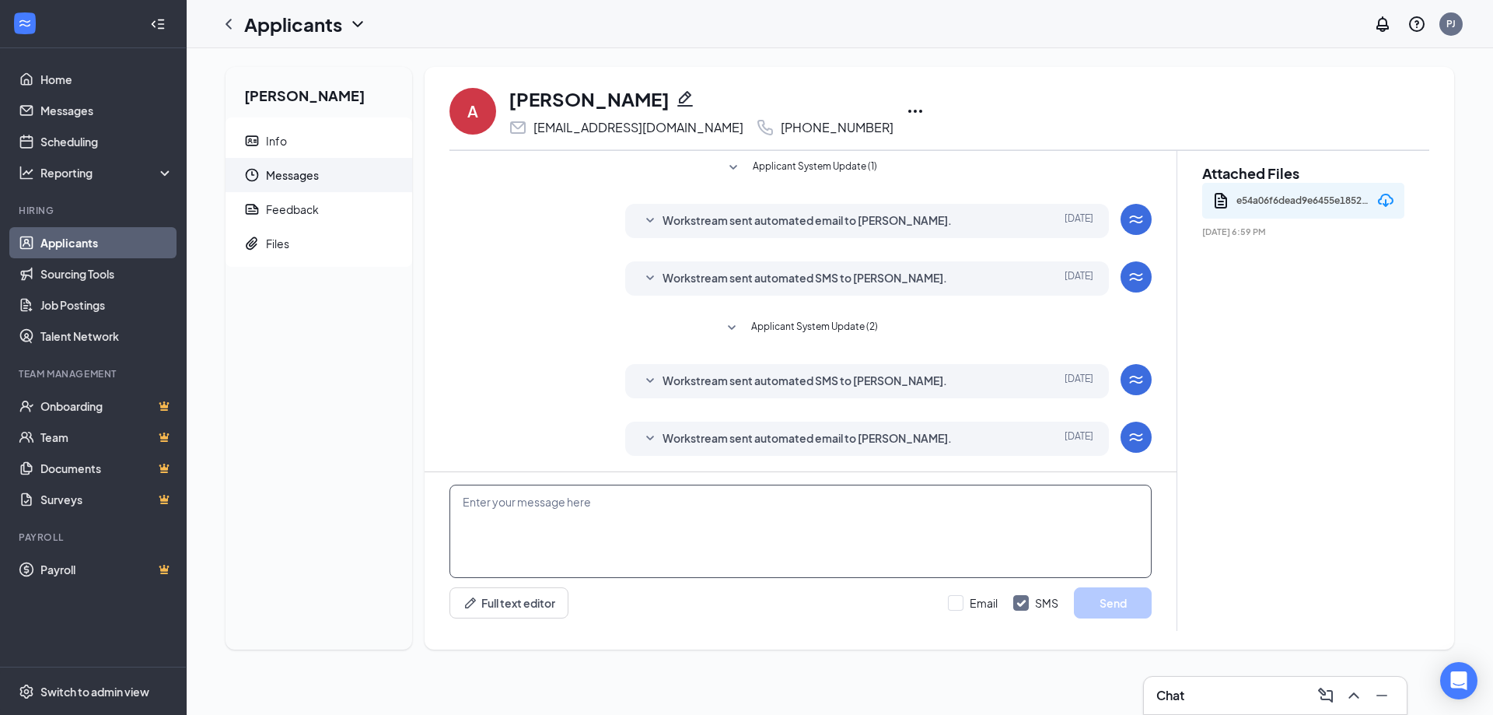
click at [607, 544] on textarea at bounding box center [800, 530] width 702 height 93
type textarea "We need People that can work Nights till 11 or 12. Do you have a full time work…"
click at [961, 600] on input "Email" at bounding box center [973, 603] width 50 height 16
checkbox input "true"
drag, startPoint x: 676, startPoint y: 527, endPoint x: 442, endPoint y: 495, distance: 236.2
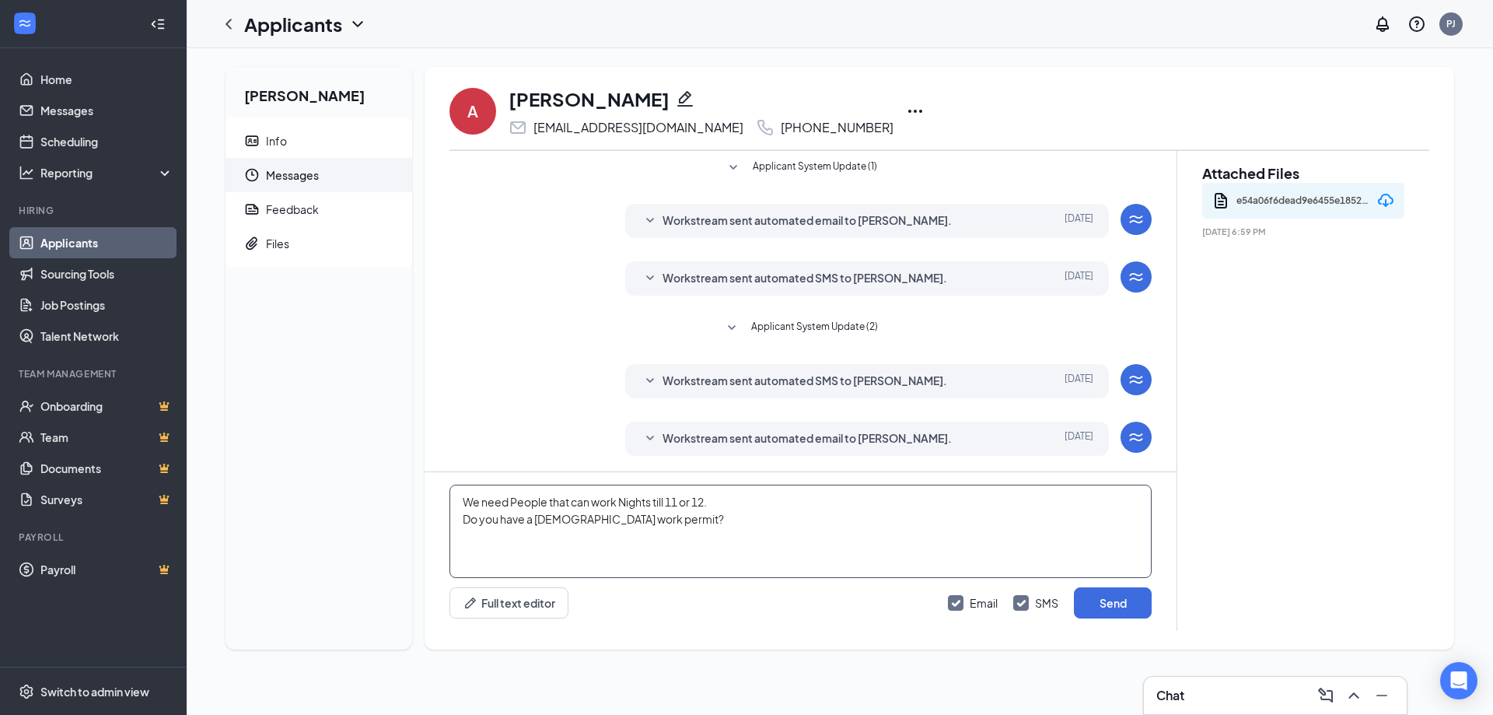
click at [442, 495] on div "We need People that can work Nights till 11 or 12. Do you have a full time work…" at bounding box center [801, 551] width 752 height 159
click at [1110, 605] on button "Send" at bounding box center [1113, 602] width 78 height 31
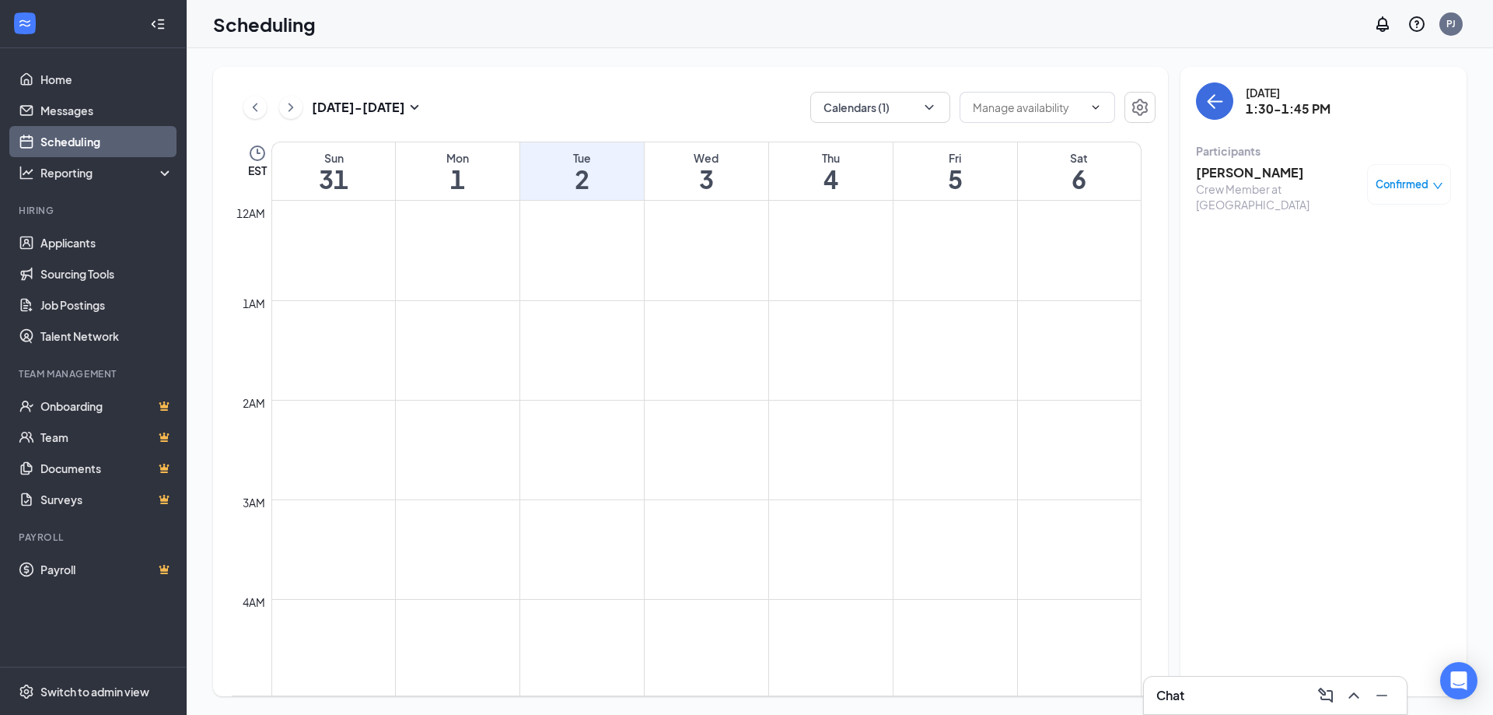
scroll to position [1278, 0]
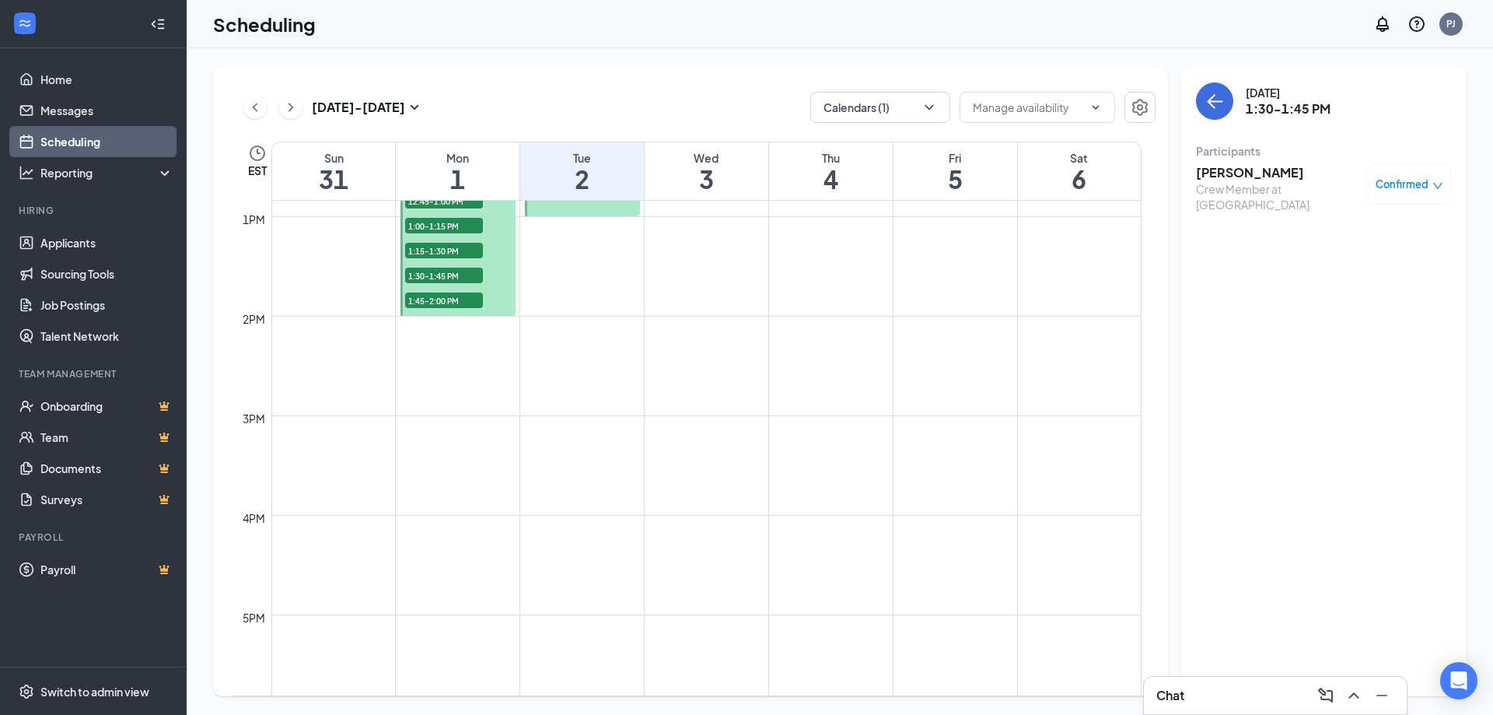
click at [459, 249] on span "1:15-1:30 PM" at bounding box center [444, 251] width 78 height 16
click at [1235, 173] on h3 "Xiorianys Colon" at bounding box center [1277, 172] width 163 height 17
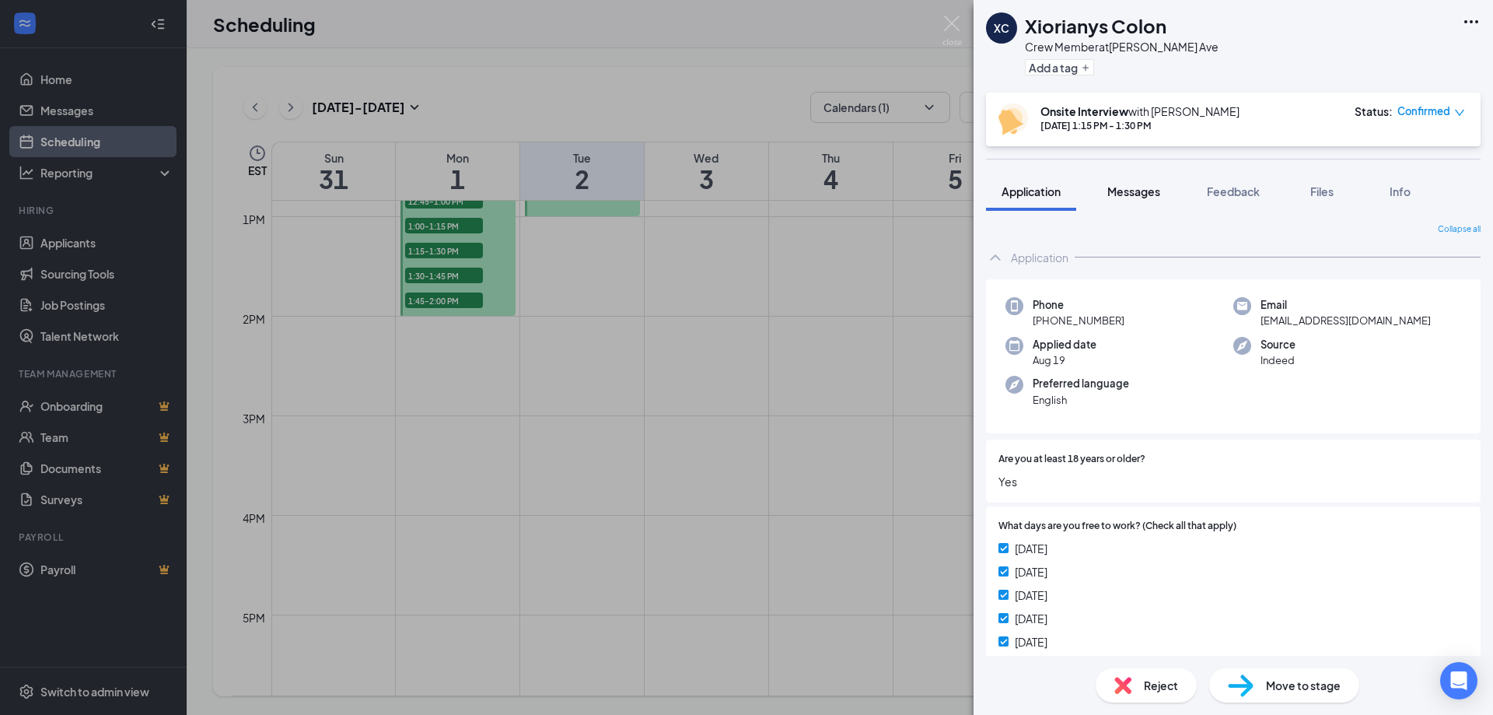
click at [1129, 194] on span "Messages" at bounding box center [1133, 191] width 53 height 14
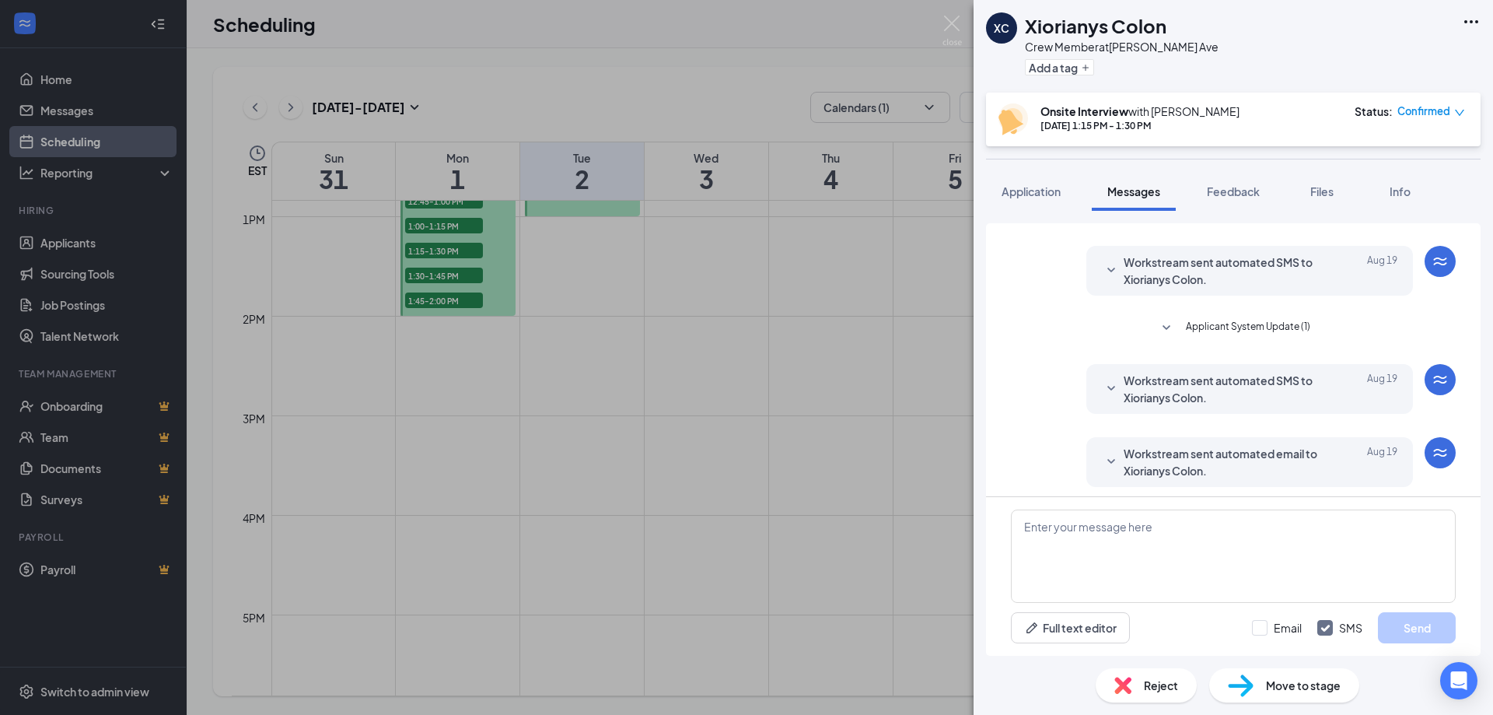
scroll to position [343, 0]
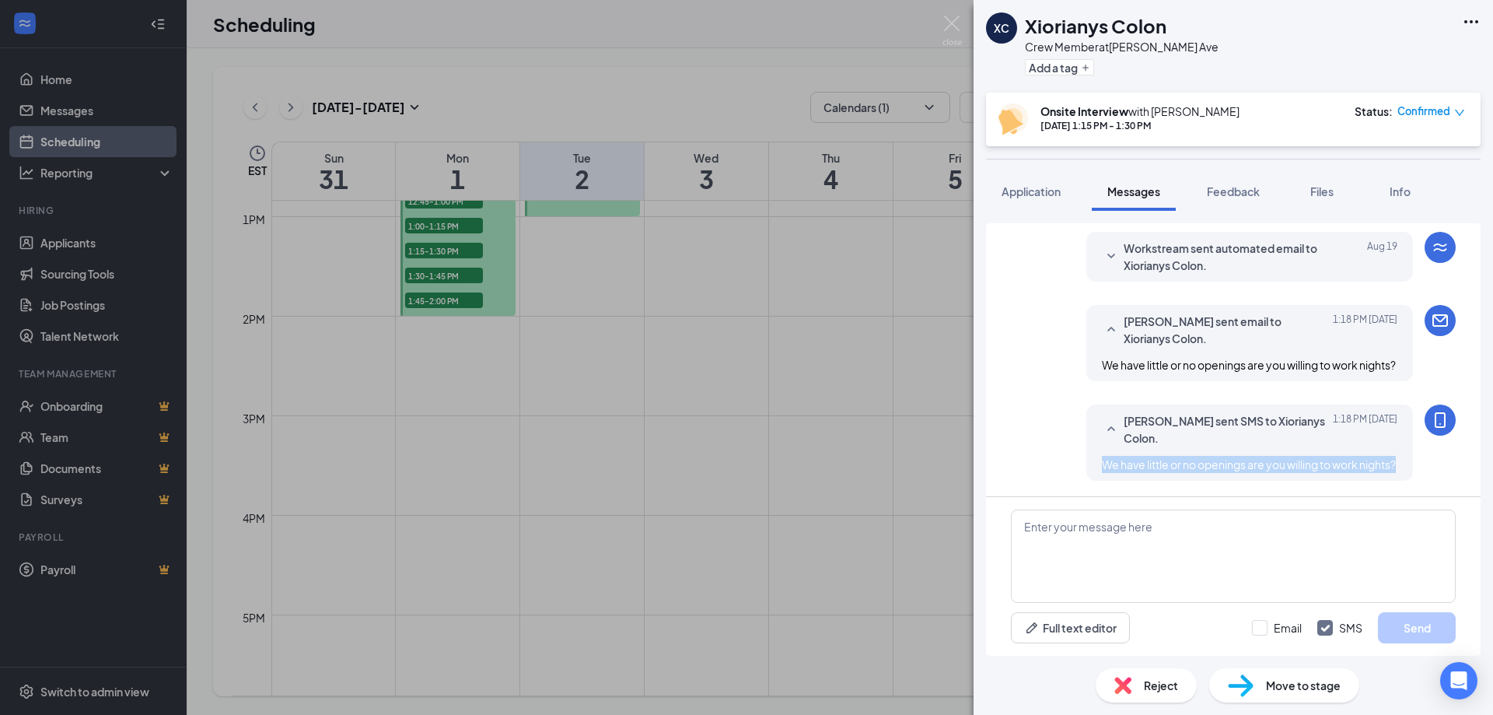
drag, startPoint x: 1162, startPoint y: 466, endPoint x: 1052, endPoint y: 445, distance: 111.6
click at [1052, 445] on div "[PERSON_NAME] sent SMS to Xiorianys Colon. [DATE] 1:18 PM We have little or no …" at bounding box center [1233, 446] width 445 height 84
copy span "We have little or no openings are you willing to work nights?"
click at [950, 25] on img at bounding box center [951, 31] width 19 height 30
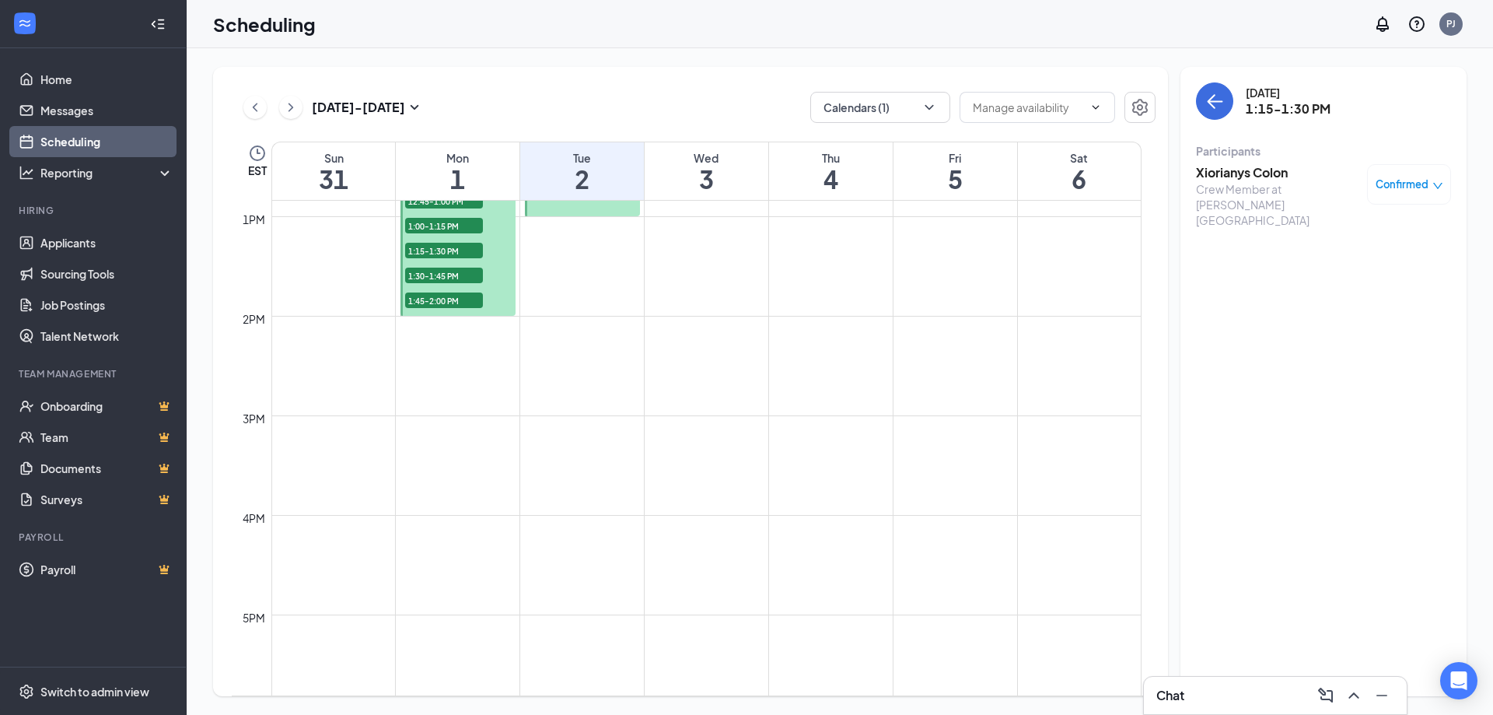
click at [435, 275] on span "1:30-1:45 PM" at bounding box center [444, 275] width 78 height 16
click at [1238, 170] on h3 "[PERSON_NAME]" at bounding box center [1277, 172] width 163 height 17
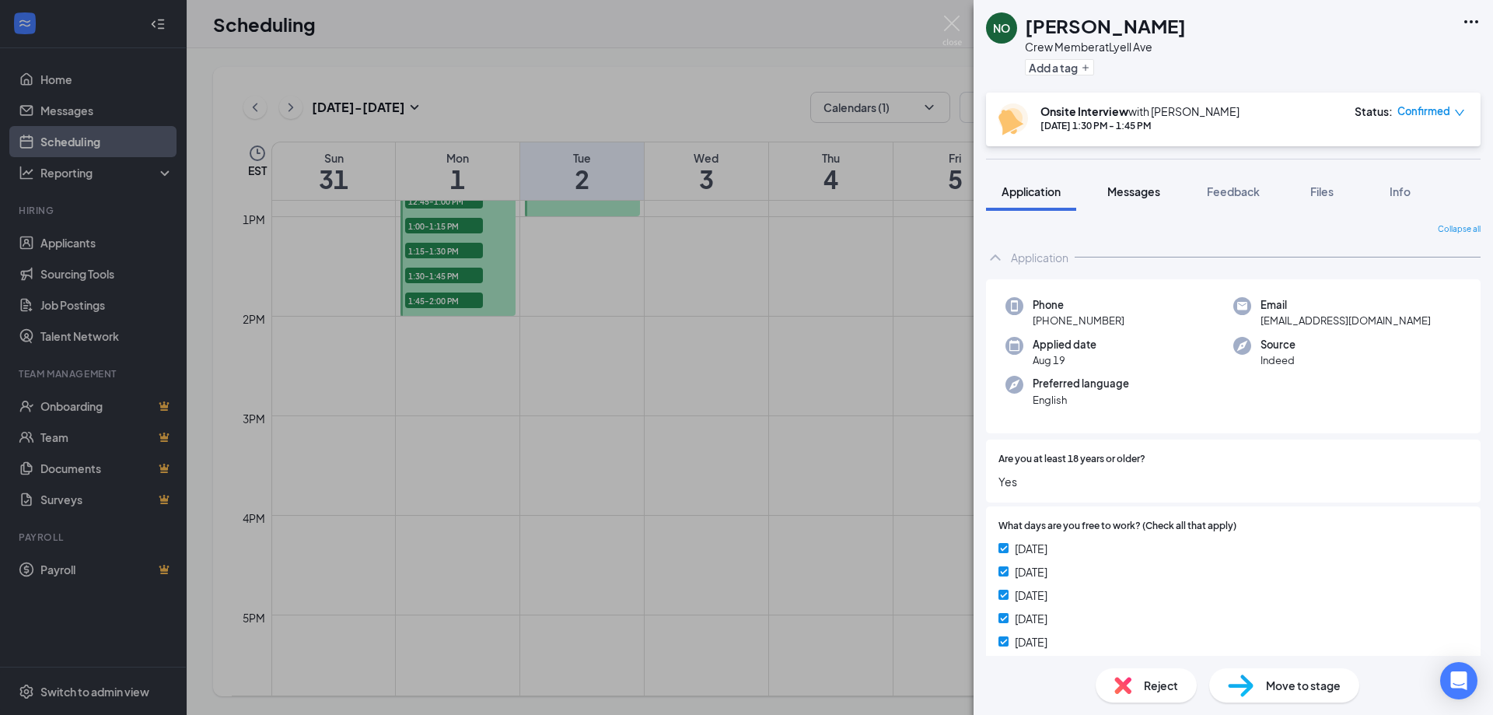
click at [1145, 188] on span "Messages" at bounding box center [1133, 191] width 53 height 14
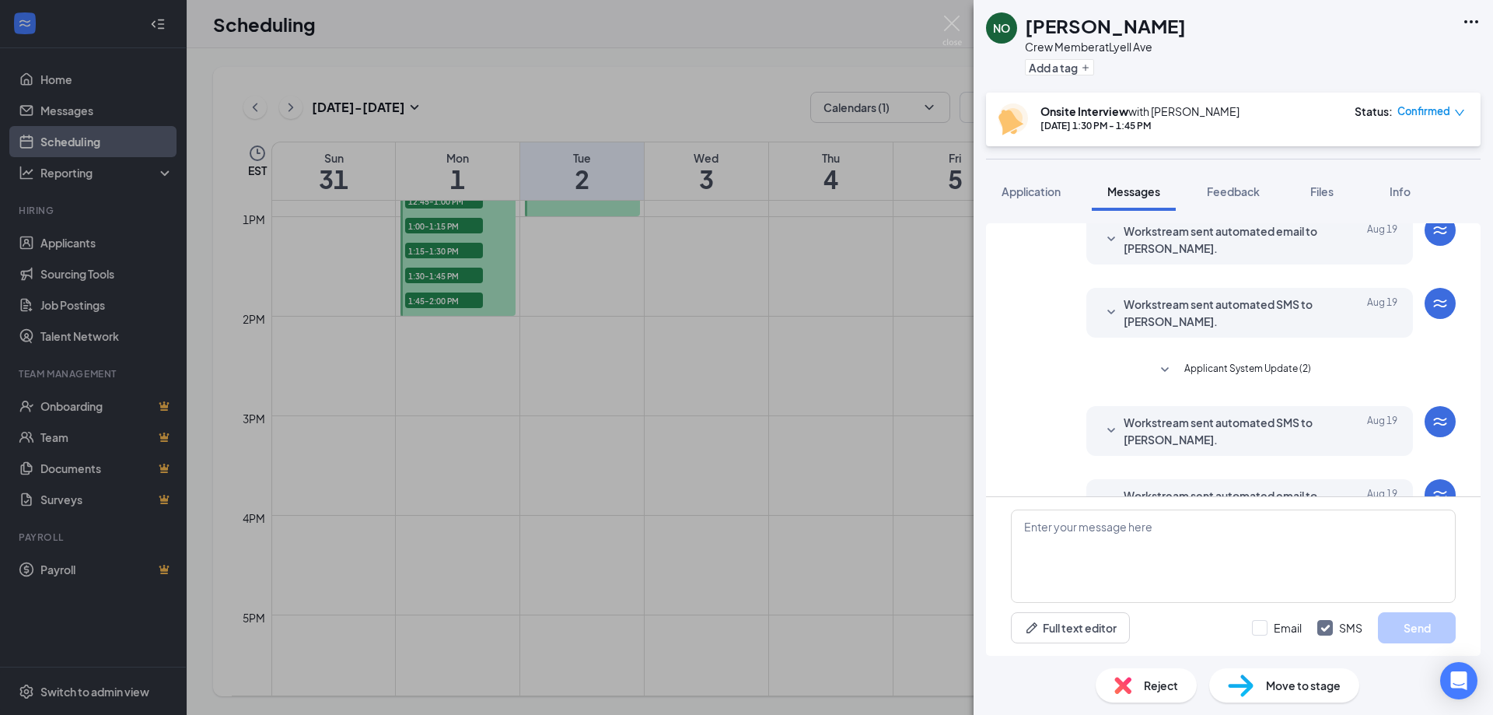
scroll to position [110, 0]
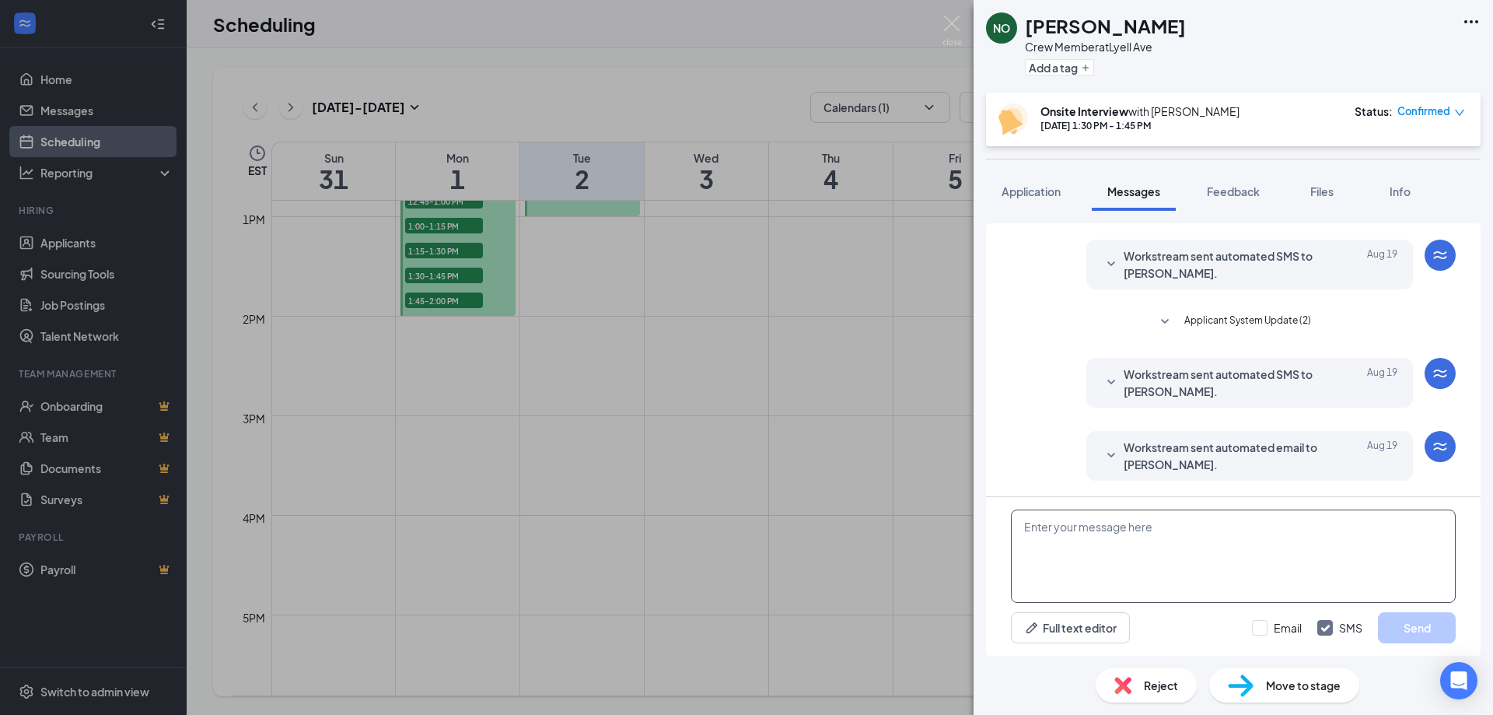
click at [1196, 547] on textarea at bounding box center [1233, 555] width 445 height 93
paste textarea "We have little or no openings are you willing to work nights?"
type textarea "We have little or no openings are you willing to work nights?"
click at [1264, 631] on input "Email" at bounding box center [1277, 628] width 50 height 16
checkbox input "true"
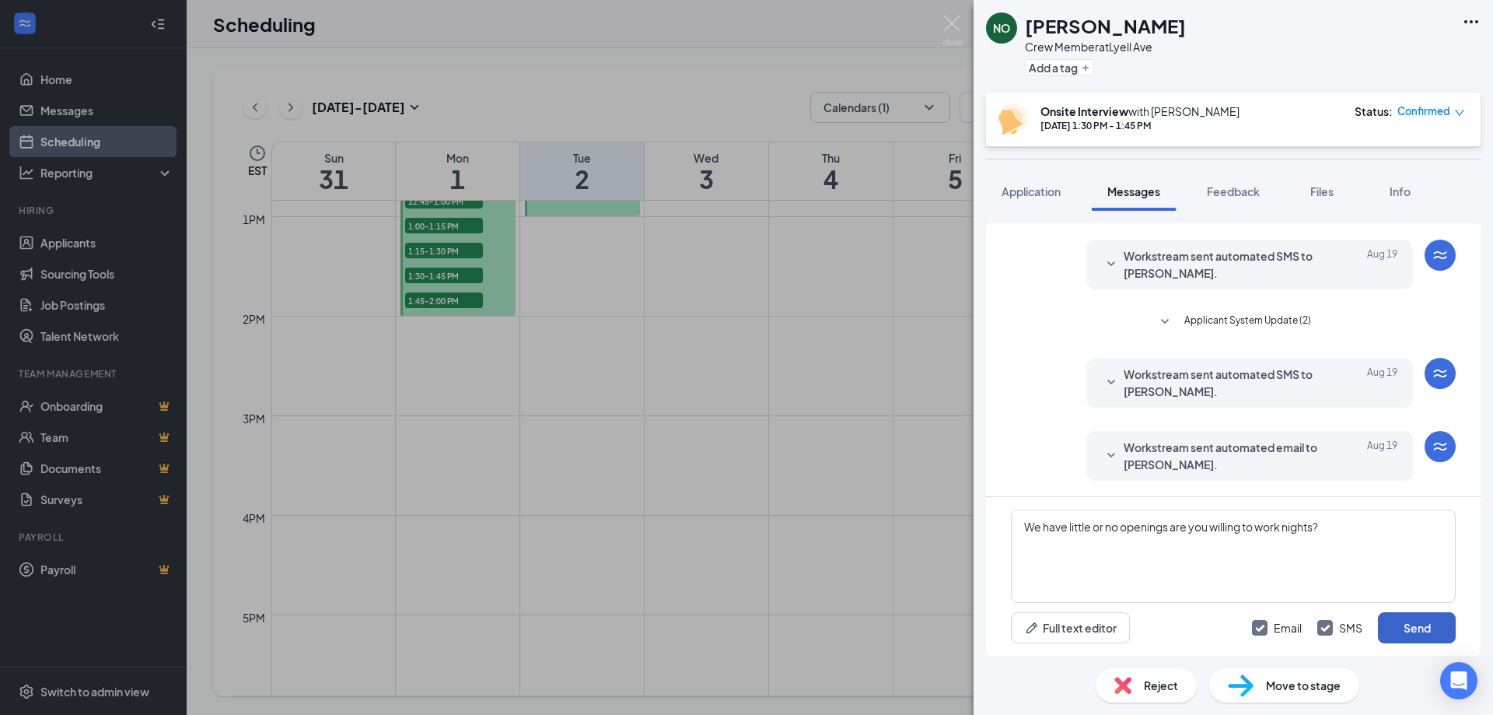
click at [1424, 628] on button "Send" at bounding box center [1417, 627] width 78 height 31
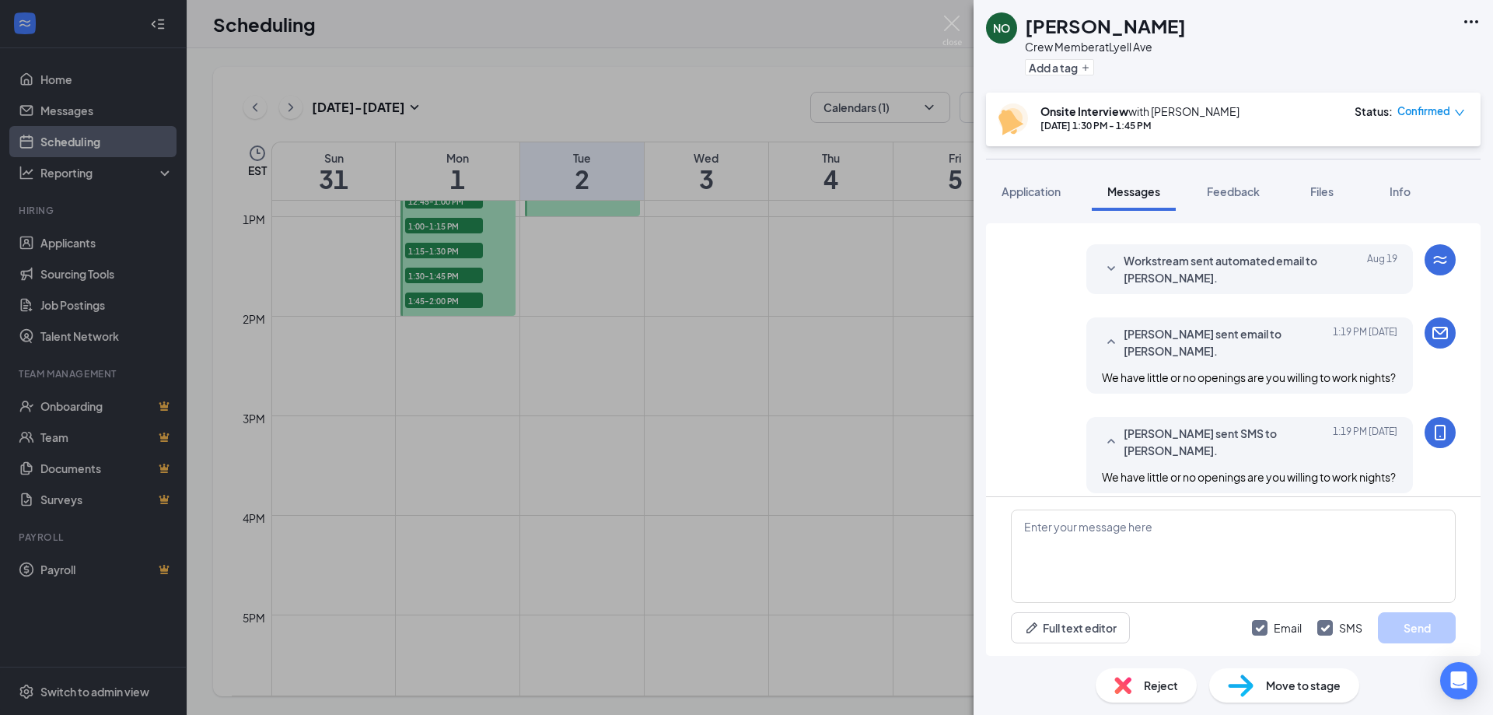
scroll to position [343, 0]
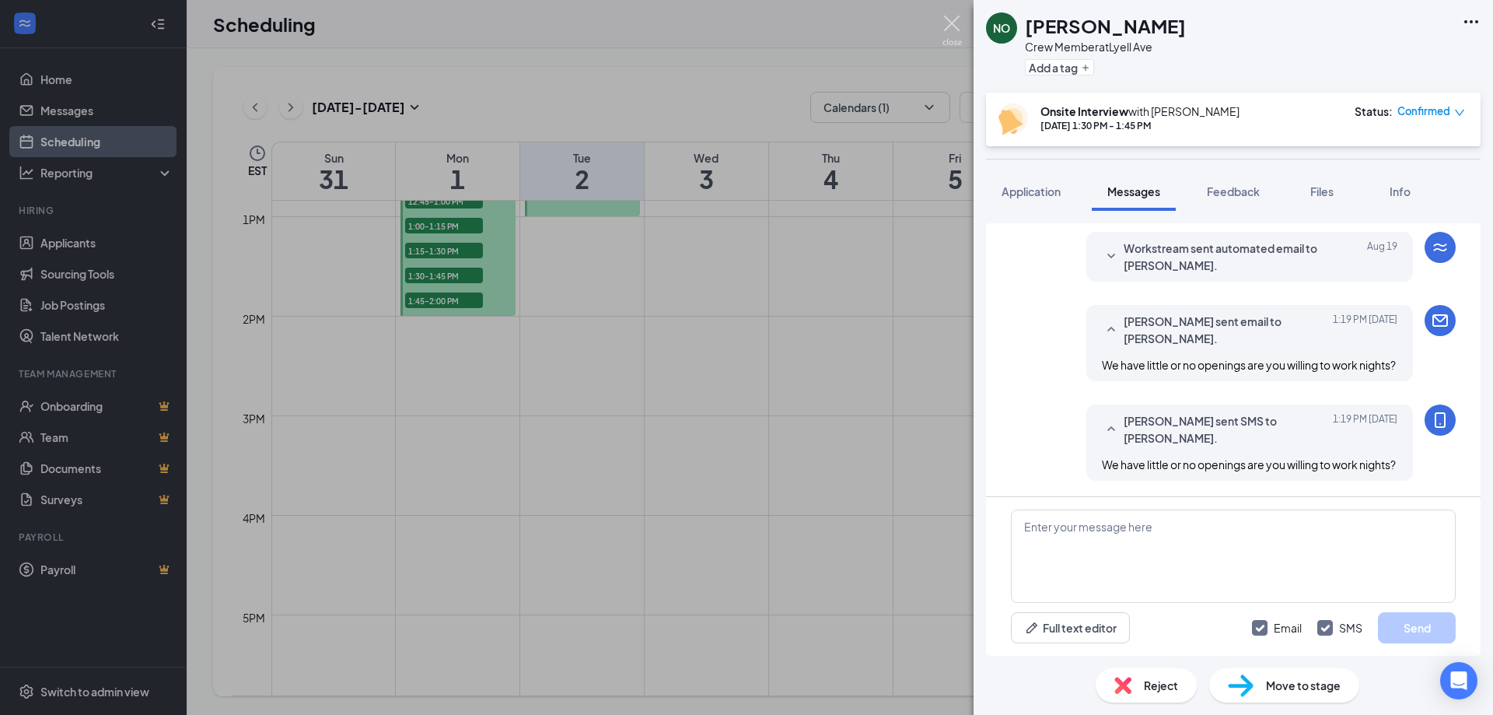
click at [949, 22] on img at bounding box center [951, 31] width 19 height 30
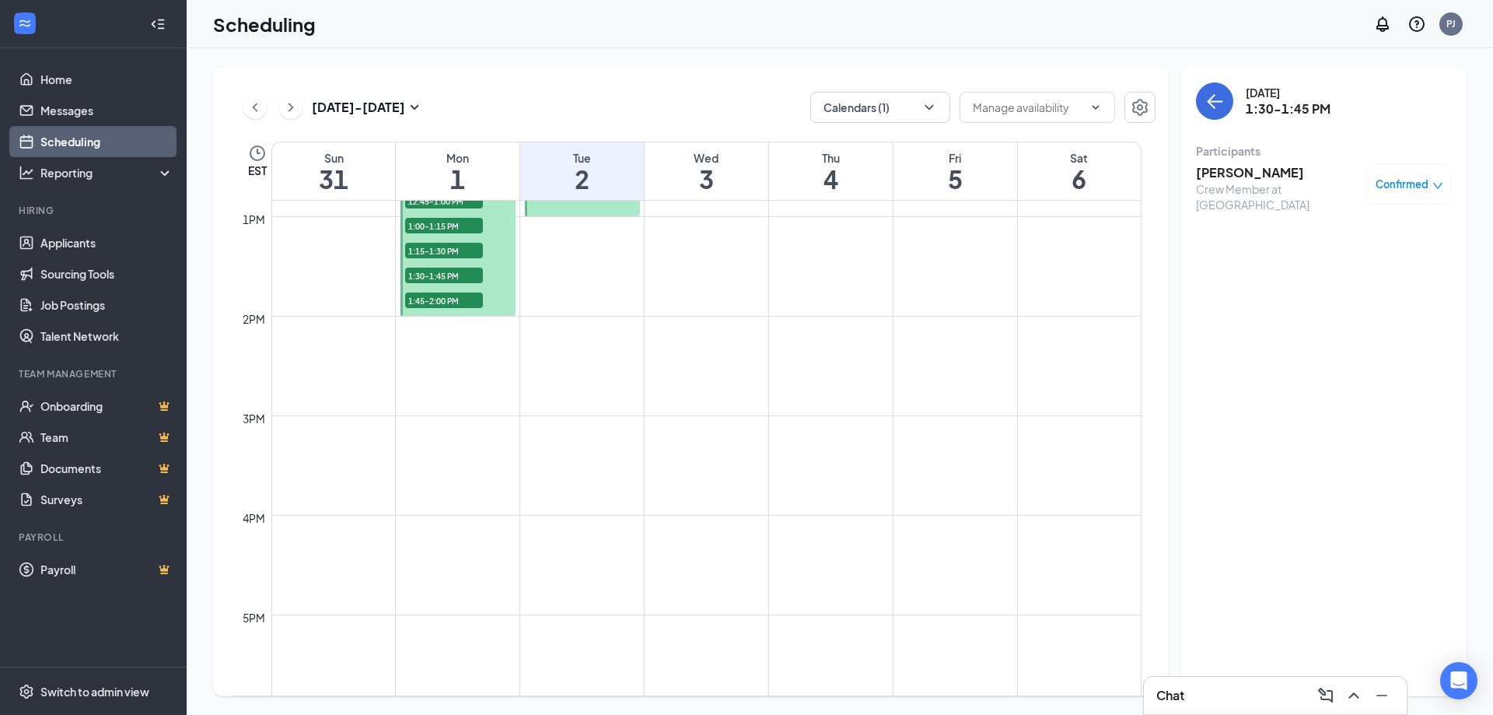
click at [444, 275] on span "1:30-1:45 PM" at bounding box center [444, 275] width 78 height 16
click at [438, 299] on span "1:45-2:00 PM" at bounding box center [444, 300] width 78 height 16
click at [1236, 169] on h3 "[PERSON_NAME]" at bounding box center [1277, 172] width 163 height 17
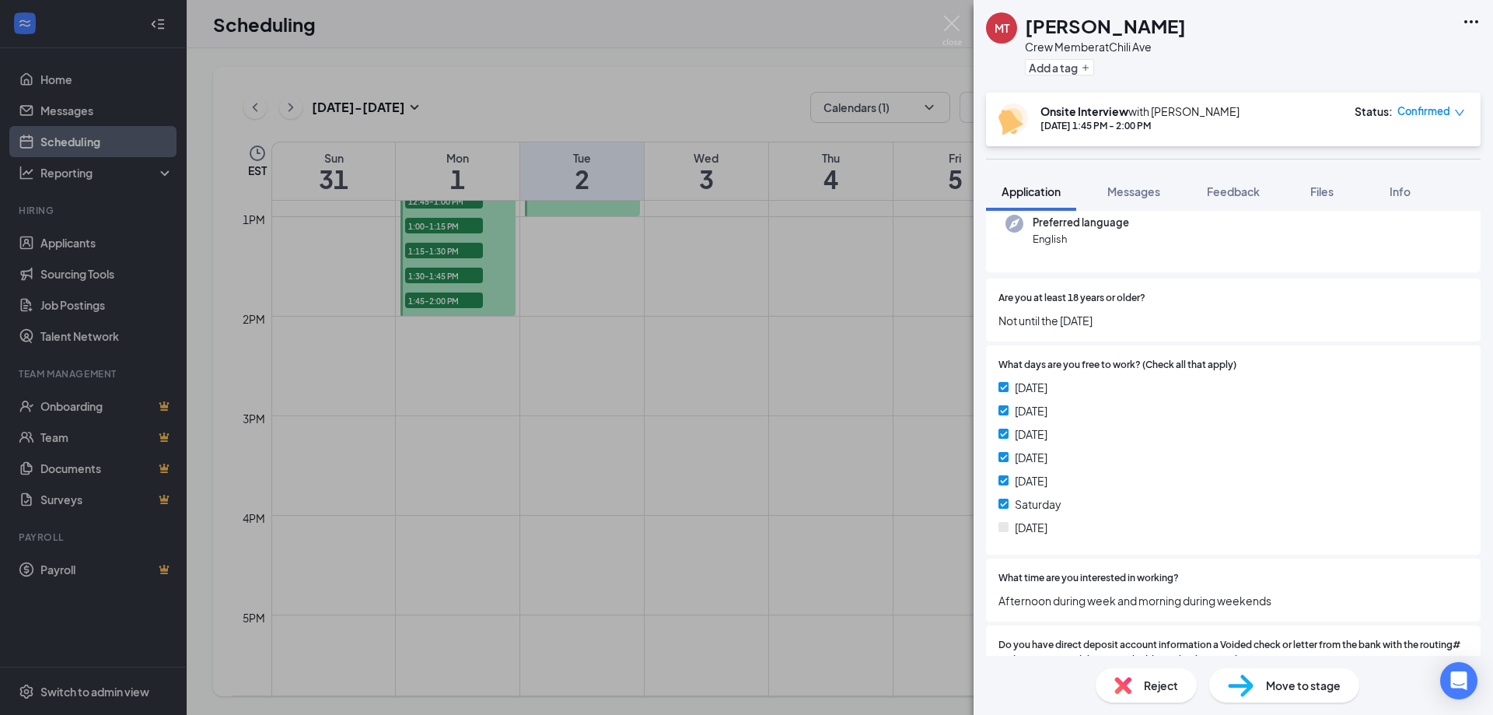
scroll to position [156, 0]
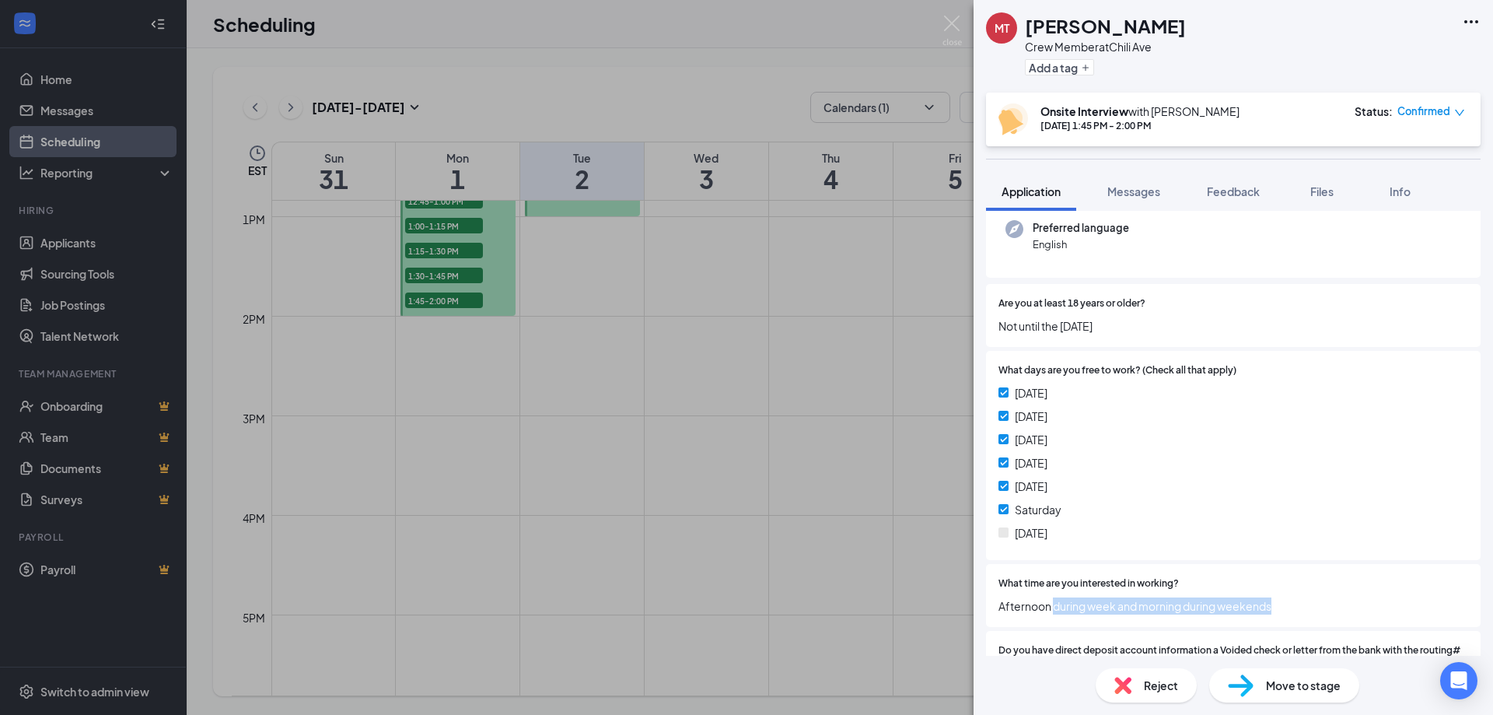
drag, startPoint x: 1298, startPoint y: 608, endPoint x: 1087, endPoint y: 592, distance: 211.3
click at [1057, 619] on div "What time are you interested in working? Afternoon during week and morning duri…" at bounding box center [1233, 595] width 495 height 63
drag, startPoint x: 1142, startPoint y: 188, endPoint x: 1141, endPoint y: 197, distance: 9.5
click at [1142, 190] on span "Messages" at bounding box center [1133, 191] width 53 height 14
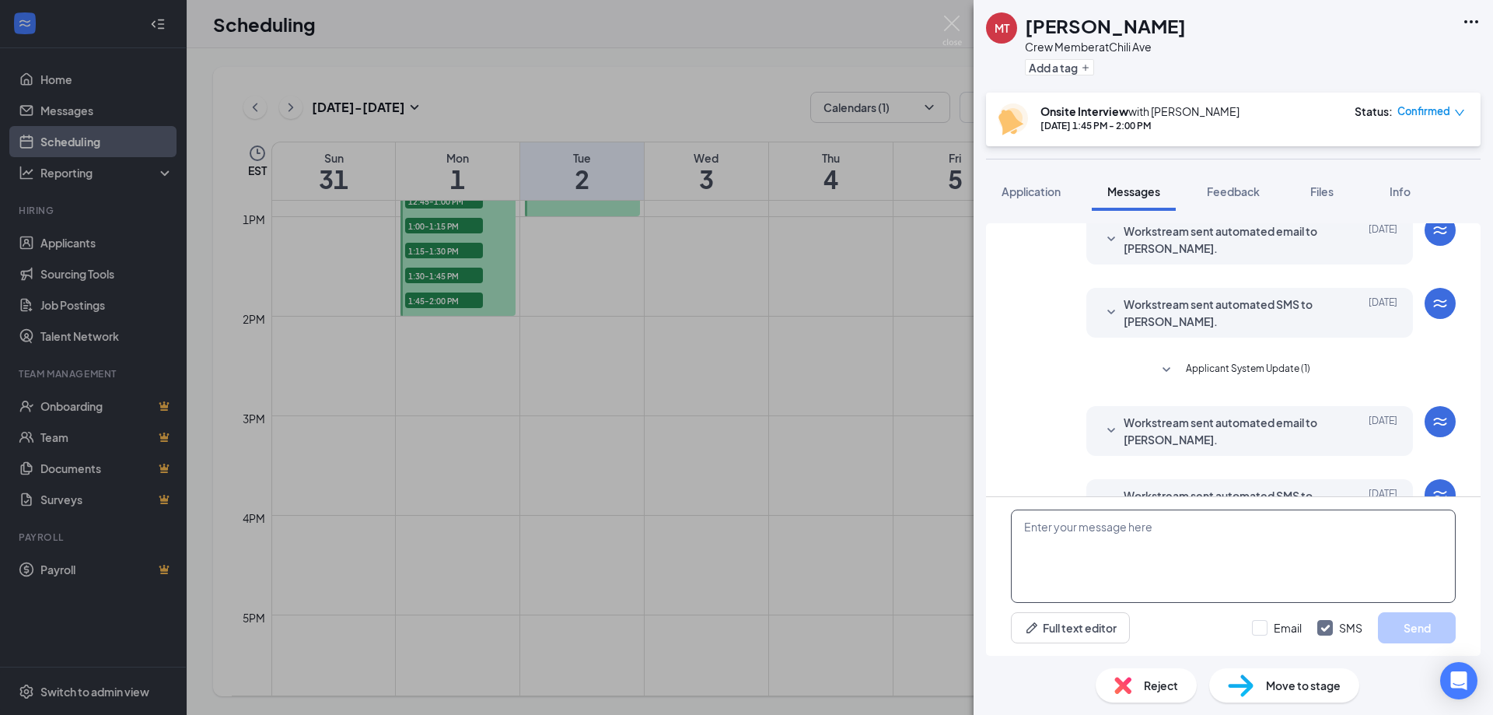
scroll to position [110, 0]
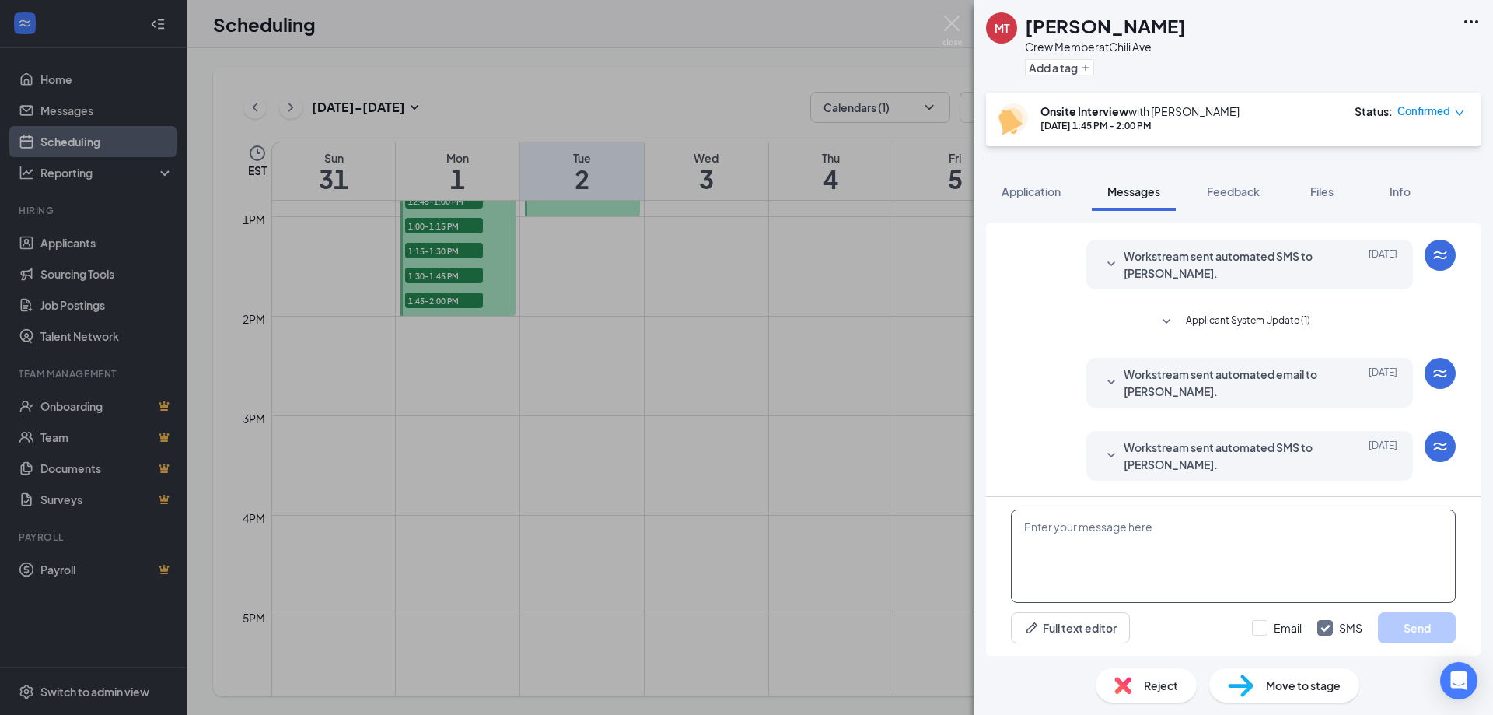
click at [1180, 564] on textarea at bounding box center [1233, 555] width 445 height 93
paste textarea "We have little or no openings are you willing to work nights?"
click at [1173, 522] on textarea "We have little or no openings are you willing to work nights?" at bounding box center [1233, 555] width 445 height 93
type textarea "We have little or no openings in the morning are you willing to work nights?"
click at [1268, 625] on input "Email" at bounding box center [1277, 628] width 50 height 16
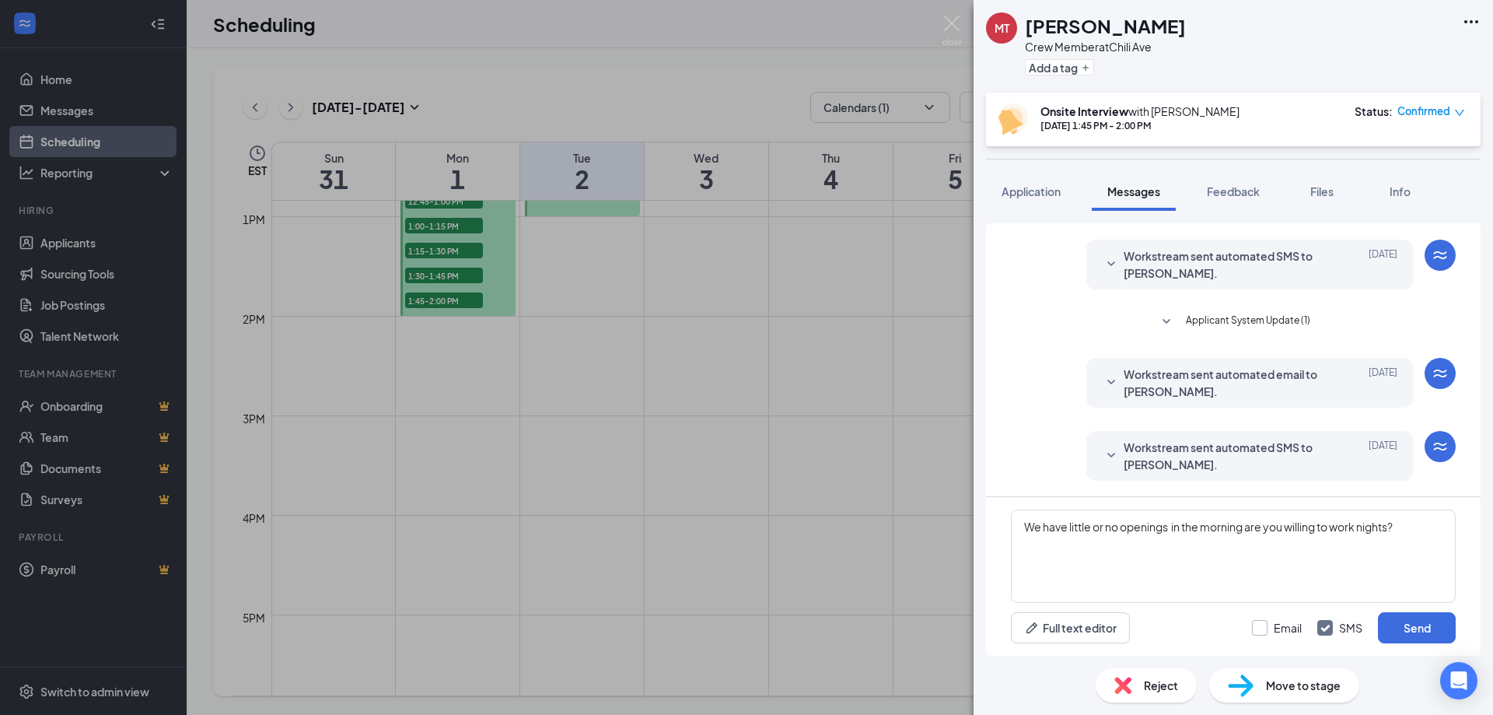
checkbox input "true"
click at [1415, 615] on button "Send" at bounding box center [1417, 627] width 78 height 31
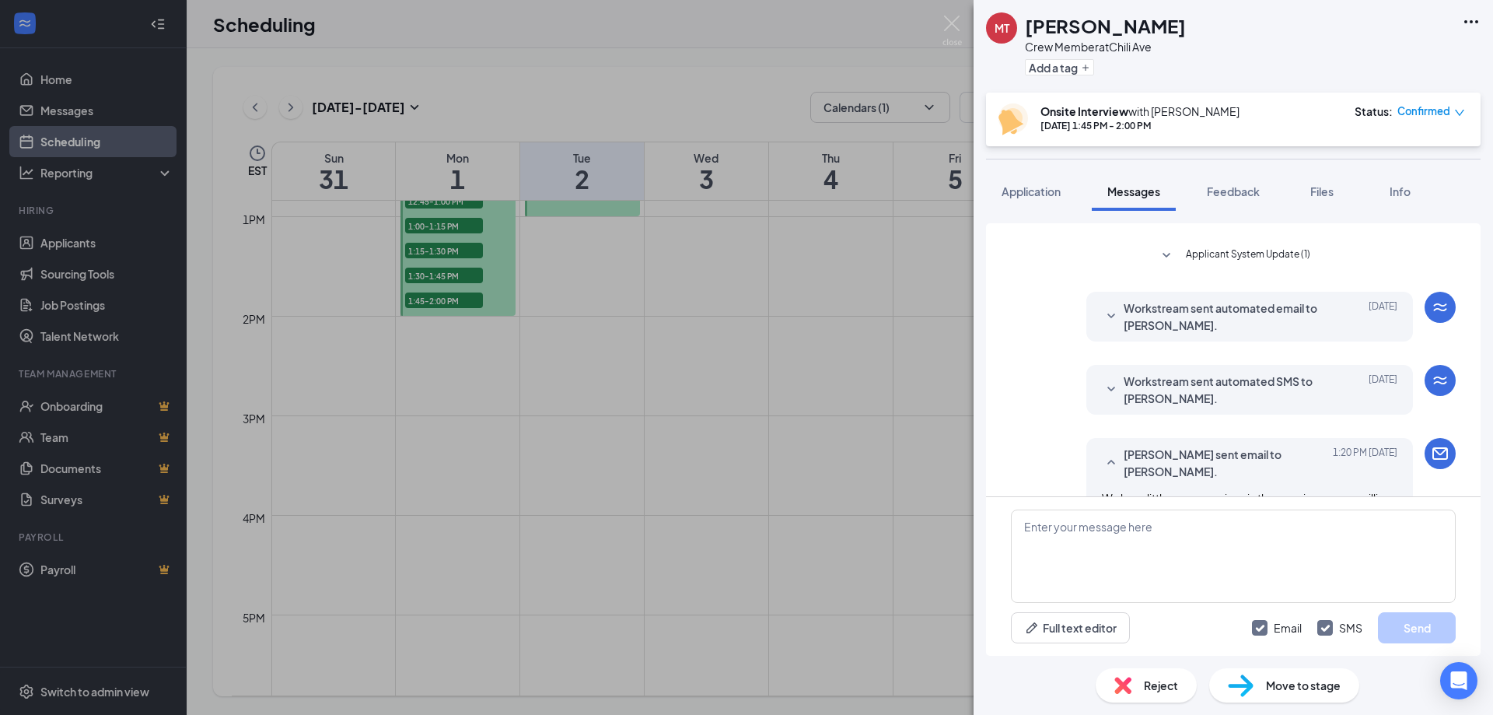
scroll to position [343, 0]
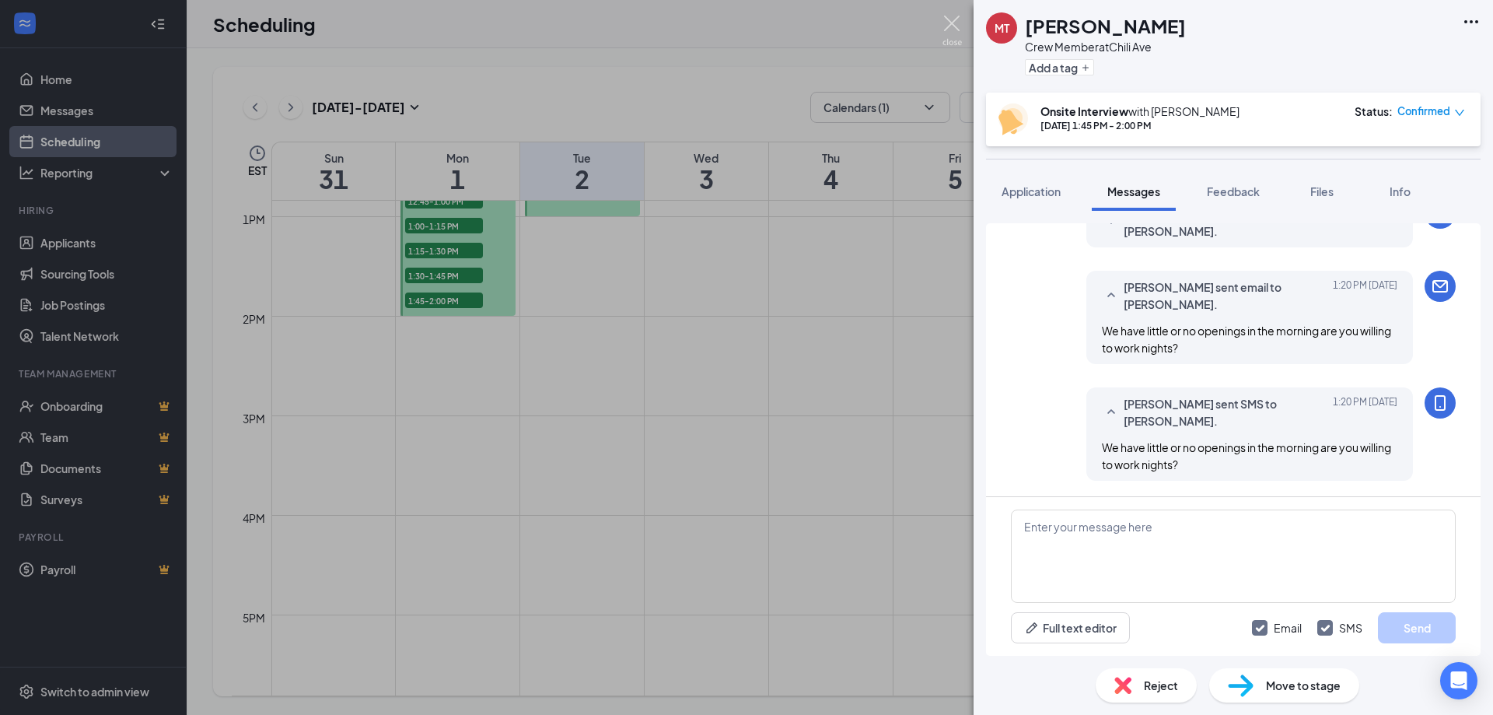
click at [945, 26] on img at bounding box center [951, 31] width 19 height 30
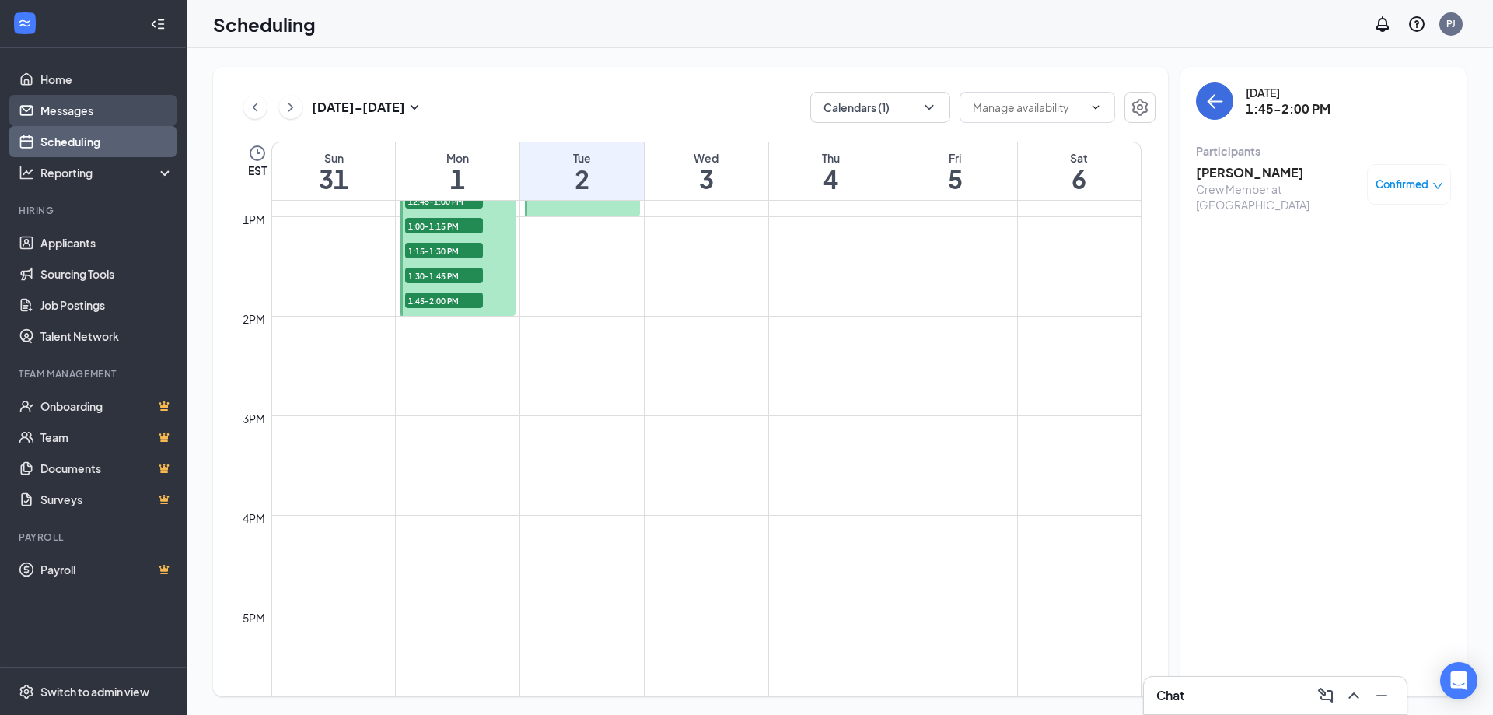
click at [70, 110] on link "Messages" at bounding box center [106, 110] width 133 height 31
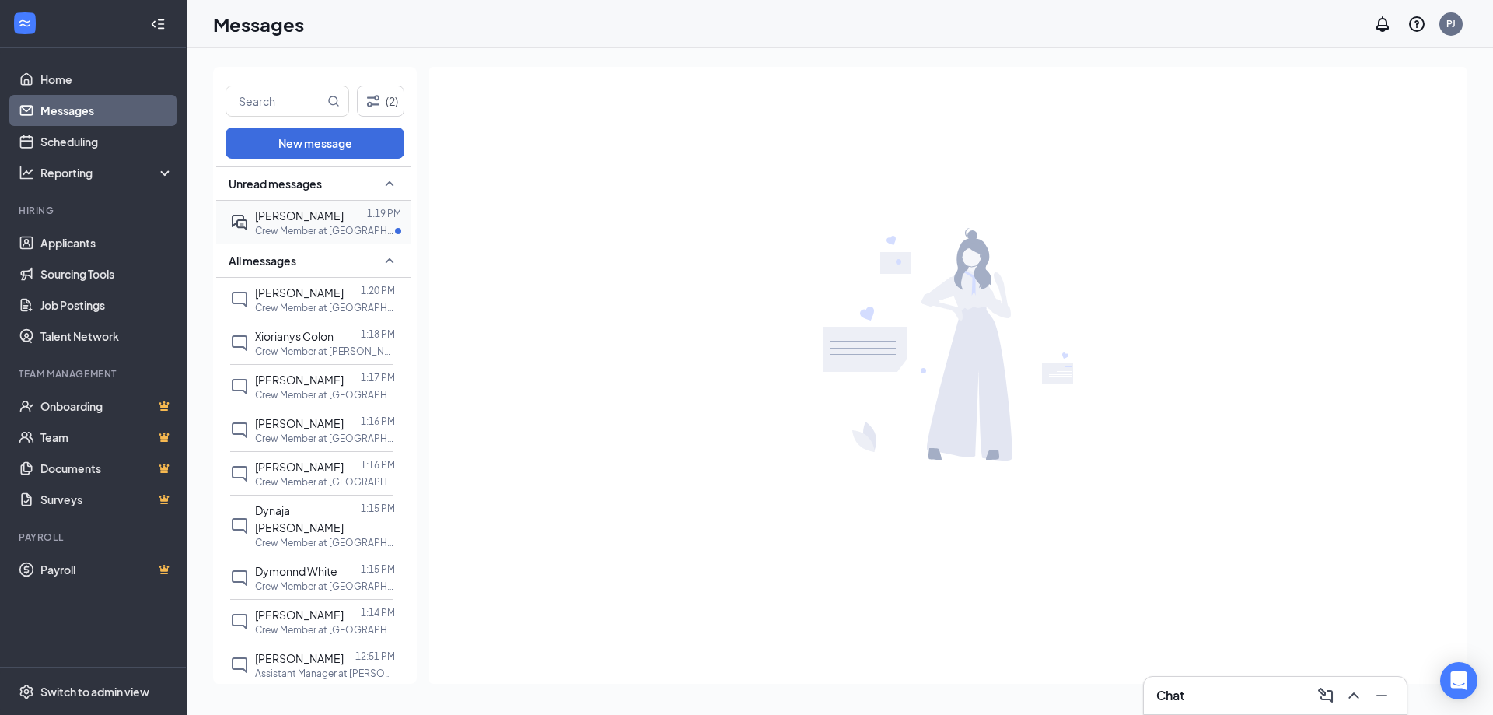
click at [314, 219] on span "[PERSON_NAME]" at bounding box center [299, 215] width 89 height 14
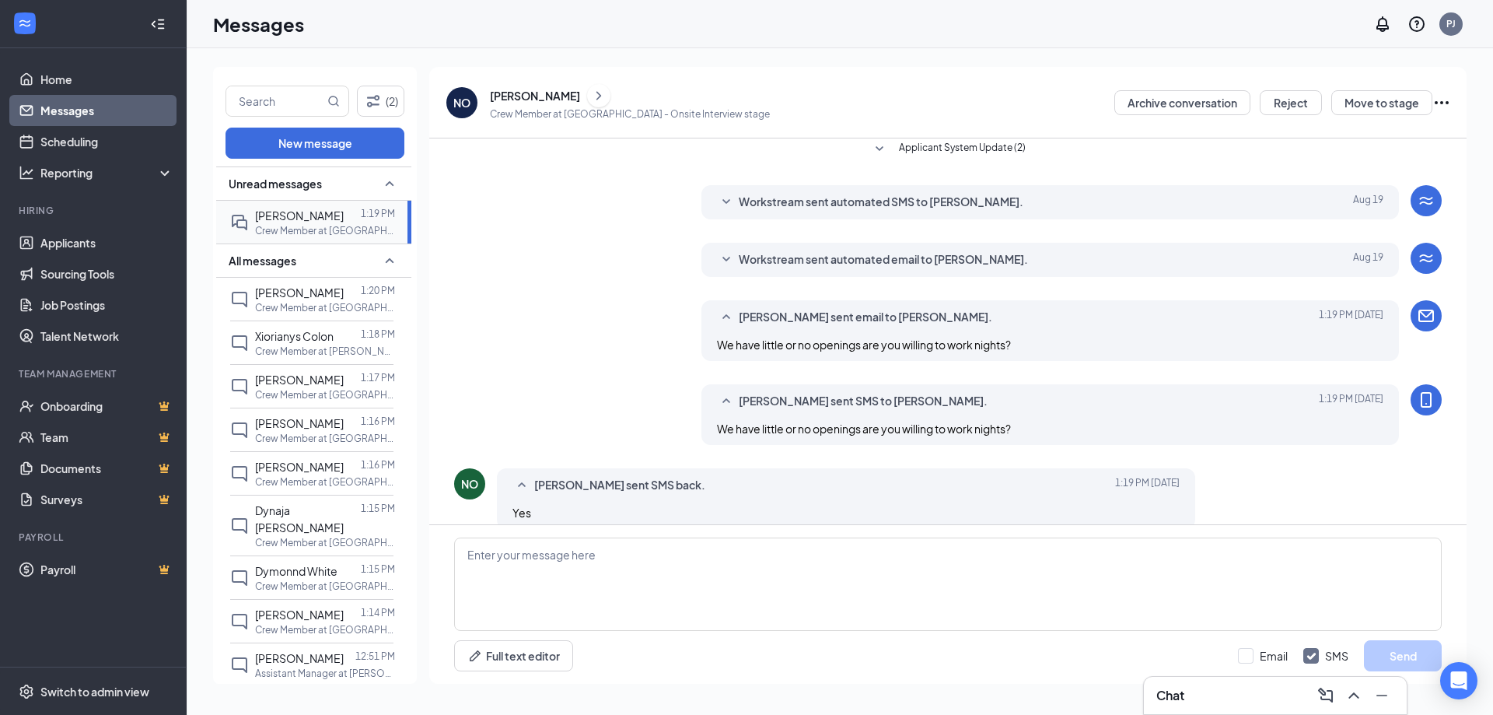
scroll to position [187, 0]
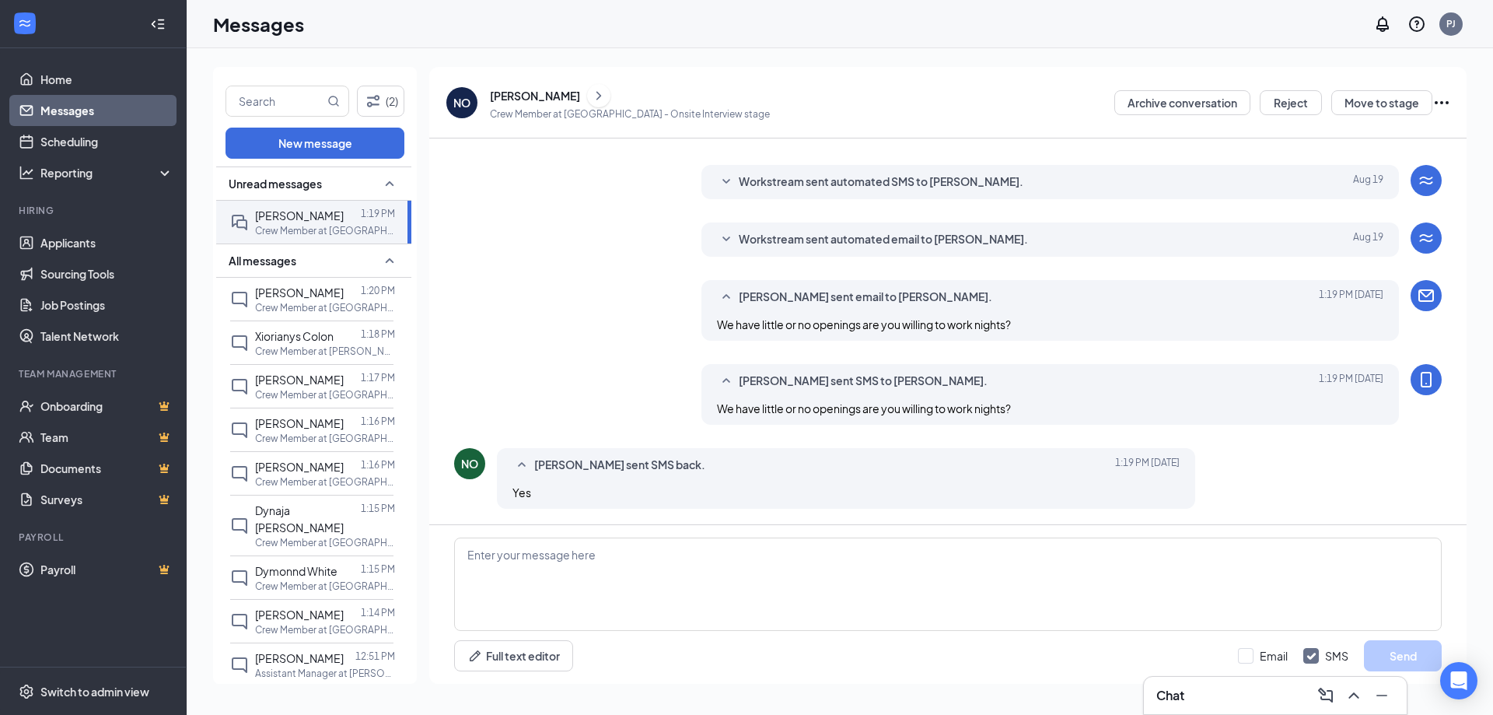
click at [543, 93] on div "[PERSON_NAME]" at bounding box center [535, 96] width 90 height 16
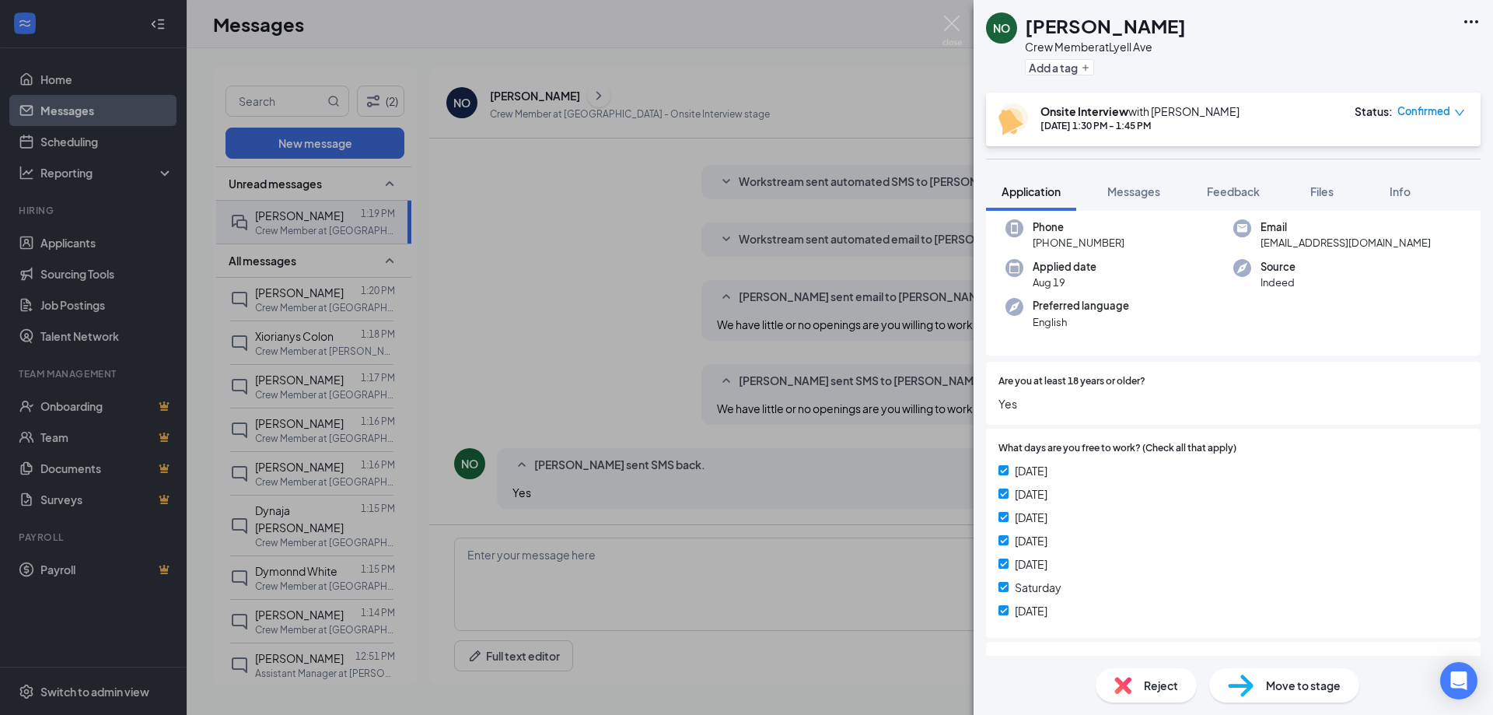
scroll to position [156, 0]
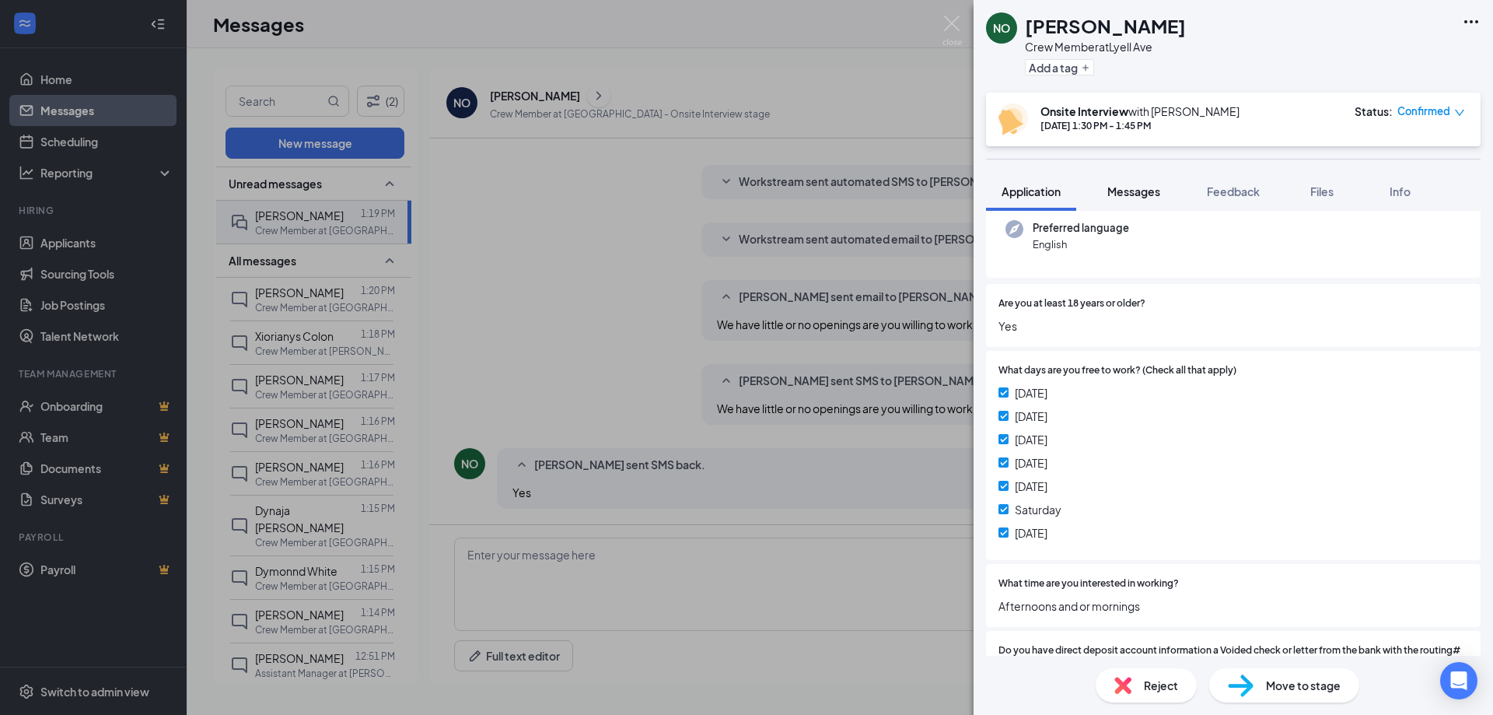
click at [1127, 194] on span "Messages" at bounding box center [1133, 191] width 53 height 14
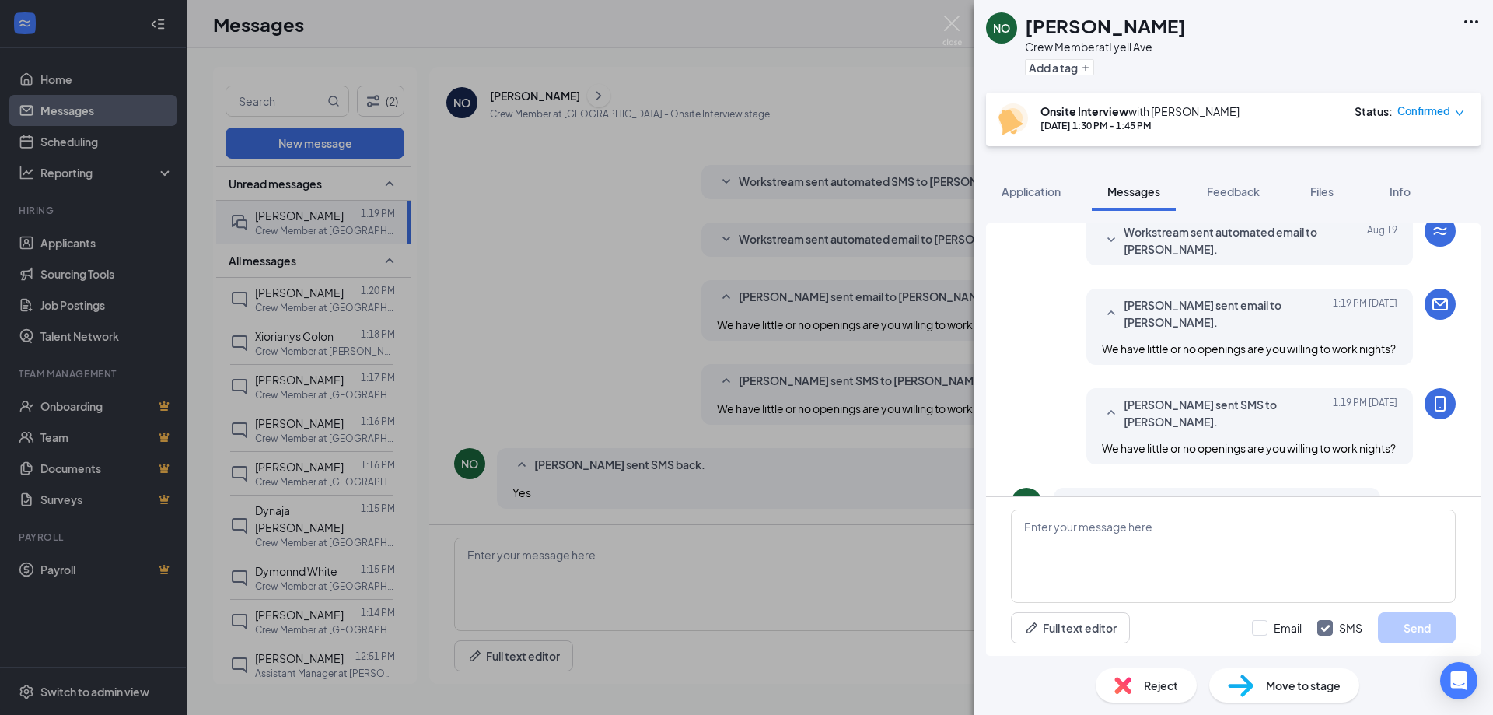
scroll to position [271, 0]
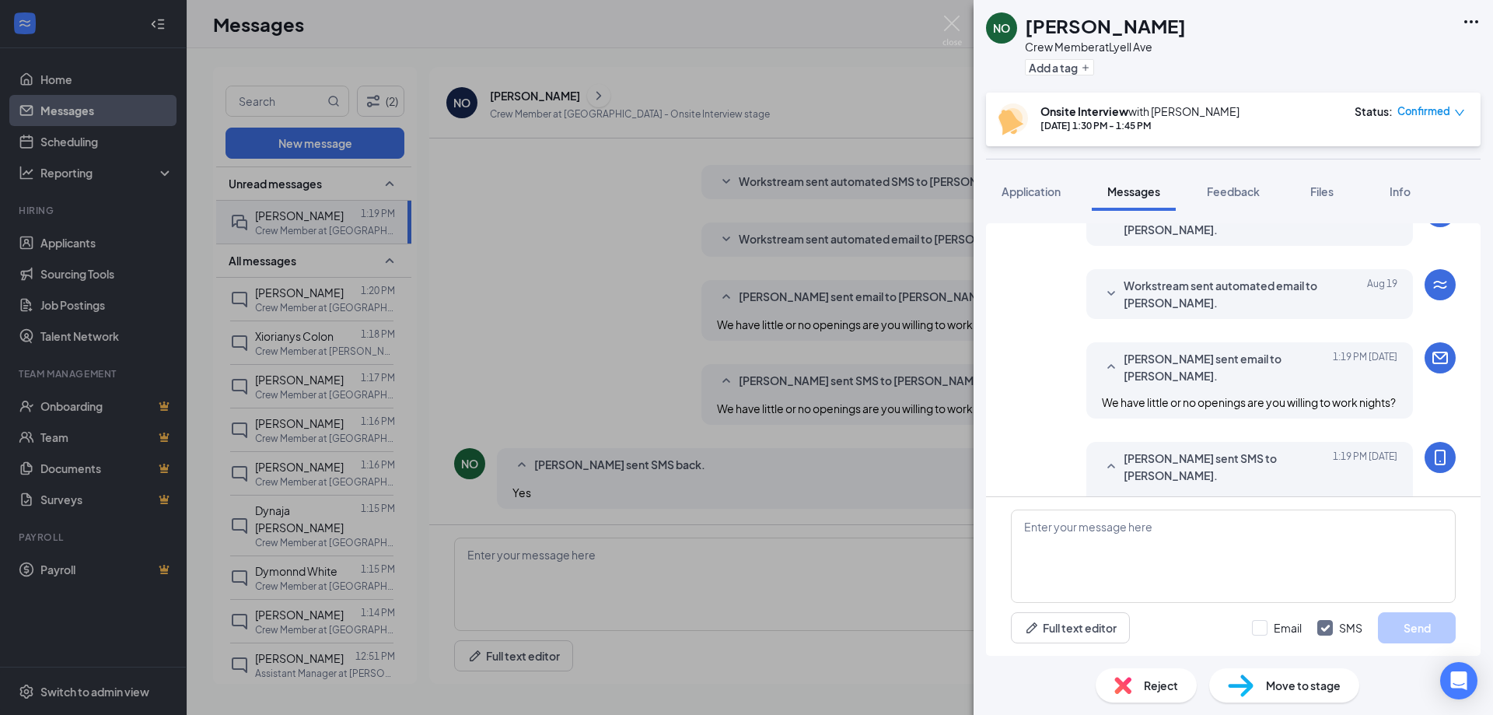
click at [1185, 296] on span "Workstream sent automated email to Nazalia Olavarria." at bounding box center [1226, 294] width 204 height 34
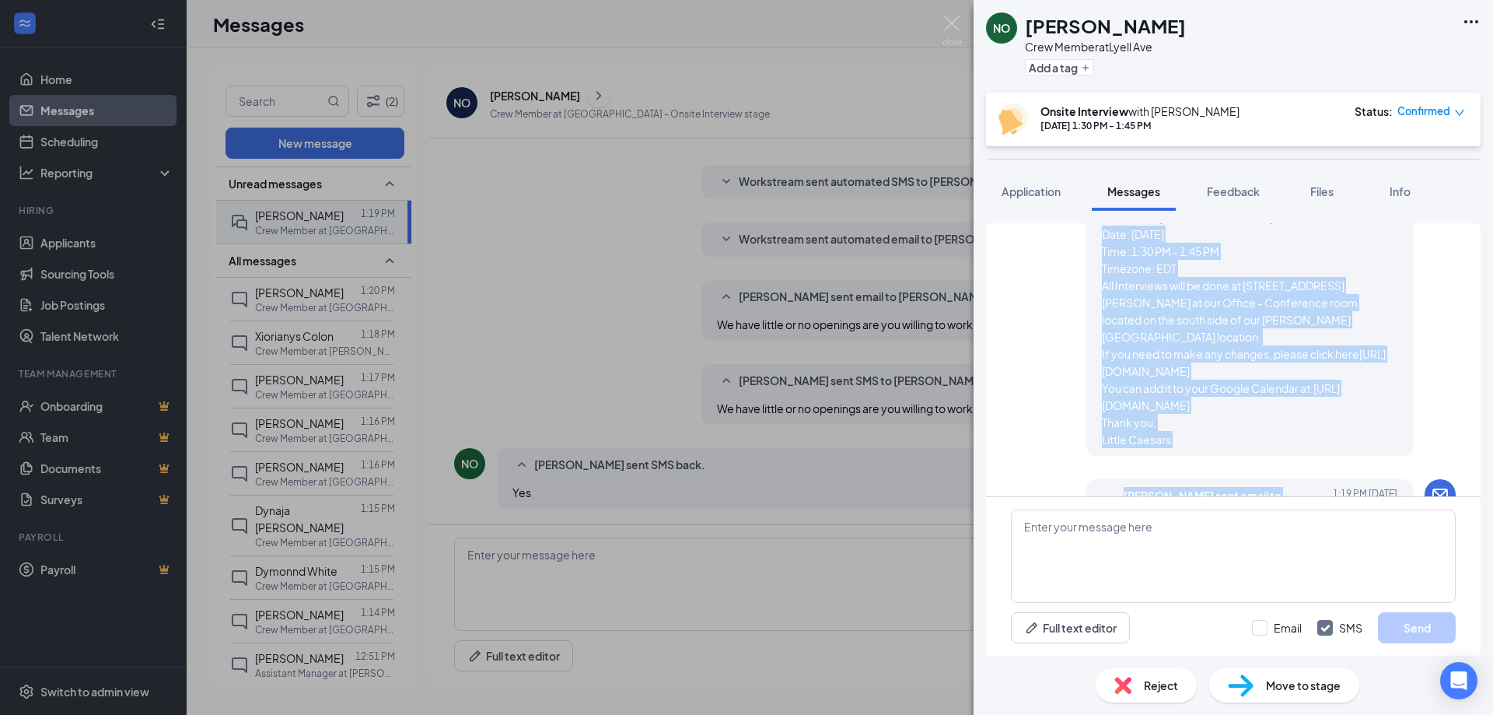
scroll to position [421, 0]
drag, startPoint x: 1087, startPoint y: 383, endPoint x: 1217, endPoint y: 438, distance: 141.1
click at [1217, 438] on div "Workstream sent automated email to Nazalia Olavarria. Aug 19 Hi Nazalia Olavarr…" at bounding box center [1249, 285] width 327 height 333
copy span "Date: 1 September 2025 Time: 1:30 PM - 1:45 PM Timezone: EDT All Interviews wil…"
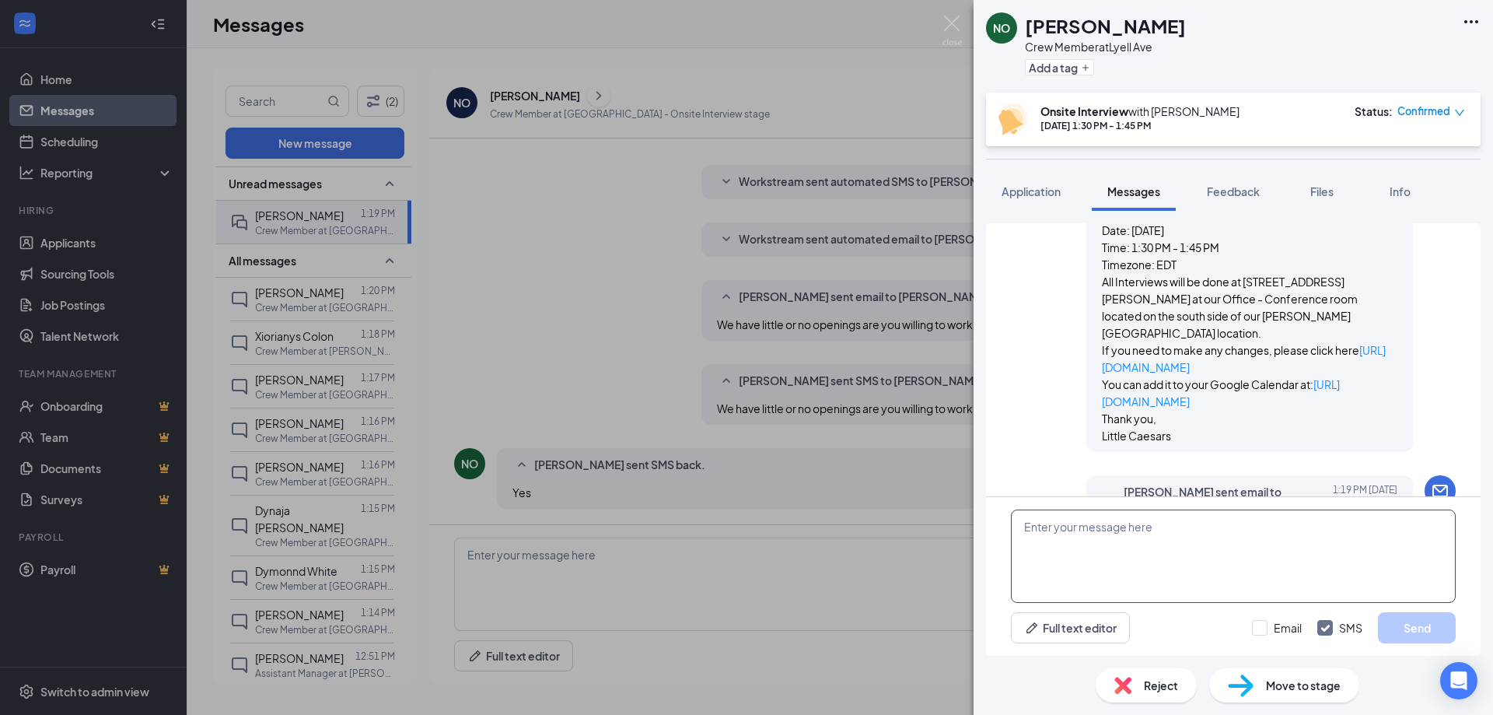
click at [1135, 540] on textarea at bounding box center [1233, 555] width 445 height 93
paste textarea "Date: 1 September 2025 Time: 1:30 PM - 1:45 PM Timezone: EDT All Interviews wil…"
click at [1022, 526] on textarea "Date: 1 September 2025 Time: 1:30 PM - 1:45 PM Timezone: EDT All Interviews wil…" at bounding box center [1233, 555] width 445 height 93
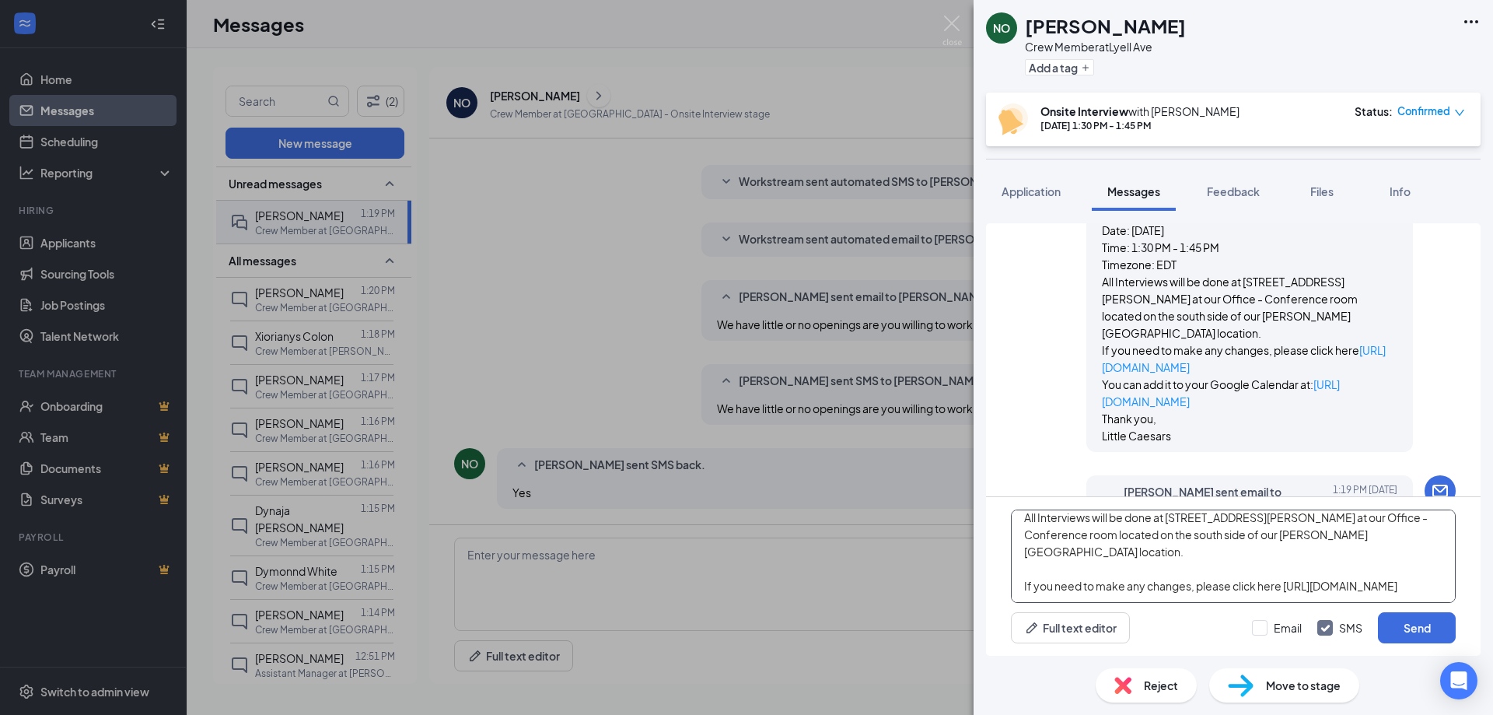
scroll to position [0, 0]
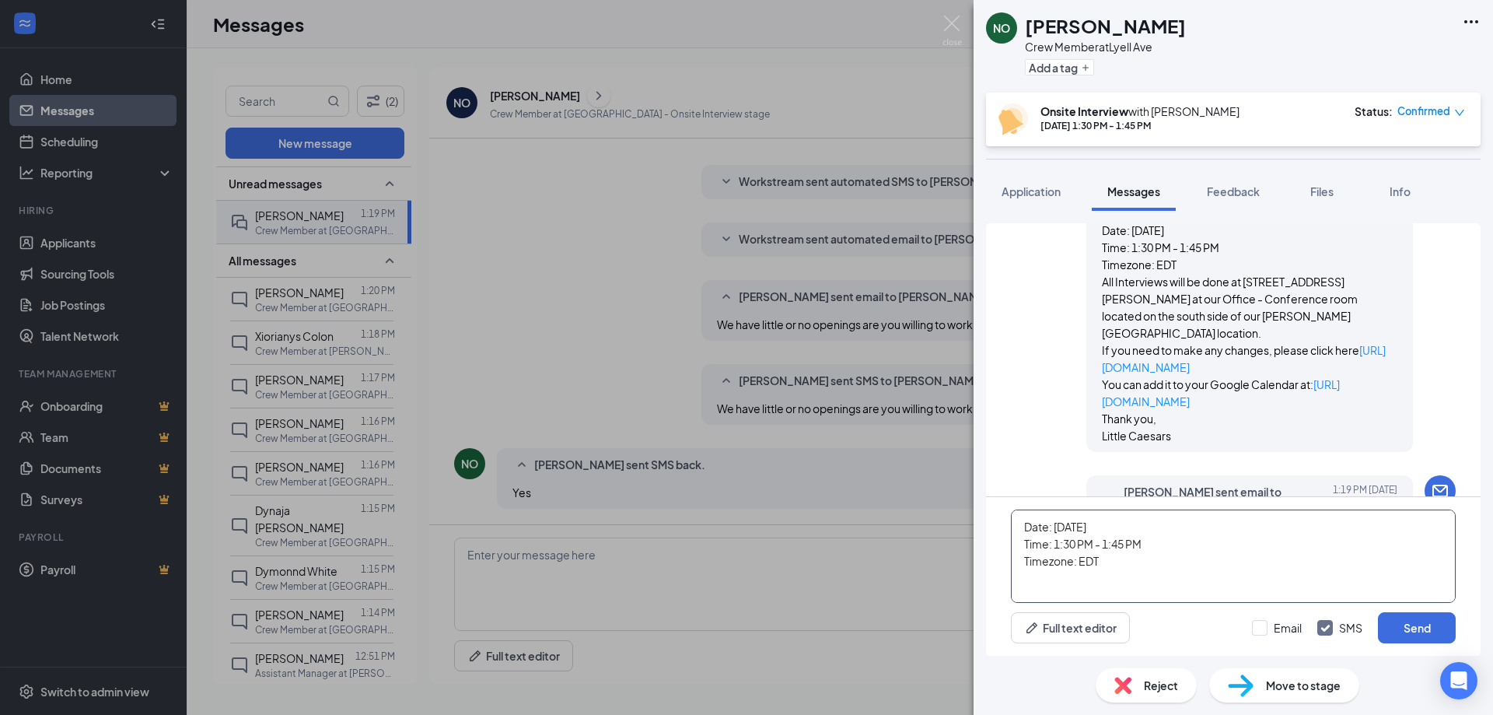
drag, startPoint x: 1024, startPoint y: 523, endPoint x: 1047, endPoint y: 524, distance: 23.3
click at [1047, 524] on textarea "Date: 1 September 2025 Time: 1:30 PM - 1:45 PM Timezone: EDT All Interviews wil…" at bounding box center [1233, 555] width 445 height 93
click at [1085, 526] on textarea "Oh see youMonday 09/01/ 2025 Time: 1:30 PM - 1:45 PM Timezone: EDT All Intervie…" at bounding box center [1233, 555] width 445 height 93
click at [1211, 526] on textarea "Oh see you Monday 09/01/ 2025 Time: 1:30 PM - 1:45 PM Timezone: EDT All Intervi…" at bounding box center [1233, 555] width 445 height 93
drag, startPoint x: 1016, startPoint y: 542, endPoint x: 1163, endPoint y: 582, distance: 152.2
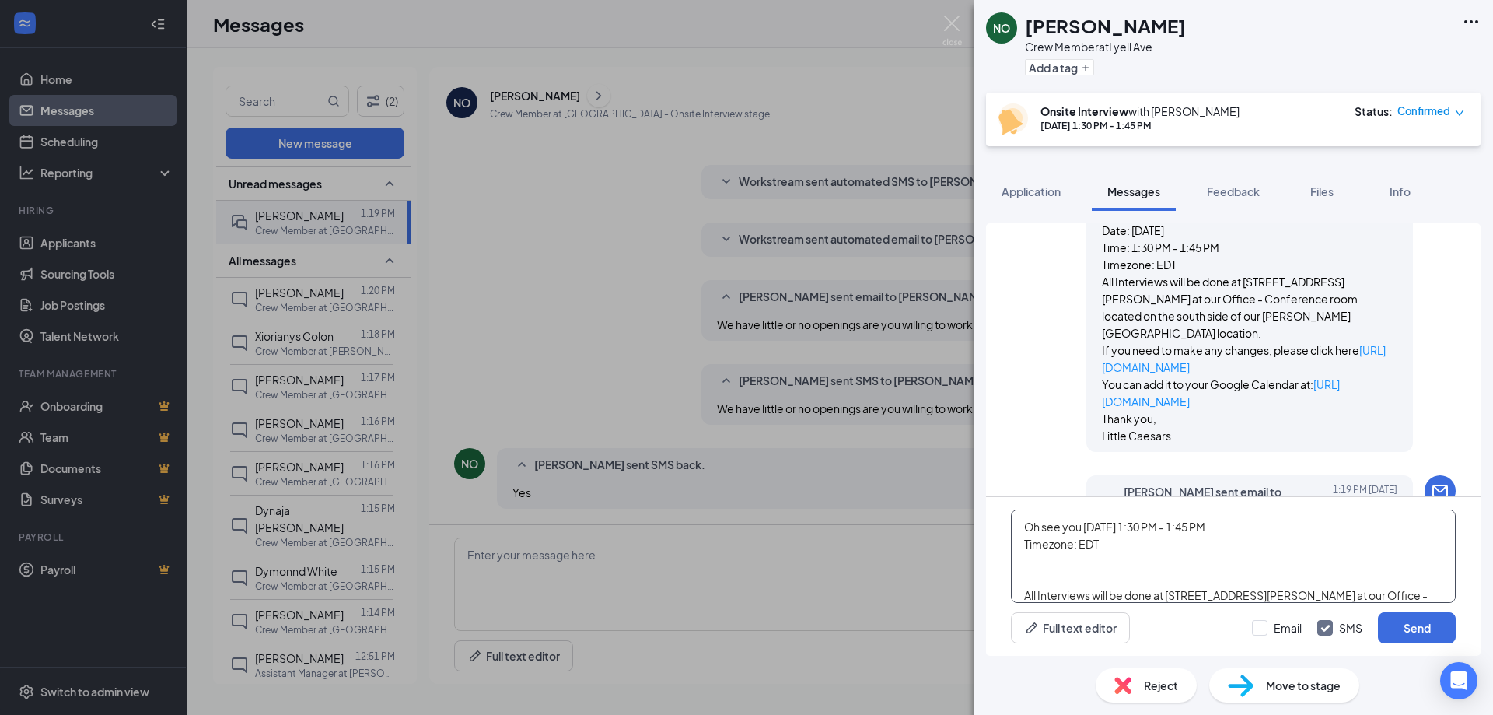
click at [1163, 582] on textarea "Oh see you Monday 09/01/ 2025 at 1:30 PM - 1:45 PM Timezone: EDT All Interviews…" at bounding box center [1233, 555] width 445 height 93
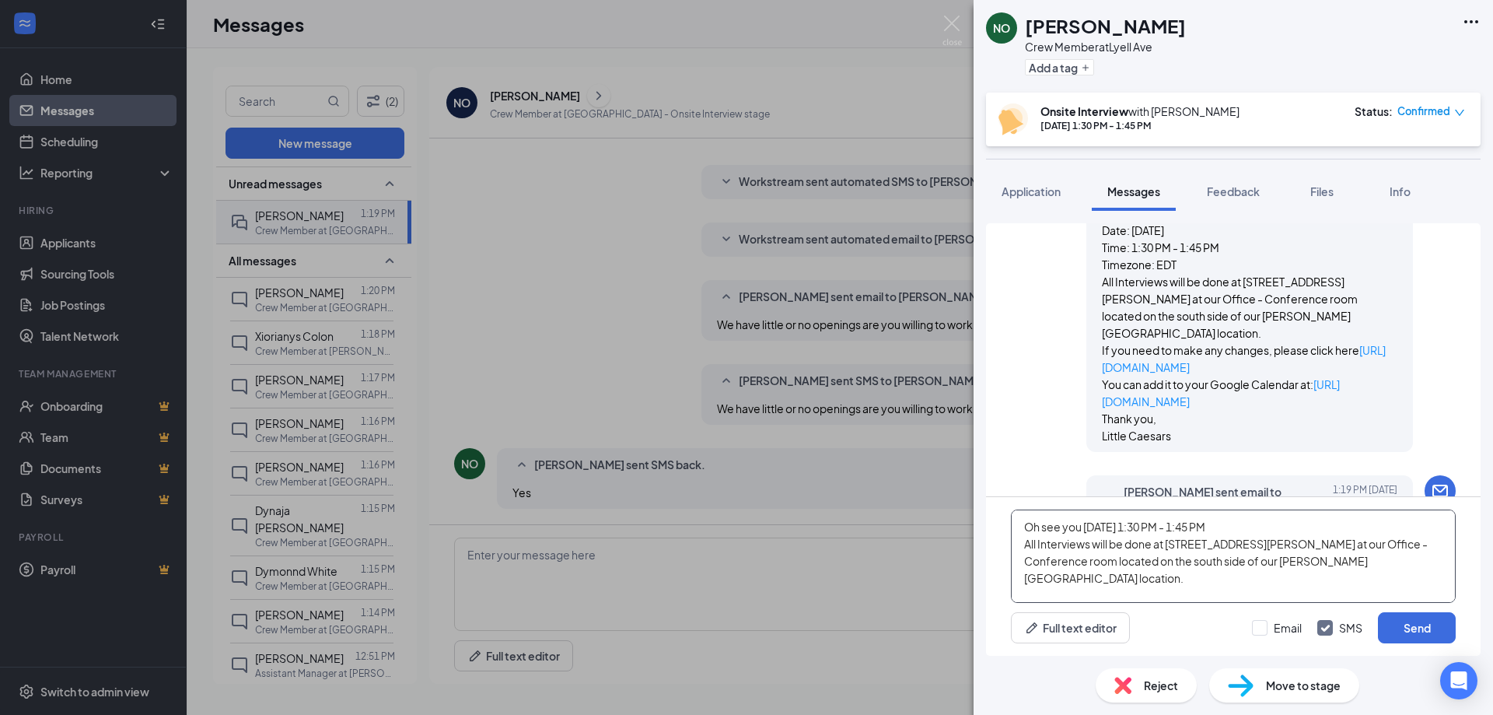
click at [1025, 575] on textarea "Oh see you Monday 09/01/ 2025 at 1:30 PM - 1:45 PM All Interviews will be done …" at bounding box center [1233, 555] width 445 height 93
type textarea "Oh see you Monday 09/01/ 2025 at 1:30 PM - 1:45 PM All Interviews will be done …"
click at [1261, 629] on input "Email" at bounding box center [1277, 628] width 50 height 16
checkbox input "true"
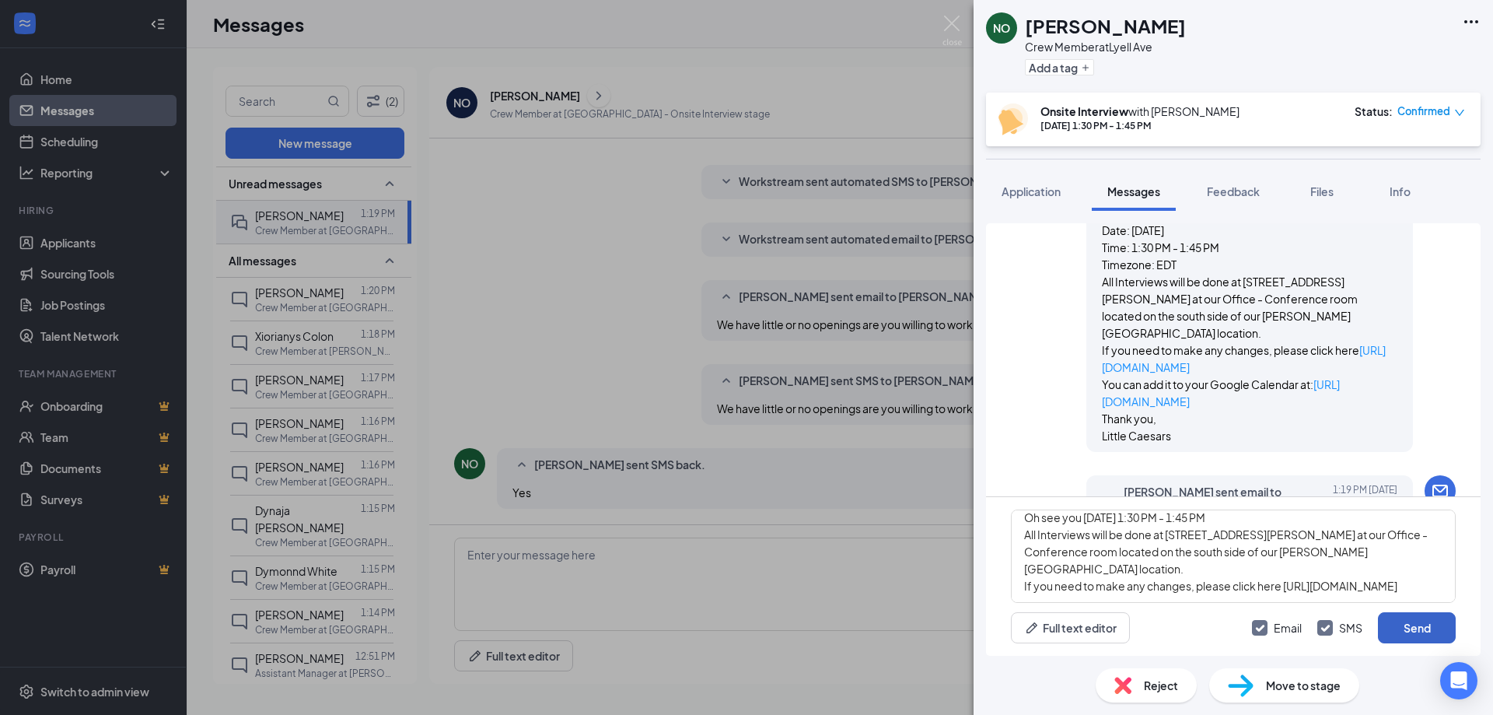
click at [1425, 627] on button "Send" at bounding box center [1417, 627] width 78 height 31
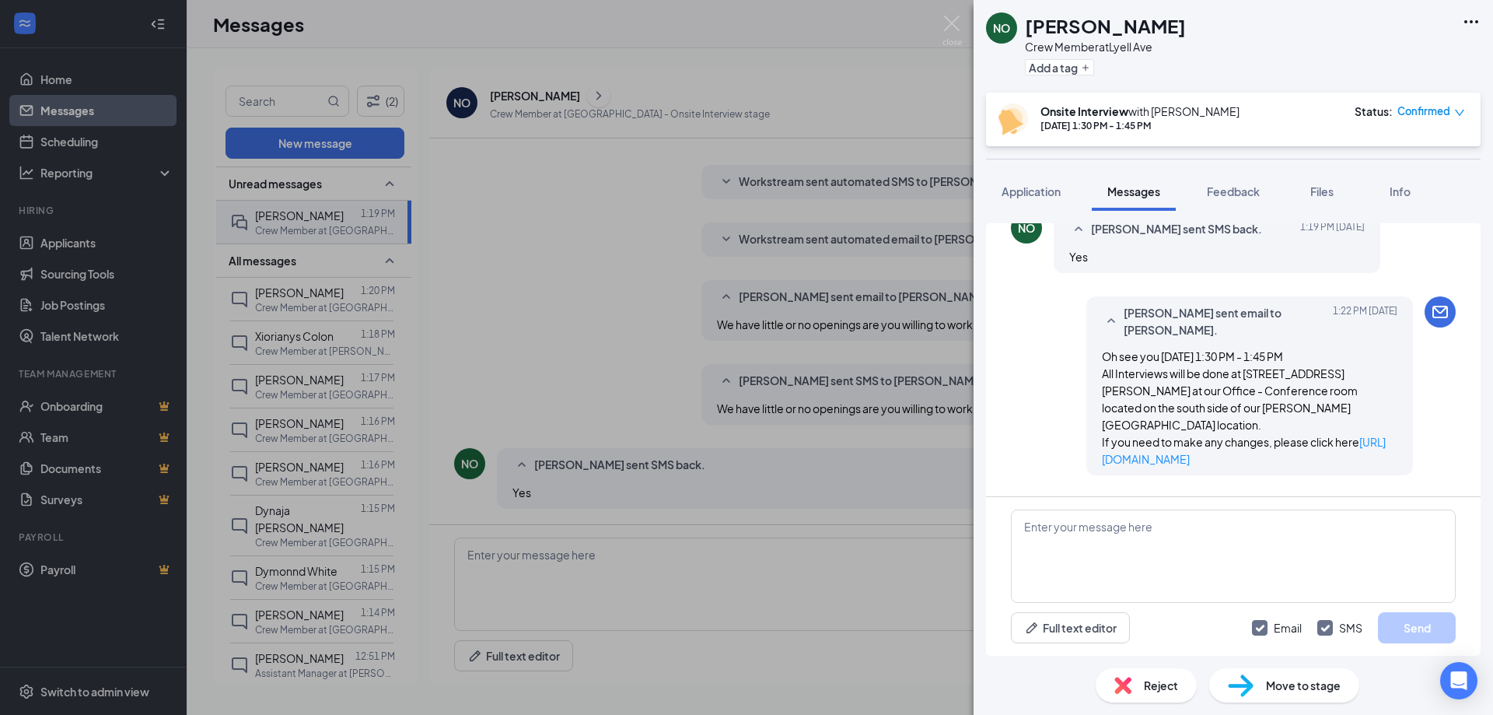
scroll to position [1080, 0]
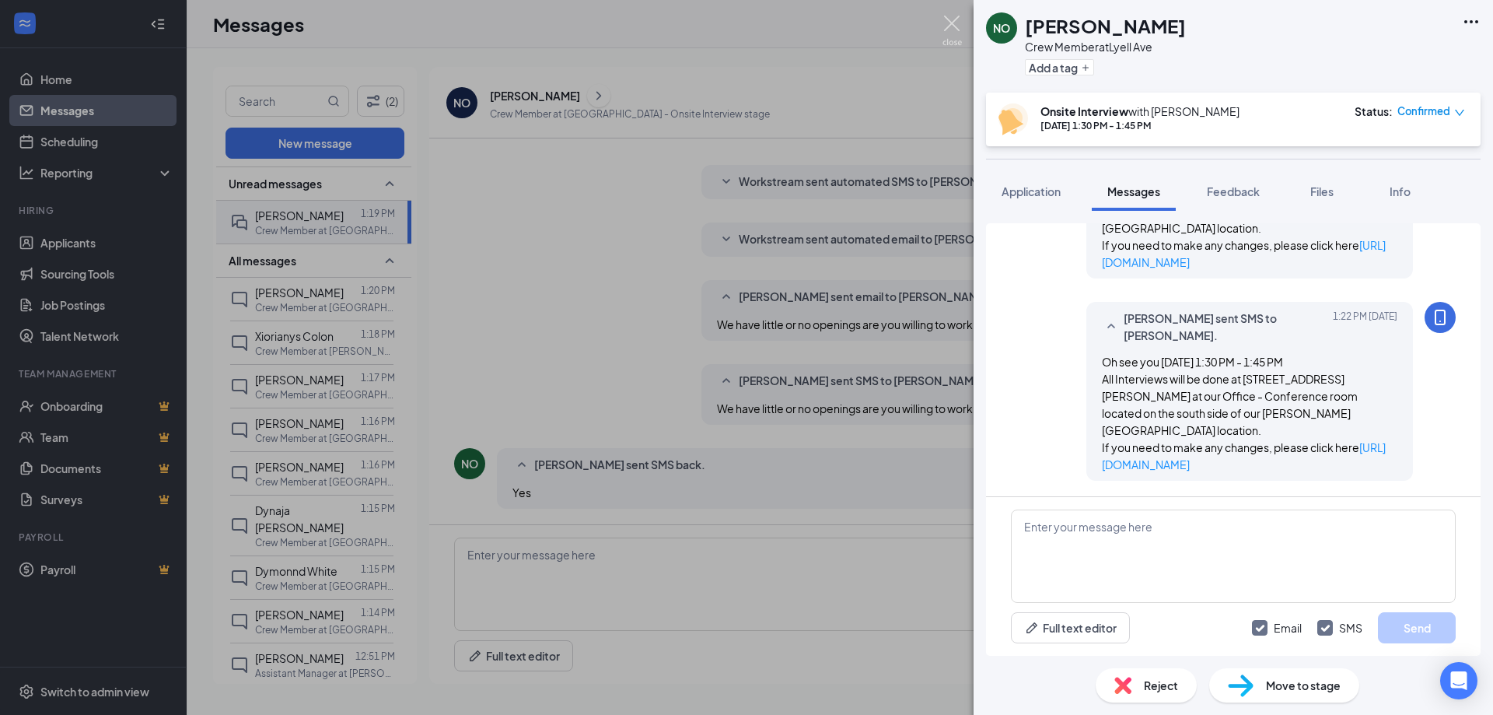
click at [951, 26] on img at bounding box center [951, 31] width 19 height 30
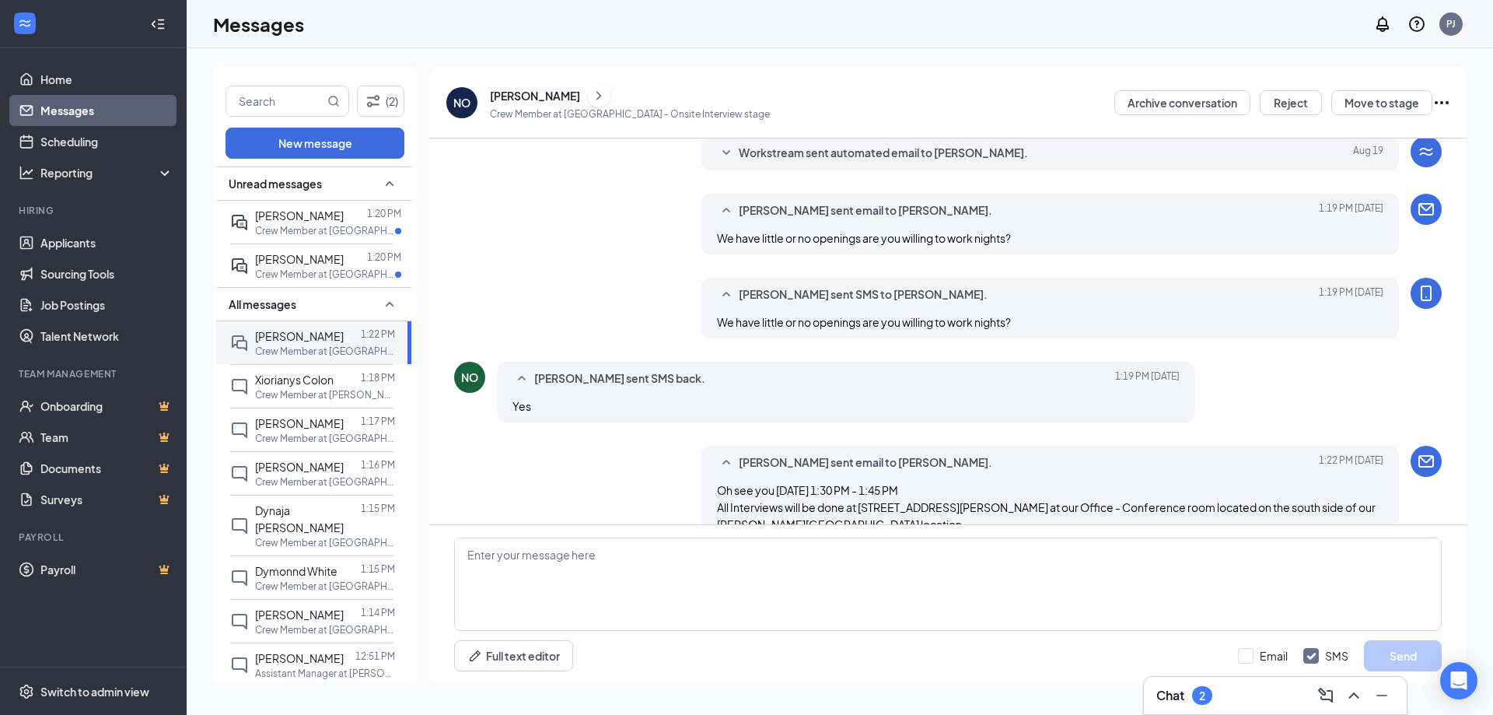
scroll to position [404, 0]
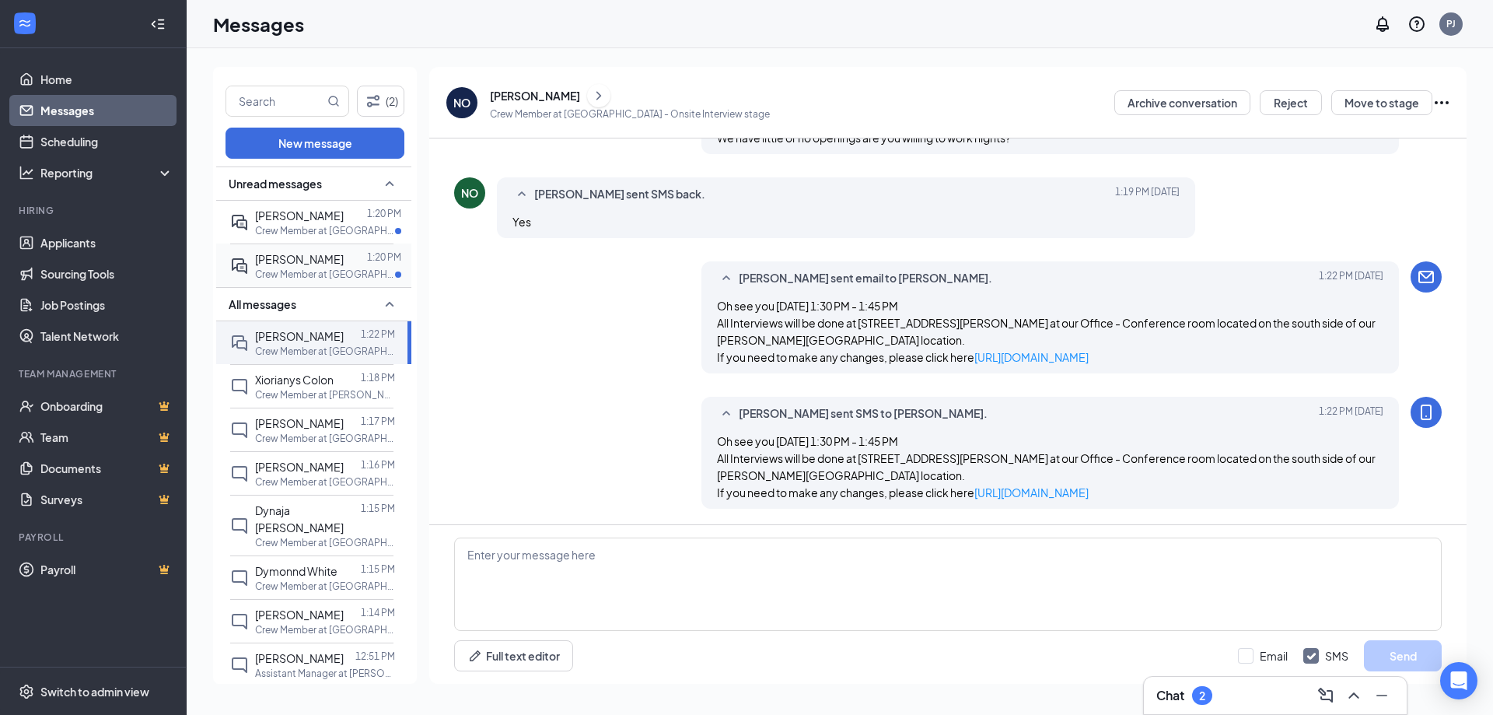
click at [319, 264] on span "[PERSON_NAME]" at bounding box center [299, 259] width 89 height 14
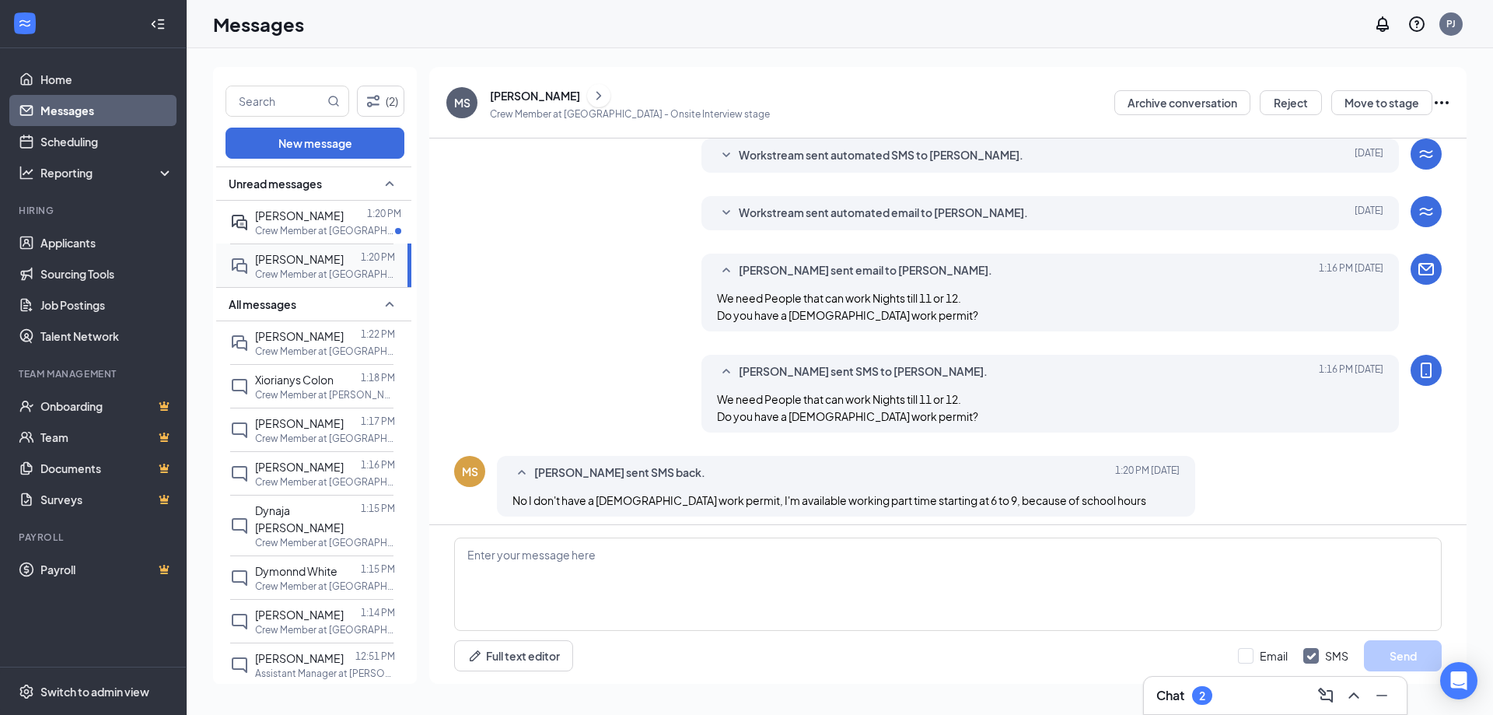
scroll to position [328, 0]
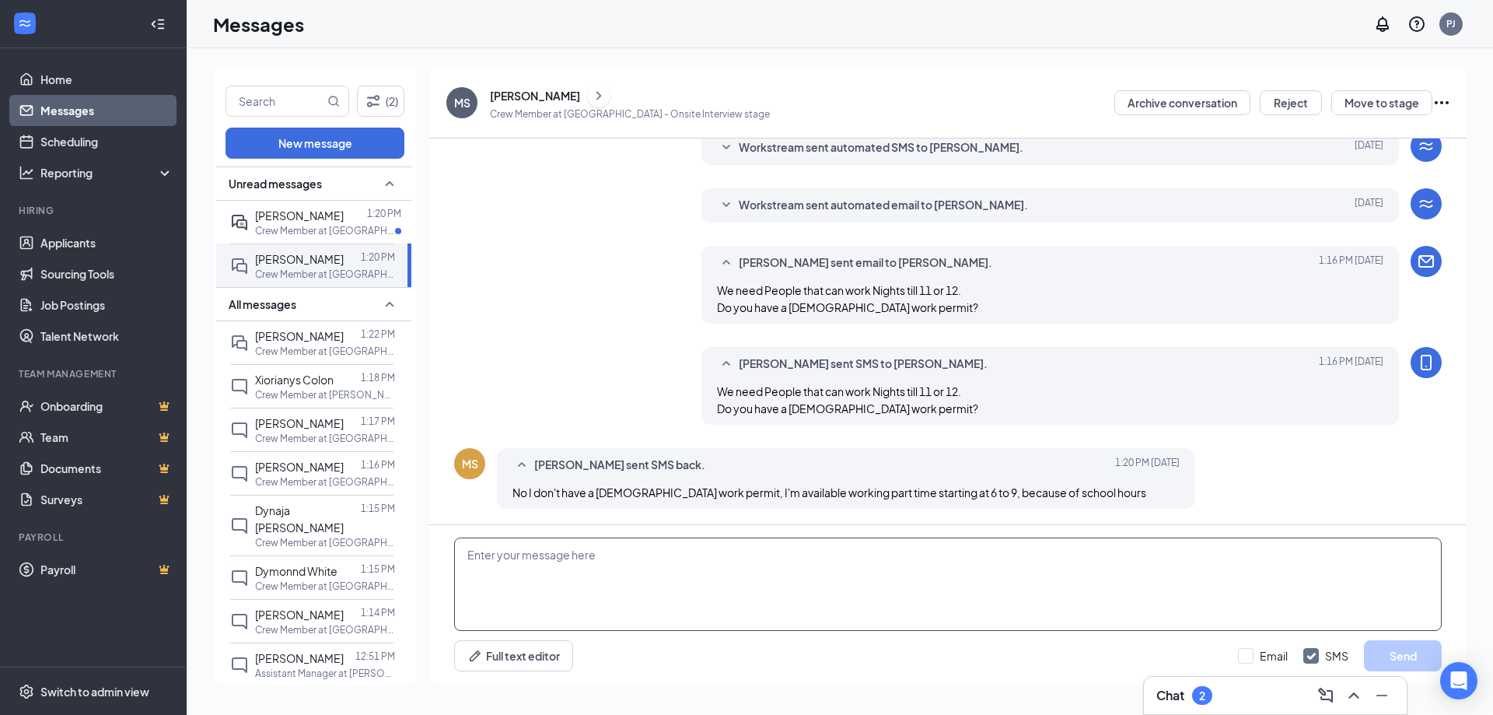
click at [739, 577] on textarea at bounding box center [947, 583] width 987 height 93
click at [257, 221] on span "[PERSON_NAME]" at bounding box center [299, 215] width 89 height 14
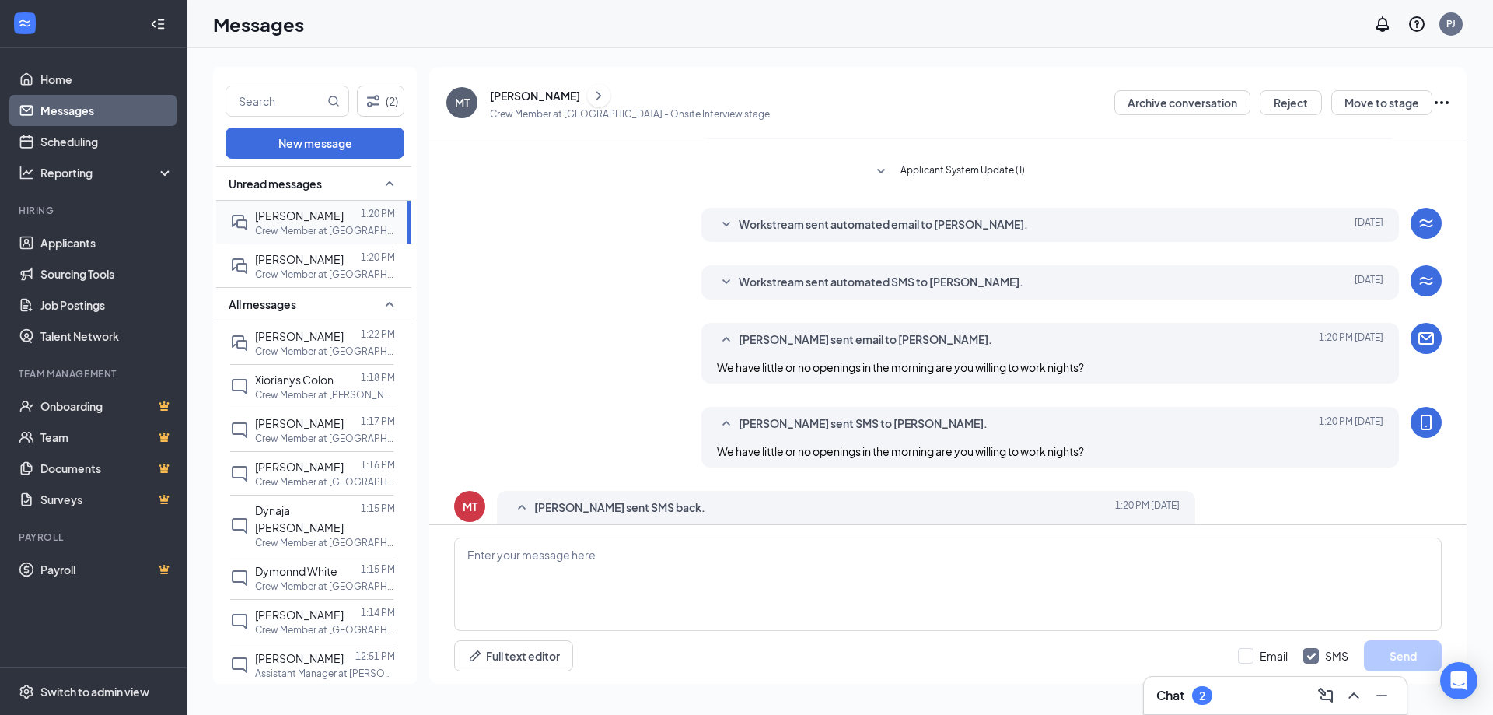
scroll to position [187, 0]
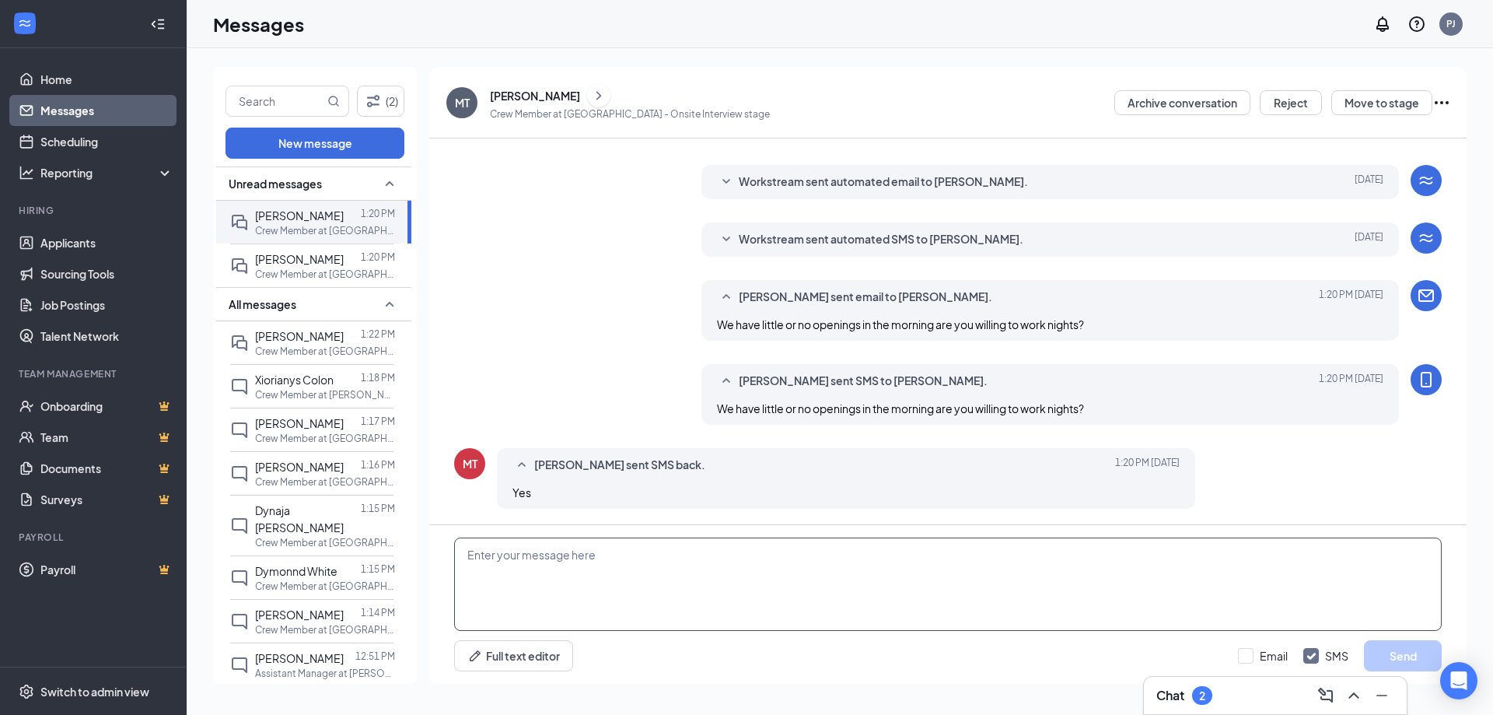
click at [645, 558] on textarea at bounding box center [947, 583] width 987 height 93
paste textarea "Date: [DATE] Time: 1:30 PM - 1:45 PM Timezone: EDT All Interviews will be done …"
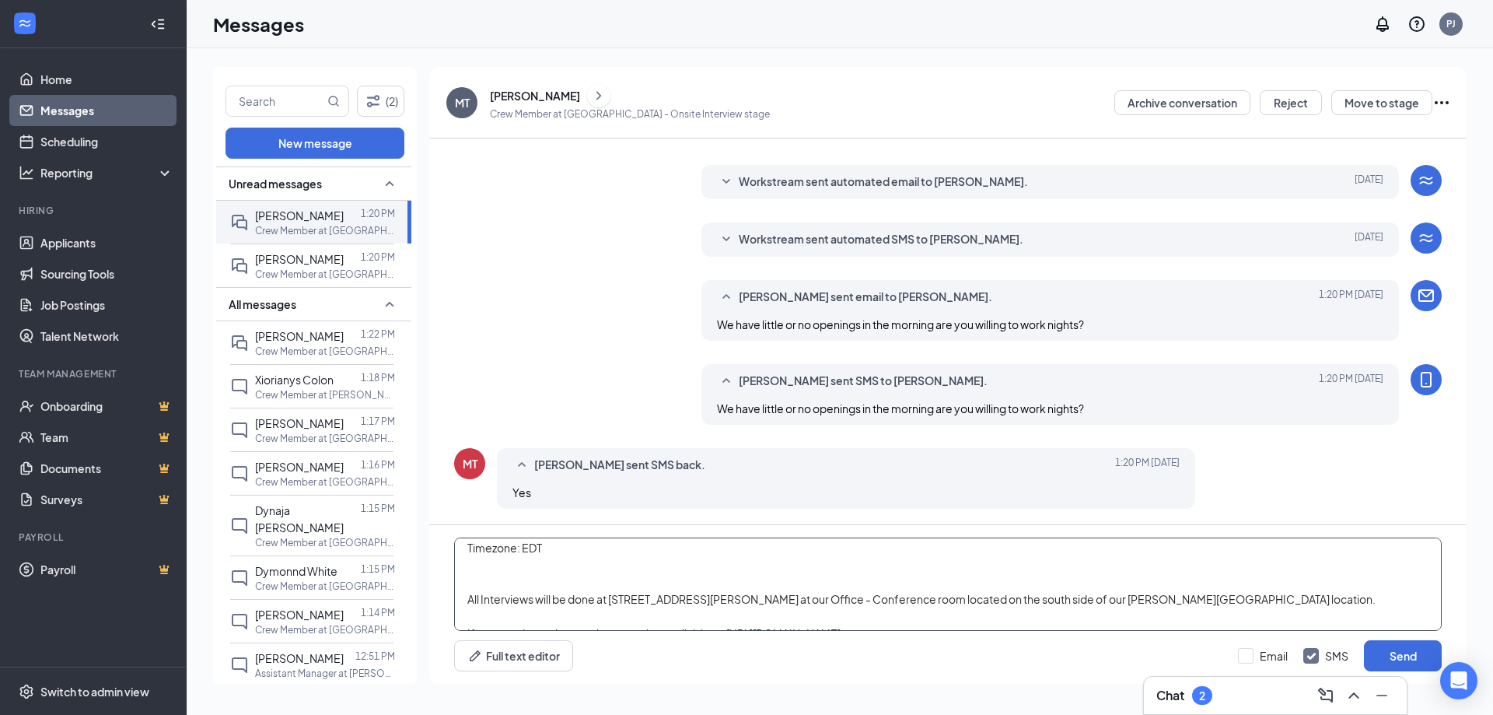
scroll to position [0, 0]
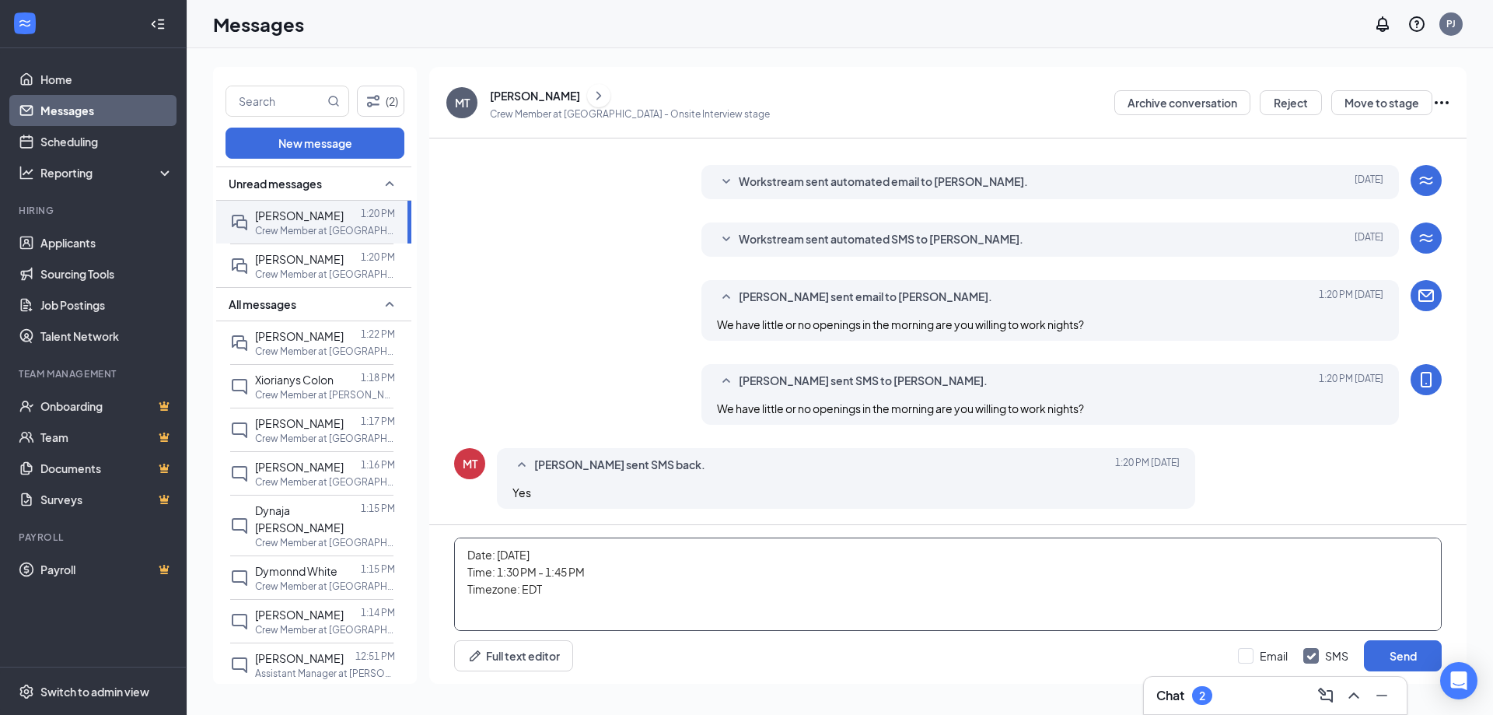
drag, startPoint x: 469, startPoint y: 554, endPoint x: 564, endPoint y: 554, distance: 94.9
click at [564, 554] on textarea "Date: [DATE] Time: 1:30 PM - 1:45 PM Timezone: EDT All Interviews will be done …" at bounding box center [947, 583] width 987 height 93
drag, startPoint x: 463, startPoint y: 565, endPoint x: 656, endPoint y: 611, distance: 199.0
click at [656, 611] on textarea "Ok see you [DATE] Time: 1:30 PM - 1:45 PM Timezone: EDT All Interviews will be …" at bounding box center [947, 583] width 987 height 93
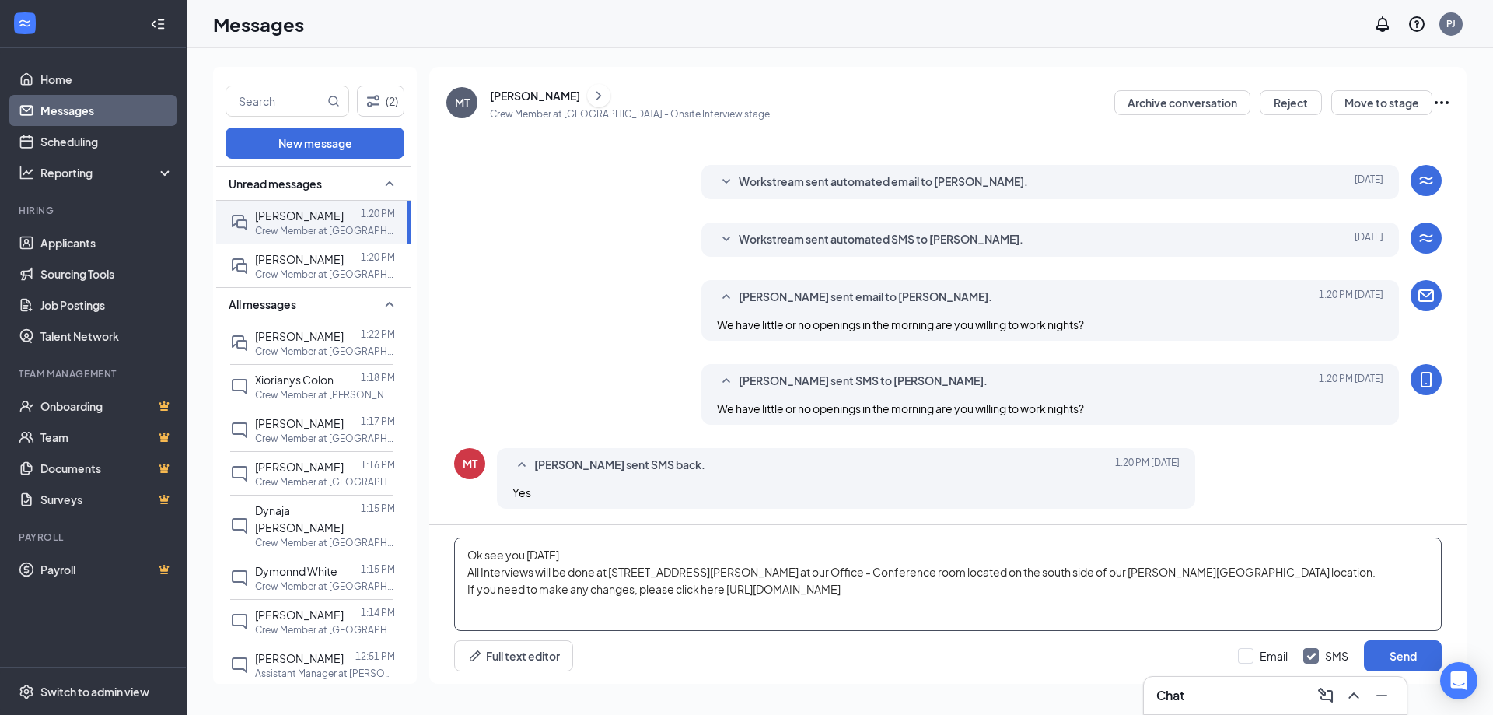
drag, startPoint x: 890, startPoint y: 597, endPoint x: 449, endPoint y: 558, distance: 442.6
click at [449, 558] on div "Ok see you [DATE] All Interviews will be done at [STREET_ADDRESS][PERSON_NAME] …" at bounding box center [947, 604] width 1037 height 159
drag, startPoint x: 580, startPoint y: 570, endPoint x: 995, endPoint y: 619, distance: 418.1
click at [995, 620] on textarea "Ok see you [DATE] All Interviews will be done at [STREET_ADDRESS][PERSON_NAME] …" at bounding box center [947, 583] width 987 height 93
drag, startPoint x: 923, startPoint y: 596, endPoint x: 453, endPoint y: 591, distance: 469.7
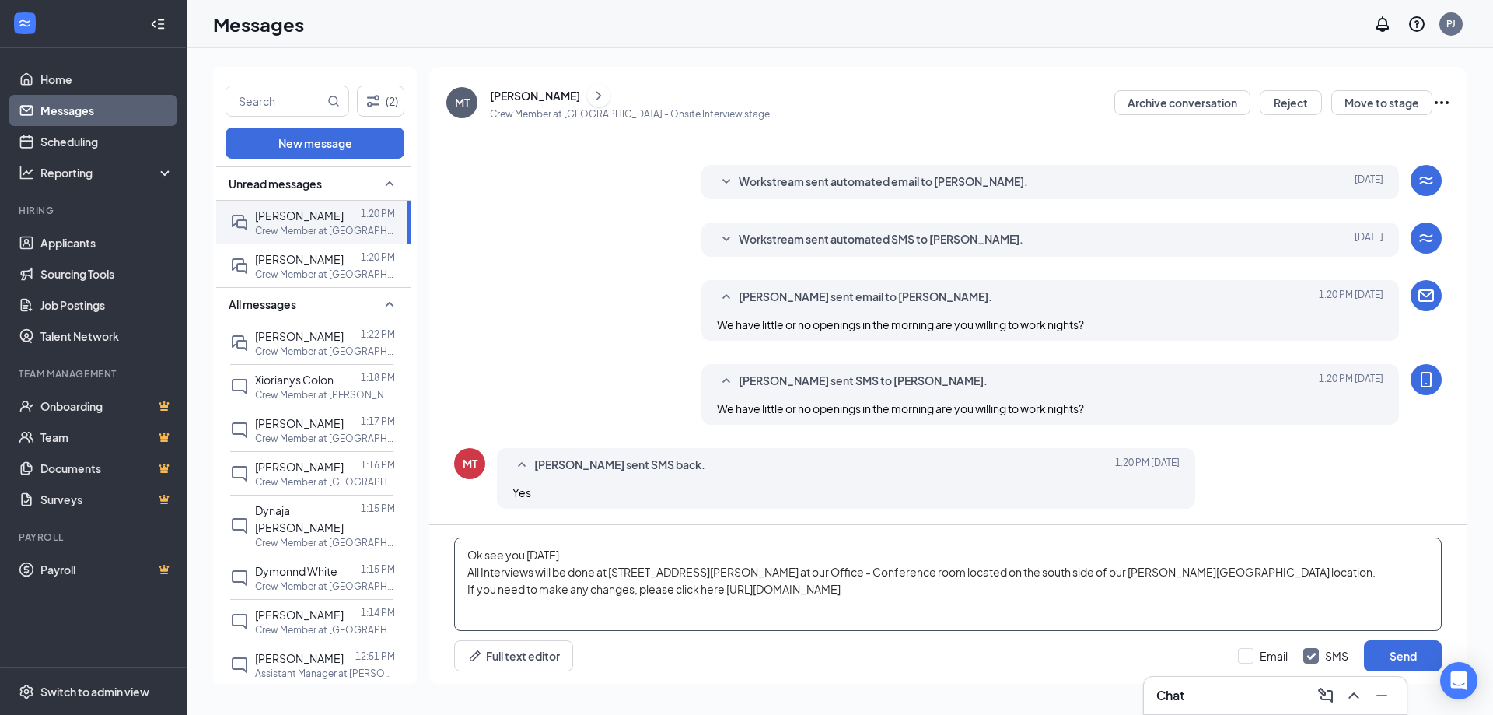
click at [453, 591] on div "Ok see you [DATE] All Interviews will be done at [STREET_ADDRESS][PERSON_NAME] …" at bounding box center [947, 604] width 1037 height 159
drag, startPoint x: 1261, startPoint y: 569, endPoint x: 415, endPoint y: 557, distance: 846.1
click at [415, 557] on div "(2) New message Unread messages [PERSON_NAME] 1:20 PM Crew Member at [GEOGRAPHI…" at bounding box center [839, 381] width 1253 height 629
type textarea "Ok see you [DATE] All Interviews will be done at [STREET_ADDRESS][PERSON_NAME] …"
click at [536, 93] on div "[PERSON_NAME]" at bounding box center [535, 96] width 90 height 16
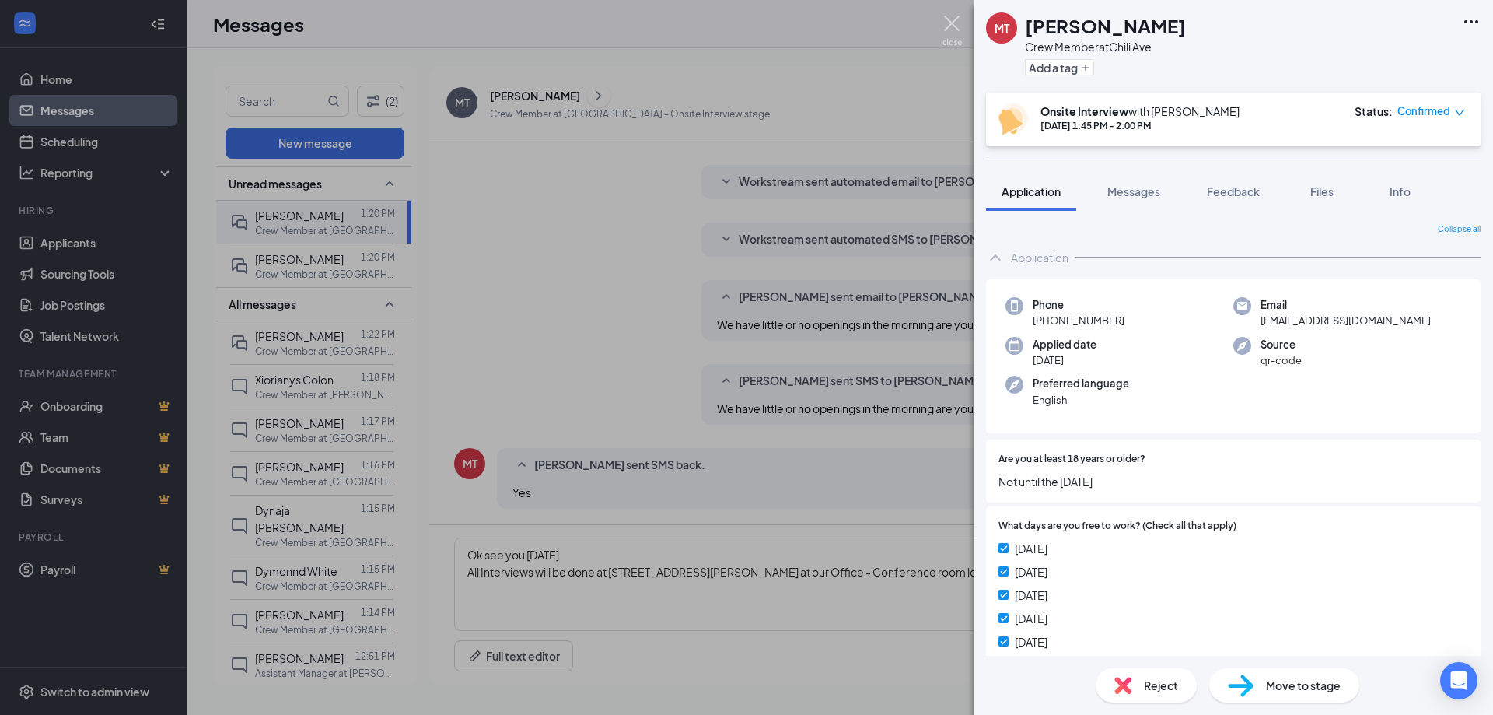
drag, startPoint x: 951, startPoint y: 18, endPoint x: 917, endPoint y: 87, distance: 77.2
click at [951, 19] on img at bounding box center [951, 31] width 19 height 30
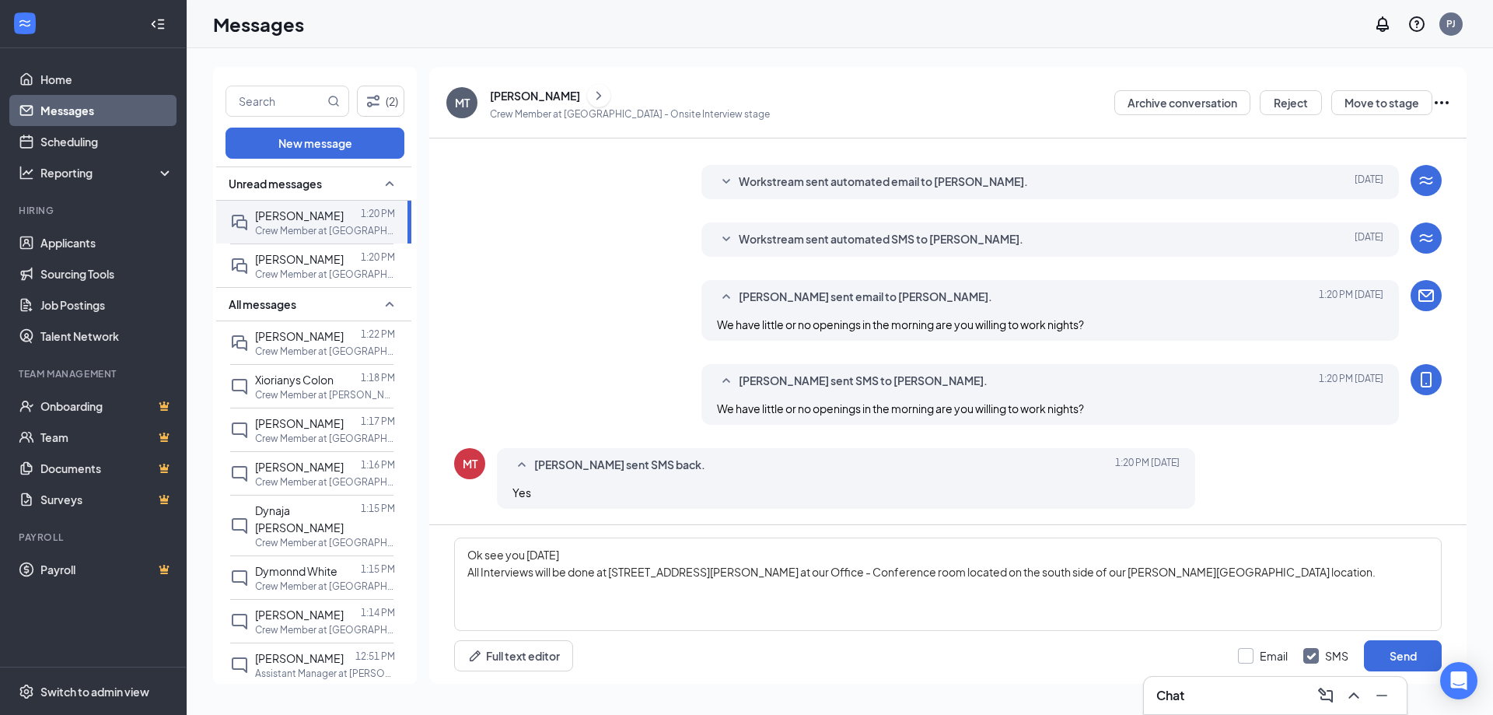
click at [1246, 654] on input "Email" at bounding box center [1263, 656] width 50 height 16
checkbox input "true"
click at [1406, 652] on button "Send" at bounding box center [1403, 655] width 78 height 31
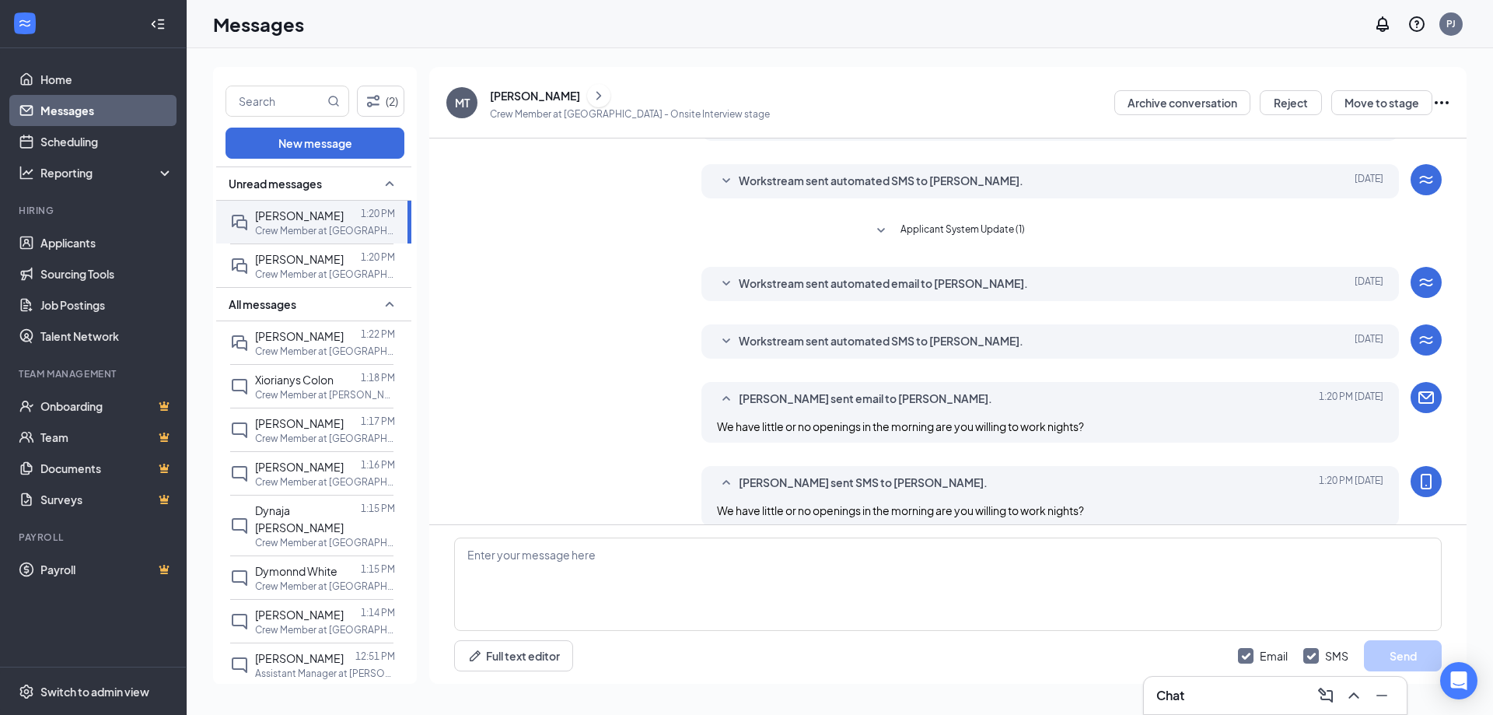
scroll to position [34, 0]
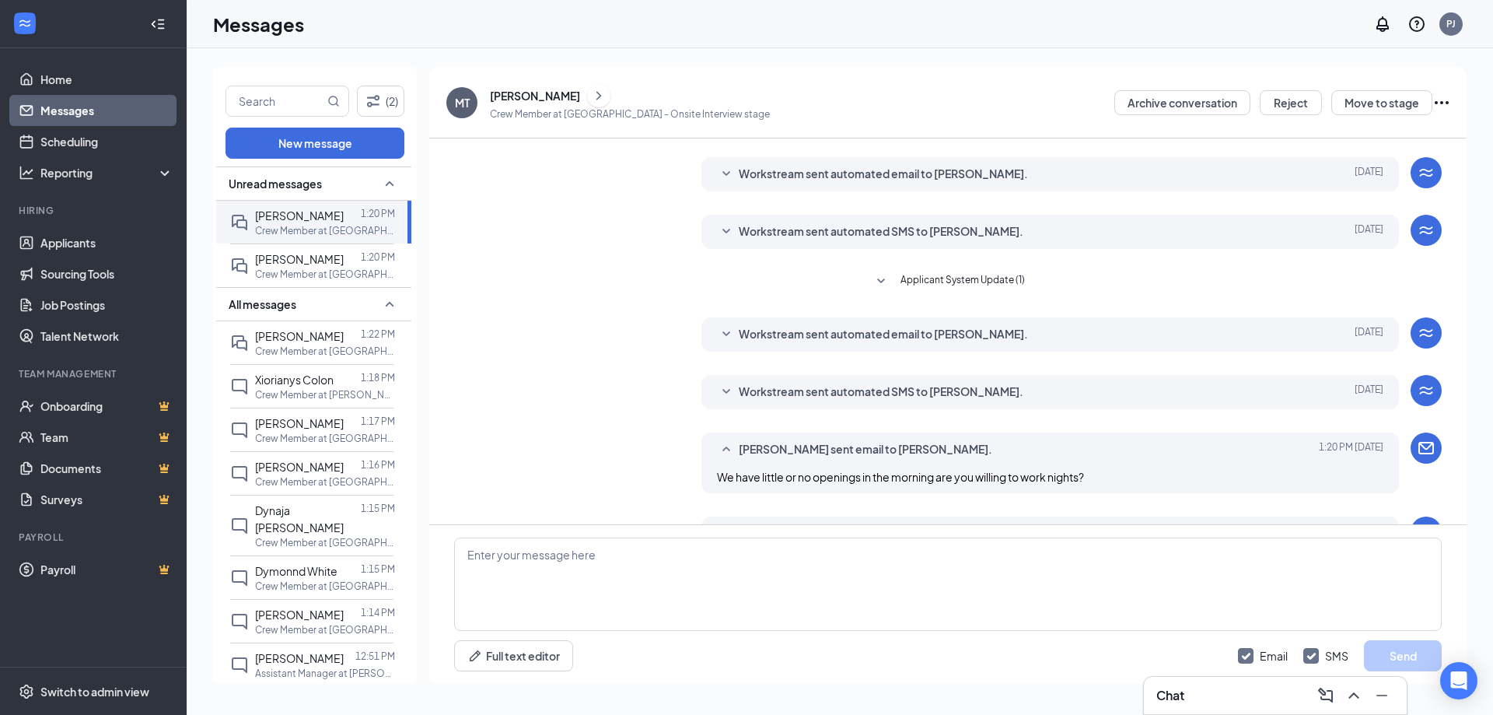
click at [526, 93] on div "[PERSON_NAME]" at bounding box center [535, 96] width 90 height 16
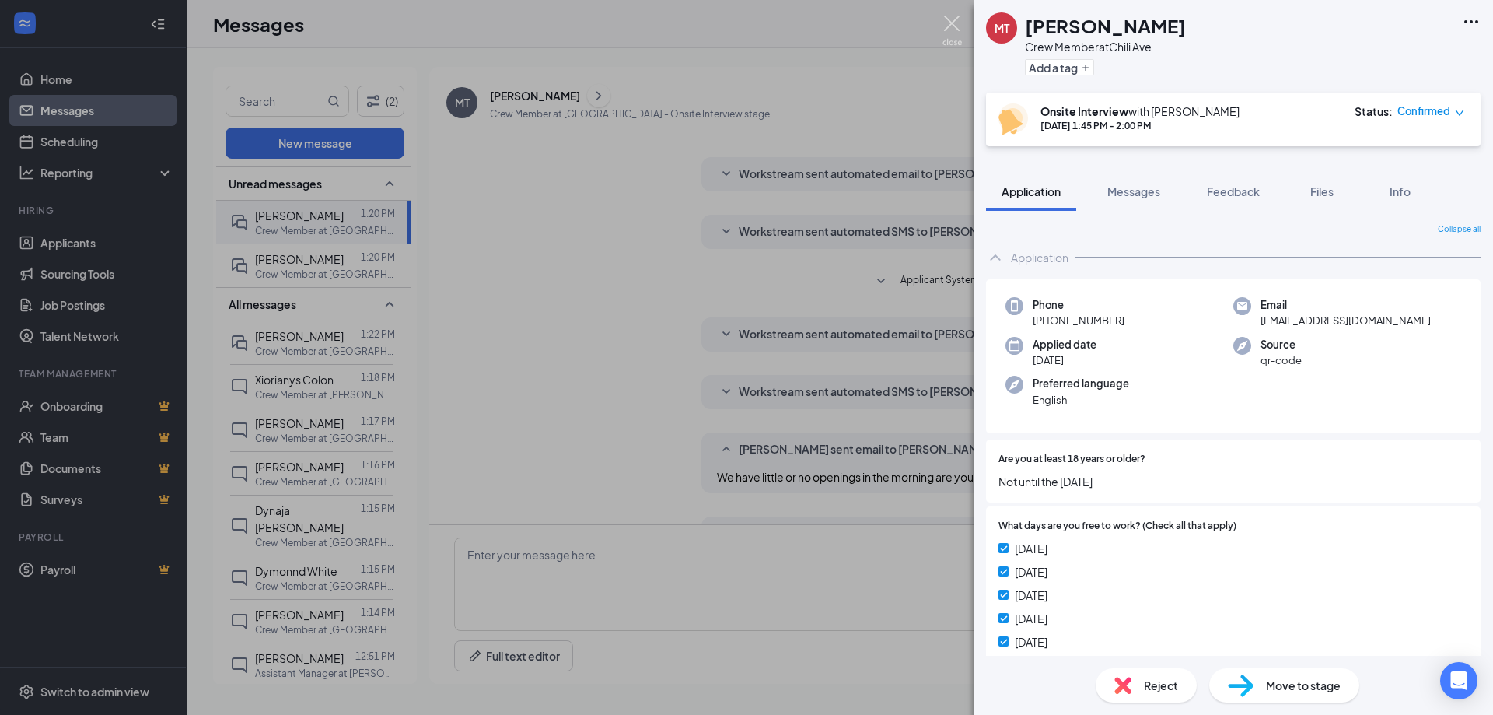
click at [952, 20] on img at bounding box center [951, 31] width 19 height 30
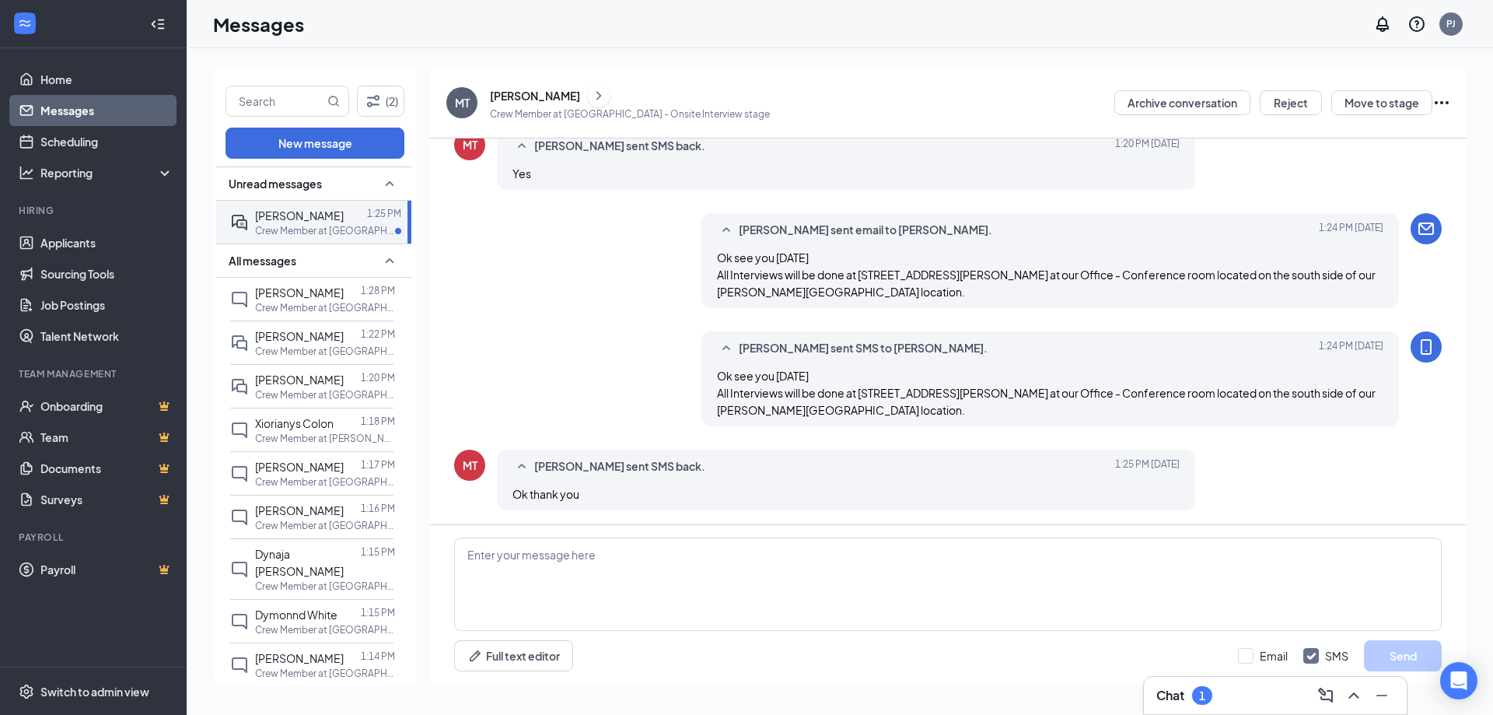
scroll to position [454, 0]
click at [319, 211] on span "[PERSON_NAME]" at bounding box center [299, 215] width 89 height 14
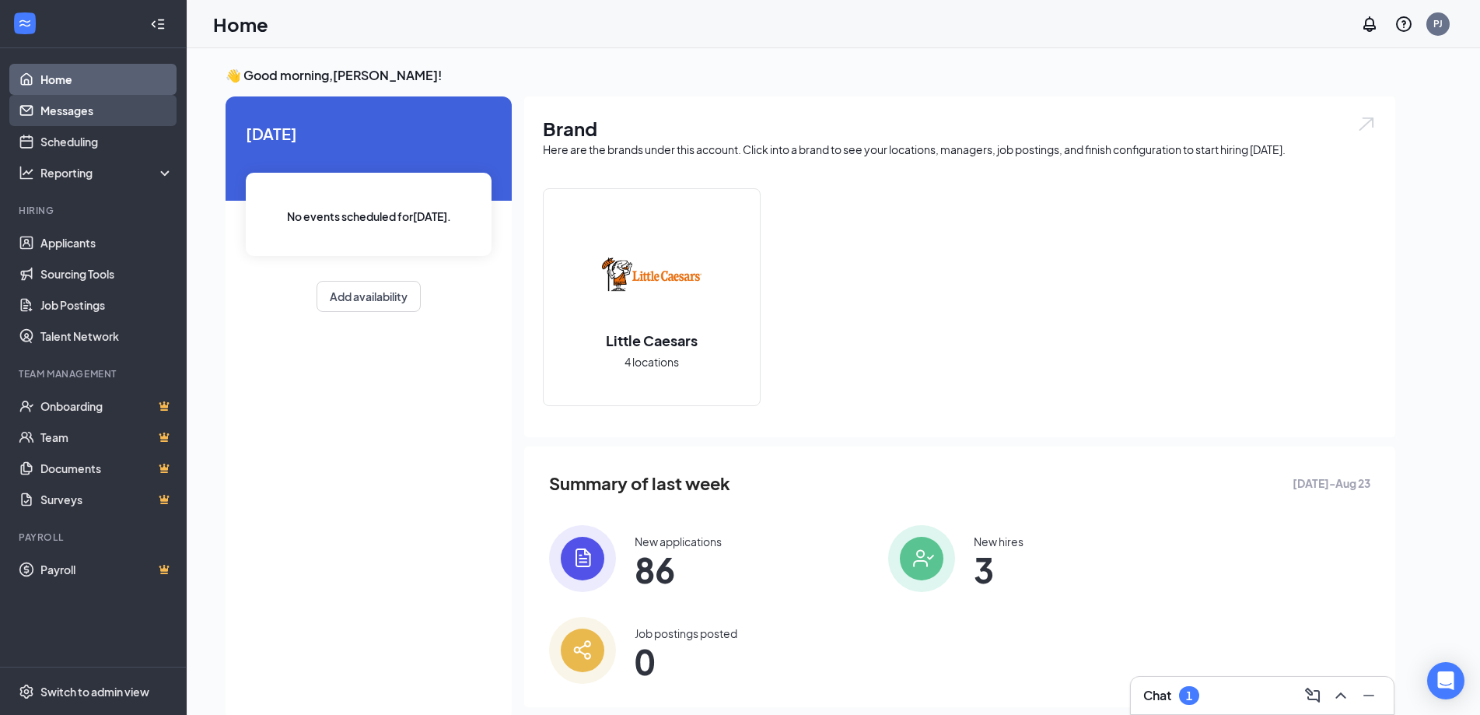
click at [73, 110] on link "Messages" at bounding box center [106, 110] width 133 height 31
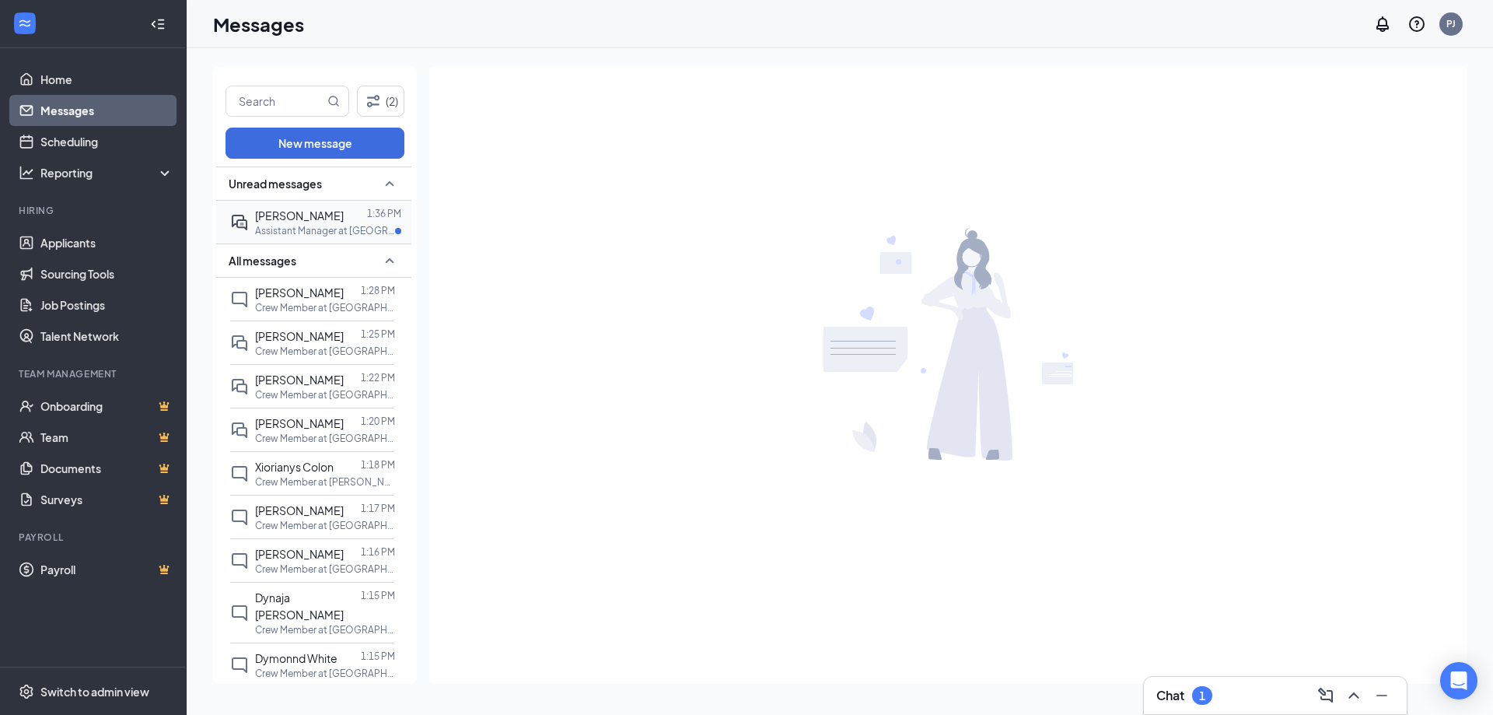
click at [313, 216] on span "Xavion Johnson" at bounding box center [299, 215] width 89 height 14
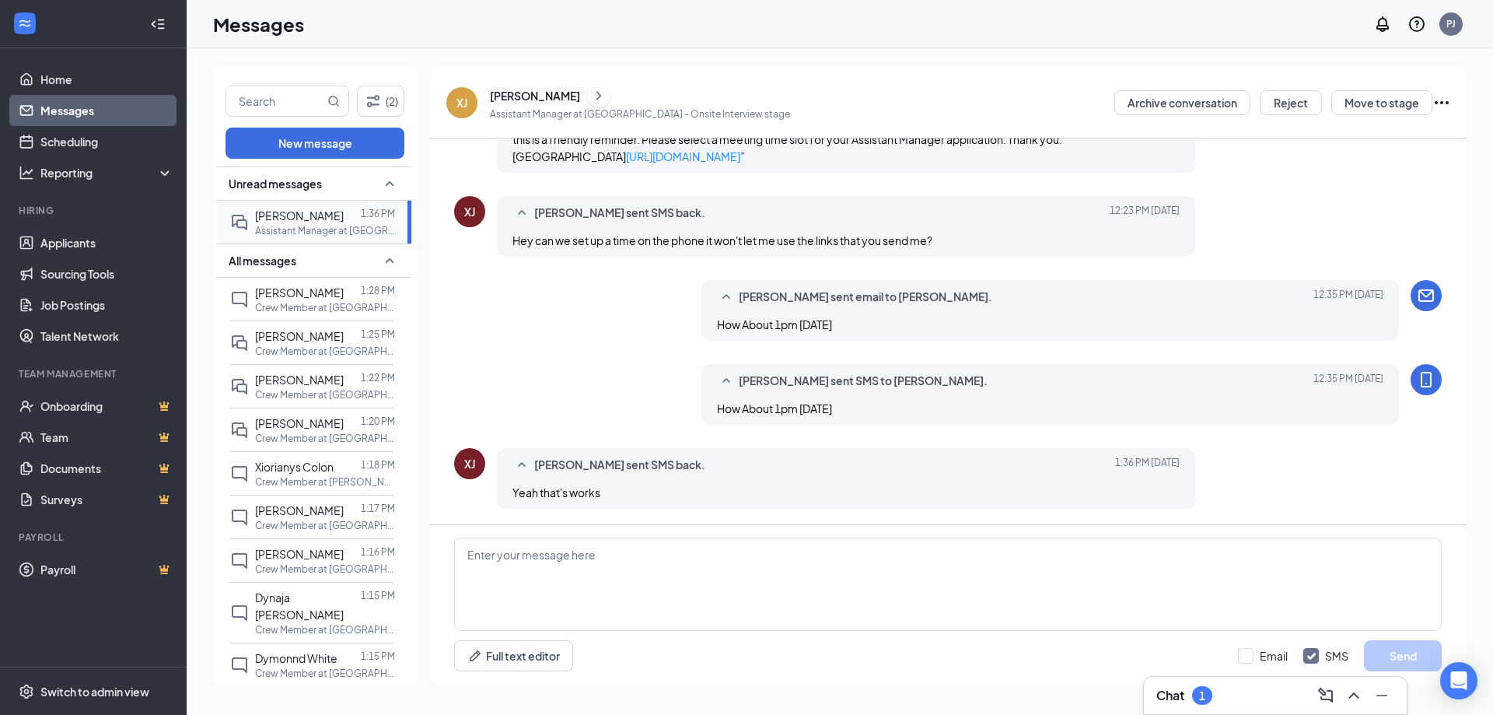
scroll to position [527, 0]
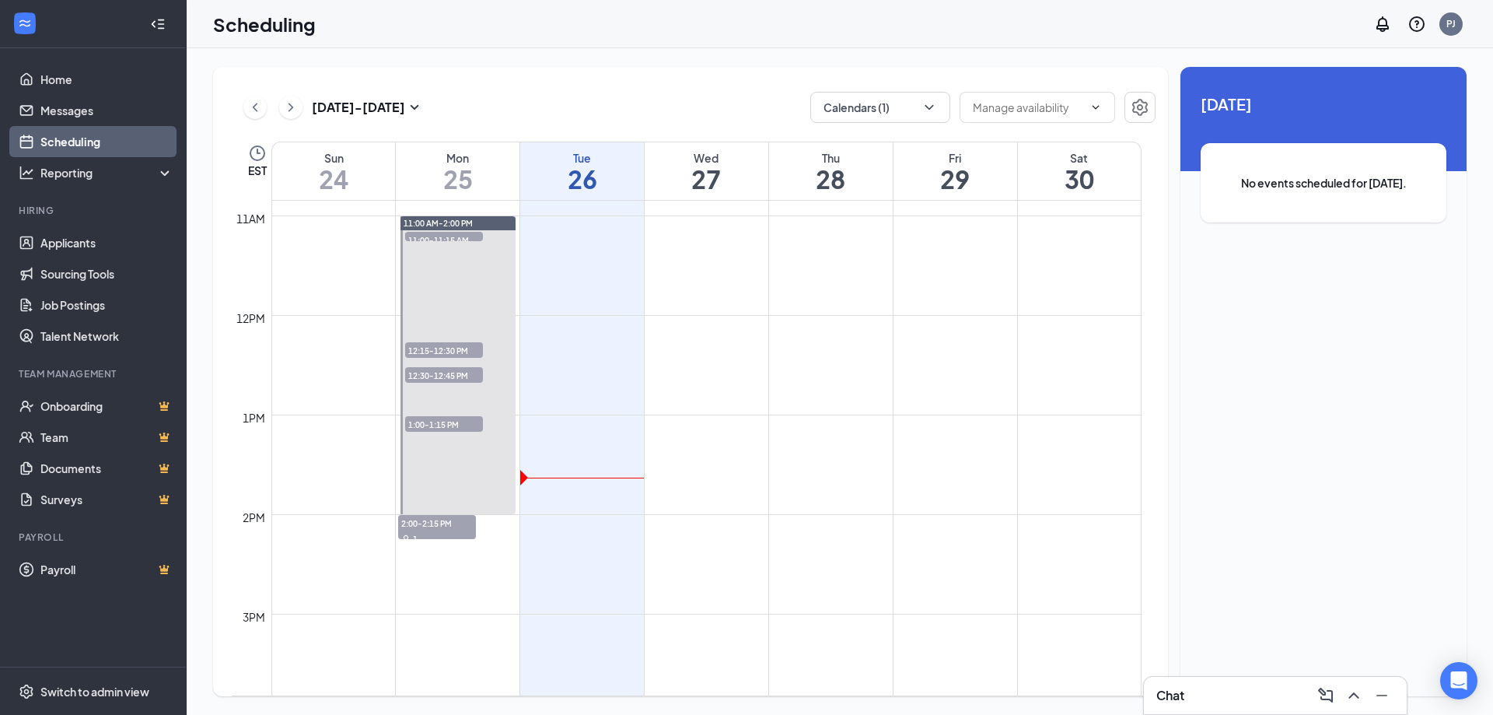
scroll to position [1072, 0]
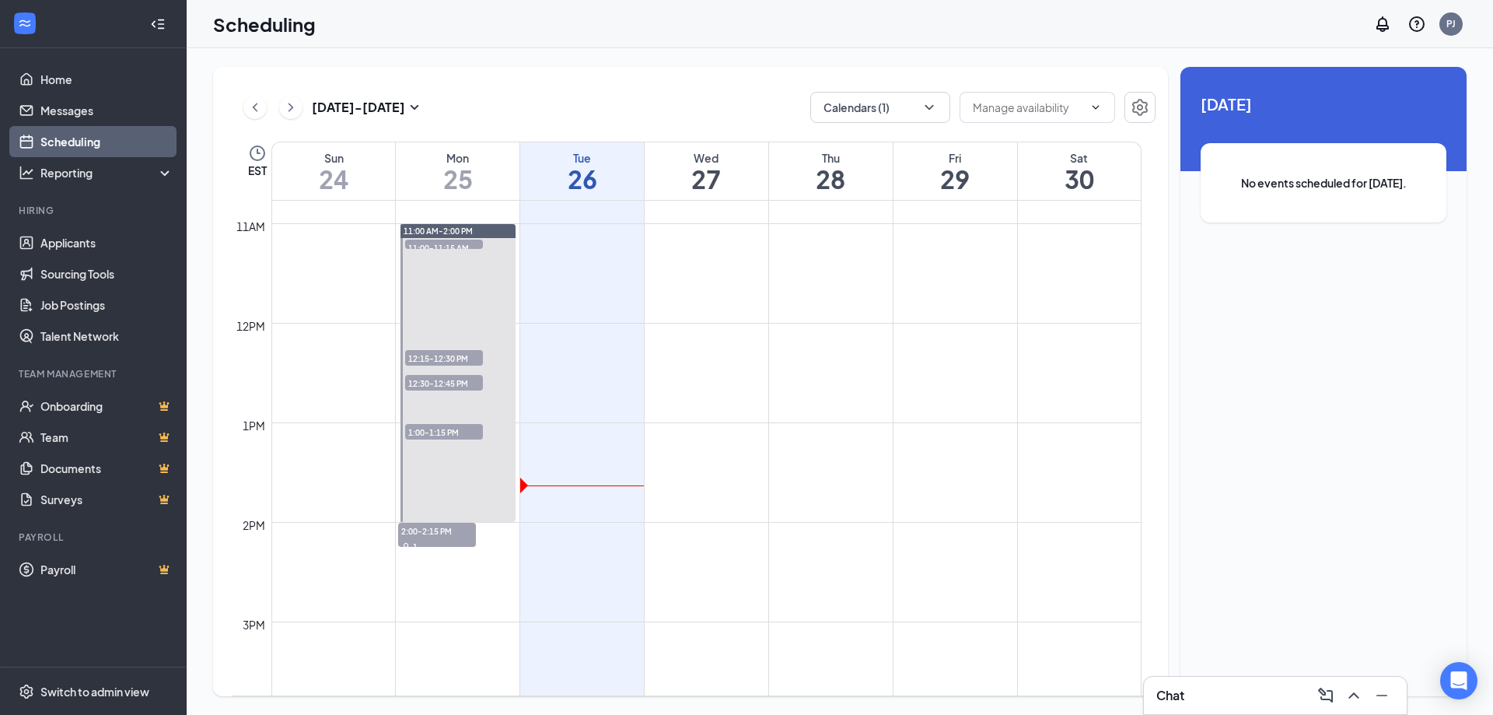
click at [468, 245] on span "11:00-11:15 AM" at bounding box center [444, 247] width 78 height 16
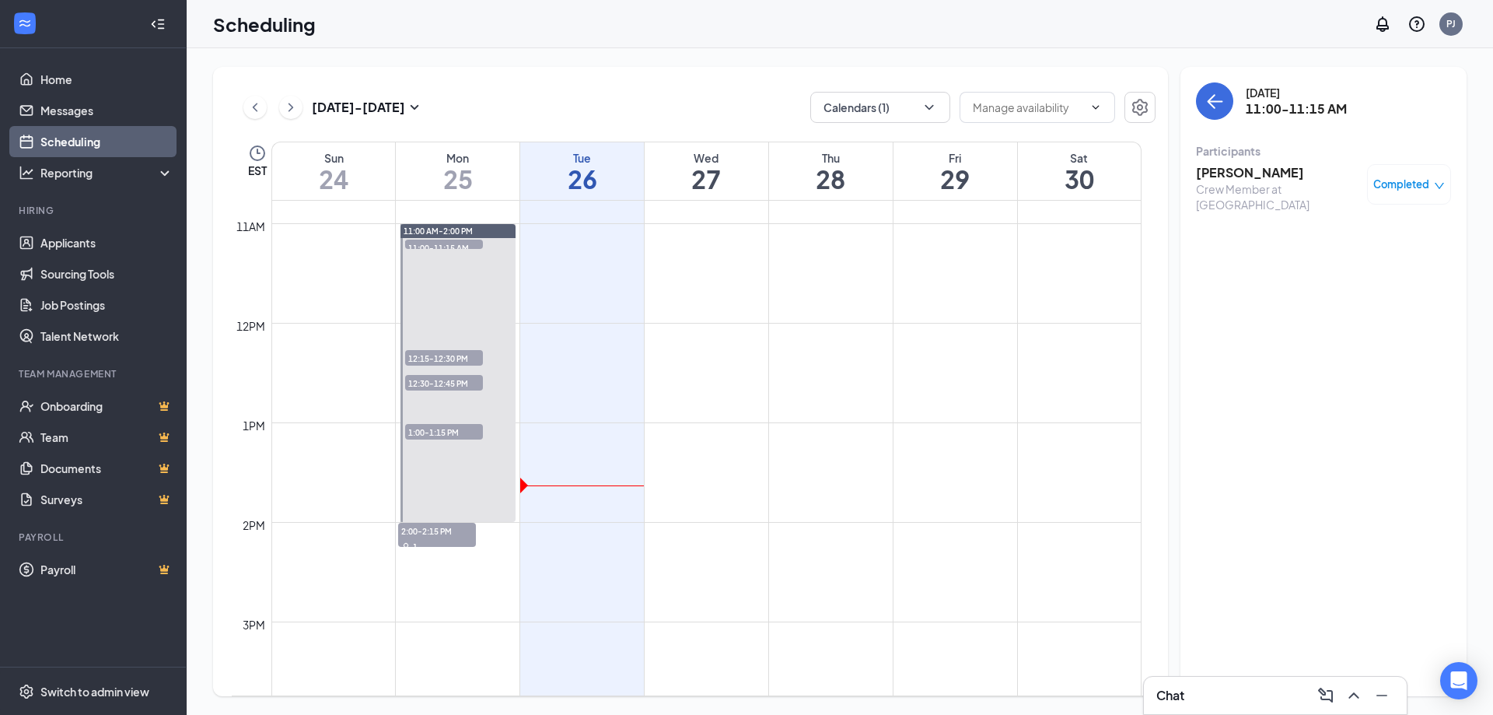
click at [454, 354] on span "12:15-12:30 PM" at bounding box center [444, 358] width 78 height 16
click at [449, 380] on span "12:30-12:45 PM" at bounding box center [444, 383] width 78 height 16
click at [437, 428] on span "1:00-1:15 PM" at bounding box center [444, 432] width 78 height 16
click at [438, 531] on span "2:00-2:15 PM" at bounding box center [437, 531] width 78 height 16
click at [286, 103] on icon "ChevronRight" at bounding box center [291, 107] width 16 height 19
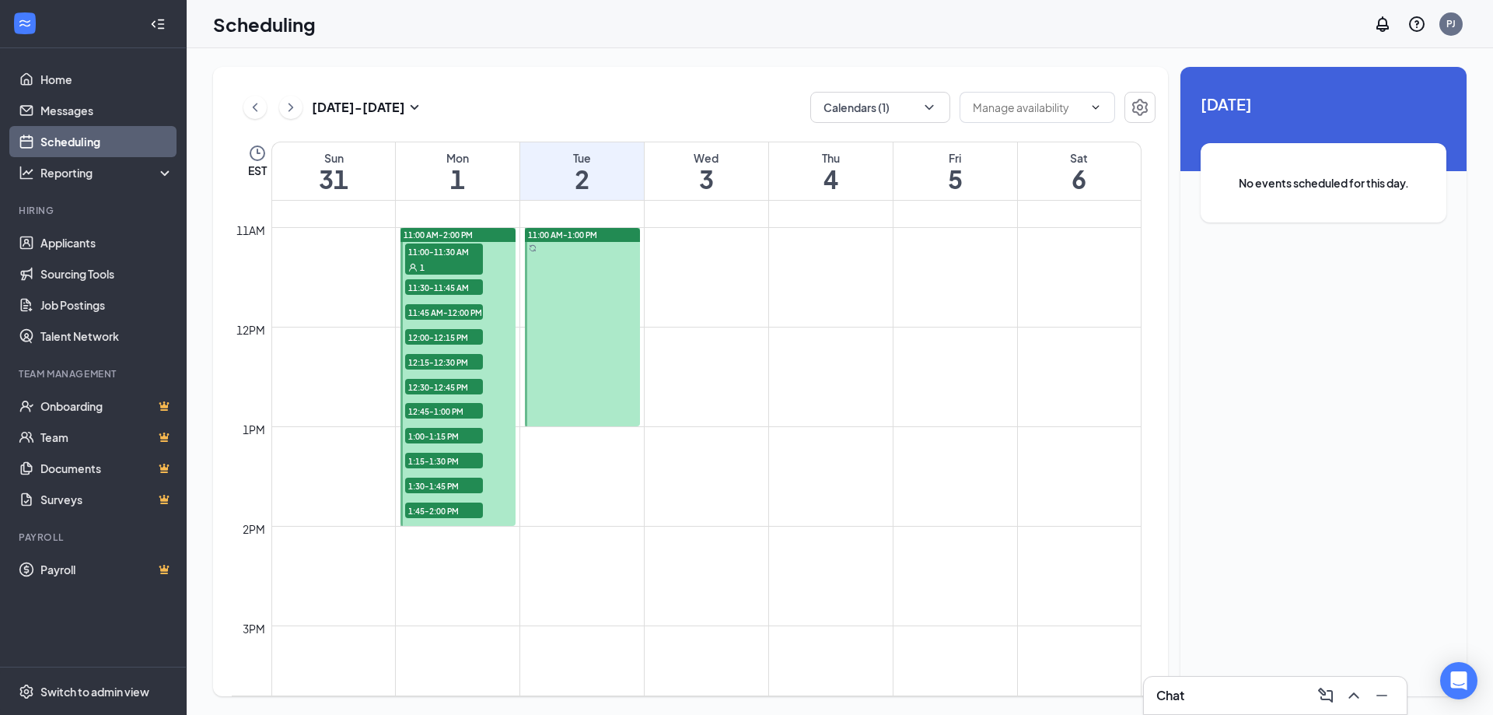
scroll to position [1008, 0]
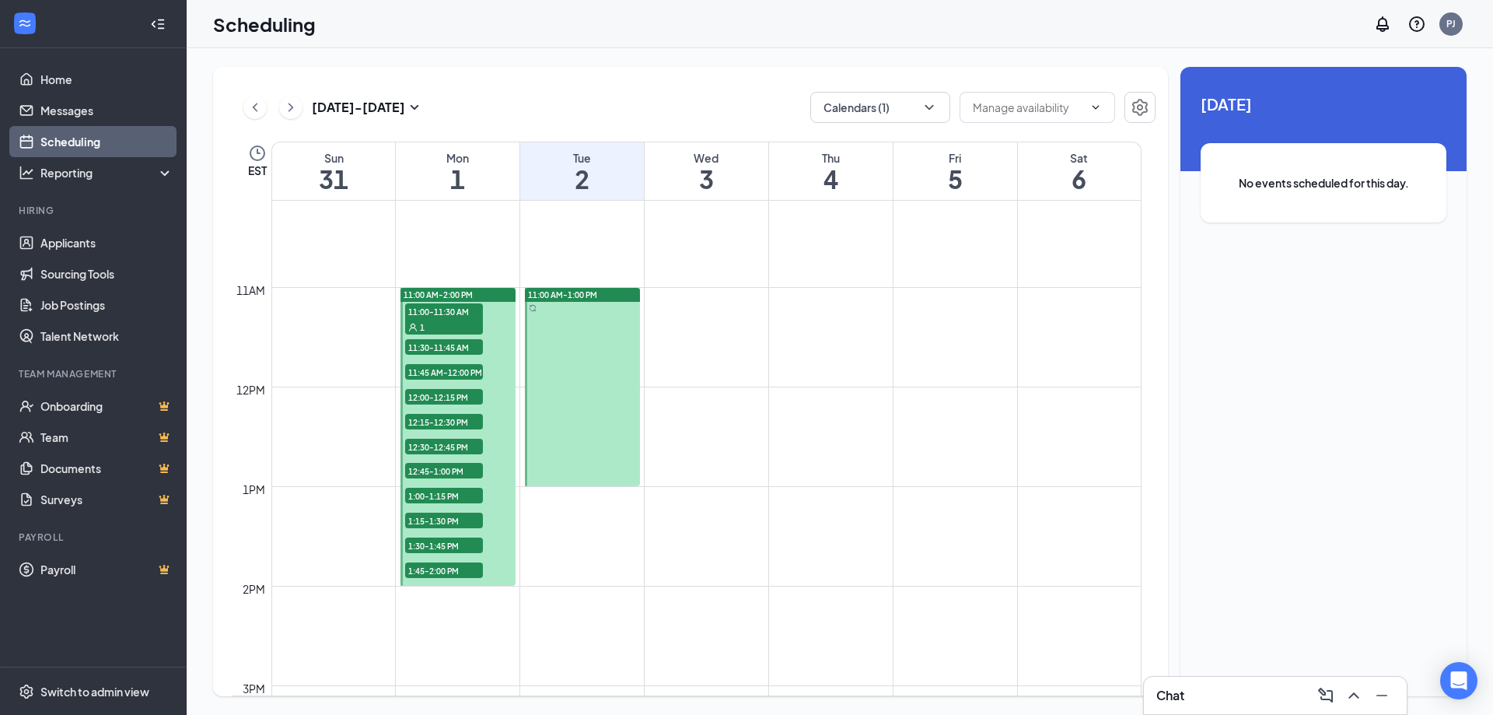
click at [447, 345] on span "11:30-11:45 AM" at bounding box center [444, 347] width 78 height 16
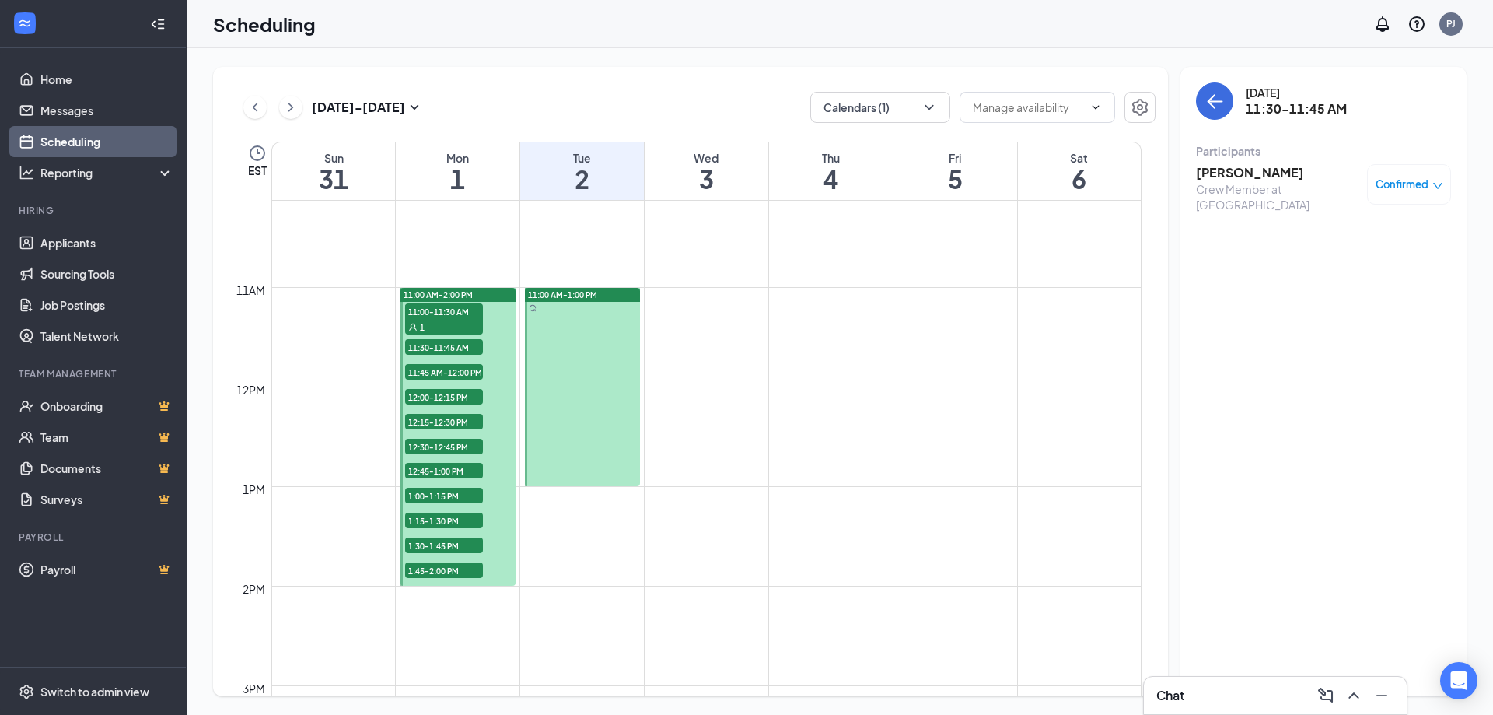
click at [1238, 170] on h3 "[PERSON_NAME]" at bounding box center [1277, 172] width 163 height 17
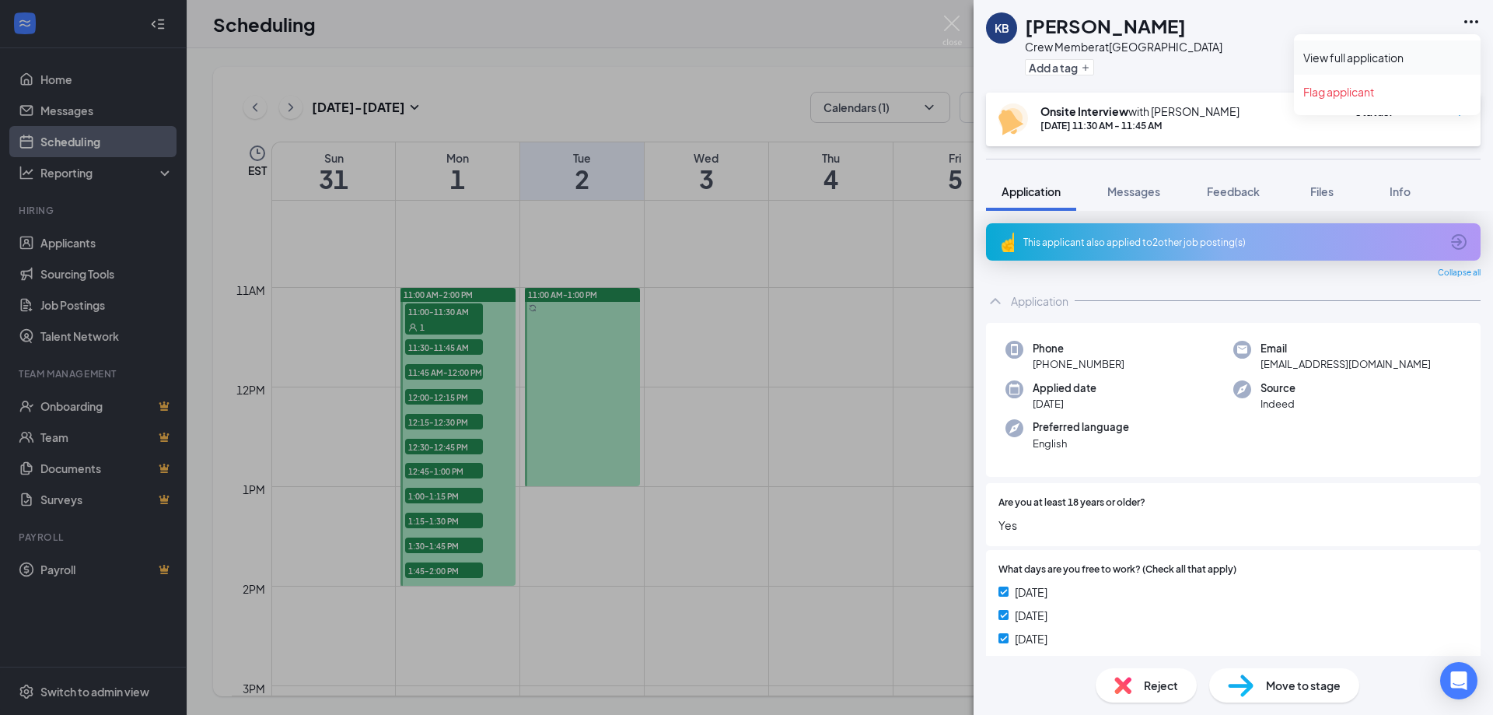
click at [1393, 54] on link "View full application" at bounding box center [1387, 58] width 168 height 16
click at [959, 21] on img at bounding box center [951, 31] width 19 height 30
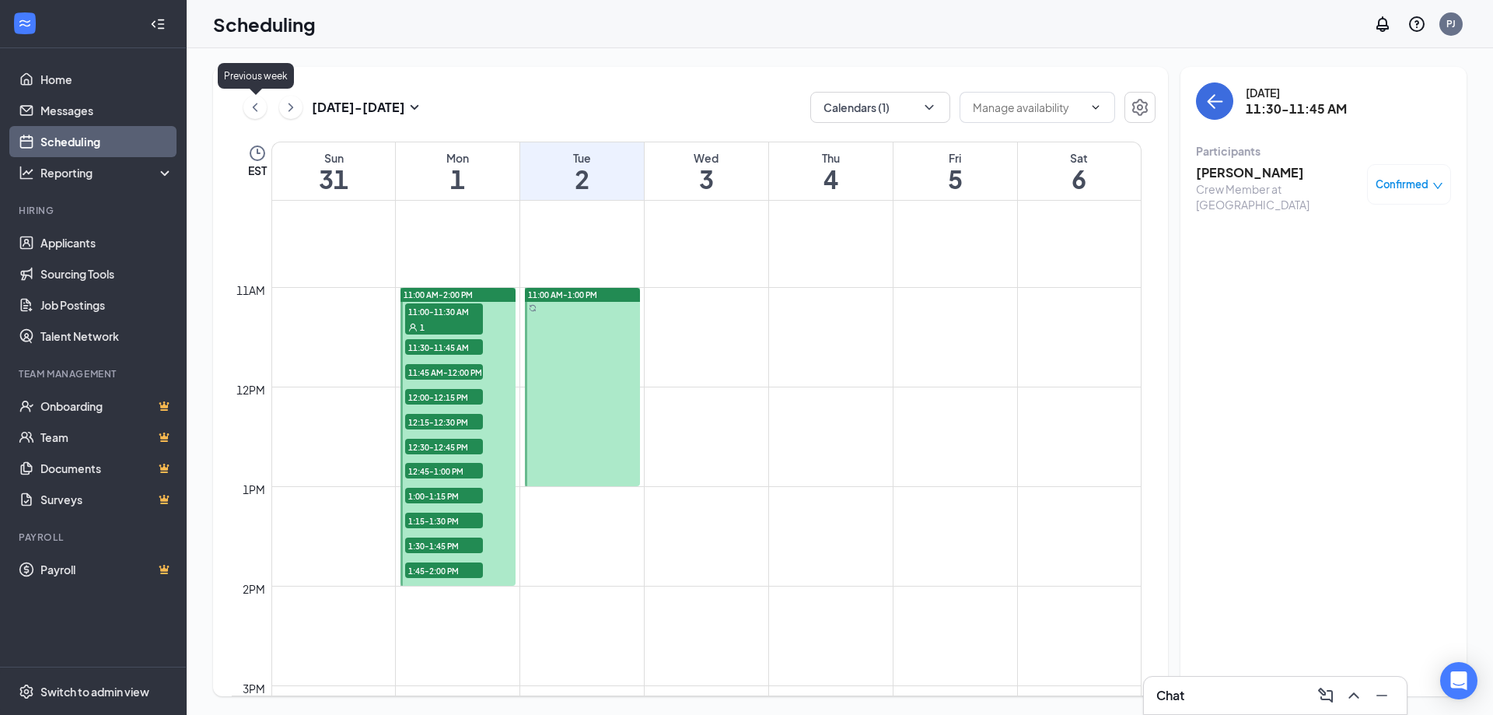
click at [247, 107] on icon "ChevronLeft" at bounding box center [255, 107] width 16 height 19
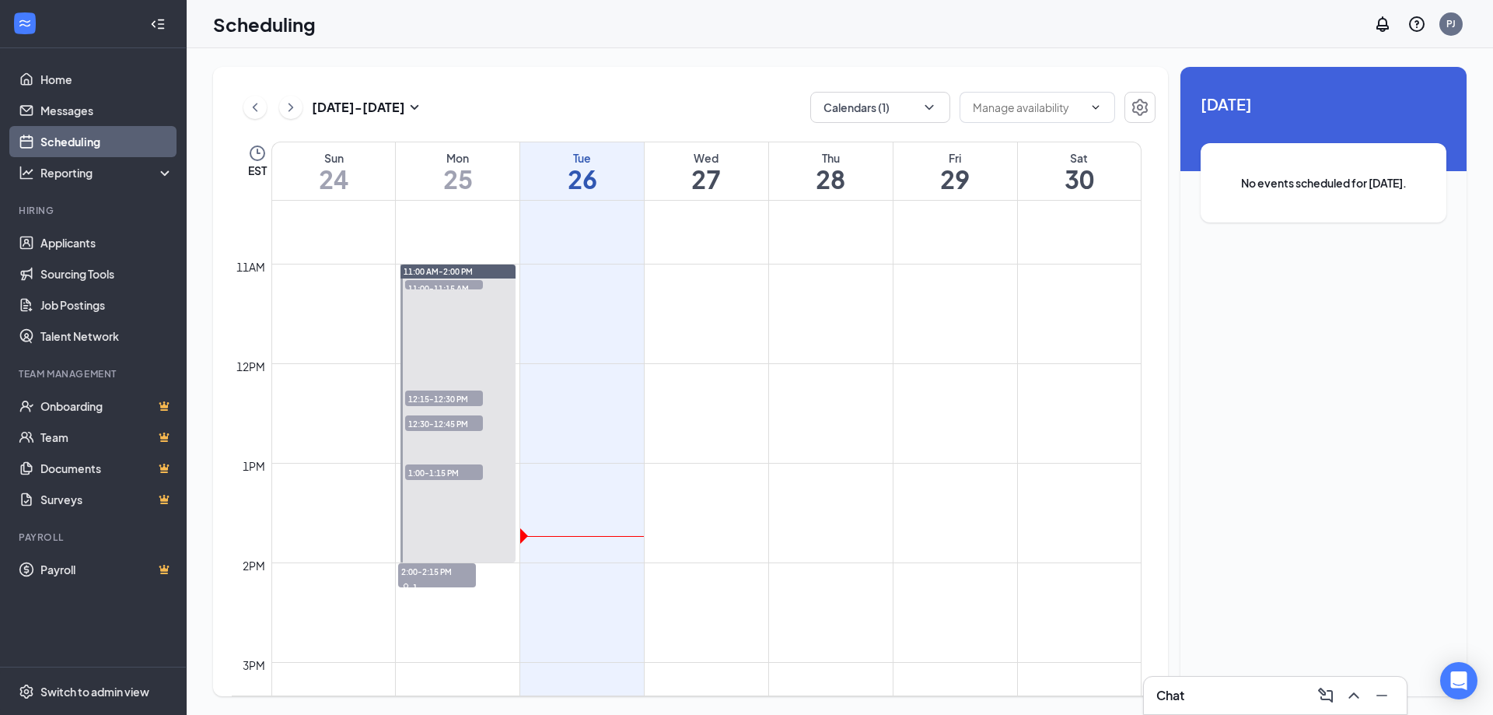
scroll to position [1036, 0]
click at [456, 278] on span "11:00-11:15 AM" at bounding box center [444, 283] width 78 height 16
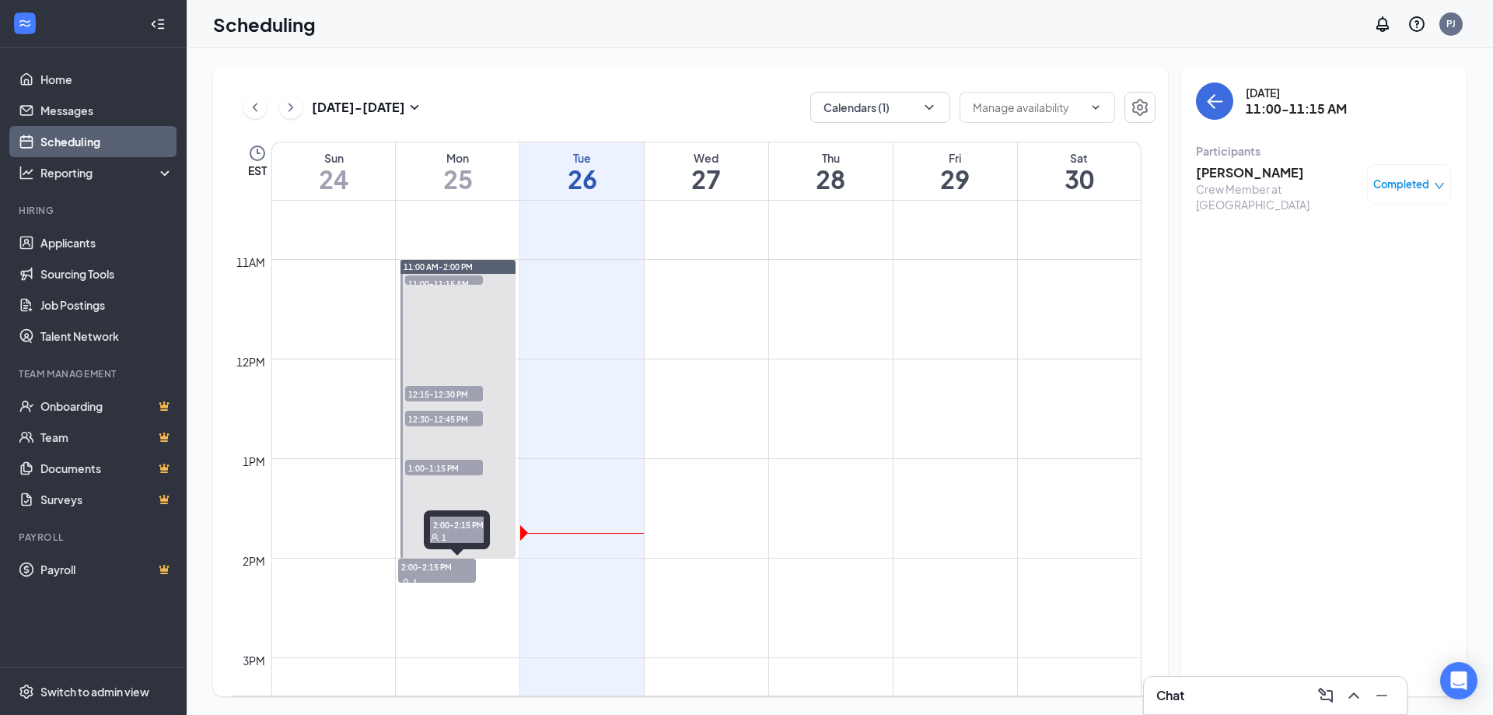
click at [450, 575] on div "1" at bounding box center [437, 582] width 78 height 16
click at [1270, 172] on h3 "Frederick Wright" at bounding box center [1277, 172] width 163 height 17
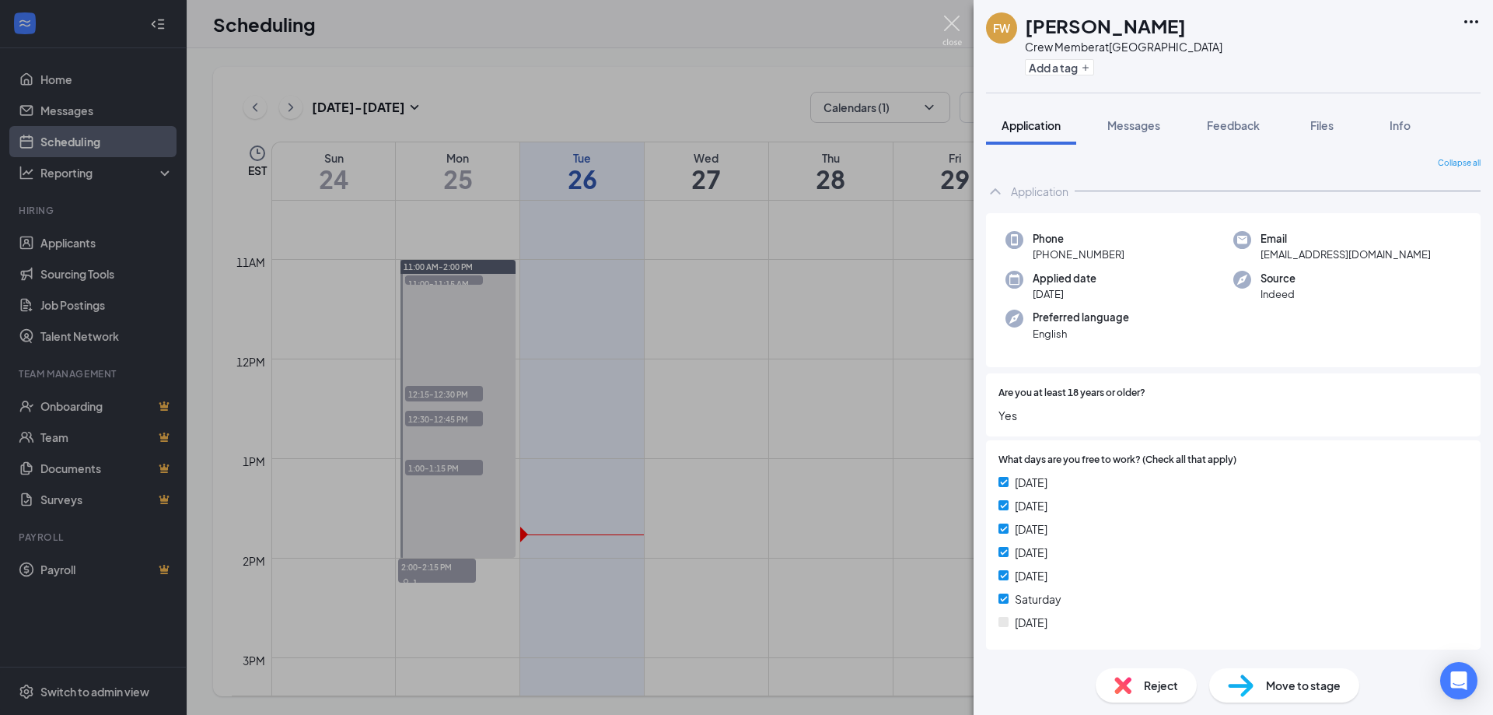
click at [948, 23] on img at bounding box center [951, 31] width 19 height 30
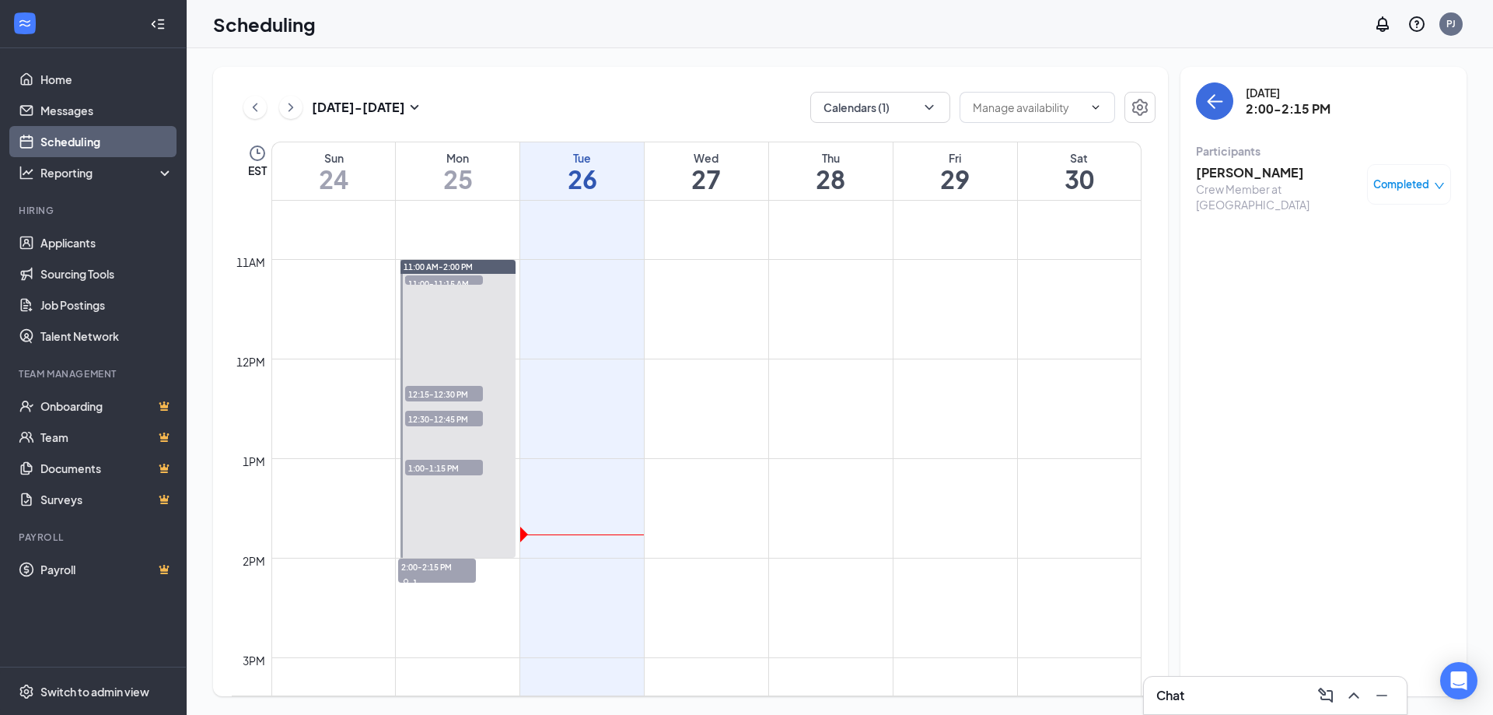
click at [453, 271] on span "11:00 AM-2:00 PM" at bounding box center [438, 266] width 69 height 11
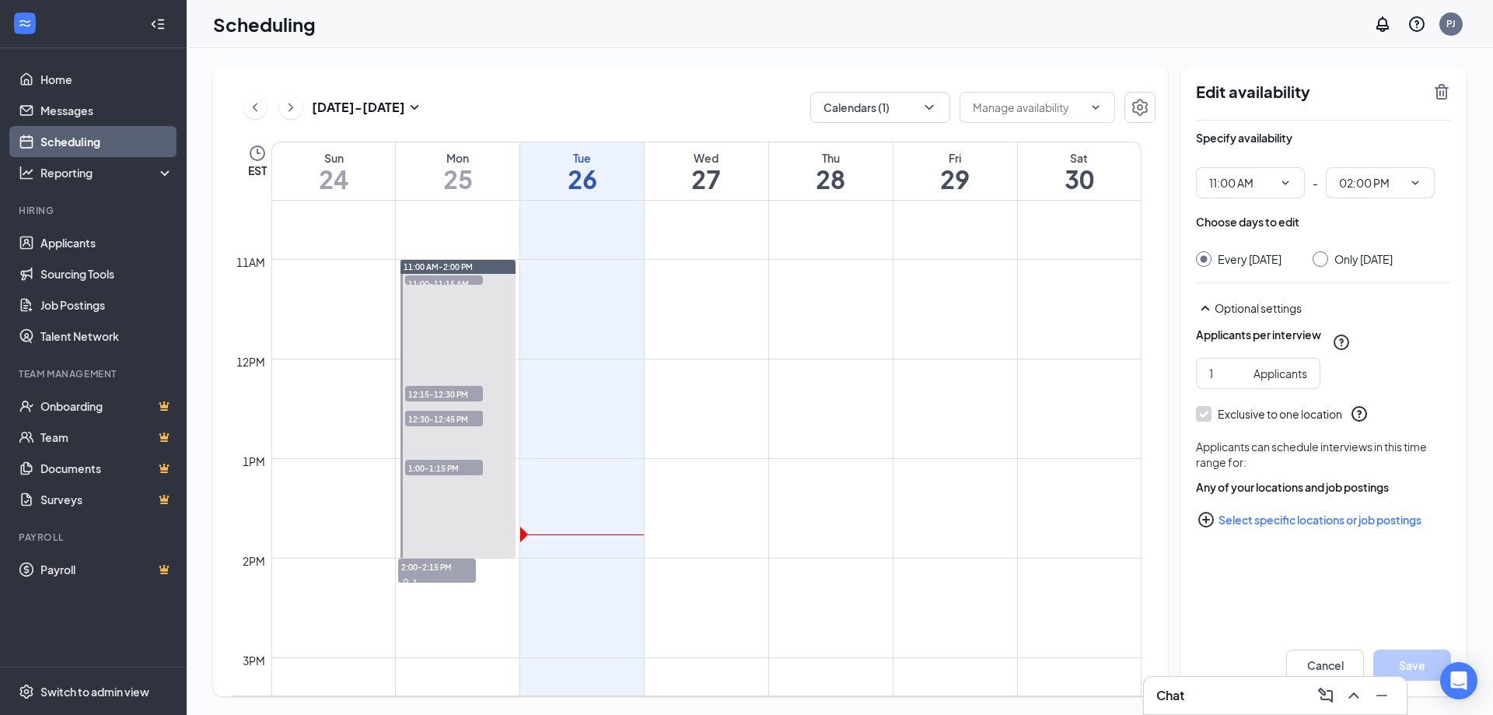
type input "11:00 AM"
type input "02:00 PM"
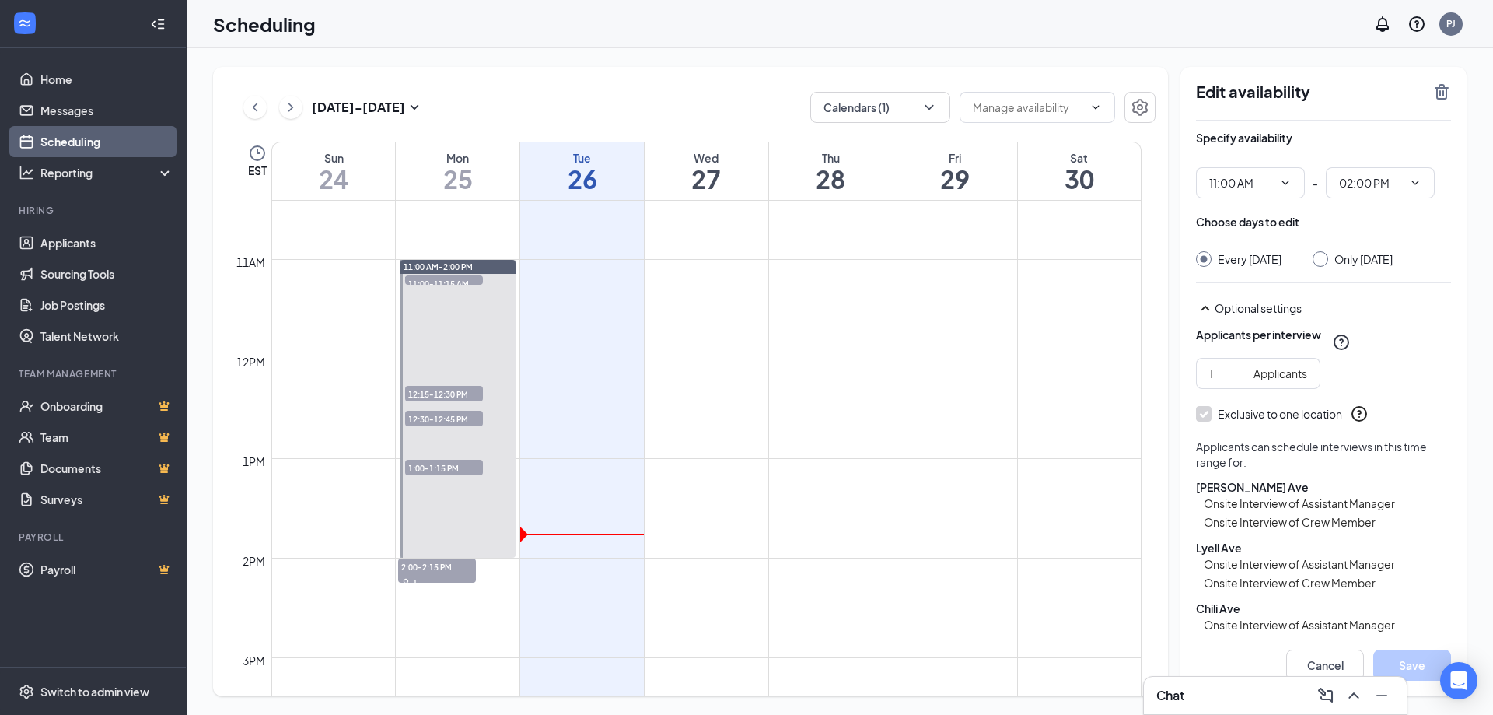
click at [451, 278] on span "11:00-11:15 AM" at bounding box center [444, 283] width 78 height 16
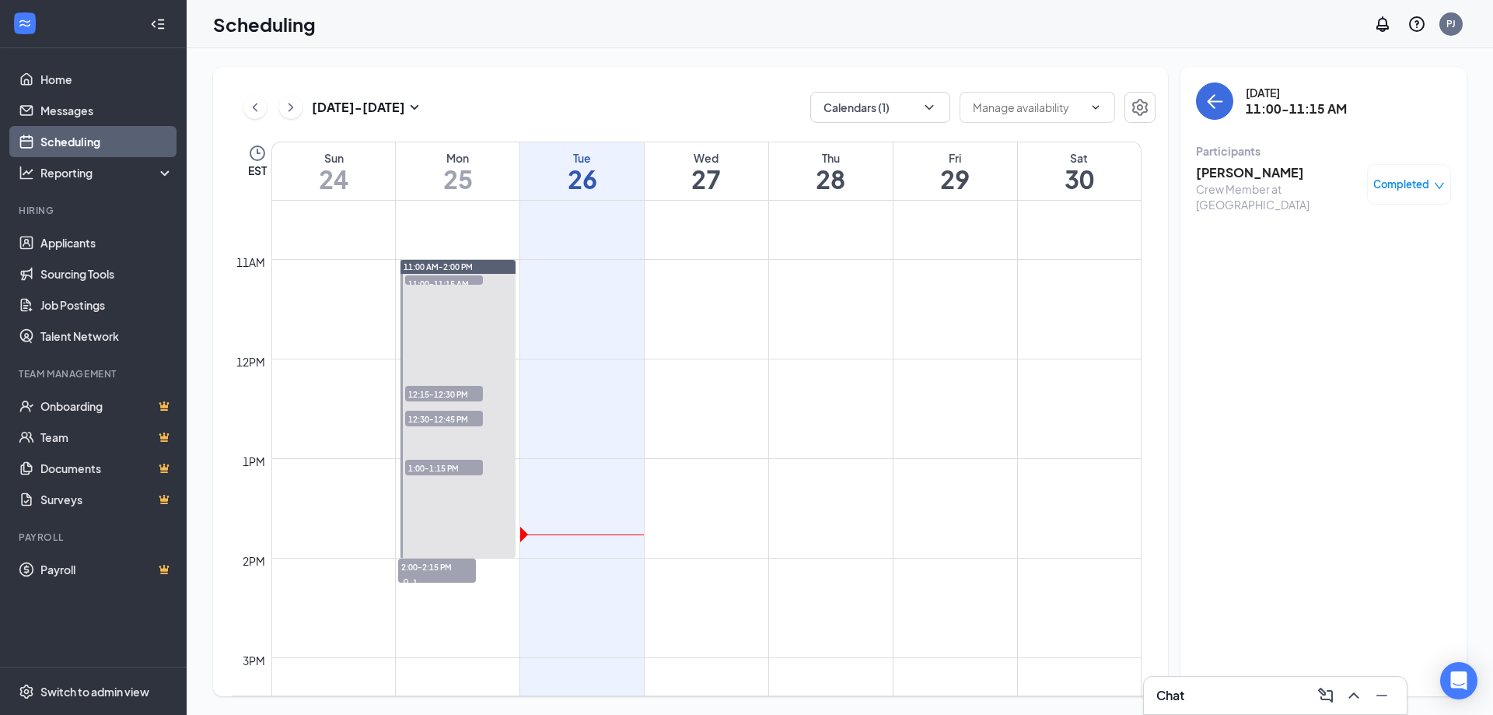
click at [1218, 174] on h3 "Karo Jr" at bounding box center [1277, 172] width 163 height 17
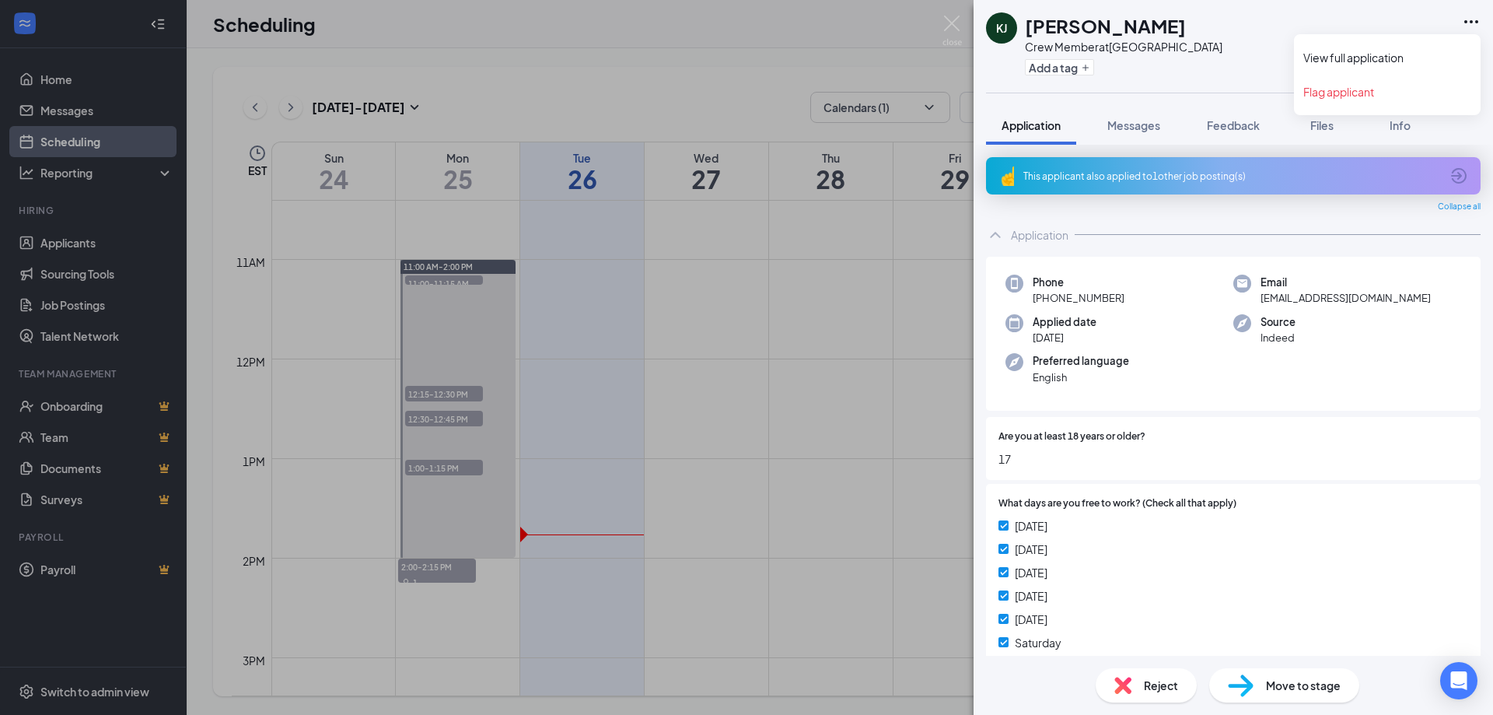
click at [1474, 17] on icon "Ellipses" at bounding box center [1471, 21] width 19 height 19
click at [1257, 82] on div "KJ Karo Jr Crew Member at Monroe Ave Add a tag" at bounding box center [1232, 46] width 519 height 93
click at [1033, 123] on span "Application" at bounding box center [1030, 125] width 59 height 14
click at [951, 20] on img at bounding box center [951, 31] width 19 height 30
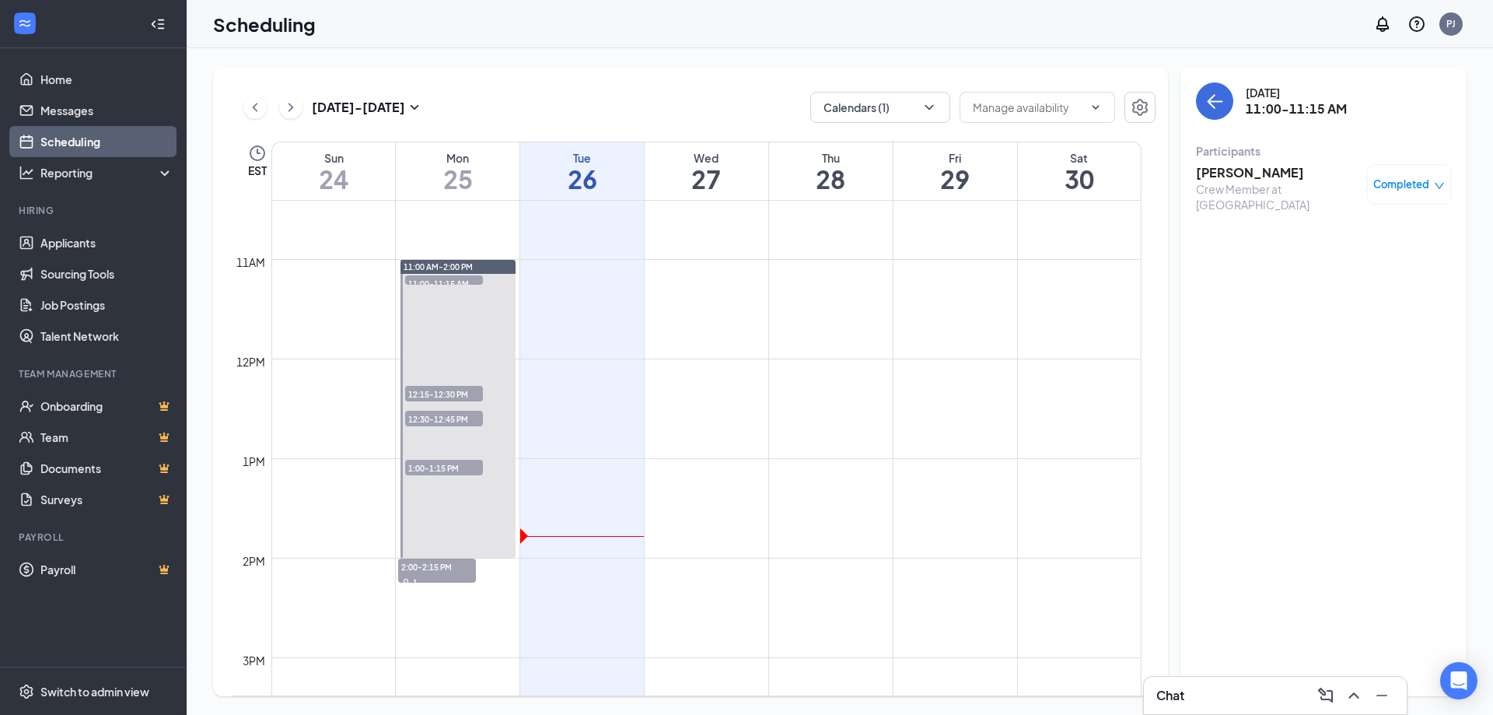
click at [439, 390] on span "12:15-12:30 PM" at bounding box center [444, 394] width 78 height 16
click at [431, 416] on span "12:30-12:45 PM" at bounding box center [444, 419] width 78 height 16
click at [422, 466] on span "1:00-1:15 PM" at bounding box center [444, 468] width 78 height 16
click at [467, 280] on span "11:00-11:15 AM" at bounding box center [444, 283] width 78 height 16
click at [1216, 171] on h3 "Karo Jr" at bounding box center [1277, 172] width 163 height 17
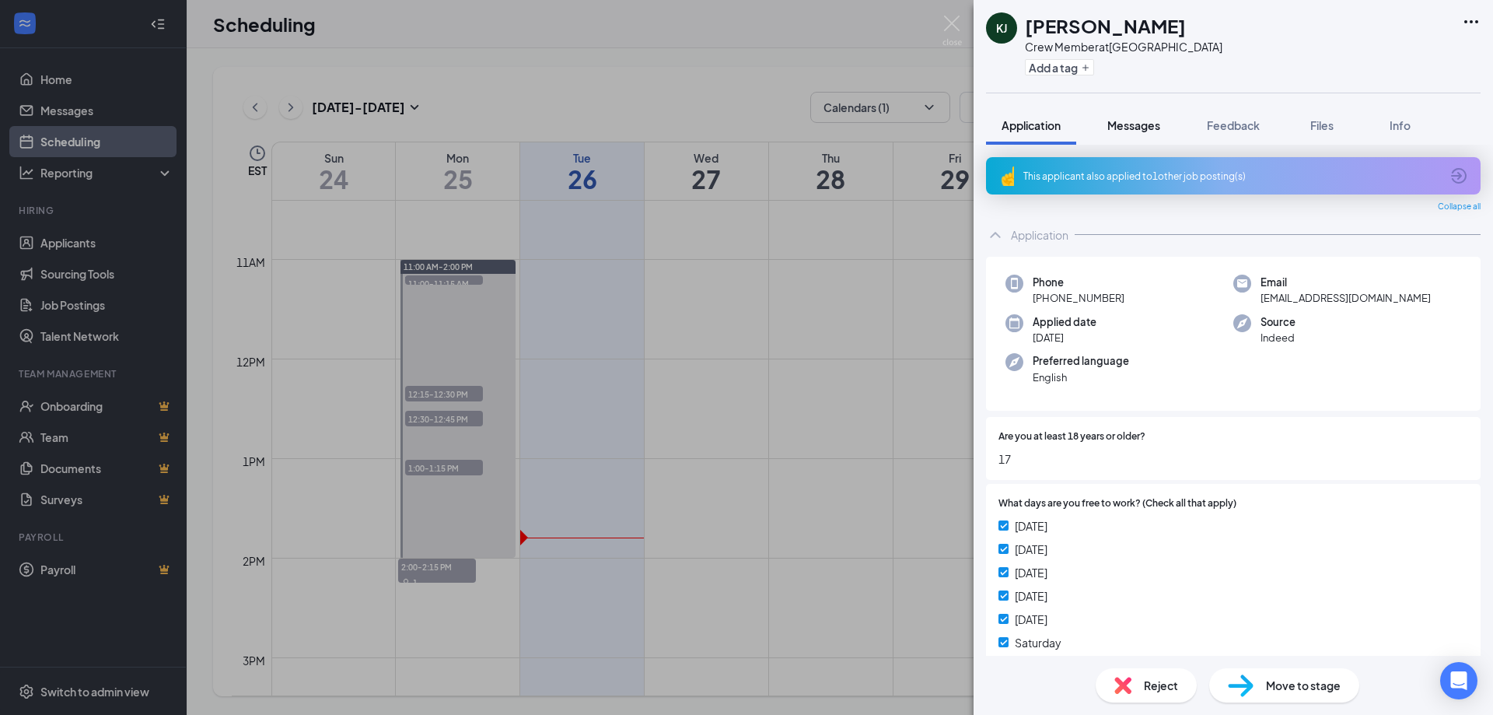
click at [1138, 121] on span "Messages" at bounding box center [1133, 125] width 53 height 14
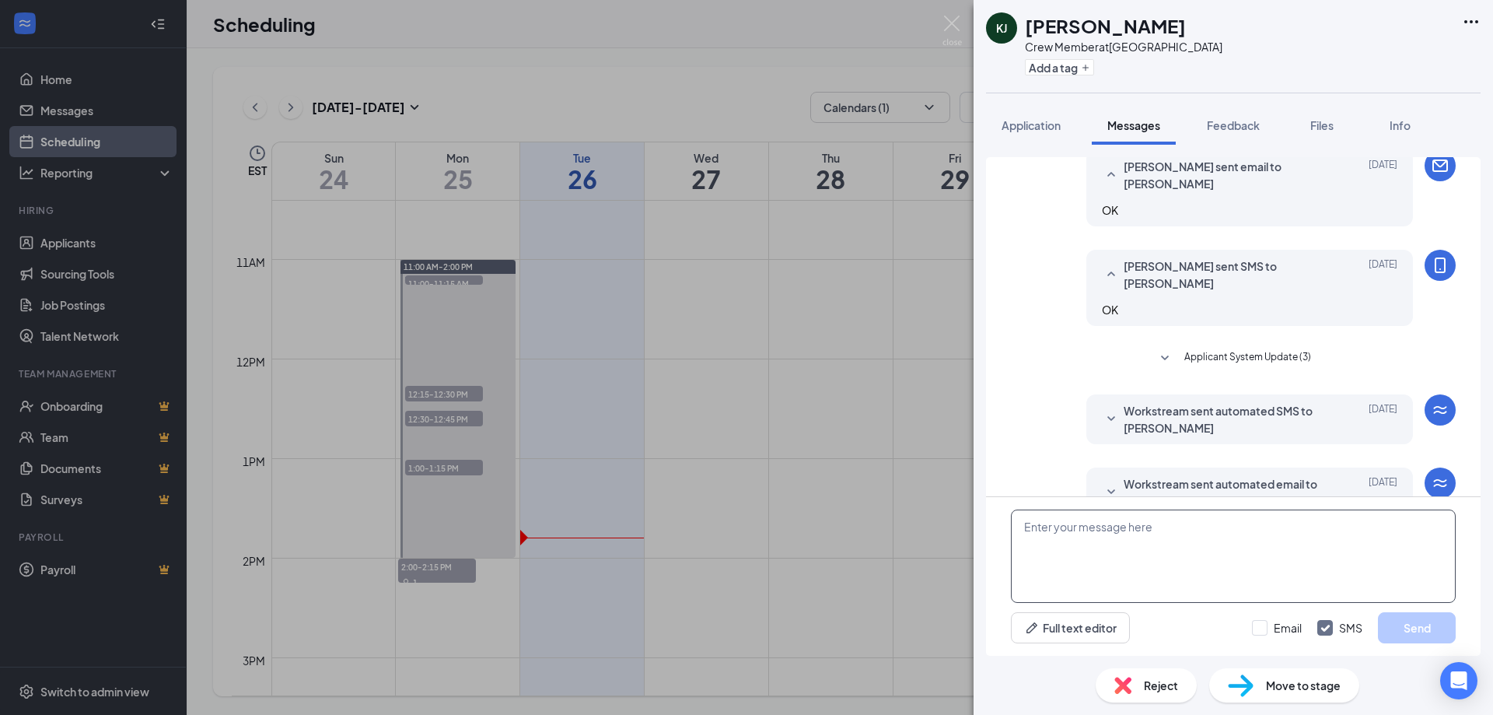
scroll to position [317, 0]
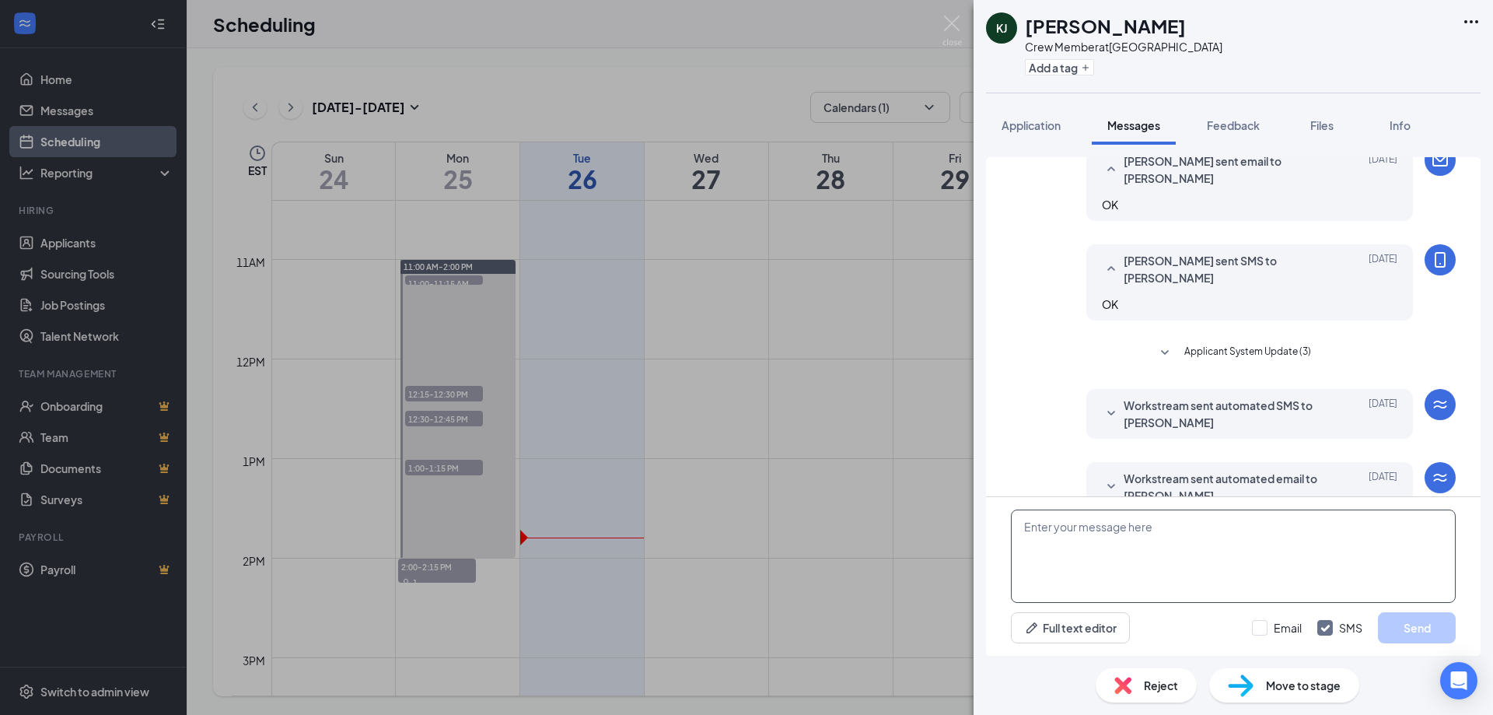
click at [1094, 569] on textarea at bounding box center [1233, 555] width 445 height 93
click at [1133, 521] on textarea "Orientation Thursday 12PM till 2" at bounding box center [1233, 555] width 445 height 93
click at [1211, 524] on textarea "Orientation Thursday Starts at 12PM till 2" at bounding box center [1233, 555] width 445 height 93
click at [1243, 525] on textarea "Orientation Thursday Starts at 12PM last till 2" at bounding box center [1233, 555] width 445 height 93
drag, startPoint x: 1416, startPoint y: 527, endPoint x: 1015, endPoint y: 544, distance: 400.8
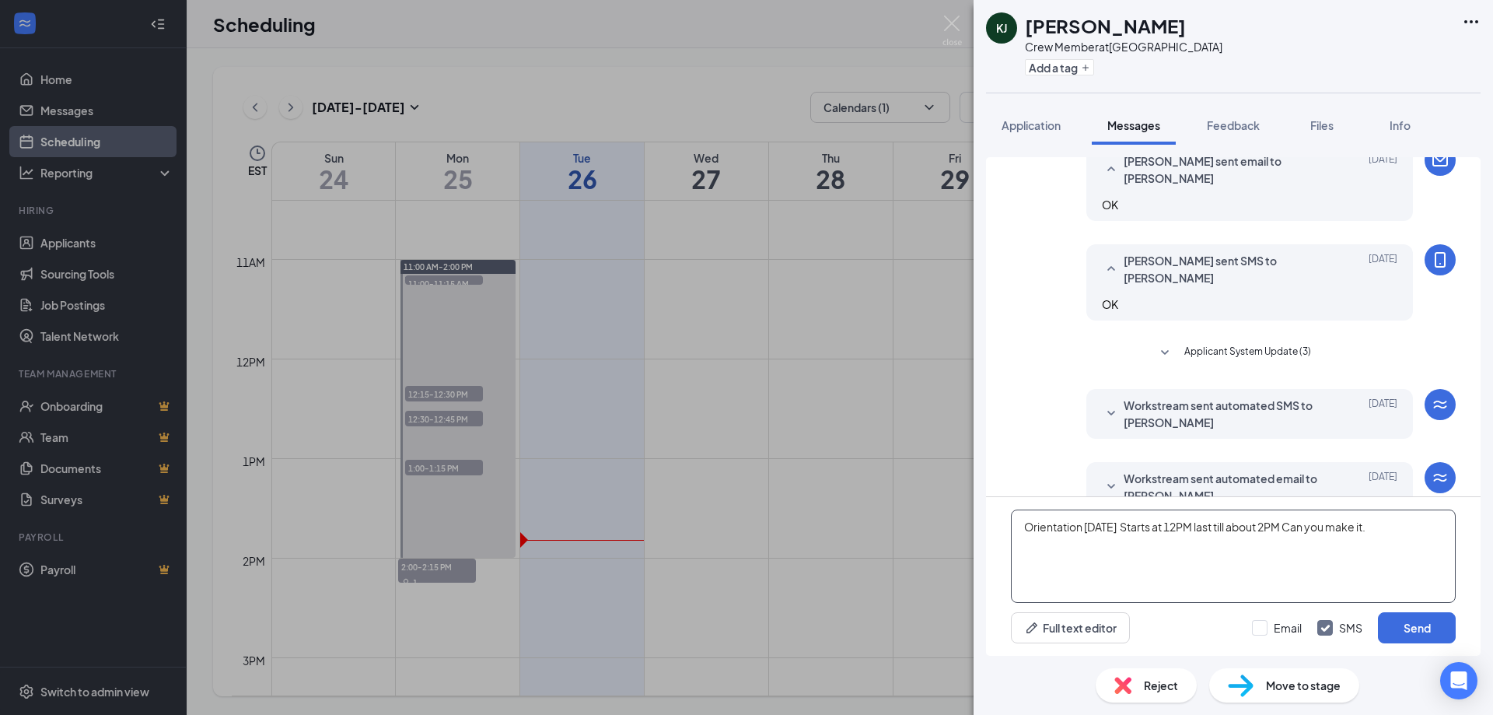
click at [1015, 544] on textarea "Orientation Thursday Starts at 12PM last till about 2PM Can you make it." at bounding box center [1233, 555] width 445 height 93
click at [1208, 519] on textarea "Orientation Thursday Starts at 12PM last till about 2PM Can you make it." at bounding box center [1233, 555] width 445 height 93
drag, startPoint x: 1394, startPoint y: 529, endPoint x: 1243, endPoint y: 533, distance: 151.7
click at [1243, 533] on textarea "Orientation Thursday Starts at 12PM last till about 2PM Can you make it." at bounding box center [1233, 555] width 445 height 93
click at [1410, 529] on textarea "Orientation Thursday Starts at 12PM last till about 2PM Can you make it." at bounding box center [1233, 555] width 445 height 93
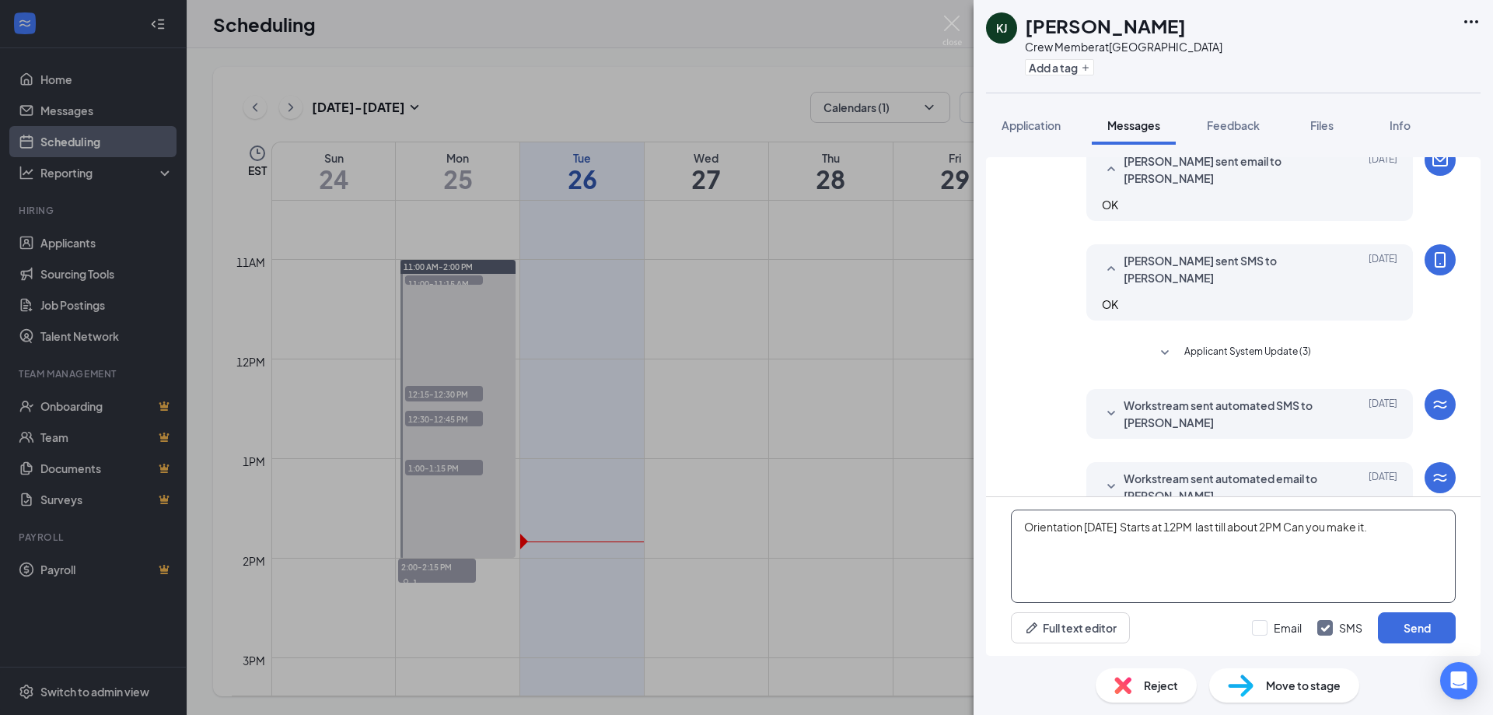
click at [1389, 524] on textarea "Orientation Thursday Starts at 12PM last till about 2PM Can you make it." at bounding box center [1233, 555] width 445 height 93
click at [1386, 526] on textarea "Orientation Thursday Starts at 12PM last till about 2PM Can you make it." at bounding box center [1233, 555] width 445 height 93
click at [1302, 523] on textarea "Orientation Thursday Starts at 12PM last till about 2PM Can you make it?" at bounding box center [1233, 555] width 445 height 93
click at [1305, 523] on textarea "Orientation Thursday Starts at 12PM last till about 2PM Can you make it?" at bounding box center [1233, 555] width 445 height 93
drag, startPoint x: 1121, startPoint y: 551, endPoint x: 1012, endPoint y: 532, distance: 111.3
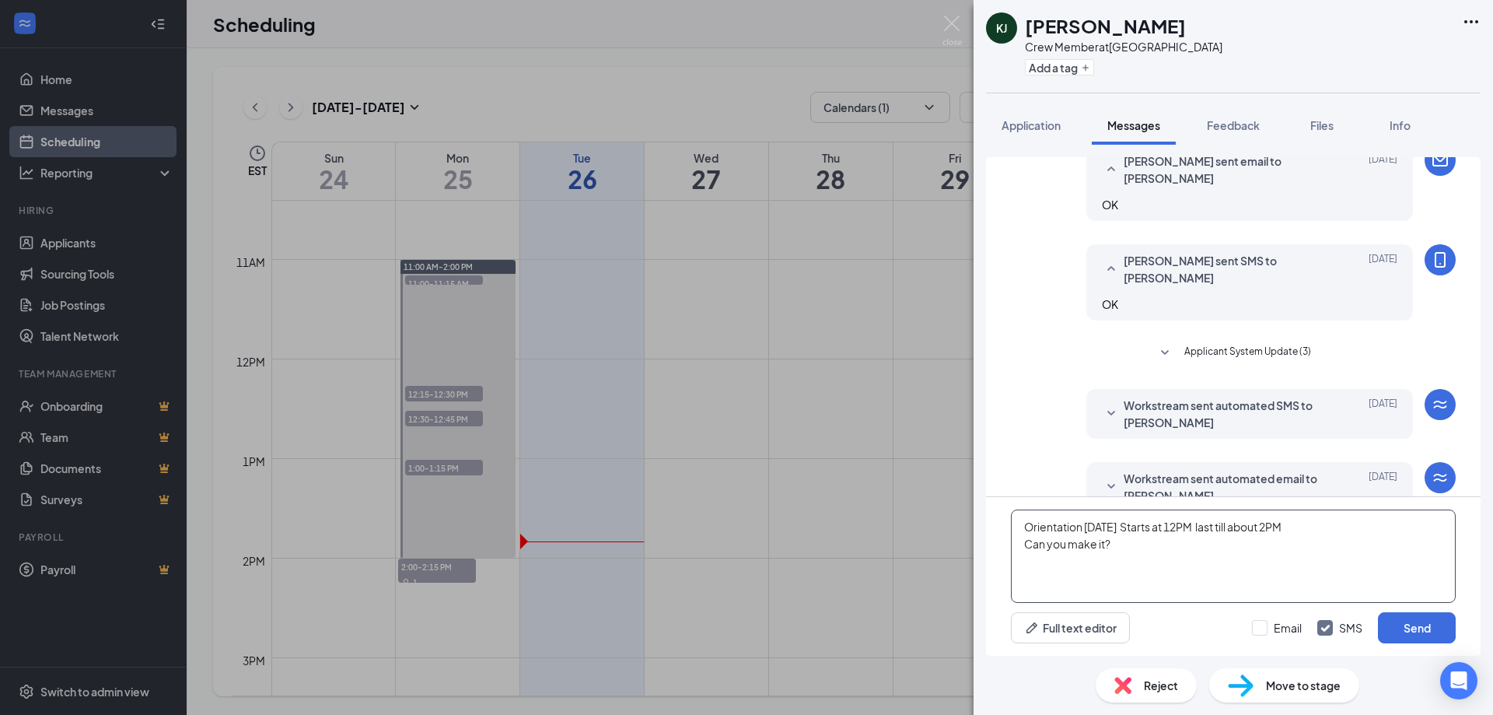
click at [1012, 532] on textarea "Orientation Thursday Starts at 12PM last till about 2PM Can you make it?" at bounding box center [1233, 555] width 445 height 93
click at [1315, 528] on textarea "Orientation Thursday Starts at 12PM last till about 2PM Can you make it?" at bounding box center [1233, 555] width 445 height 93
drag, startPoint x: 1141, startPoint y: 548, endPoint x: 1005, endPoint y: 521, distance: 138.8
click at [1005, 521] on div "Orientation Thursday Starts at 12PM last till about 2PM At Dewey Ave Can you ma…" at bounding box center [1233, 576] width 495 height 159
type textarea "Orientation Thursday Starts at 12PM last till about 2PM At Dewey Ave Can you ma…"
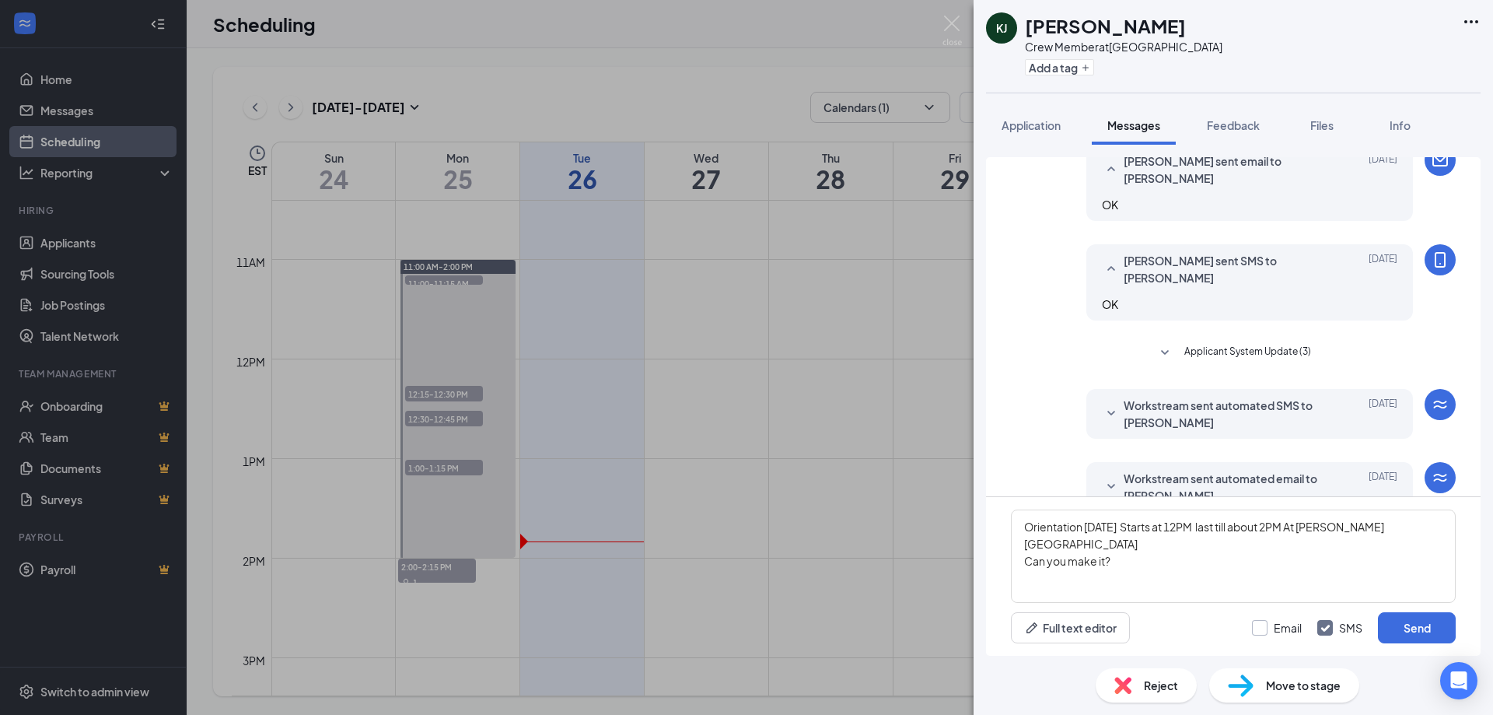
click at [1261, 631] on input "Email" at bounding box center [1277, 628] width 50 height 16
checkbox input "true"
click at [1420, 631] on button "Send" at bounding box center [1417, 627] width 78 height 31
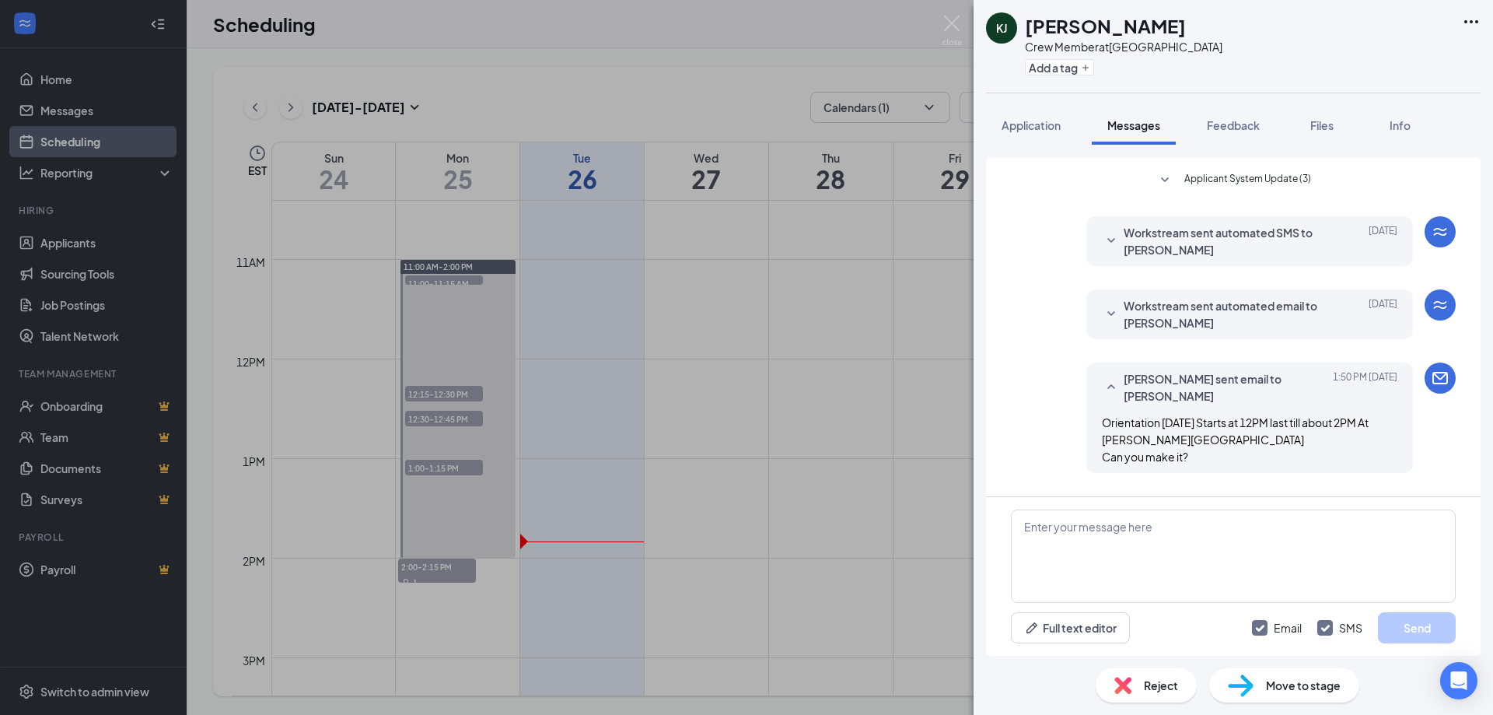
scroll to position [554, 0]
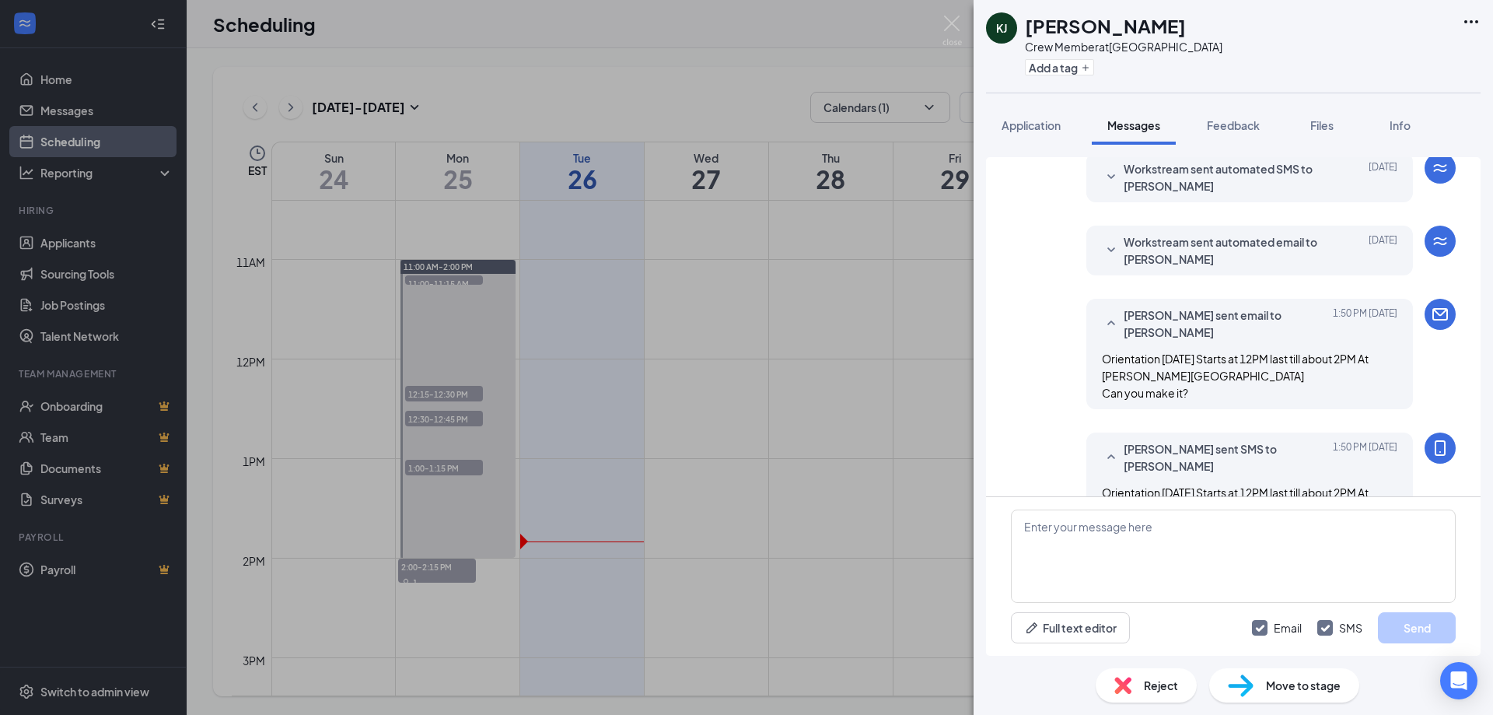
click at [444, 571] on div "KJ Karo Jr Crew Member at Monroe Ave Add a tag Application Messages Feedback Fi…" at bounding box center [746, 357] width 1493 height 715
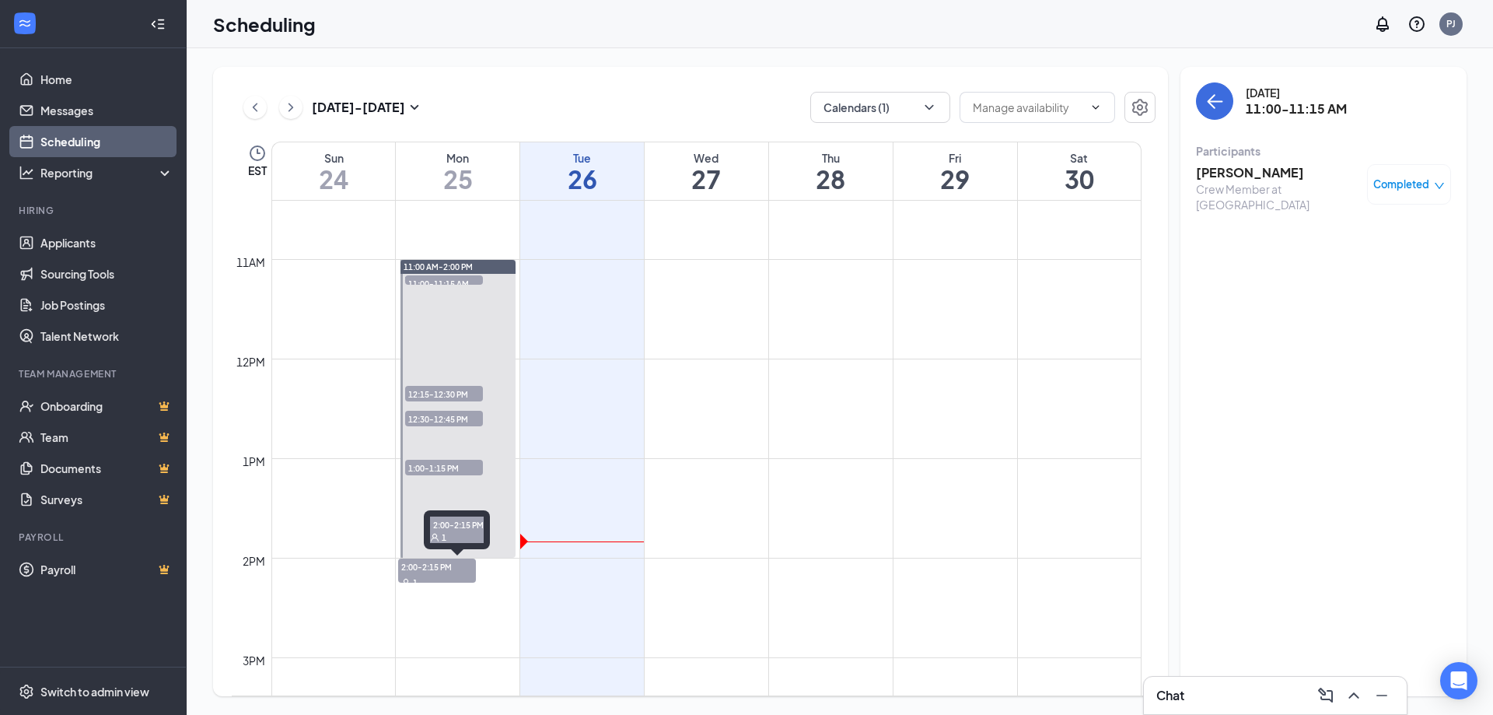
click at [447, 572] on span "2:00-2:15 PM" at bounding box center [437, 566] width 78 height 16
drag, startPoint x: 1298, startPoint y: 170, endPoint x: 1198, endPoint y: 175, distance: 100.4
click at [1198, 175] on h3 "Frederick Wright" at bounding box center [1277, 172] width 163 height 17
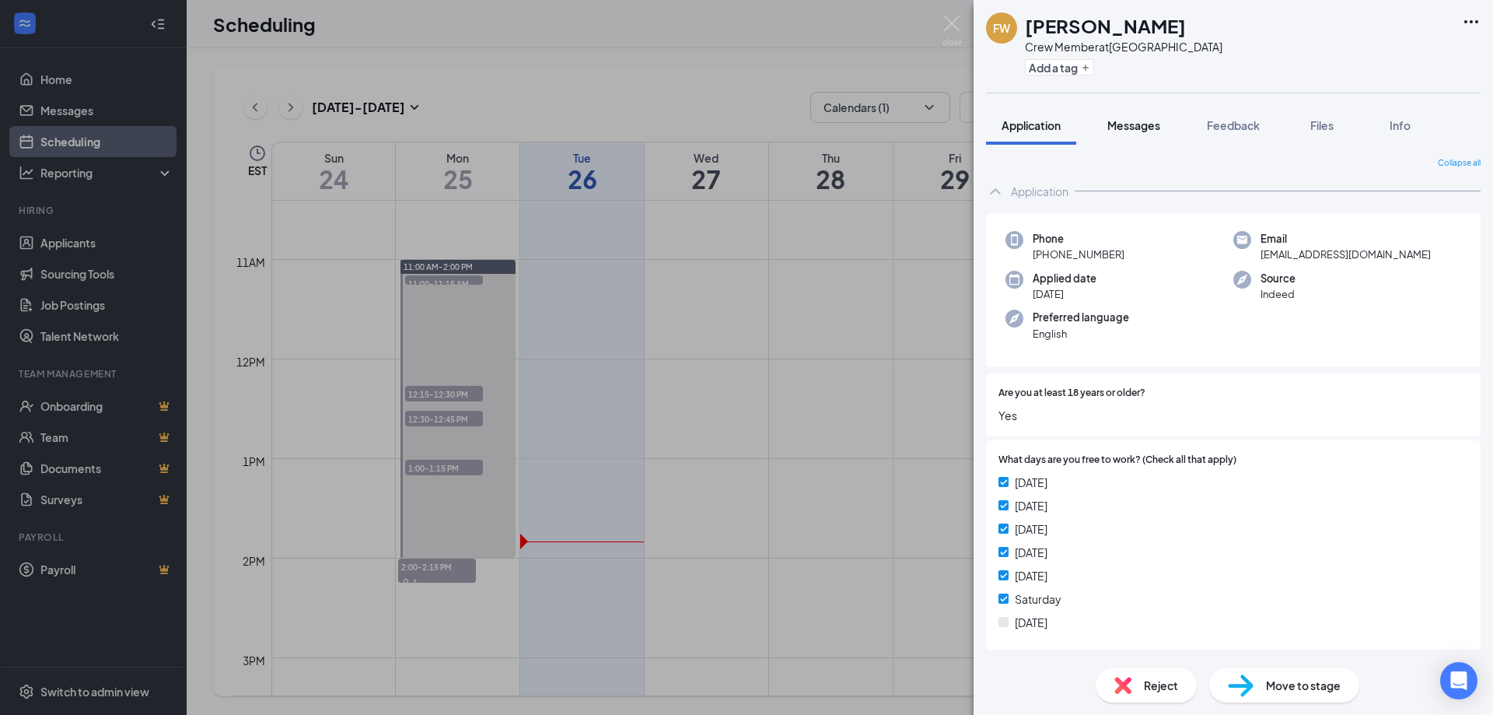
click at [1135, 122] on span "Messages" at bounding box center [1133, 125] width 53 height 14
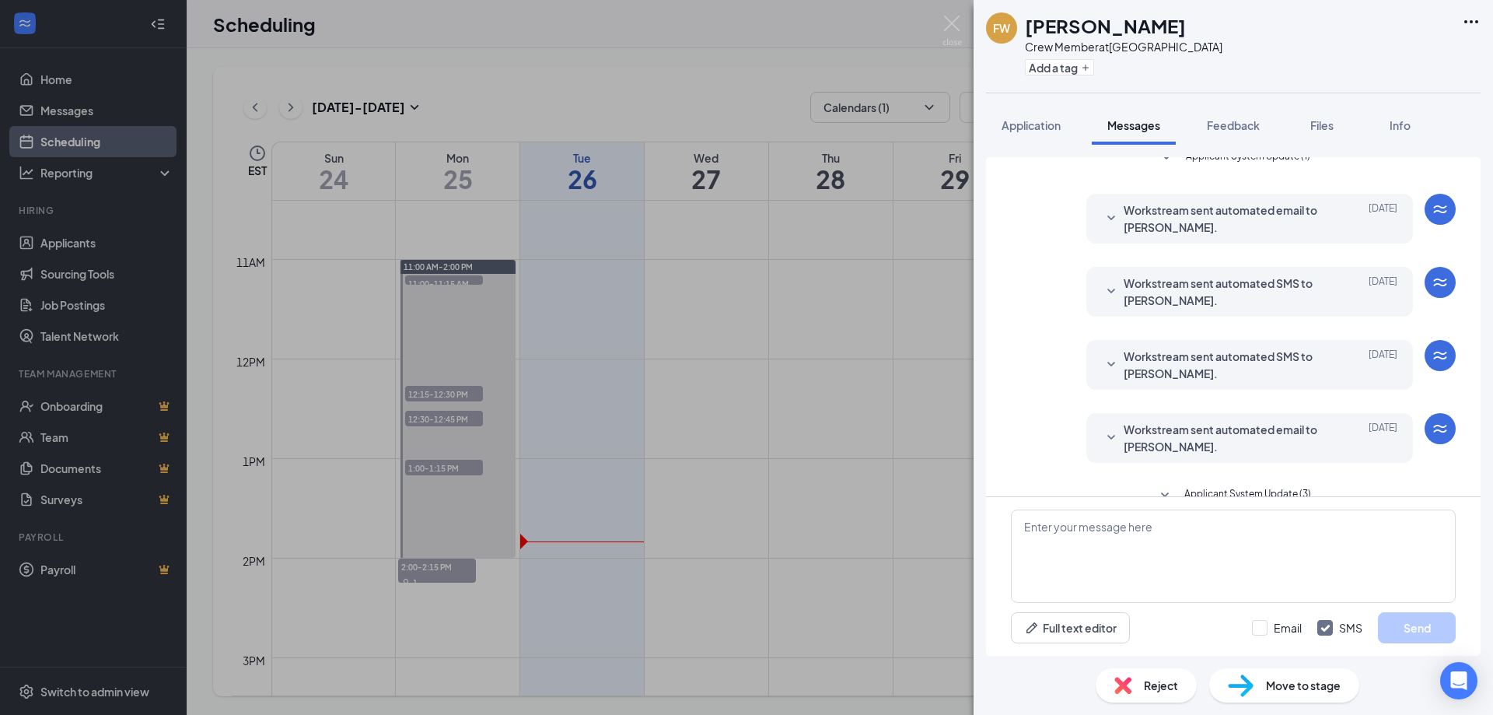
scroll to position [239, 0]
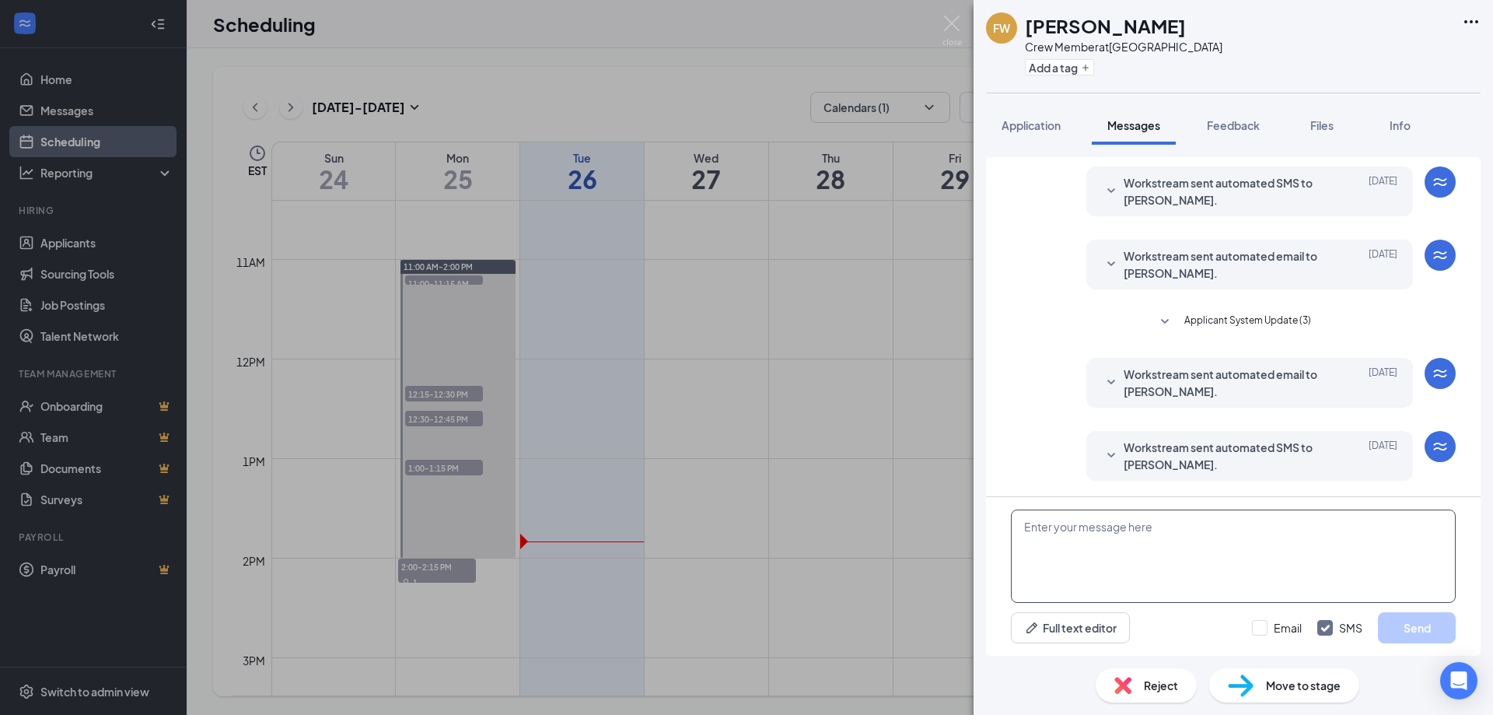
click at [1180, 545] on textarea at bounding box center [1233, 555] width 445 height 93
paste textarea "Orientation Thursday Starts at 12PM last till about 2PM At Dewey Ave Can you ma…"
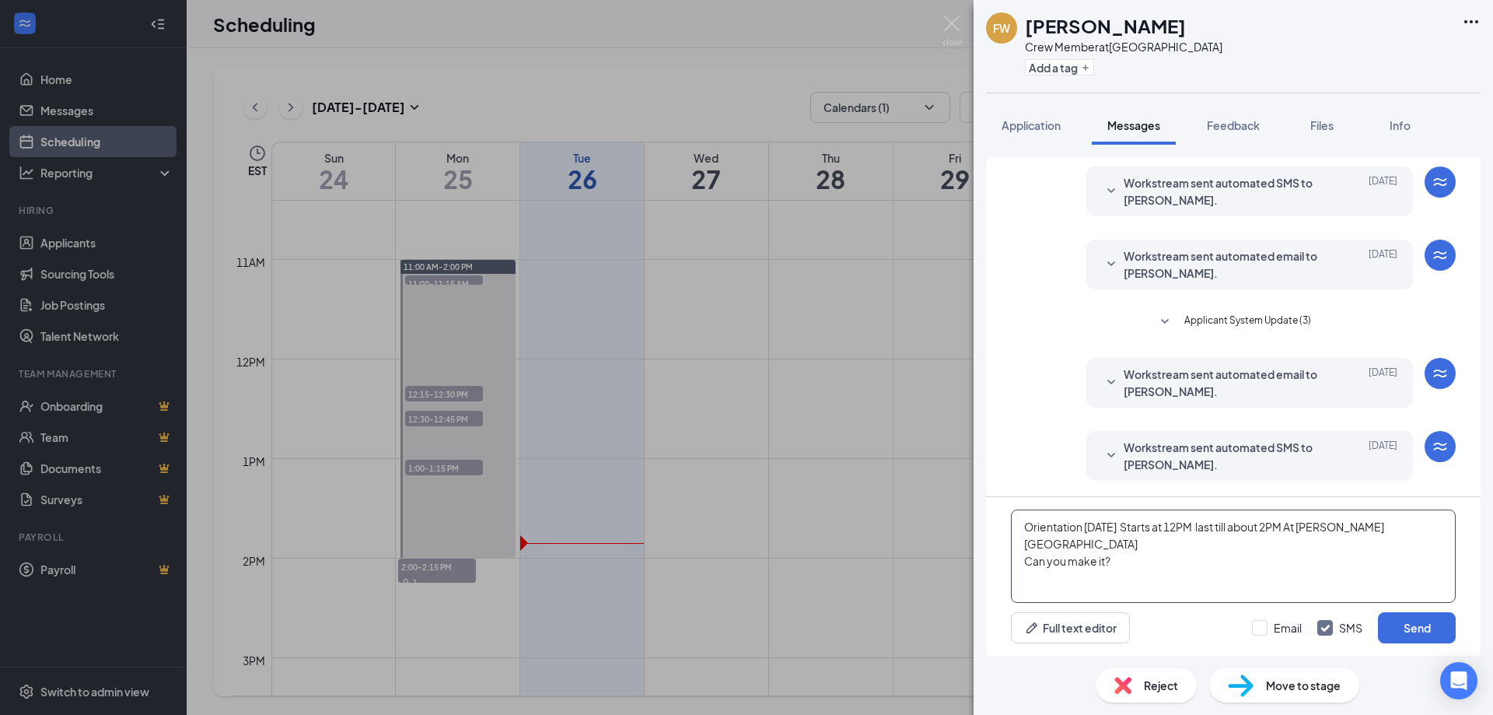
type textarea "Orientation Thursday Starts at 12PM last till about 2PM At Dewey Ave Can you ma…"
drag, startPoint x: 1182, startPoint y: 23, endPoint x: 1028, endPoint y: 30, distance: 154.1
click at [1028, 30] on div "FW Frederick Wright Crew Member at Monroe Ave Add a tag" at bounding box center [1232, 46] width 519 height 93
copy h1 "Frederick Wright"
click at [1022, 116] on button "Application" at bounding box center [1031, 125] width 90 height 39
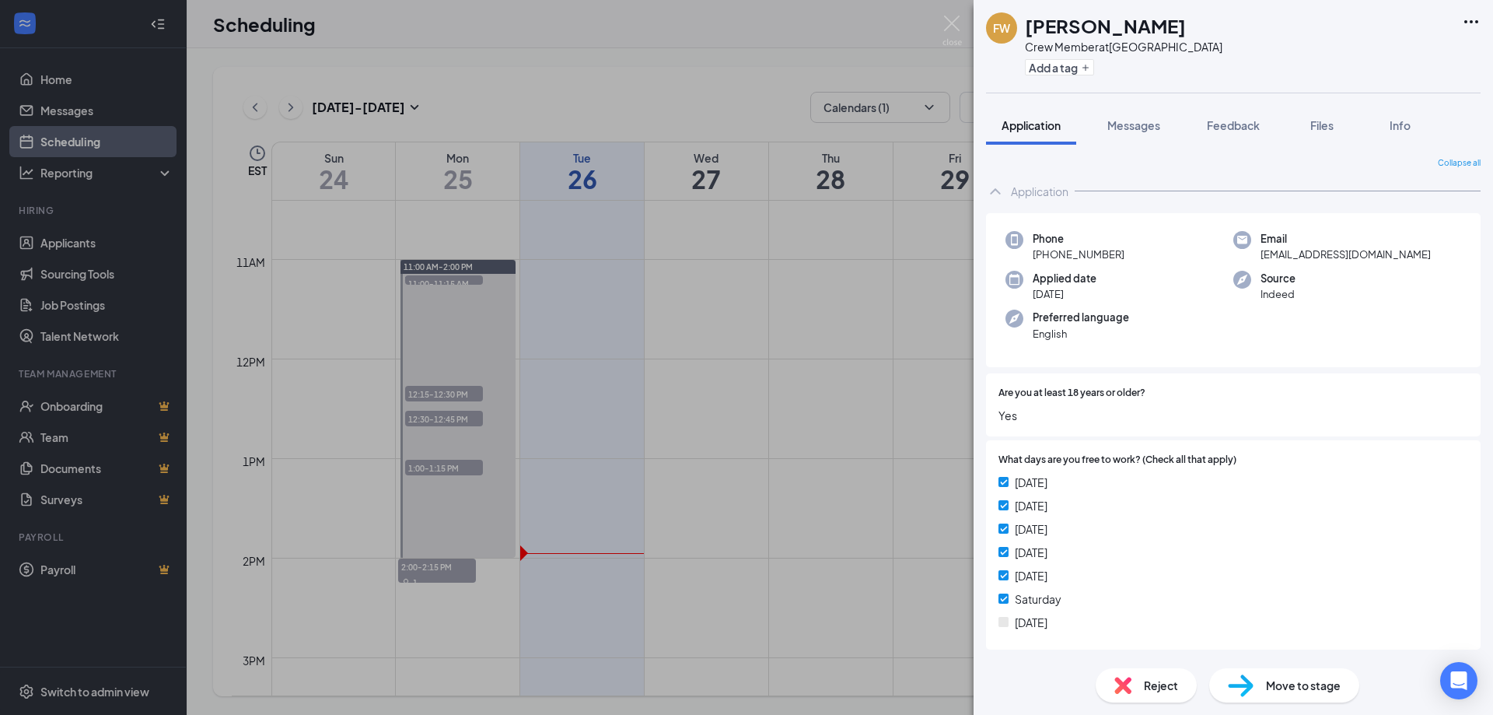
click at [1011, 55] on div "FW Frederick Wright Crew Member at Monroe Ave Add a tag" at bounding box center [1104, 46] width 236 height 68
drag, startPoint x: 1123, startPoint y: 26, endPoint x: 1180, endPoint y: 26, distance: 57.5
click at [1180, 26] on div "FW Frederick Wright Crew Member at Monroe Ave Add a tag" at bounding box center [1232, 46] width 519 height 93
copy h1 "Wright"
drag, startPoint x: 1144, startPoint y: 117, endPoint x: 1144, endPoint y: 125, distance: 8.6
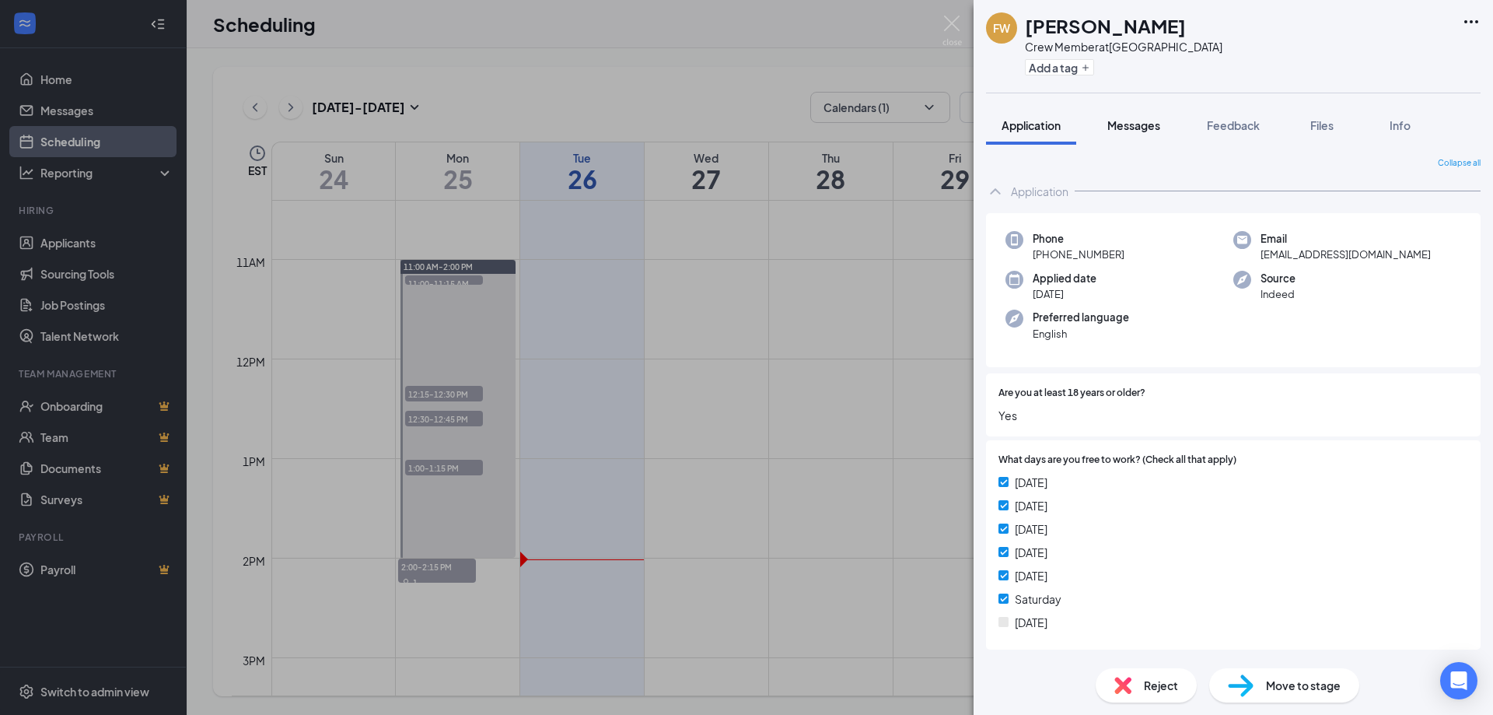
click at [1144, 121] on button "Messages" at bounding box center [1134, 125] width 84 height 39
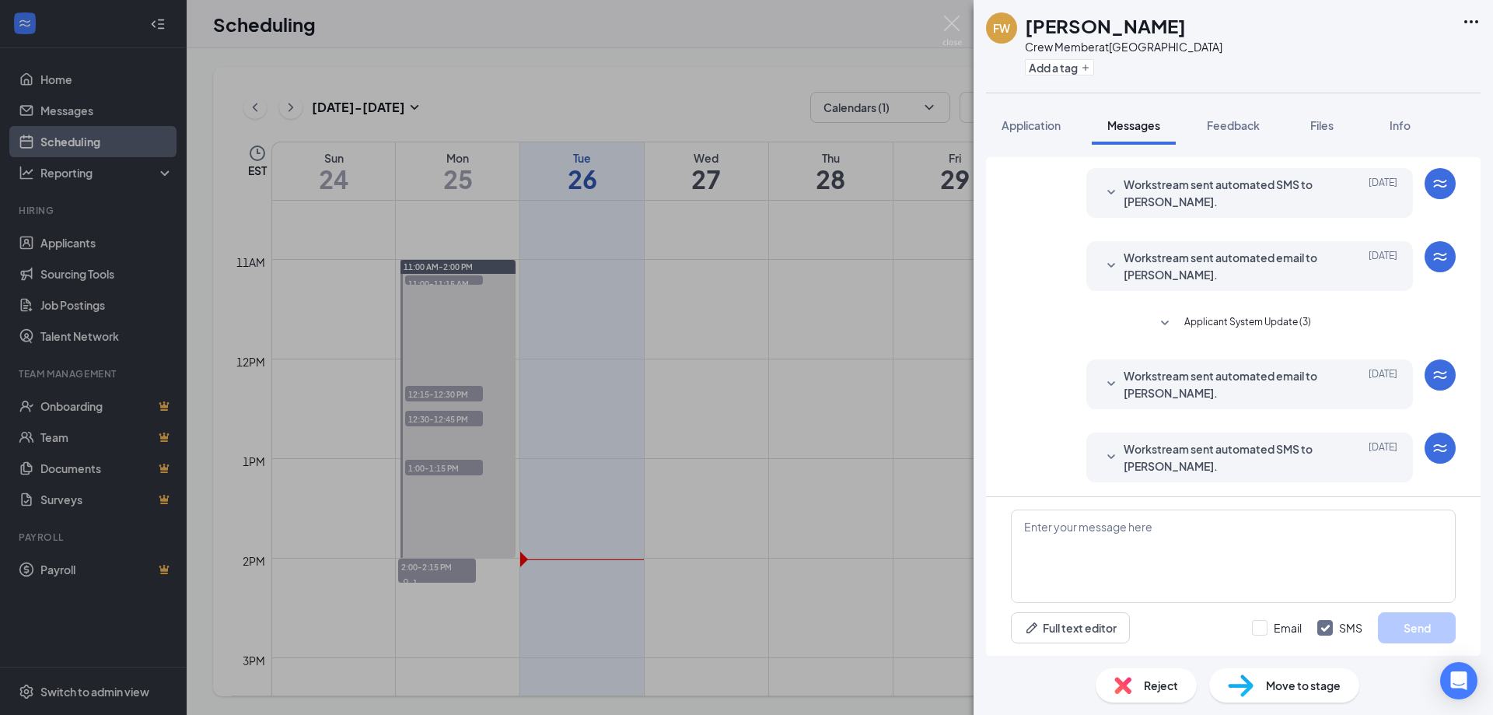
scroll to position [239, 0]
click at [1211, 461] on span "Workstream sent automated SMS to Frederick Wright." at bounding box center [1226, 456] width 204 height 34
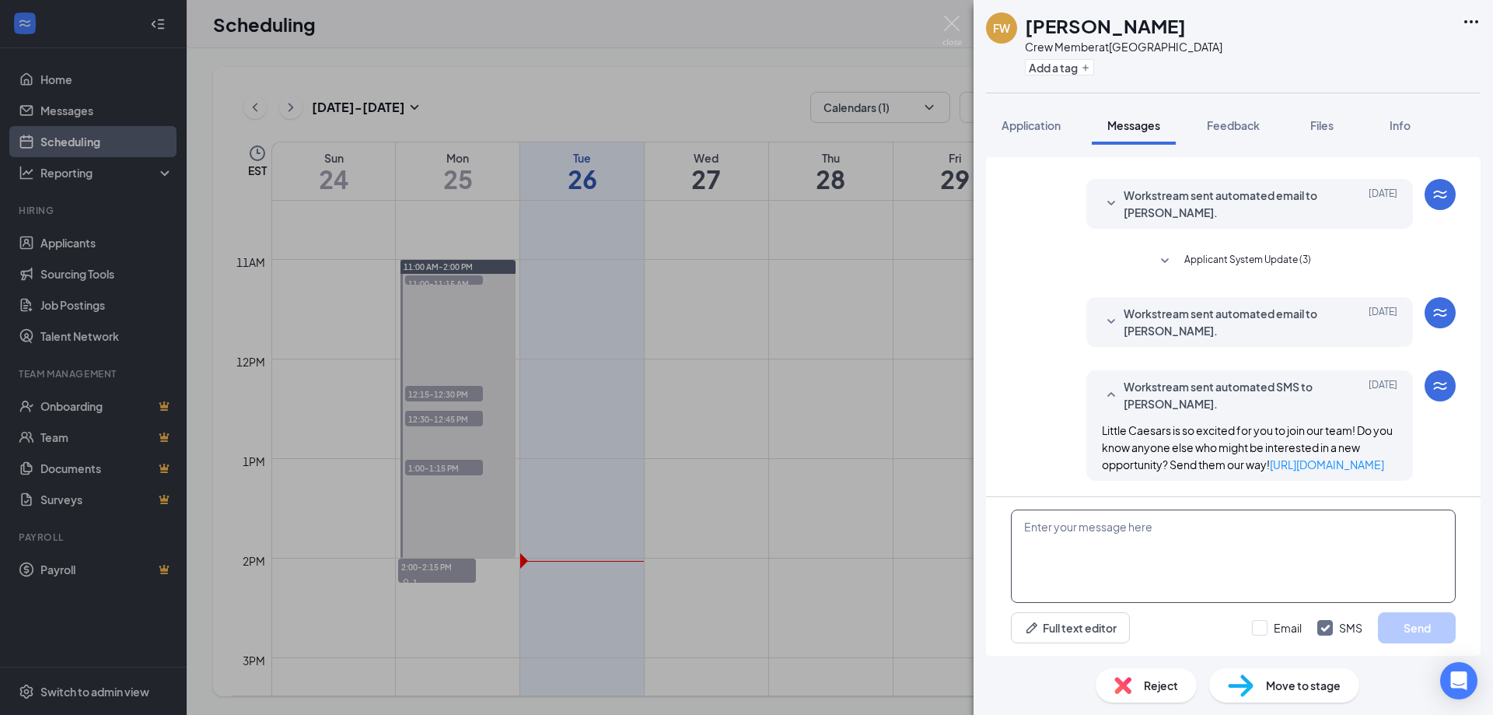
click at [1140, 544] on textarea at bounding box center [1233, 555] width 445 height 93
type textarea "Frederick we need to talk call me 585-682-0857"
drag, startPoint x: 1178, startPoint y: 25, endPoint x: 1124, endPoint y: 36, distance: 55.5
click at [1124, 36] on div "FW Frederick Wright Crew Member at Monroe Ave Add a tag" at bounding box center [1232, 46] width 519 height 93
copy h1 "Wright"
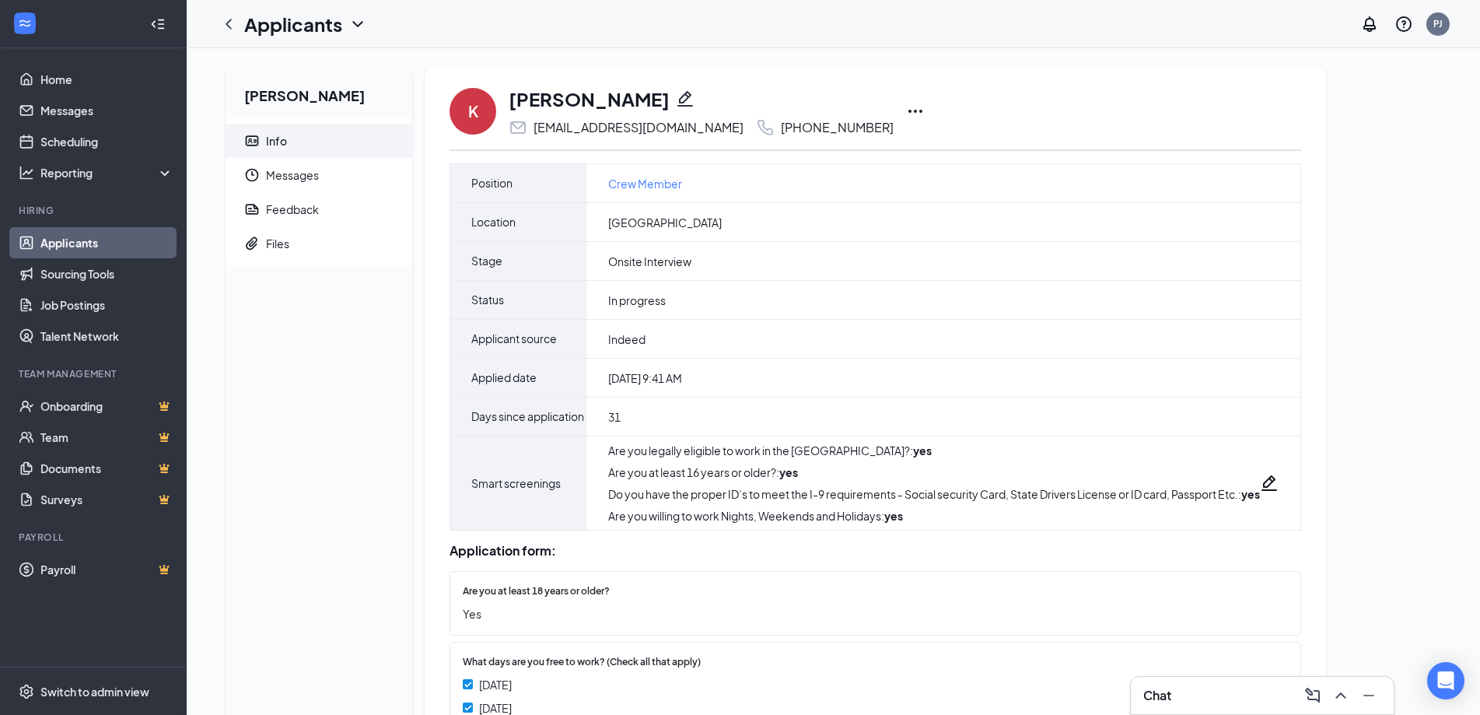
click at [908, 110] on icon "Ellipses" at bounding box center [915, 111] width 14 height 3
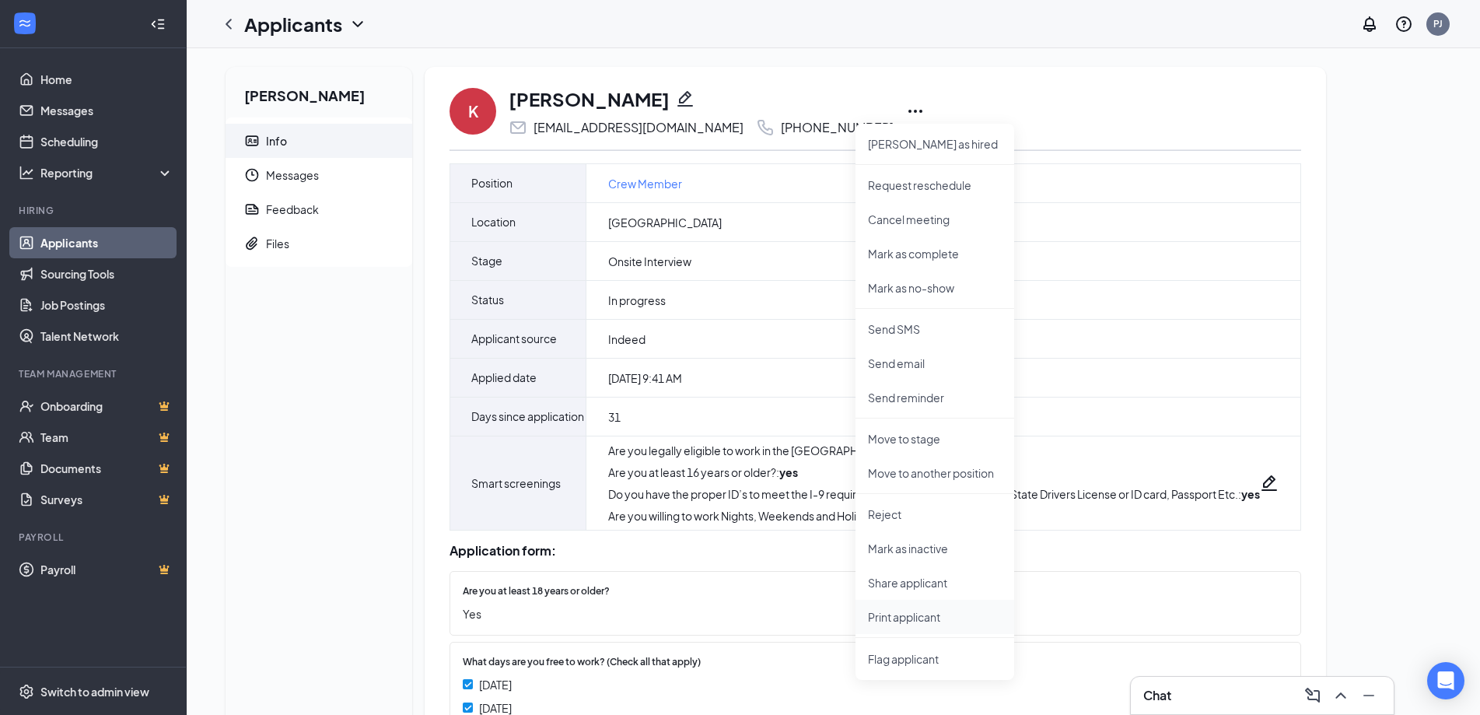
click at [903, 617] on p "Print applicant" at bounding box center [935, 617] width 134 height 16
